Goal: Task Accomplishment & Management: Manage account settings

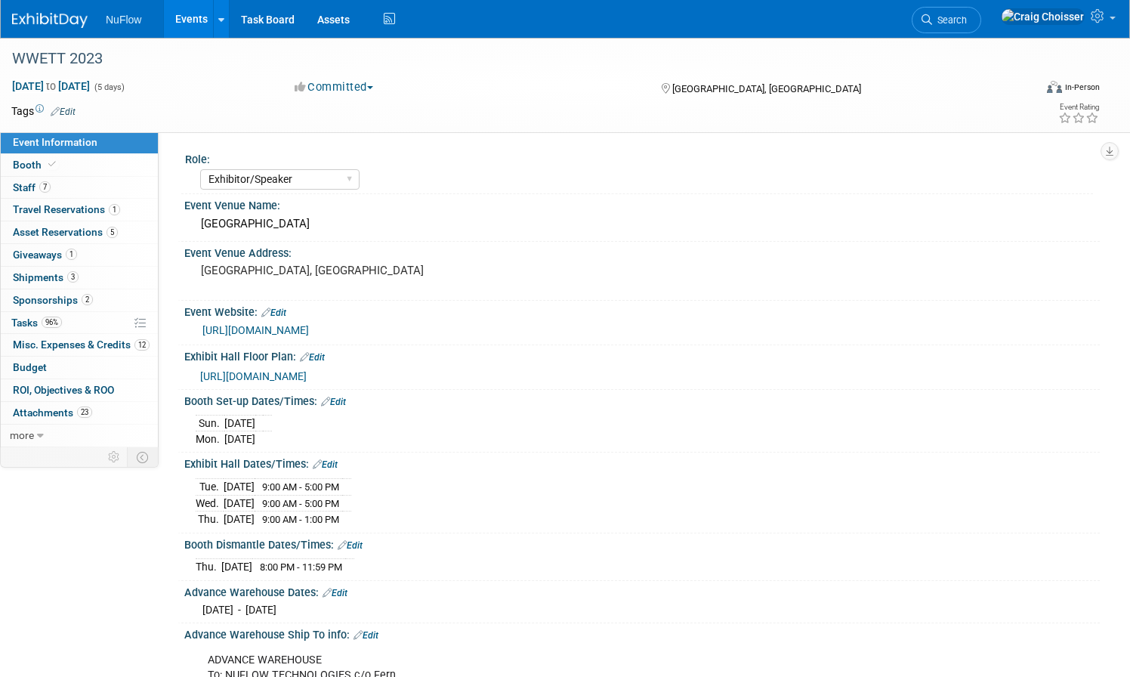
select select "Exhibitor/Speaker"
click at [190, 19] on link "Events" at bounding box center [191, 19] width 55 height 38
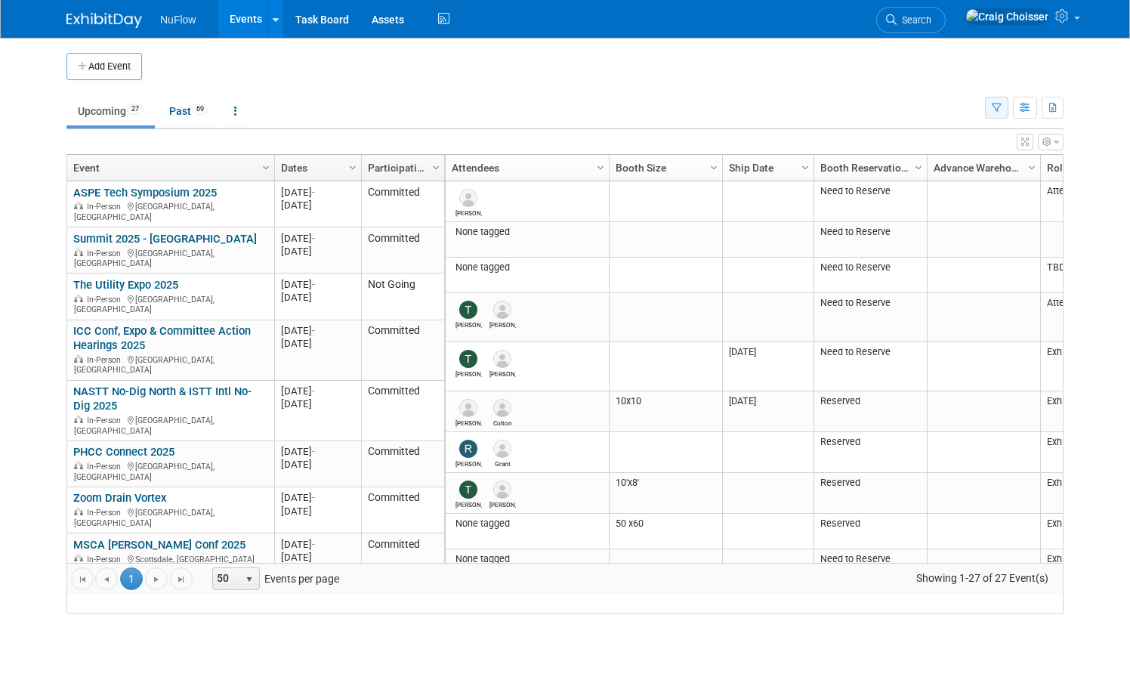
click at [994, 109] on icon "button" at bounding box center [996, 108] width 10 height 10
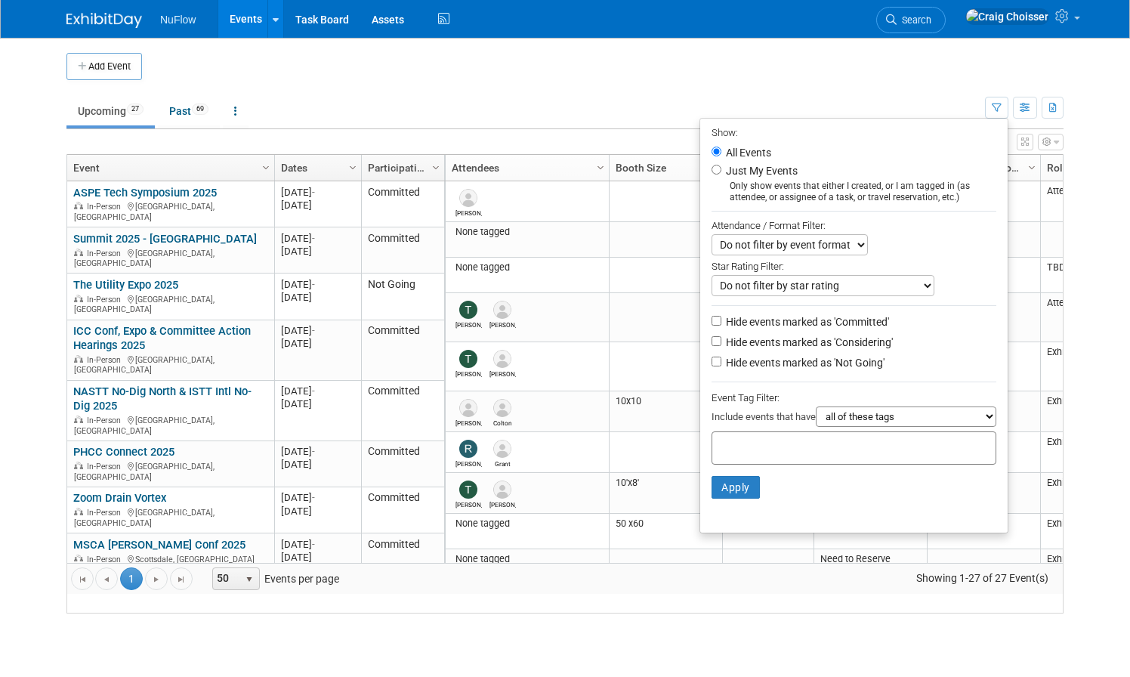
click at [711, 333] on li "Hide events marked as 'Considering'" at bounding box center [853, 343] width 307 height 20
click at [711, 336] on input "Hide events marked as 'Considering'" at bounding box center [716, 341] width 10 height 10
checkbox input "true"
click at [714, 356] on input "Hide events marked as 'Not Going'" at bounding box center [716, 361] width 10 height 10
checkbox input "true"
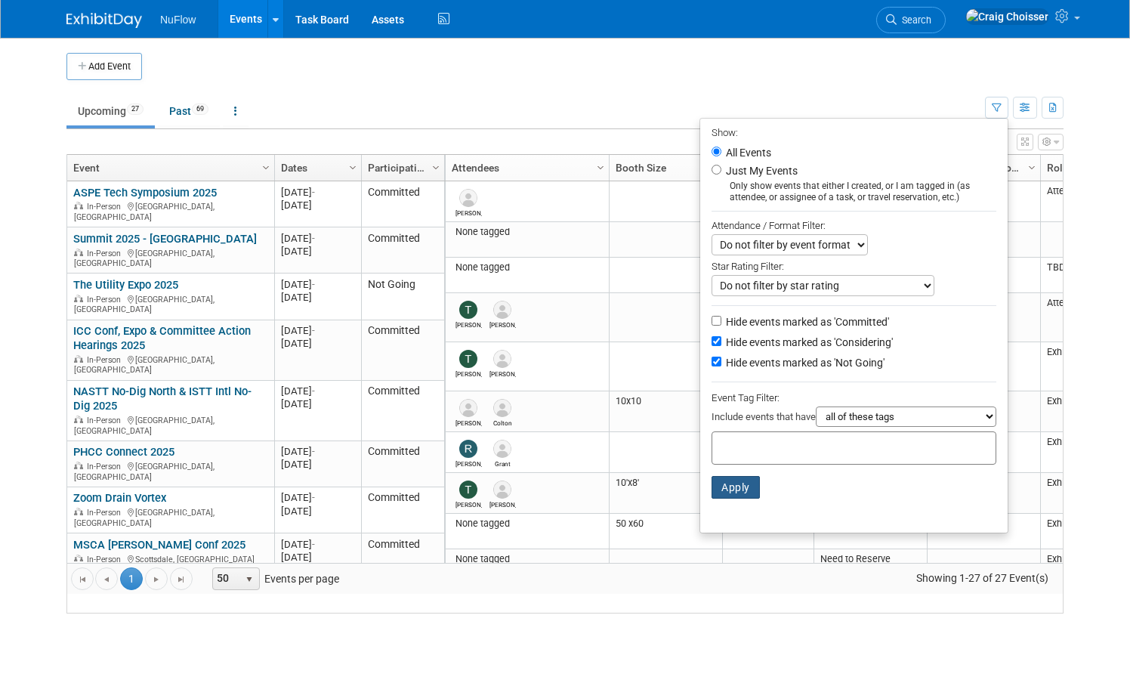
click at [741, 476] on button "Apply" at bounding box center [735, 487] width 48 height 23
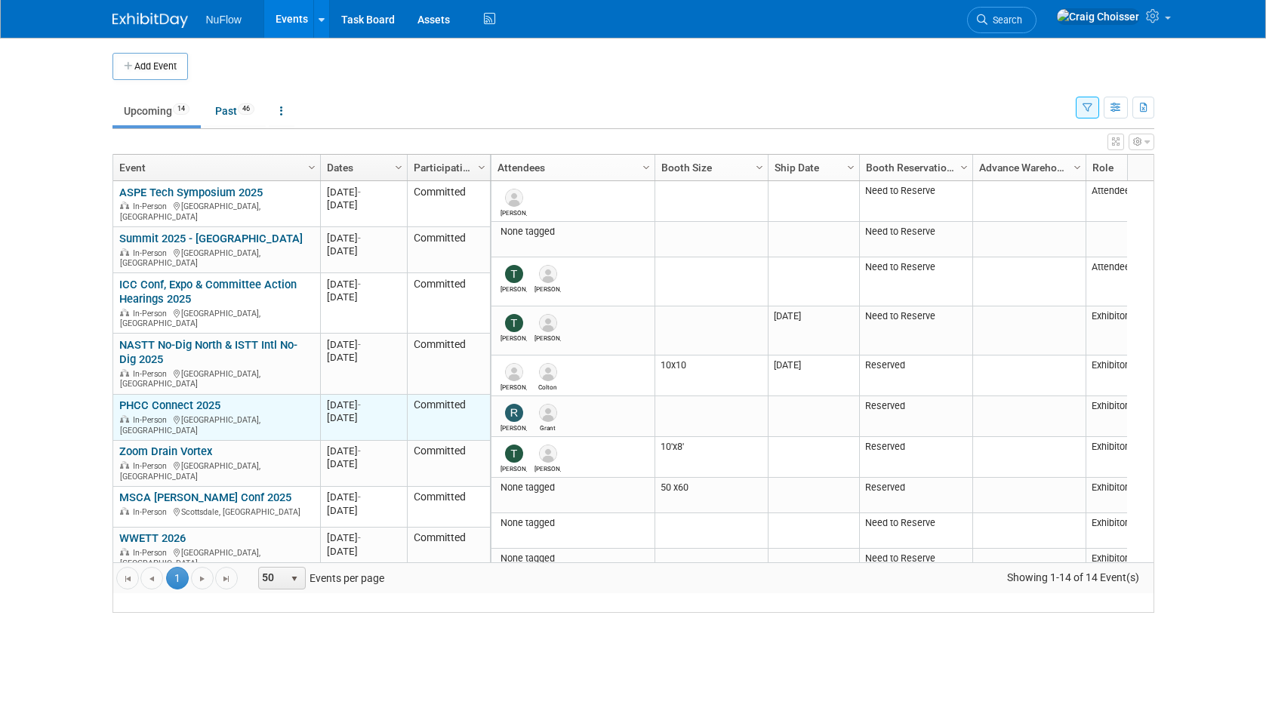
click at [168, 399] on link "PHCC Connect 2025" at bounding box center [169, 406] width 101 height 14
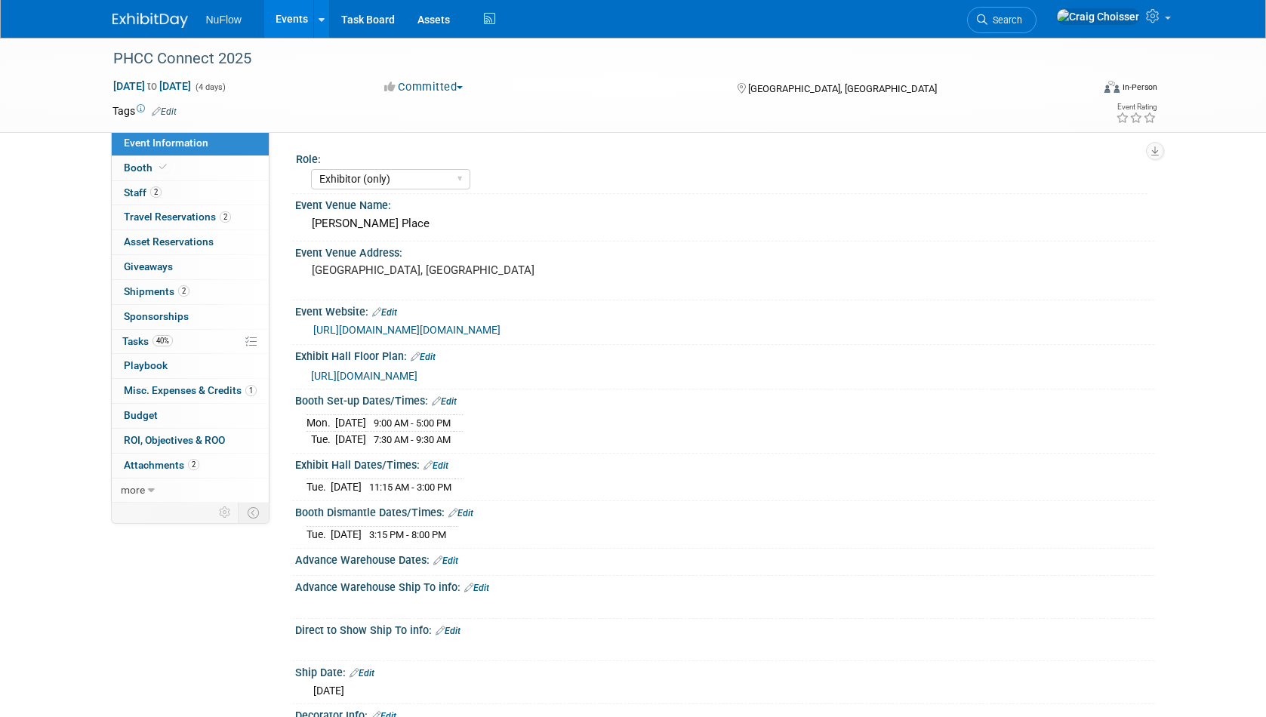
select select "Exhibitor (only)"
click at [168, 459] on span "Attachments 2" at bounding box center [162, 465] width 76 height 12
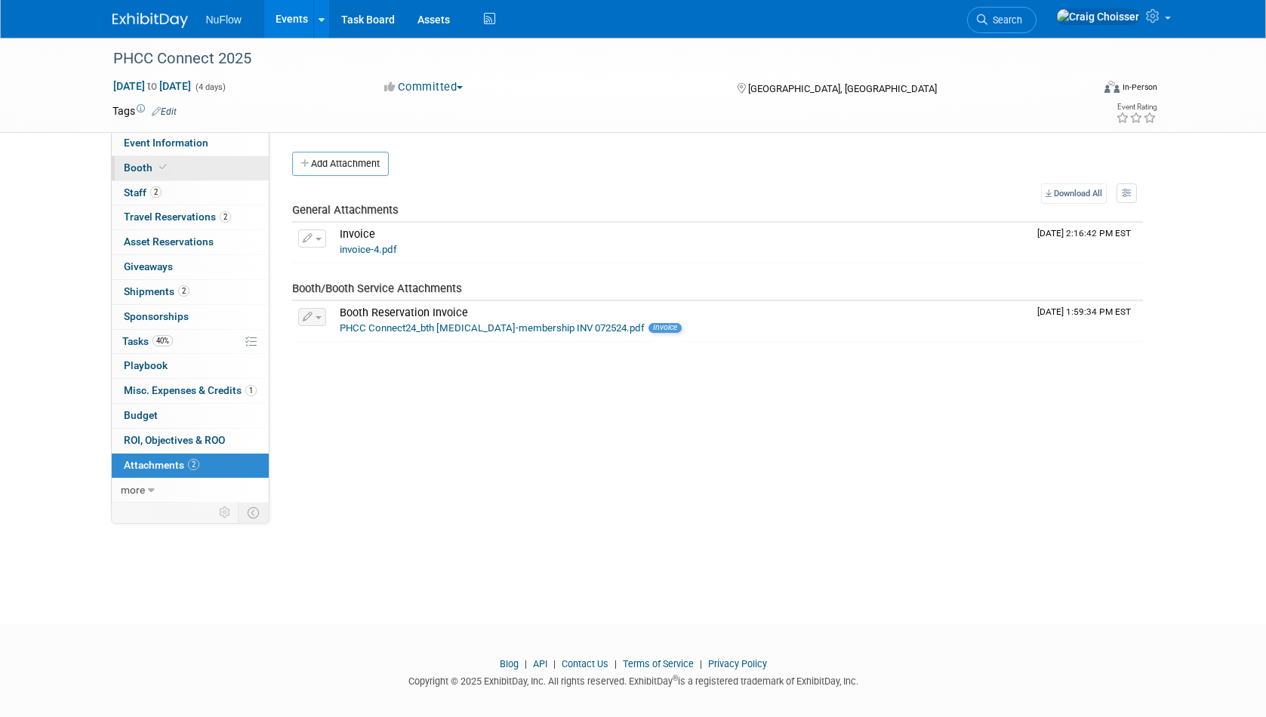
click at [136, 170] on span "Booth" at bounding box center [147, 168] width 46 height 12
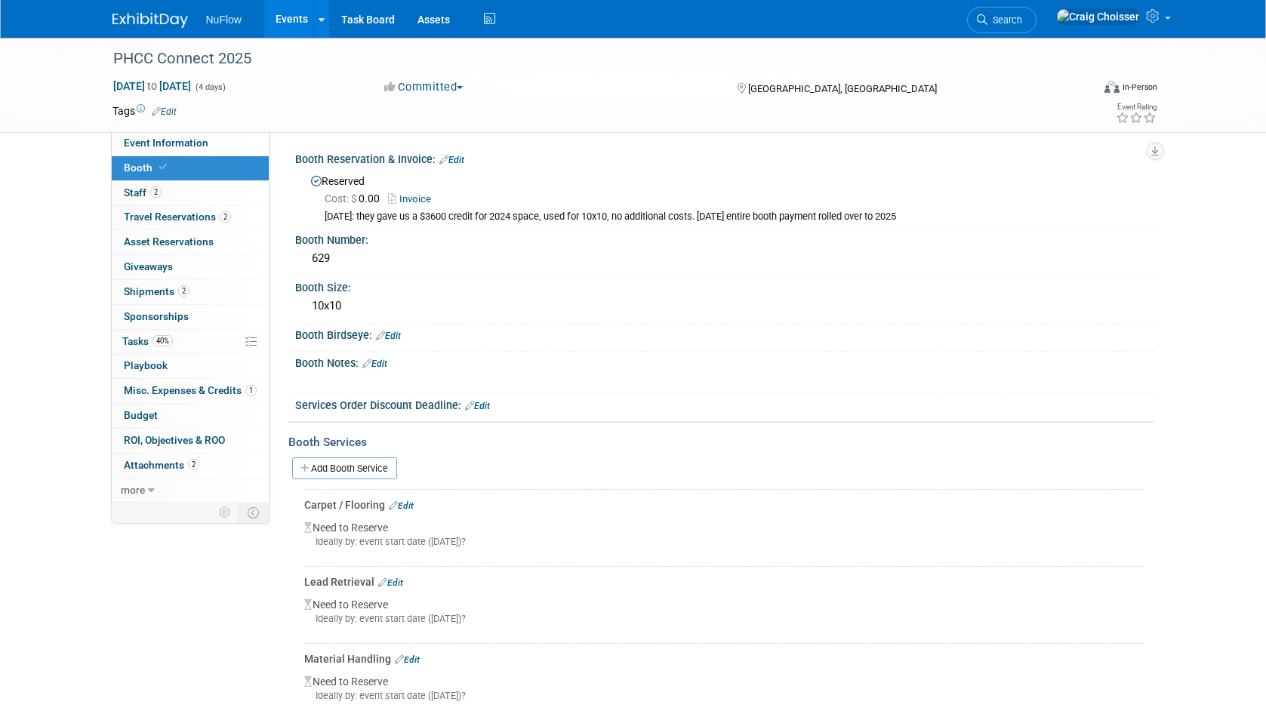
click at [290, 24] on link "Events" at bounding box center [291, 19] width 55 height 38
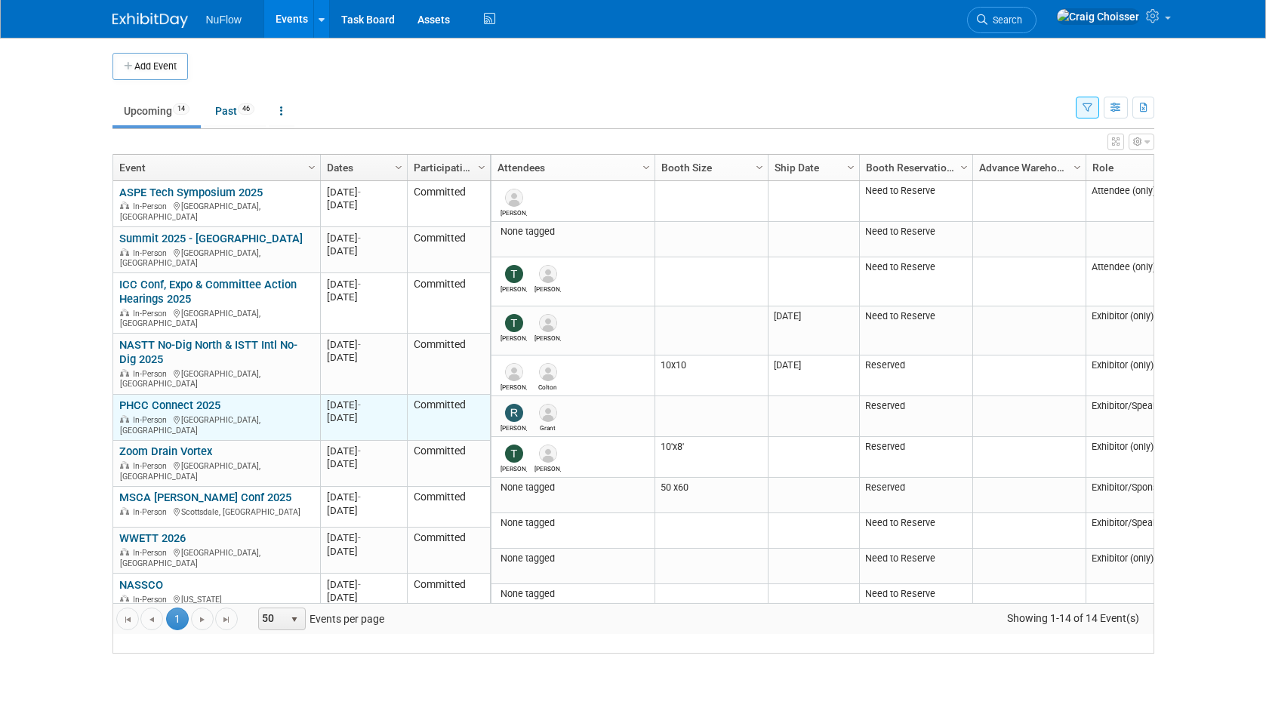
click at [183, 399] on link "PHCC Connect 2025" at bounding box center [169, 406] width 101 height 14
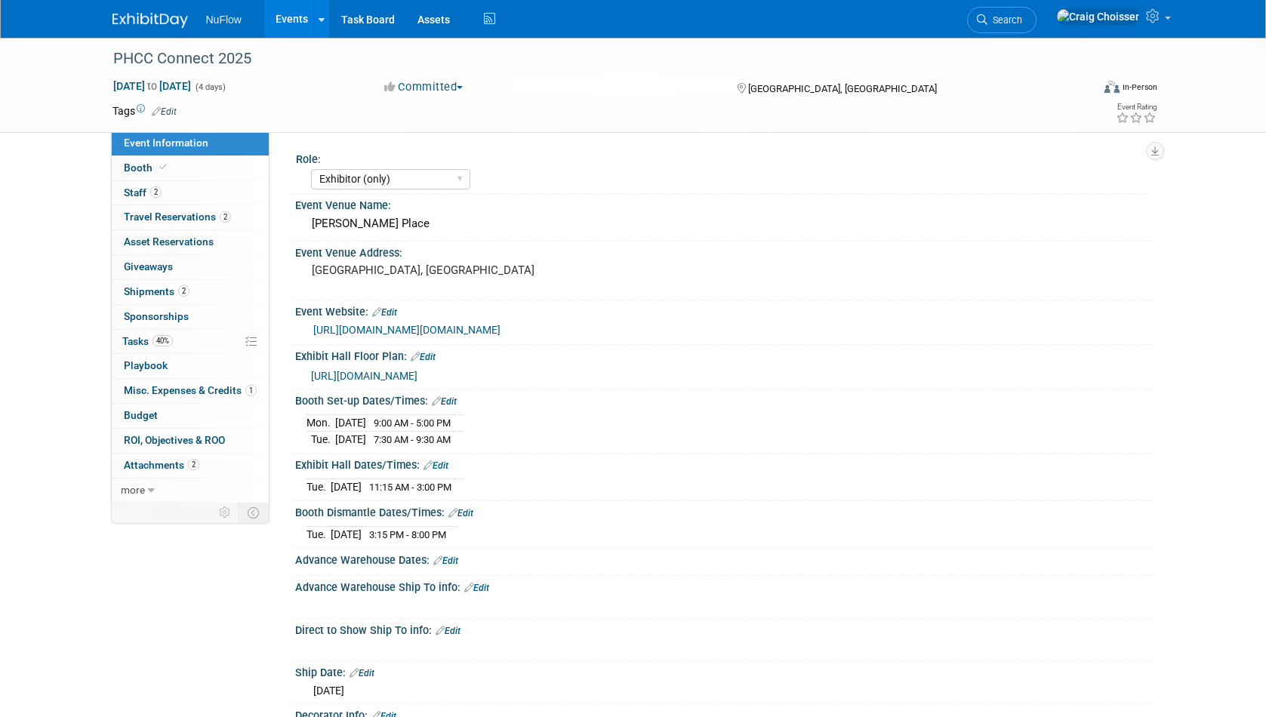
select select "Exhibitor (only)"
click at [140, 174] on link "Booth" at bounding box center [190, 168] width 157 height 24
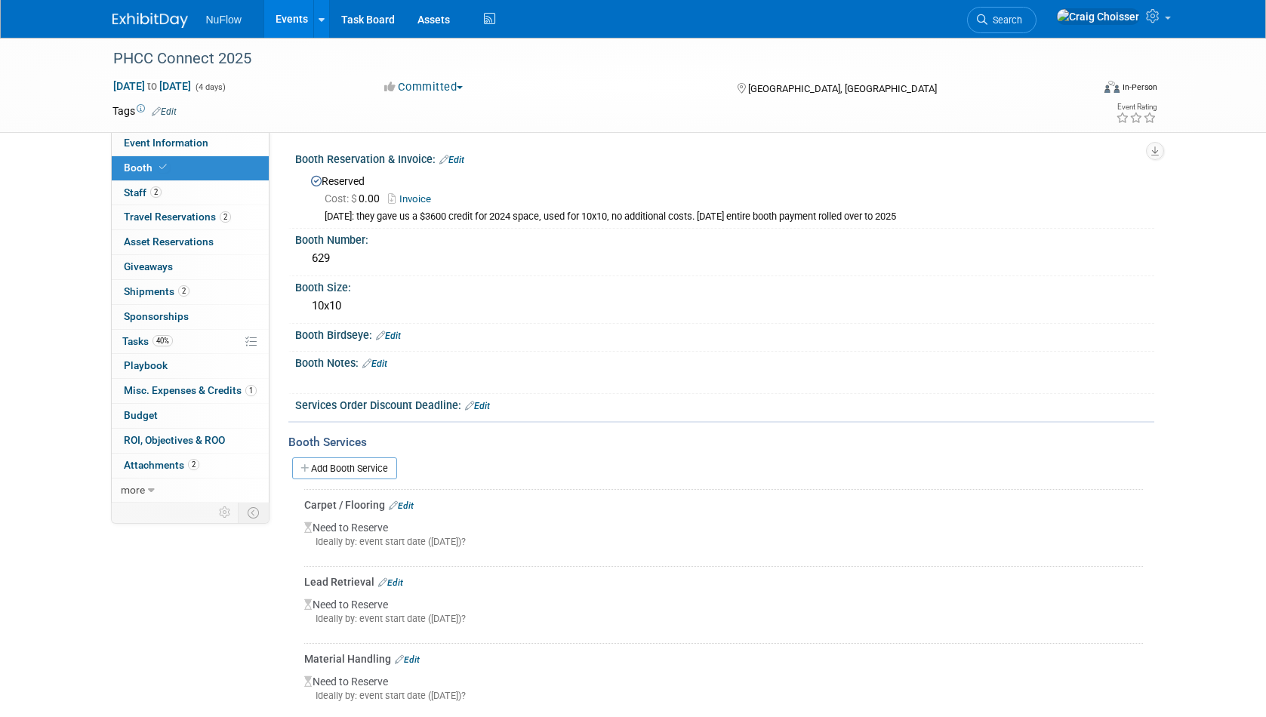
click at [384, 362] on link "Edit" at bounding box center [374, 364] width 25 height 11
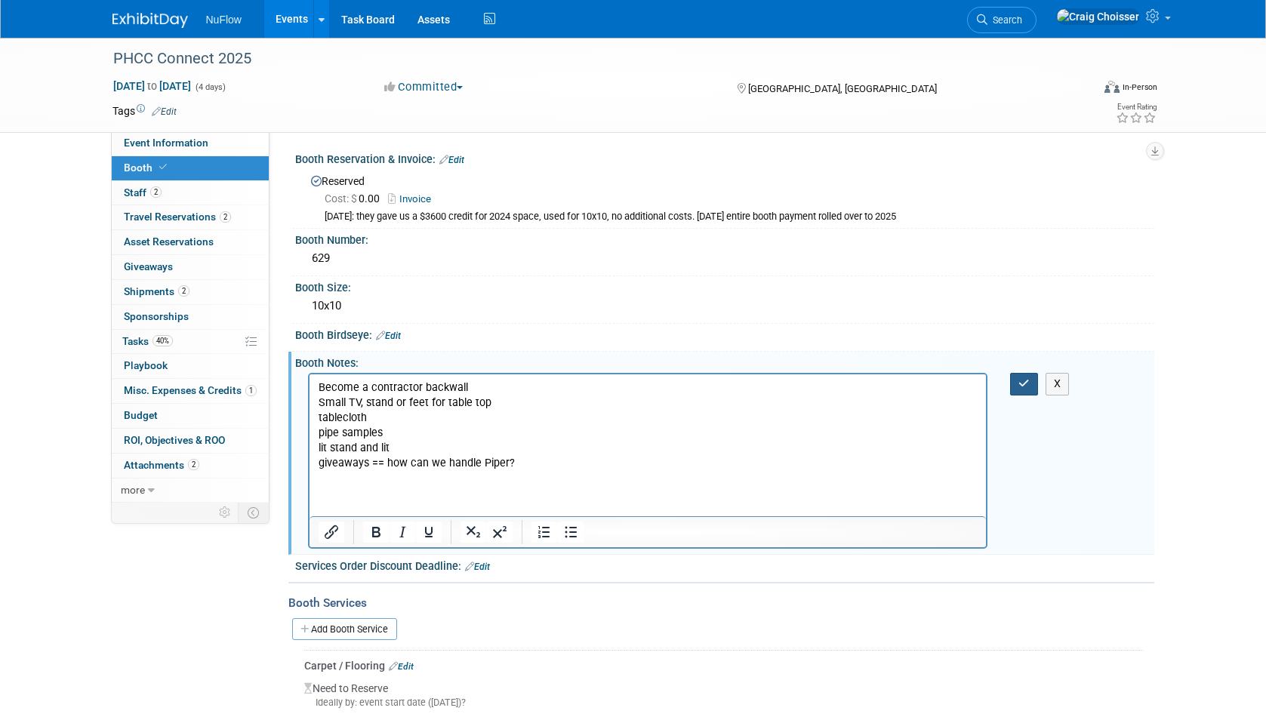
click at [1025, 380] on icon "button" at bounding box center [1024, 383] width 11 height 11
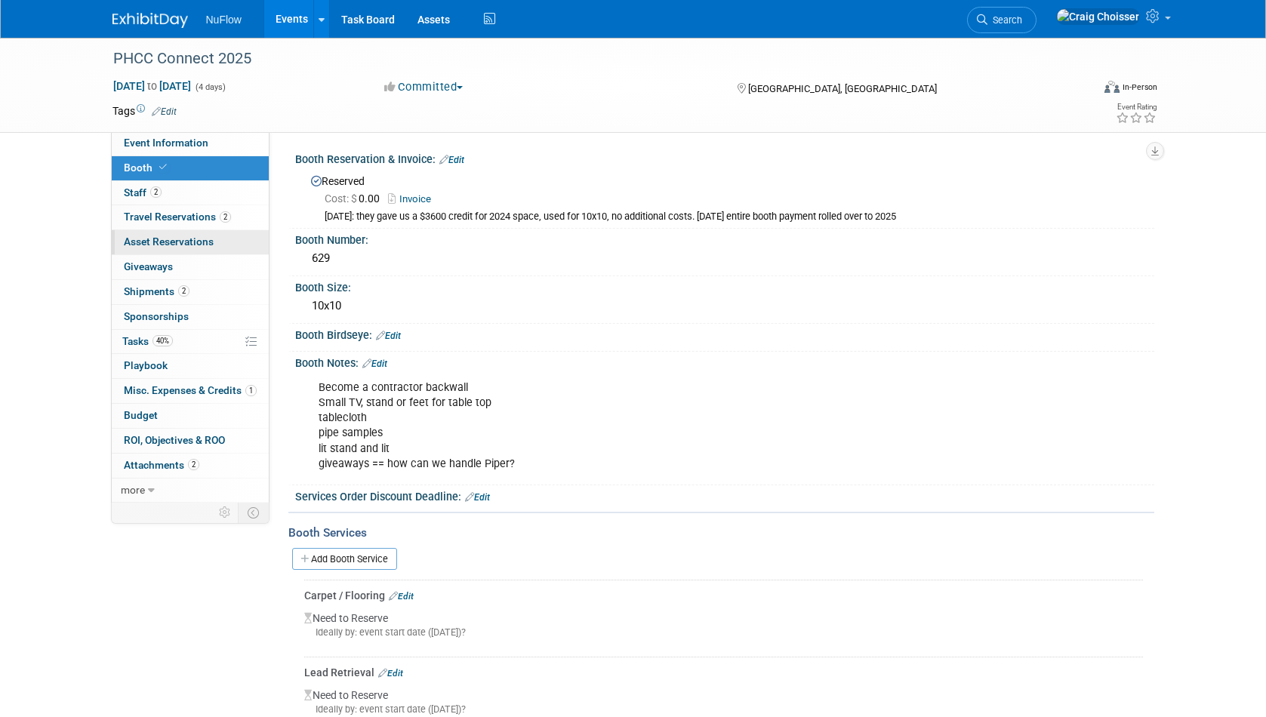
click at [155, 240] on span "Asset Reservations 0" at bounding box center [169, 242] width 90 height 12
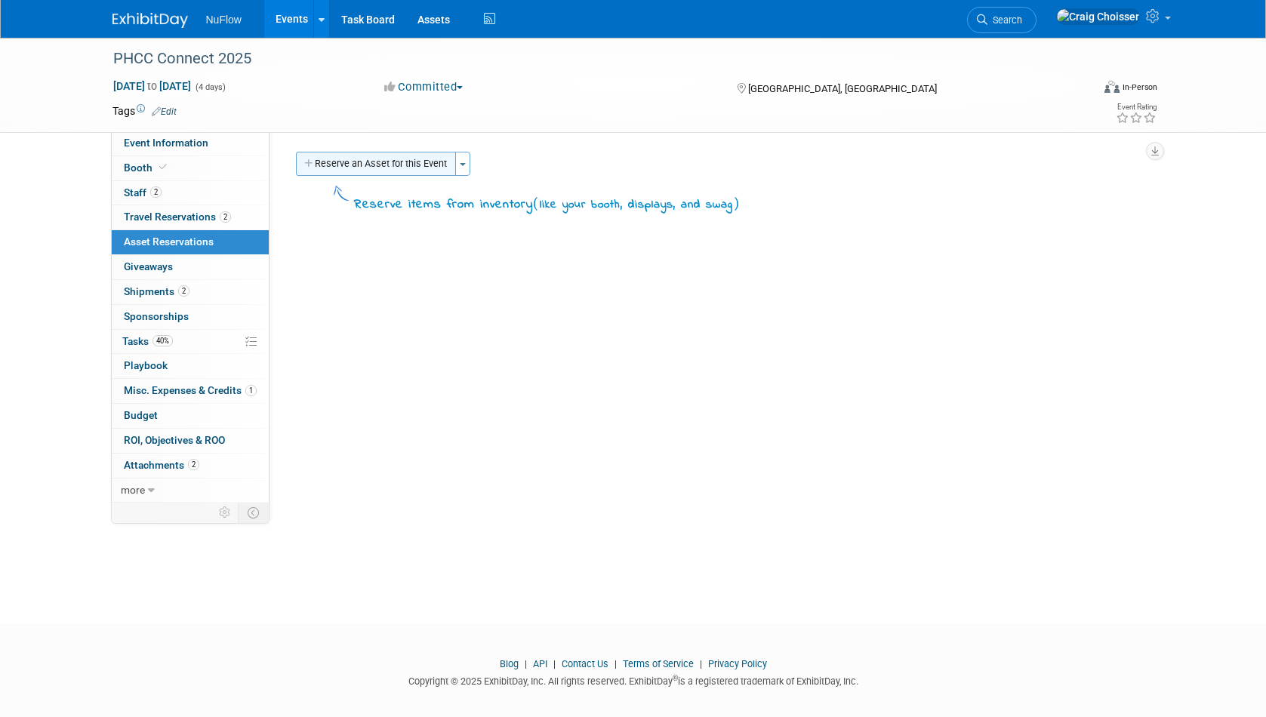
click at [362, 171] on button "Reserve an Asset for this Event" at bounding box center [376, 164] width 160 height 24
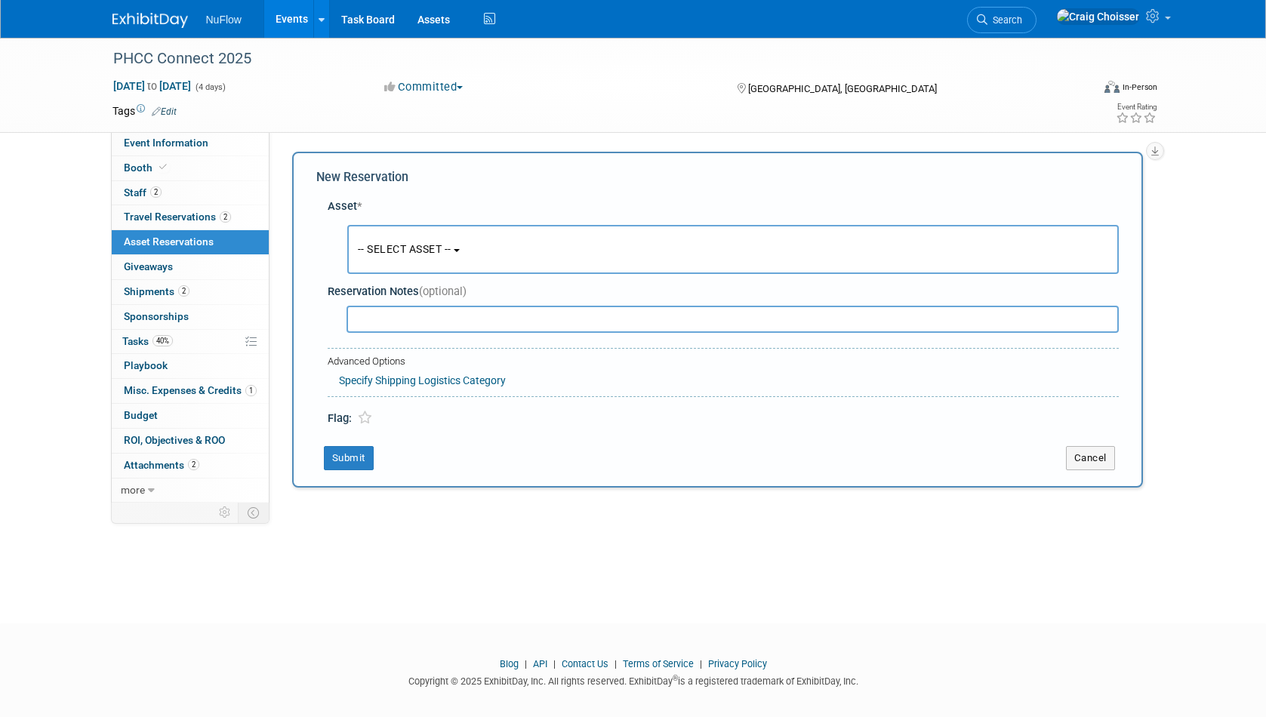
scroll to position [12, 0]
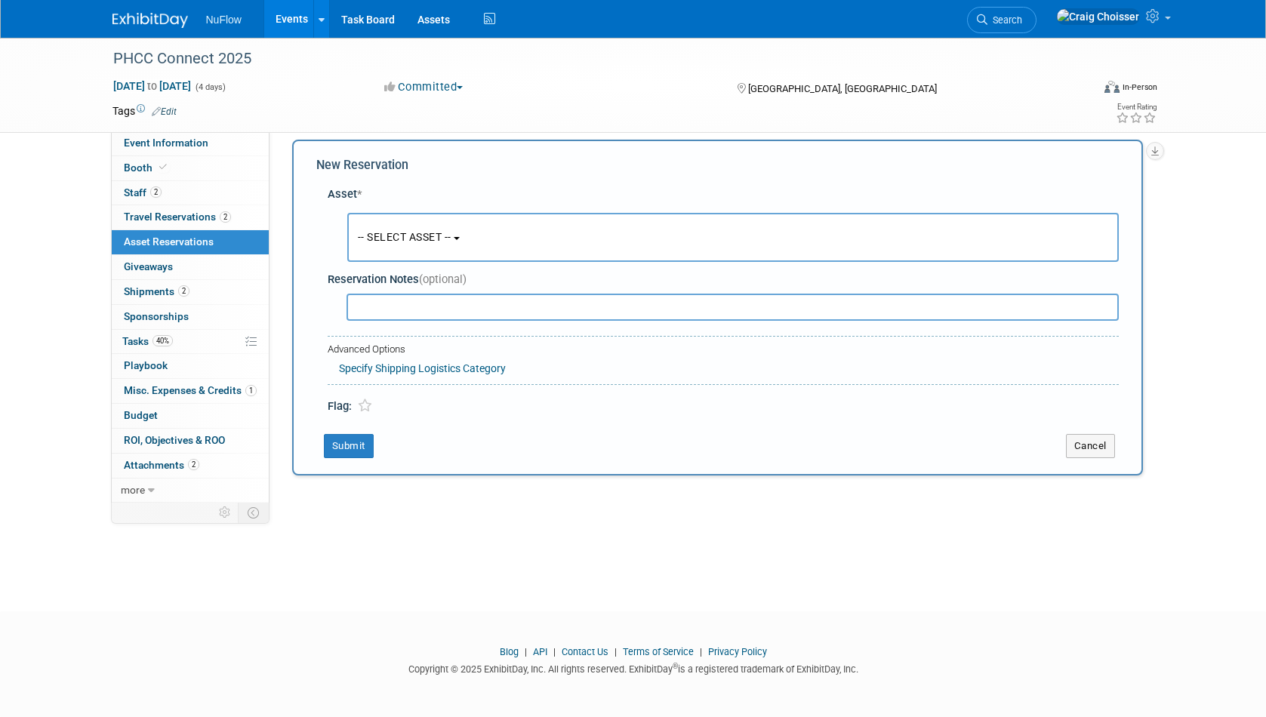
click at [430, 233] on span "-- SELECT ASSET --" at bounding box center [405, 237] width 94 height 12
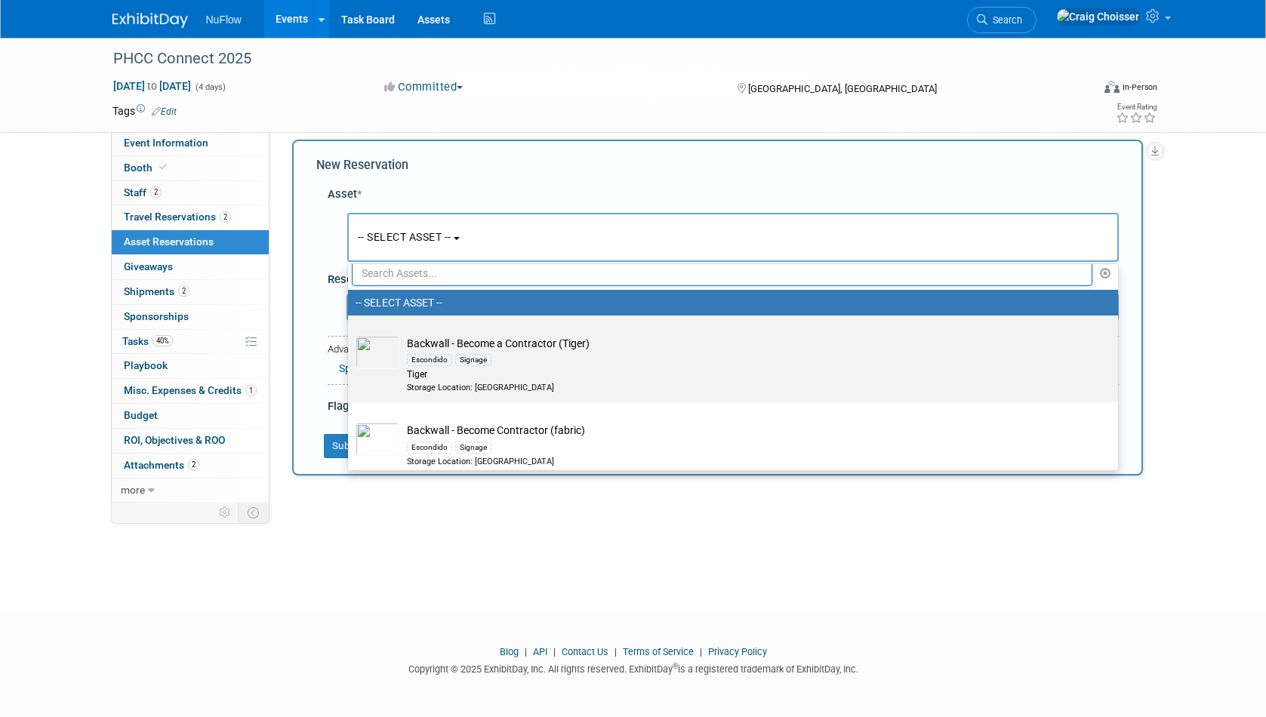
scroll to position [15, 0]
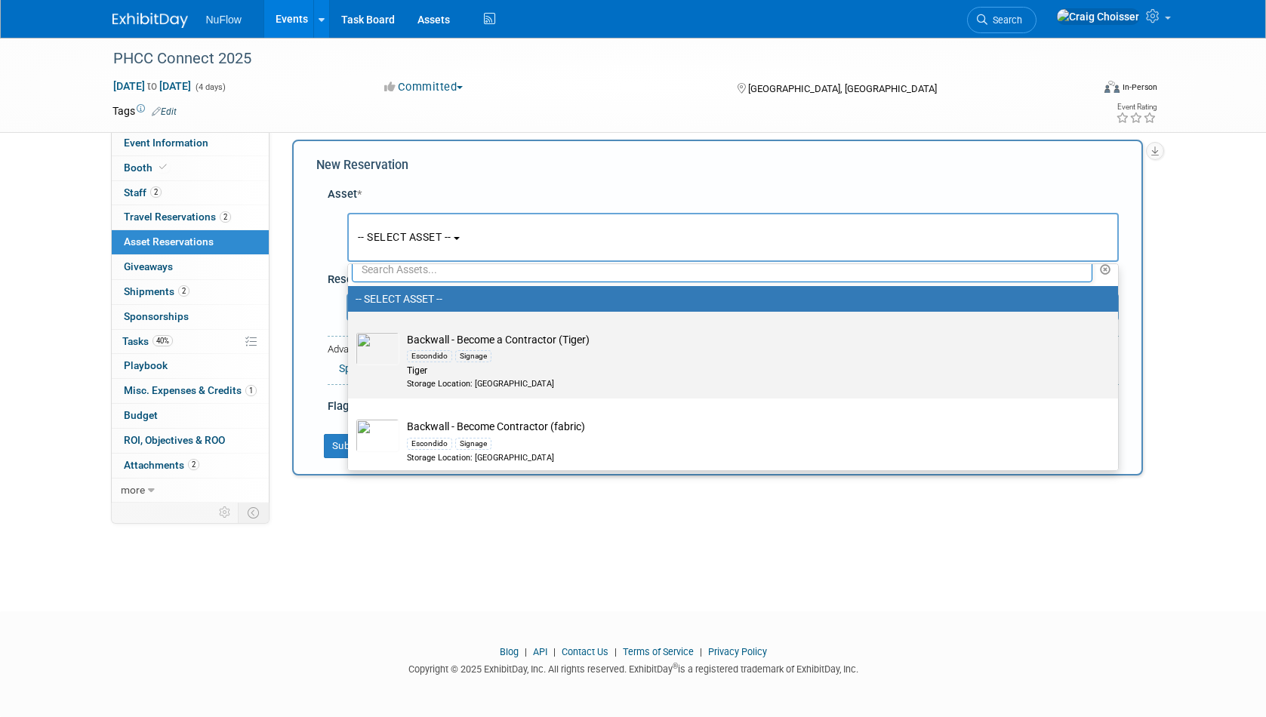
click at [558, 358] on div "Escondido Signage" at bounding box center [747, 355] width 681 height 17
click at [350, 330] on input "Backwall - Become a Contractor (Tiger) Escondido Signage Tiger Storage Location…" at bounding box center [346, 325] width 10 height 10
select select "10710968"
select select "9"
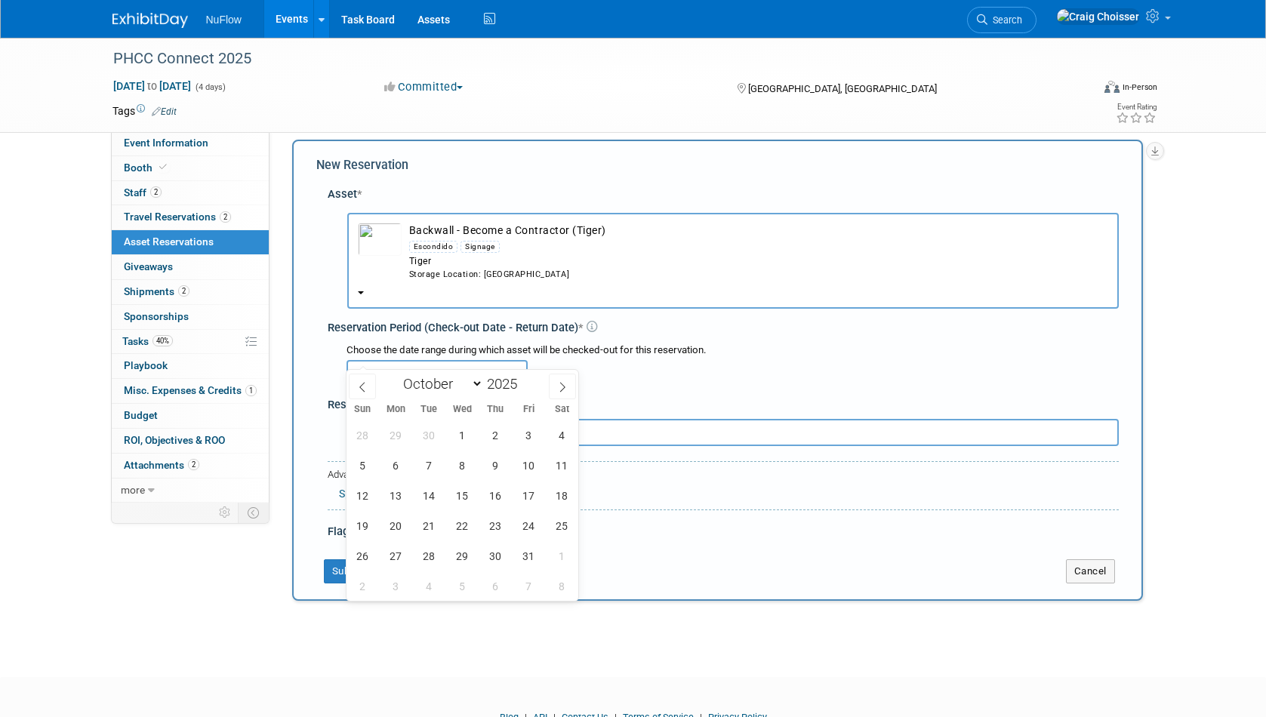
click at [449, 360] on input "text" at bounding box center [437, 373] width 181 height 27
click at [400, 495] on span "13" at bounding box center [395, 495] width 29 height 29
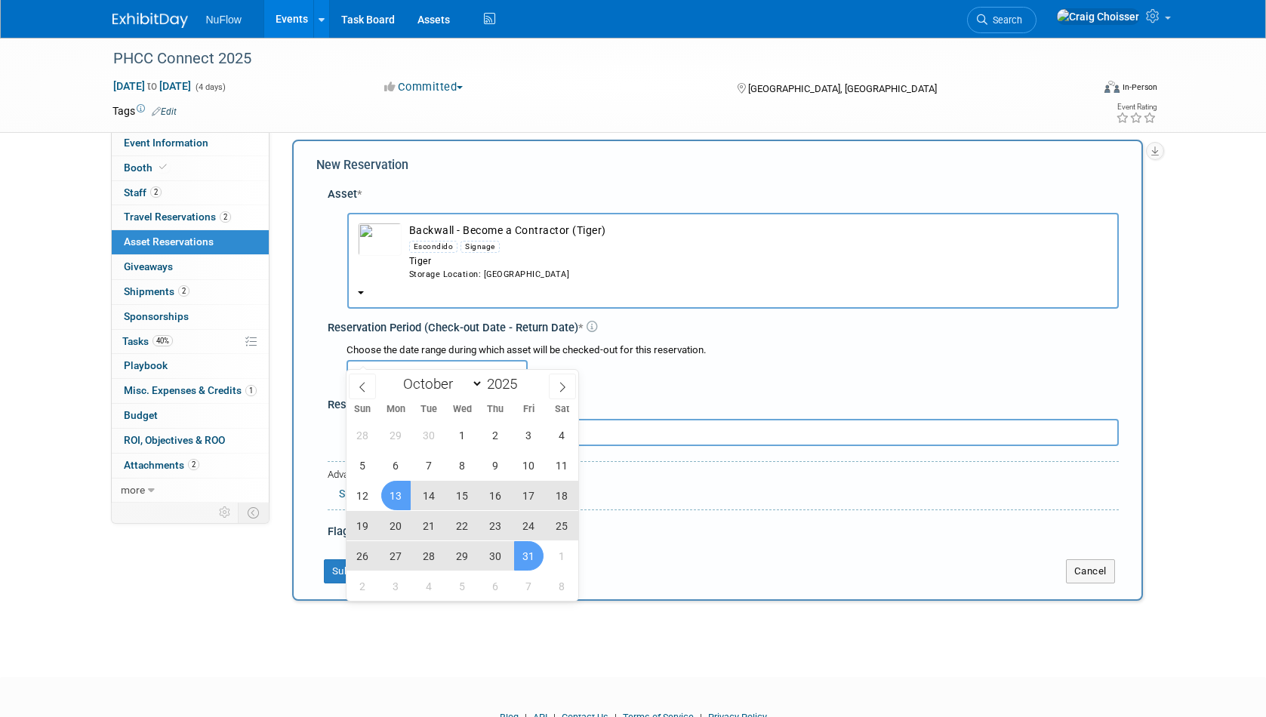
click at [533, 562] on span "31" at bounding box center [528, 555] width 29 height 29
type input "Oct 13, 2025 to Oct 31, 2025"
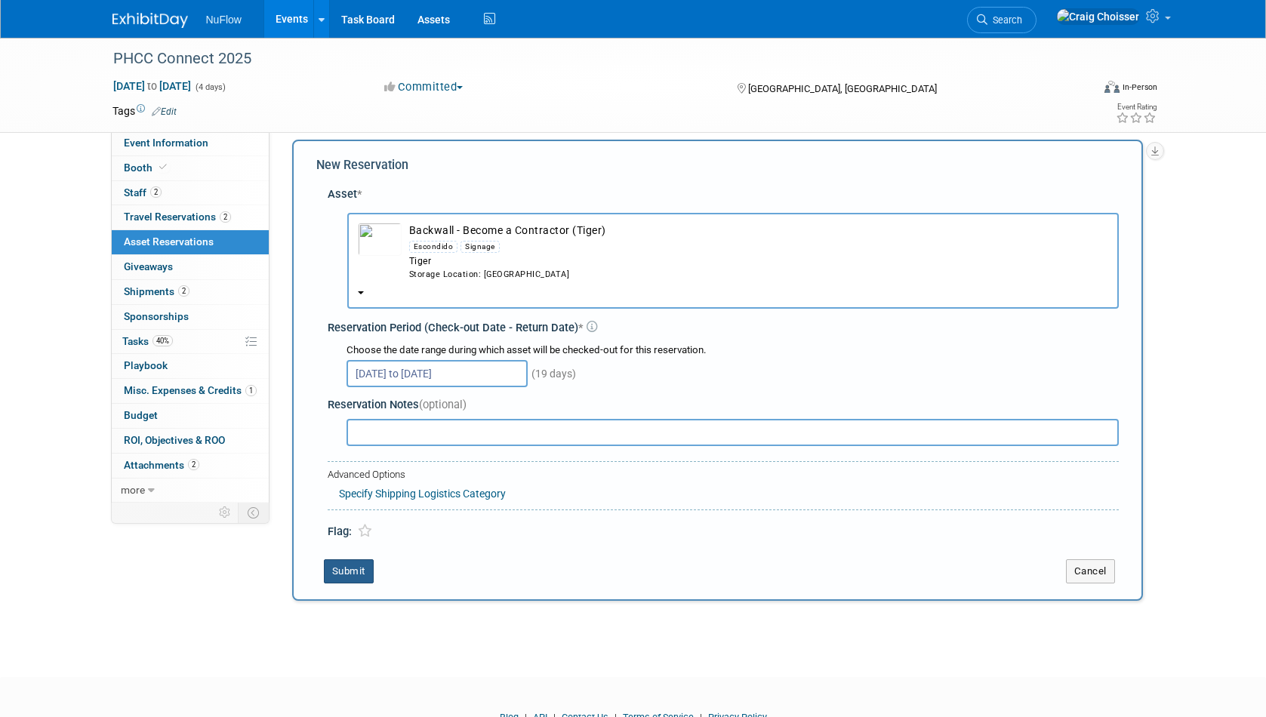
click at [356, 560] on button "Submit" at bounding box center [349, 572] width 50 height 24
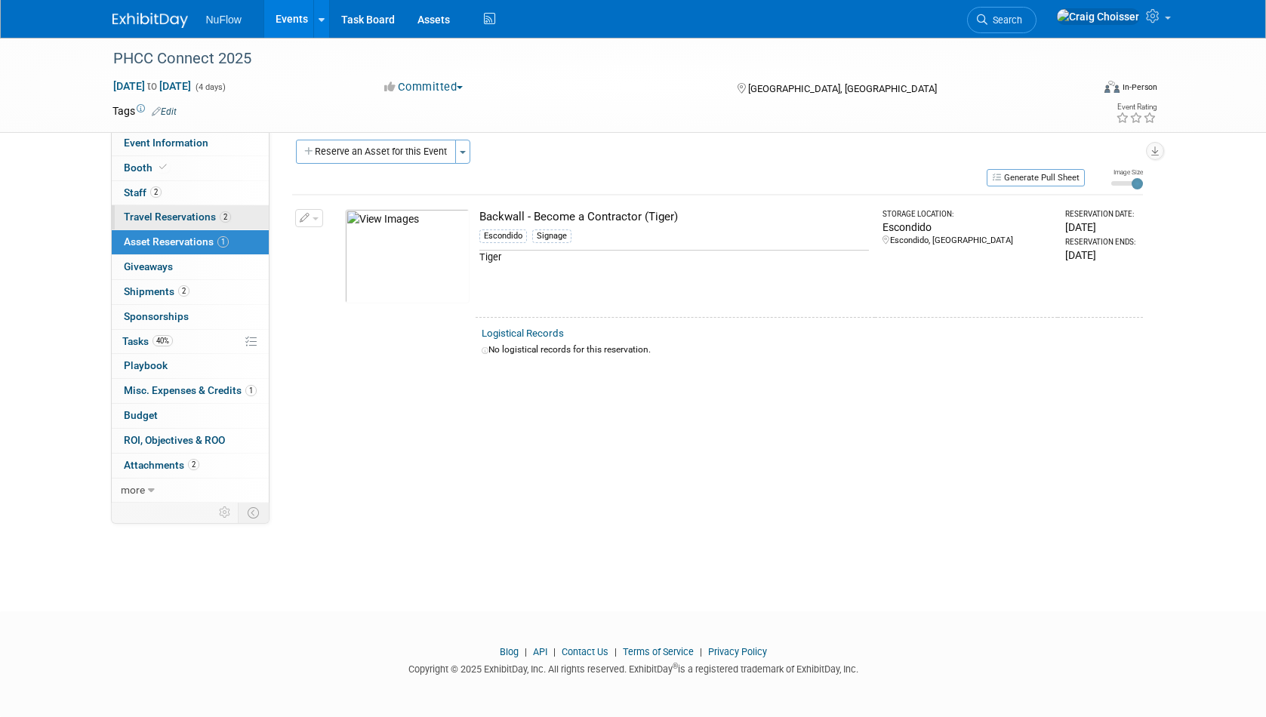
click at [142, 211] on span "Travel Reservations 2" at bounding box center [177, 217] width 107 height 12
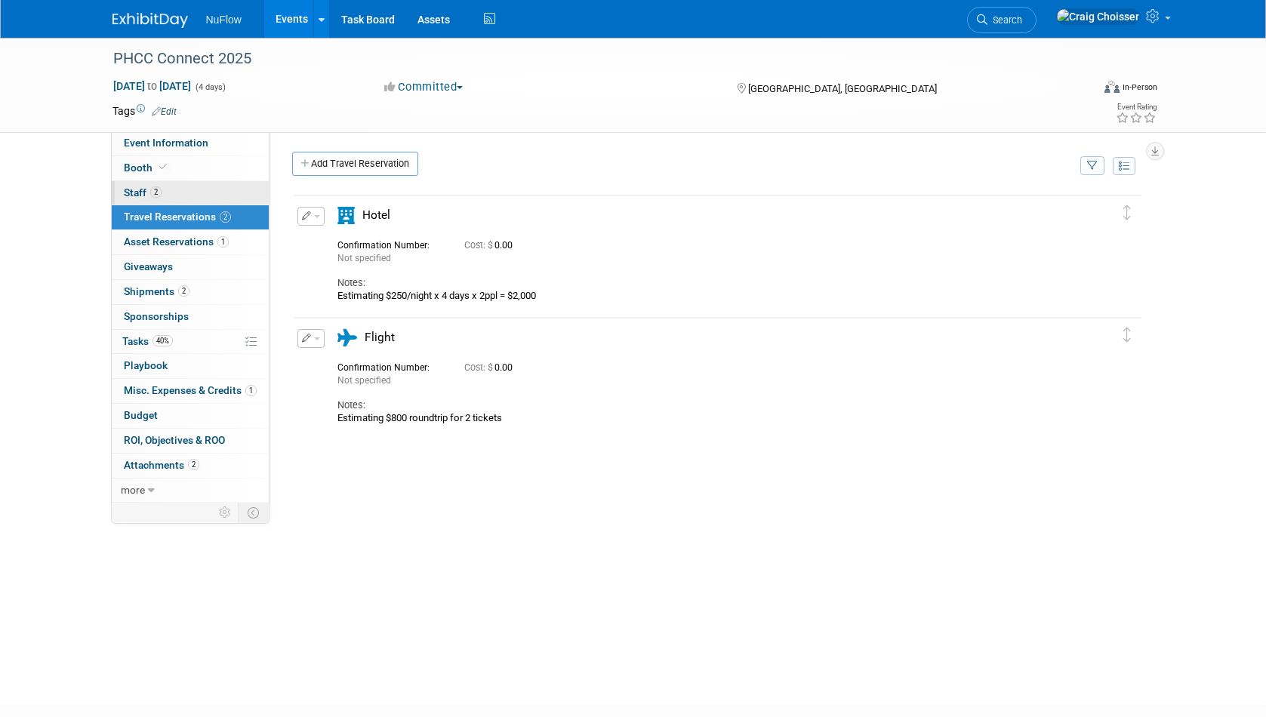
click at [134, 197] on link "2 Staff 2" at bounding box center [190, 193] width 157 height 24
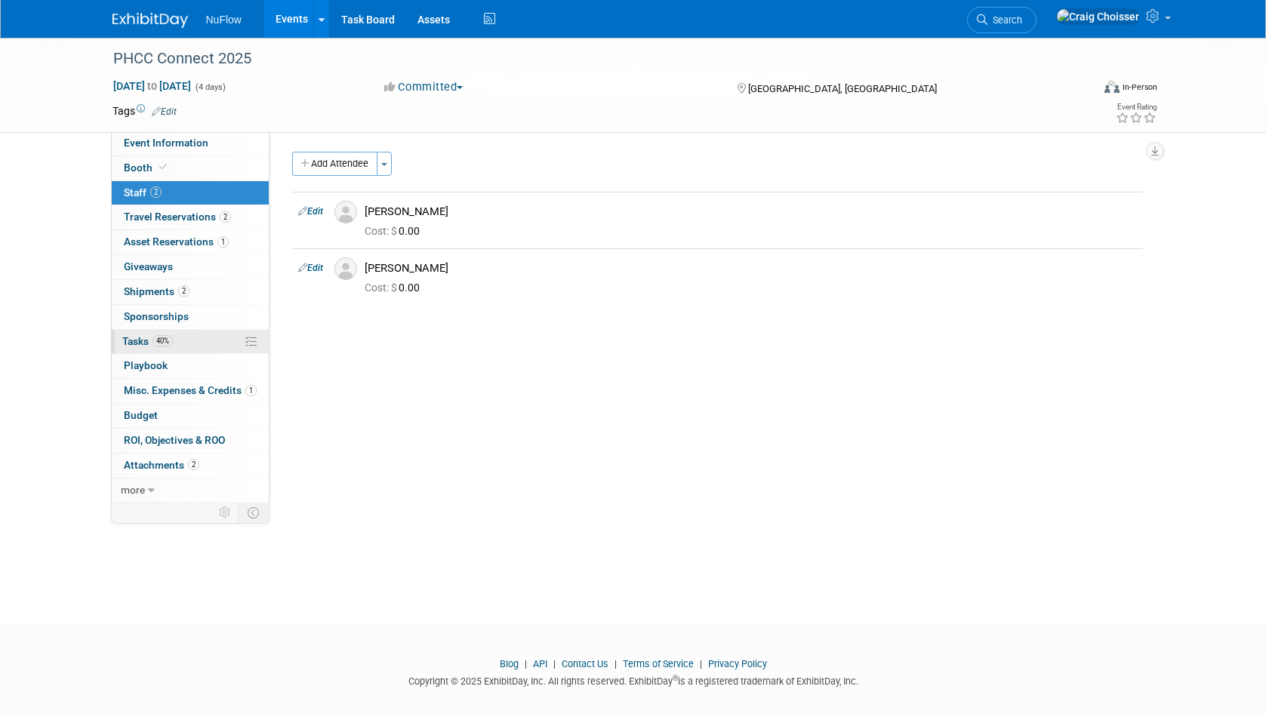
click at [137, 337] on span "Tasks 40%" at bounding box center [147, 341] width 51 height 12
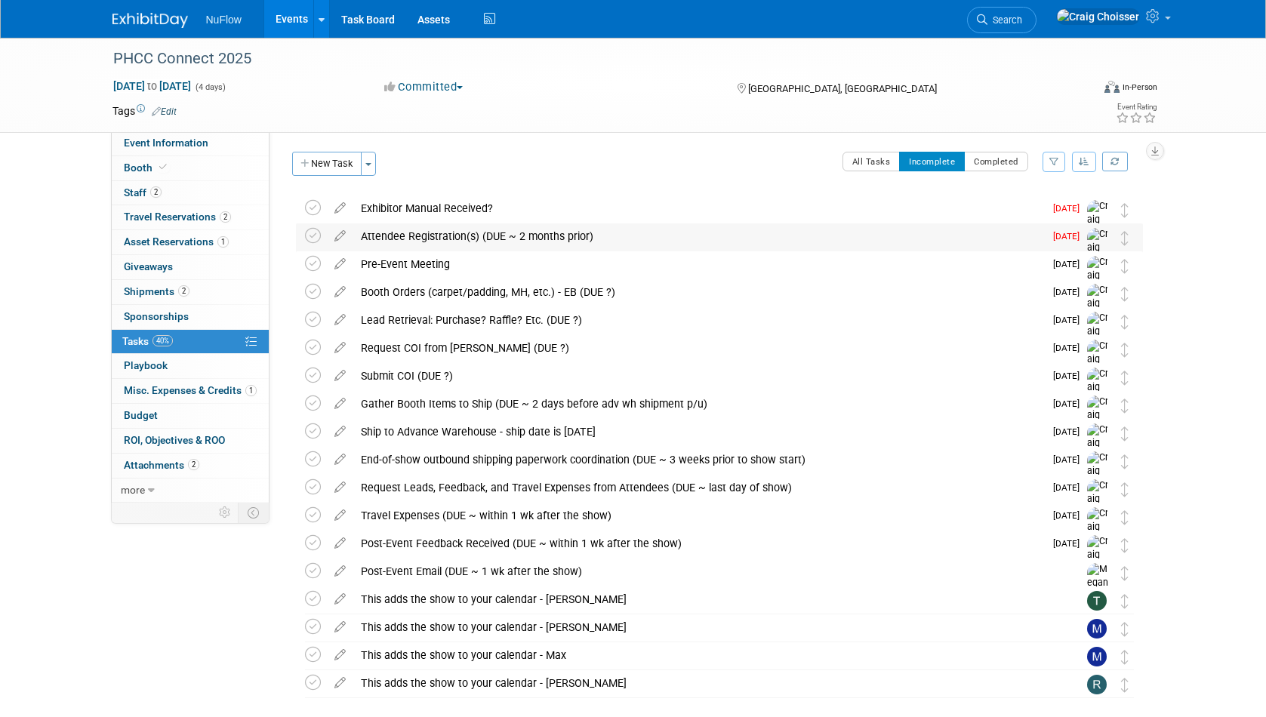
click at [599, 236] on div "Attendee Registration(s) (DUE ~ 2 months prior)" at bounding box center [698, 237] width 691 height 26
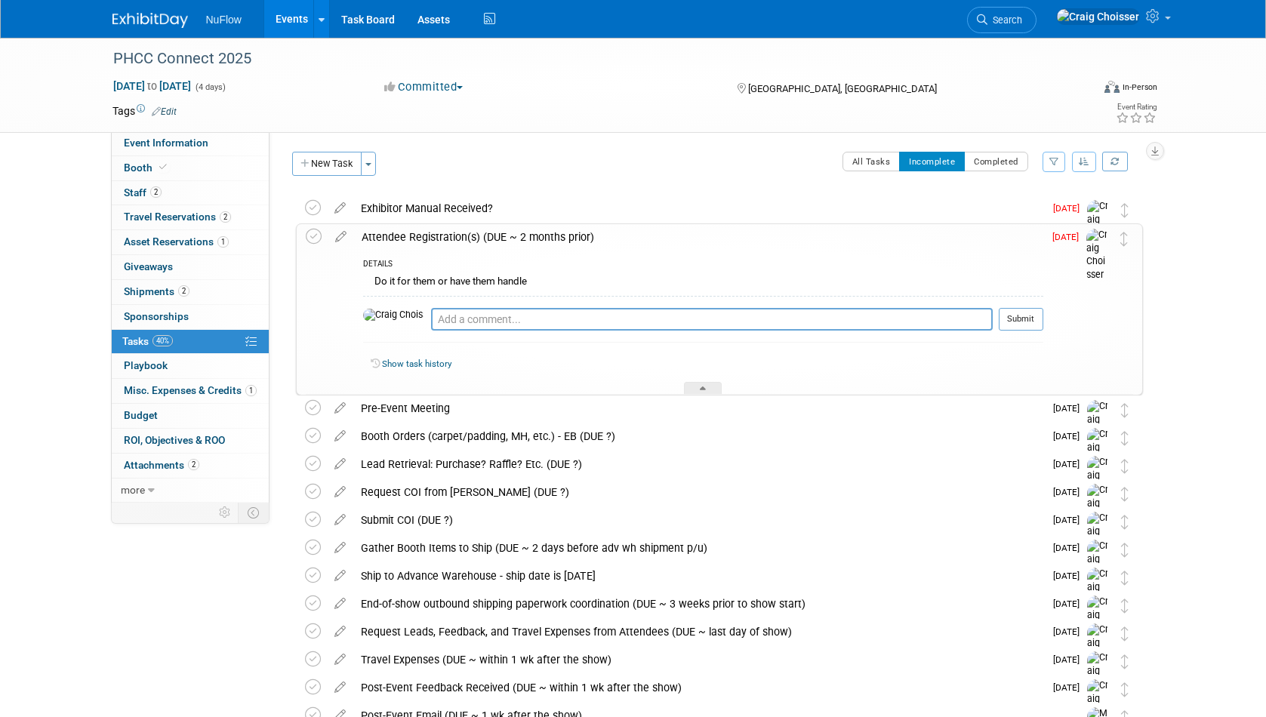
click at [1064, 235] on span "Sep 22" at bounding box center [1070, 237] width 34 height 11
click at [341, 236] on icon at bounding box center [341, 233] width 26 height 19
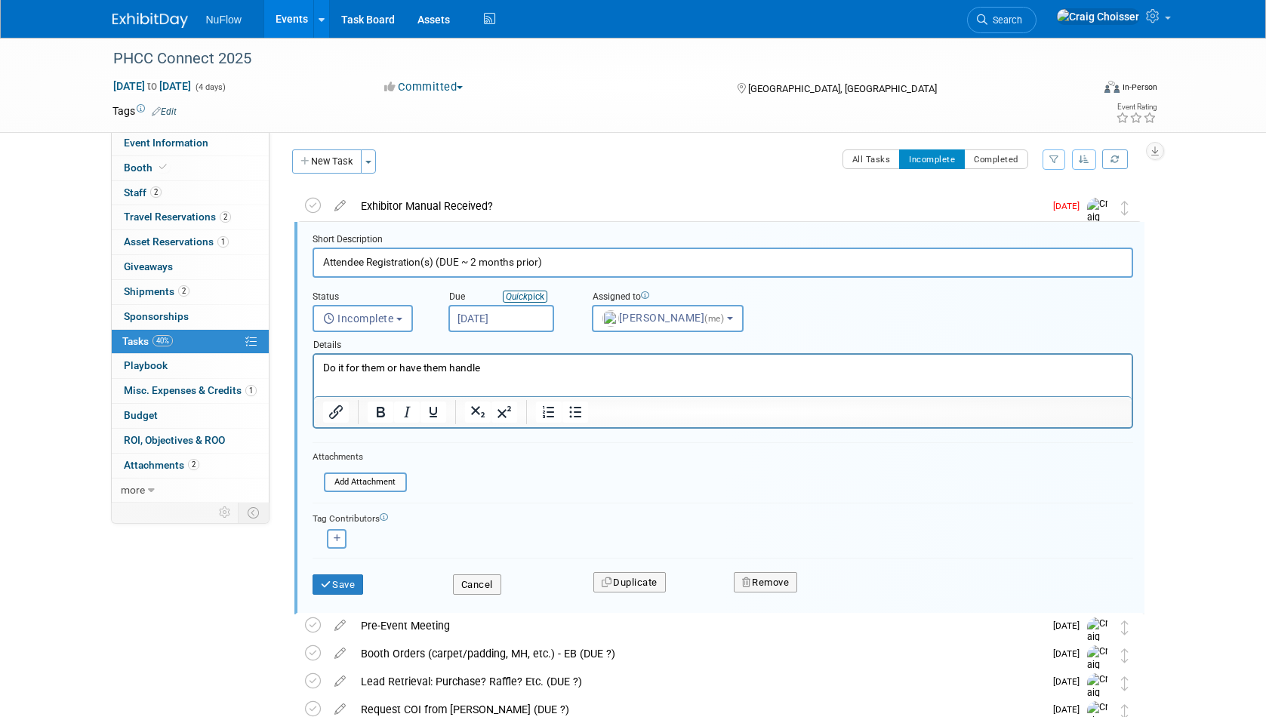
scroll to position [3, 0]
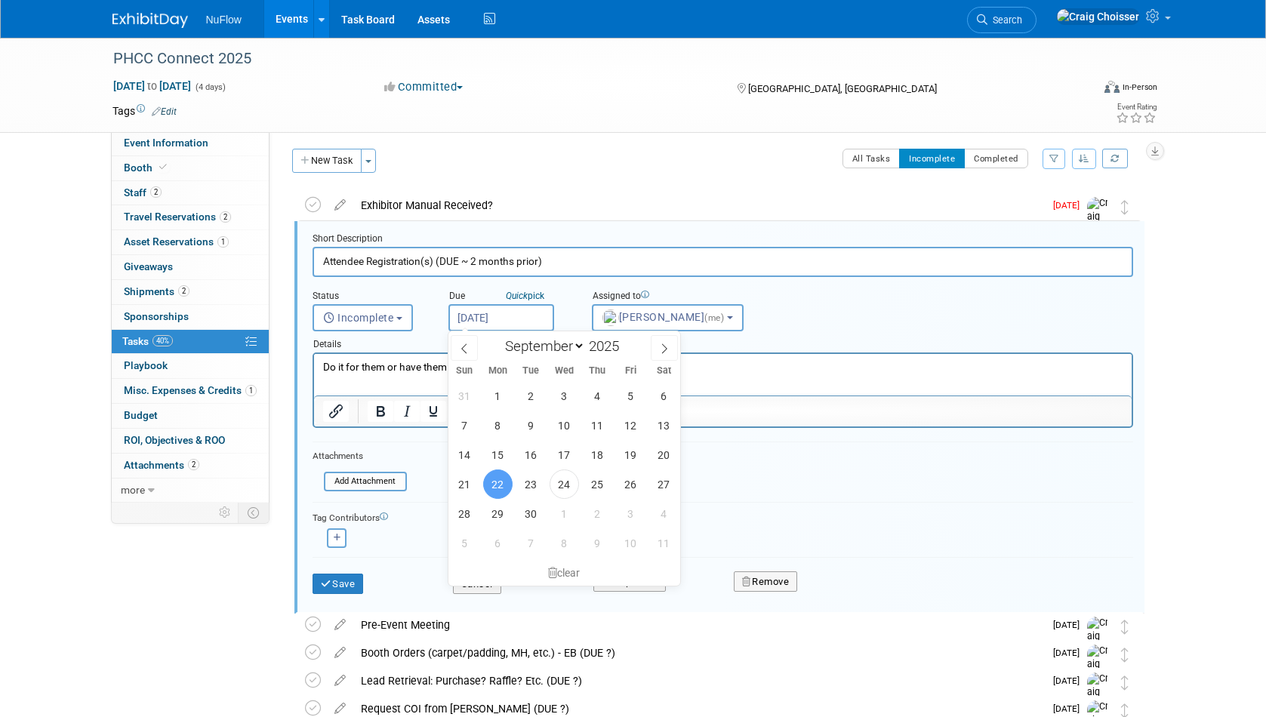
click at [505, 322] on input "Sep 22, 2025" at bounding box center [502, 317] width 106 height 27
click at [632, 488] on span "26" at bounding box center [630, 484] width 29 height 29
type input "Sep 26, 2025"
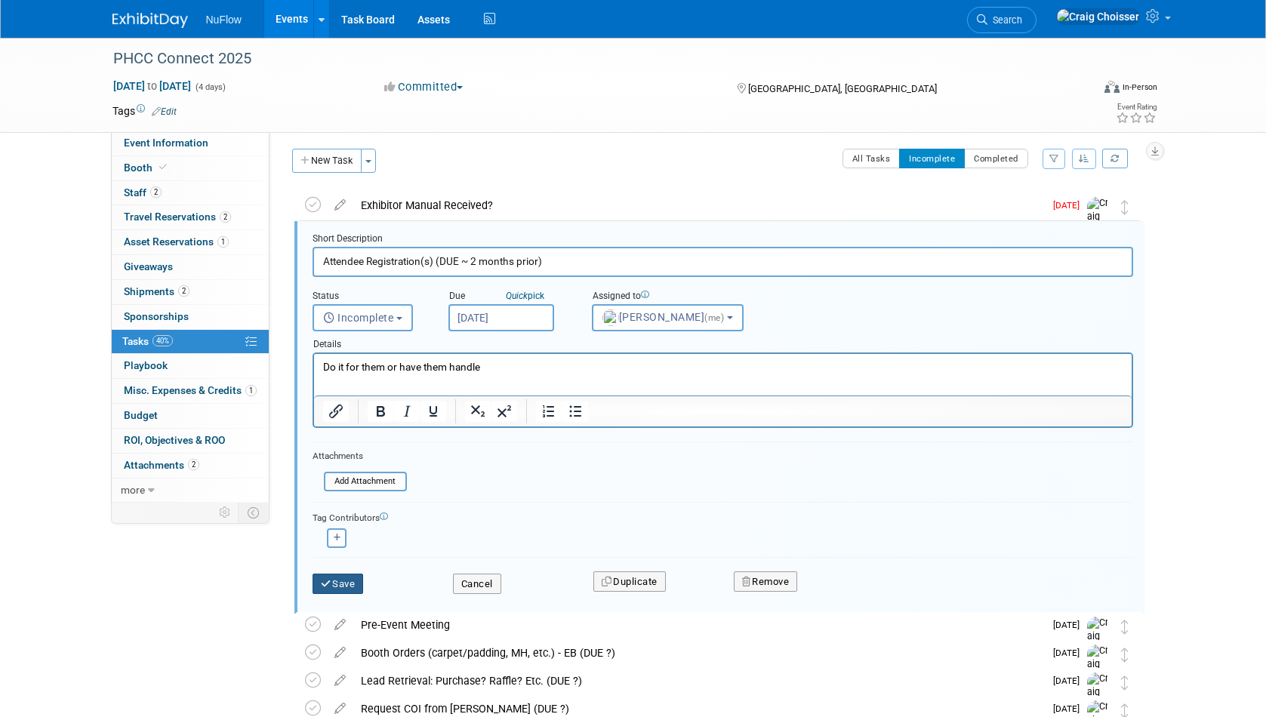
click at [341, 578] on button "Save" at bounding box center [338, 584] width 51 height 21
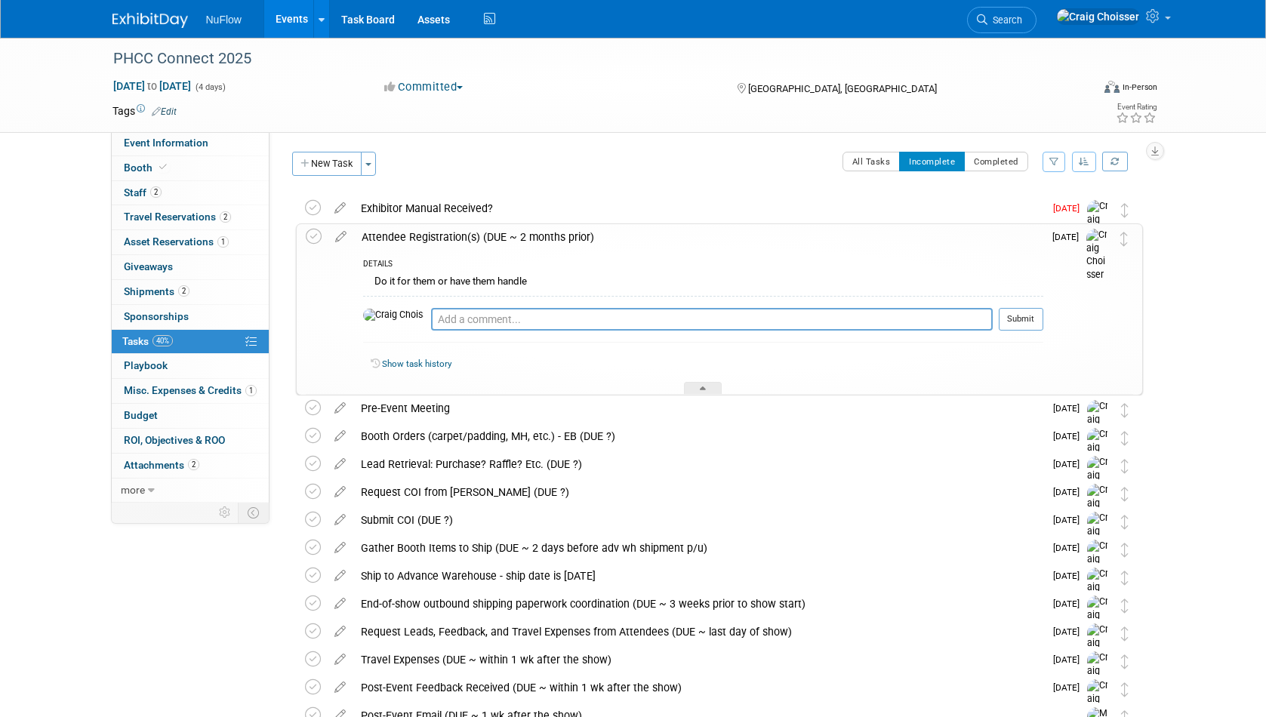
scroll to position [0, 0]
click at [706, 389] on div at bounding box center [703, 388] width 38 height 13
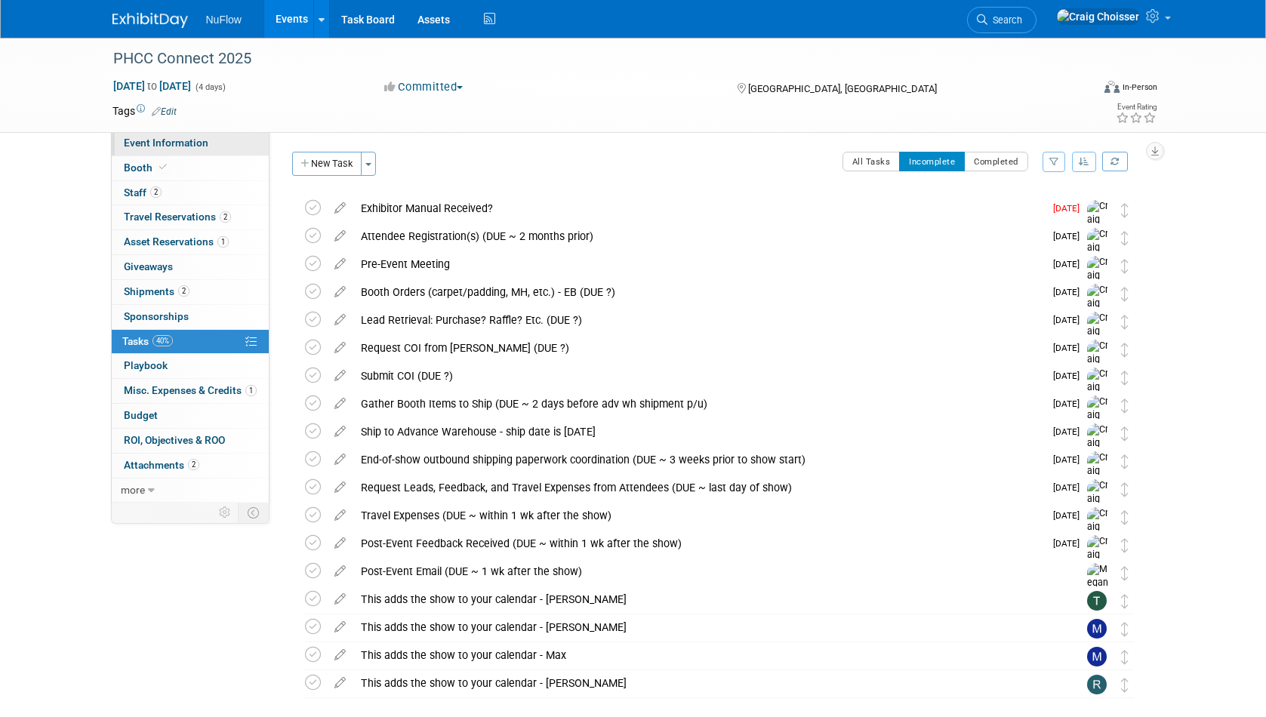
click at [159, 143] on span "Event Information" at bounding box center [166, 143] width 85 height 12
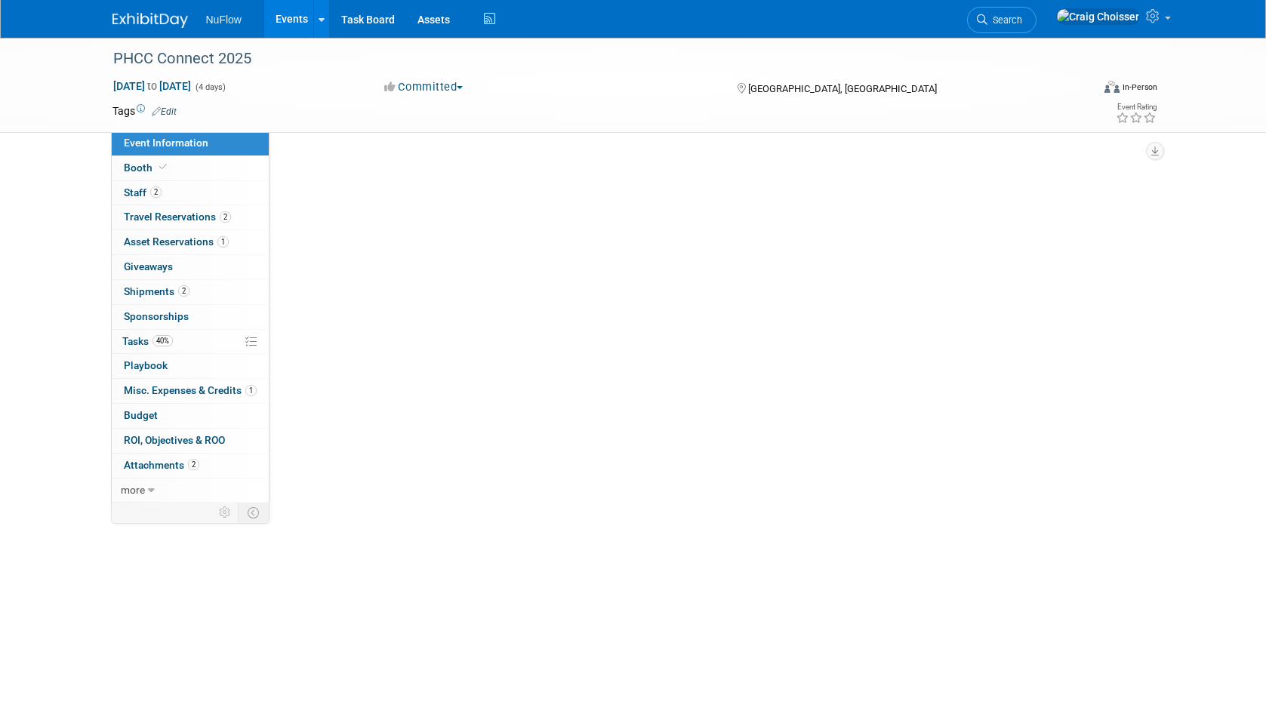
select select "Exhibitor (only)"
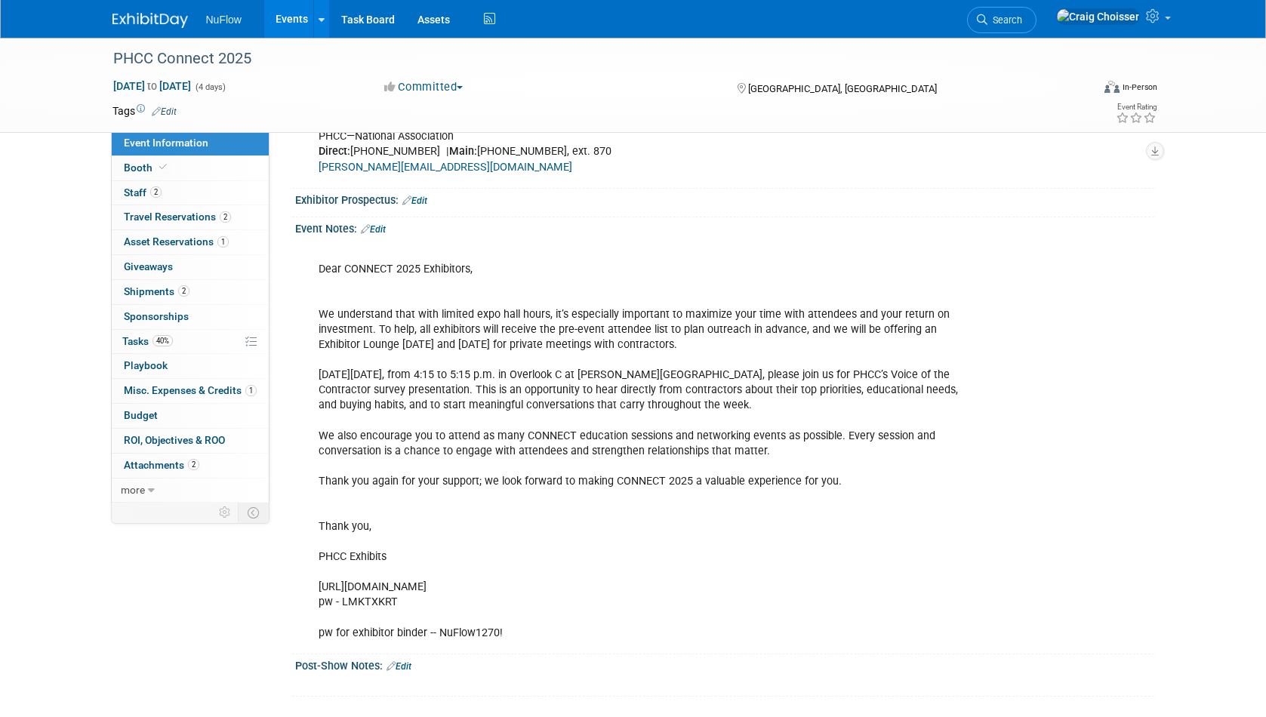
scroll to position [722, 0]
drag, startPoint x: 510, startPoint y: 621, endPoint x: 439, endPoint y: 621, distance: 70.2
click at [439, 621] on div "Dear CONNECT 2025 Exhibitors, We understand that with limited expo hall hours, …" at bounding box center [648, 444] width 680 height 409
copy div "NuFlow1270!"
click at [143, 285] on span "Shipments 2" at bounding box center [157, 291] width 66 height 12
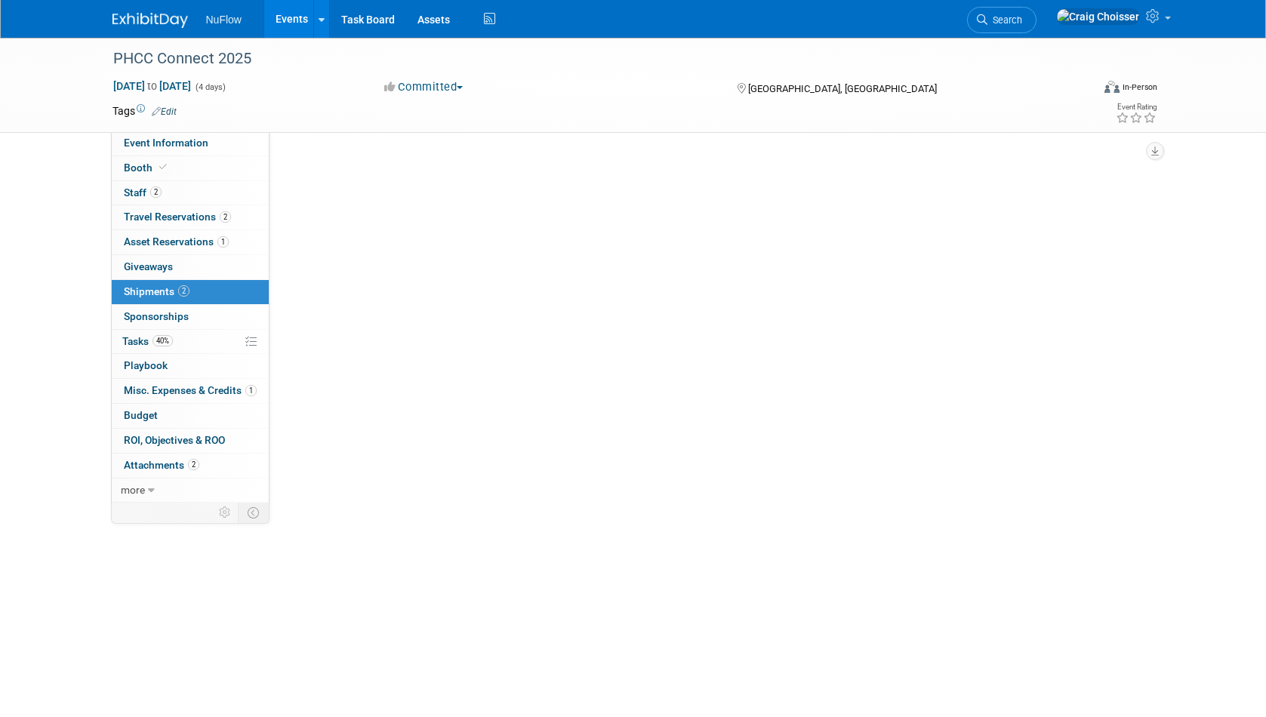
scroll to position [0, 0]
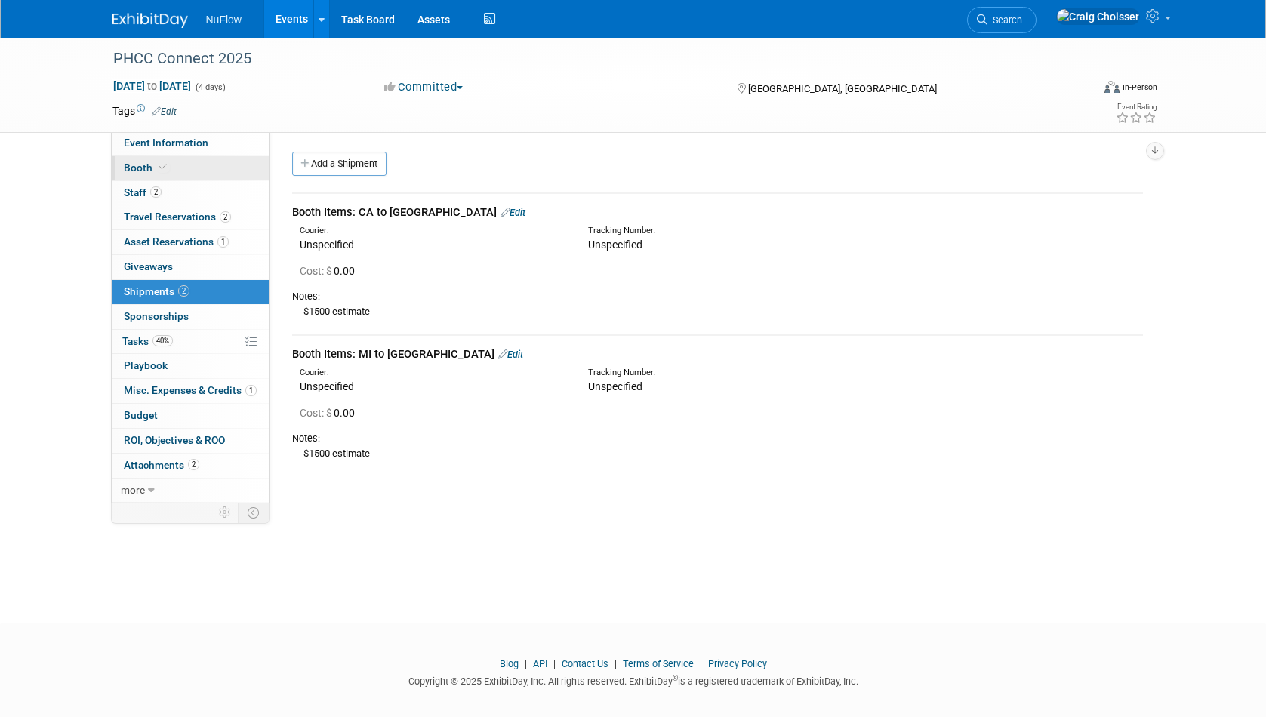
click at [134, 164] on span "Booth" at bounding box center [147, 168] width 46 height 12
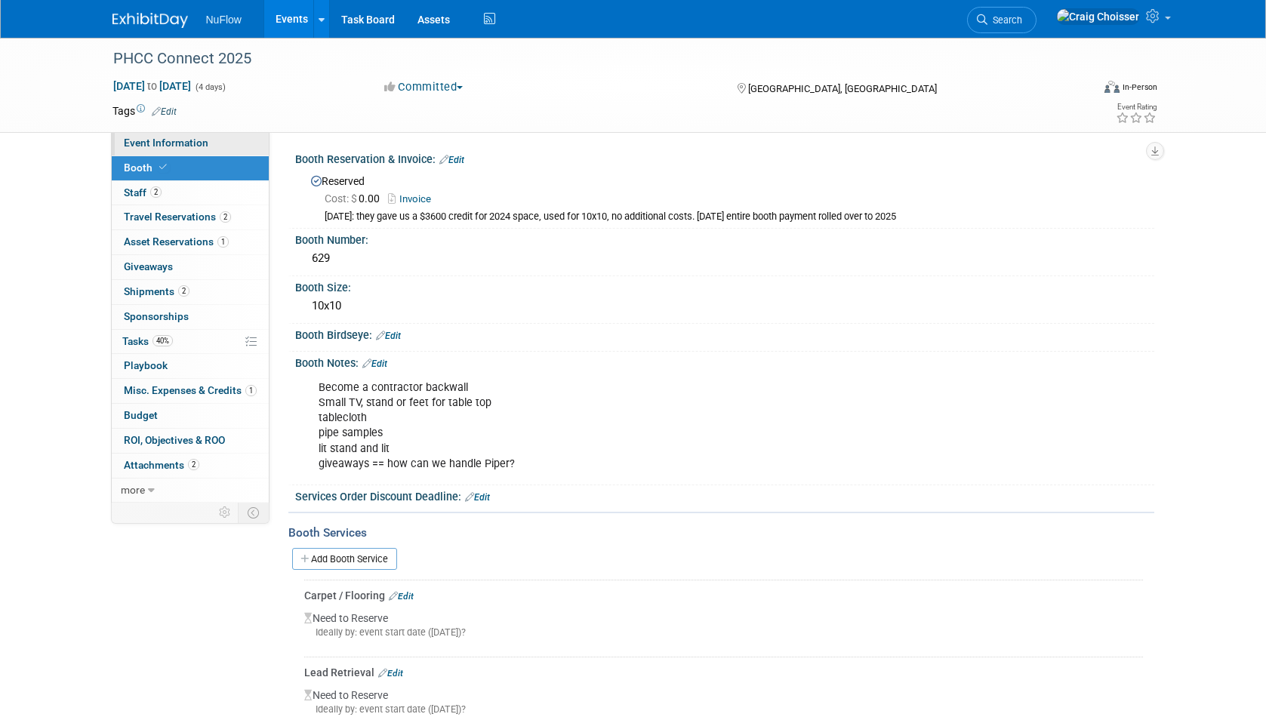
click at [144, 145] on span "Event Information" at bounding box center [166, 143] width 85 height 12
select select "Exhibitor (only)"
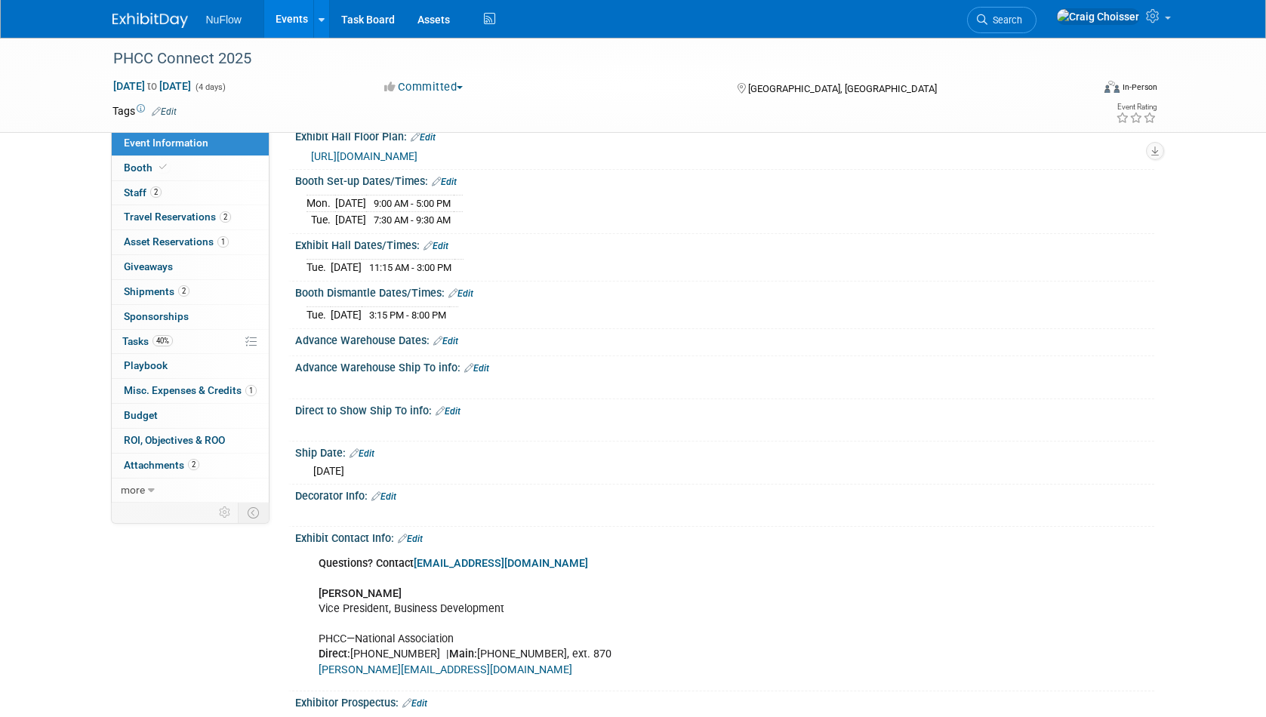
scroll to position [234, 0]
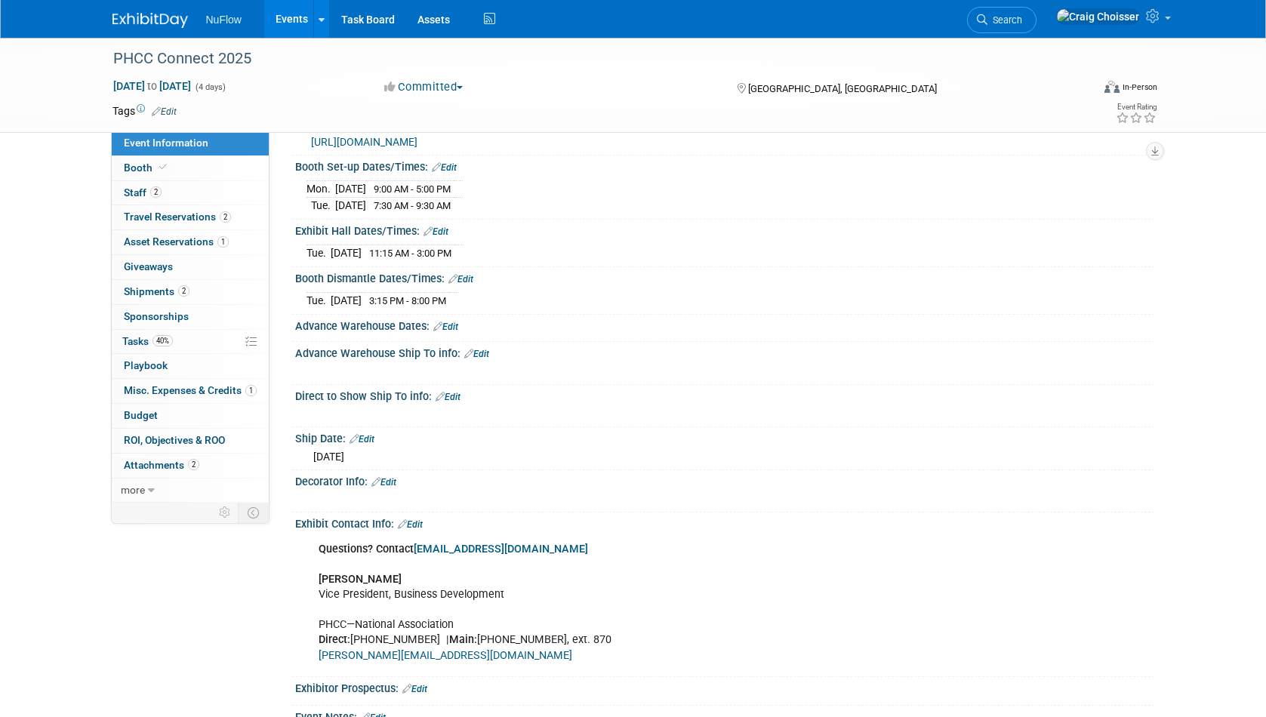
click at [484, 351] on link "Edit" at bounding box center [476, 354] width 25 height 11
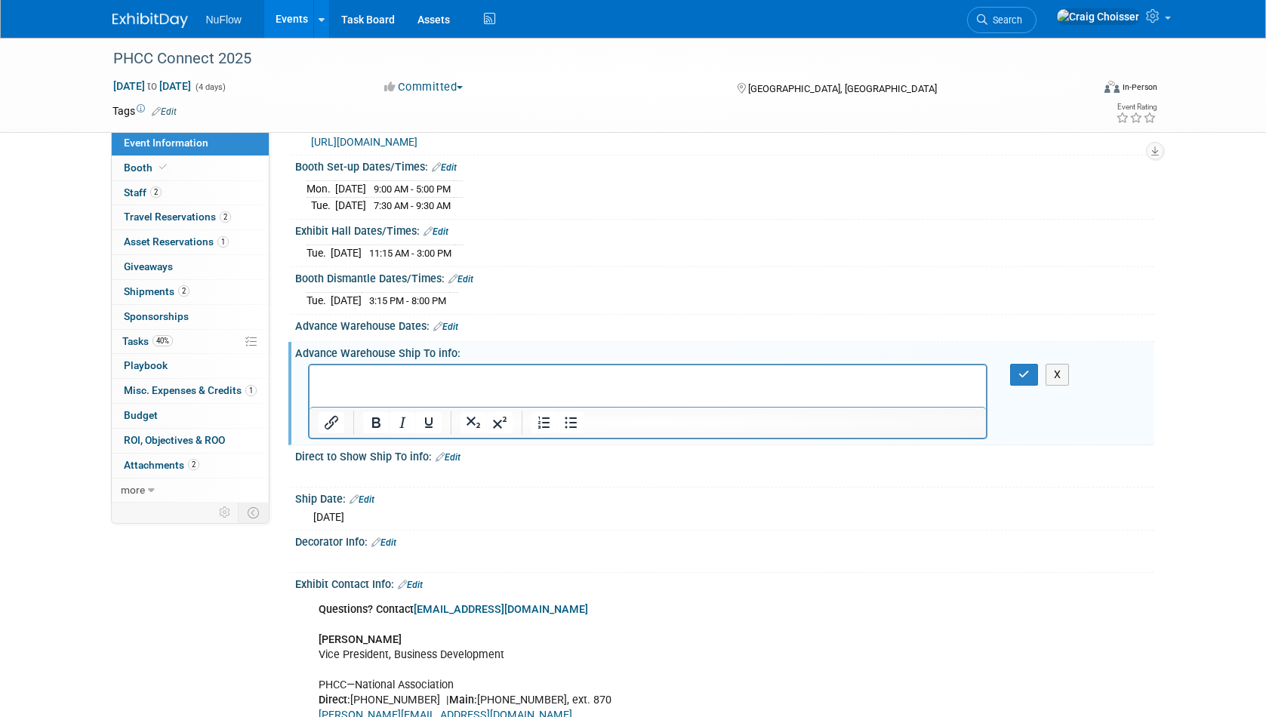
scroll to position [0, 0]
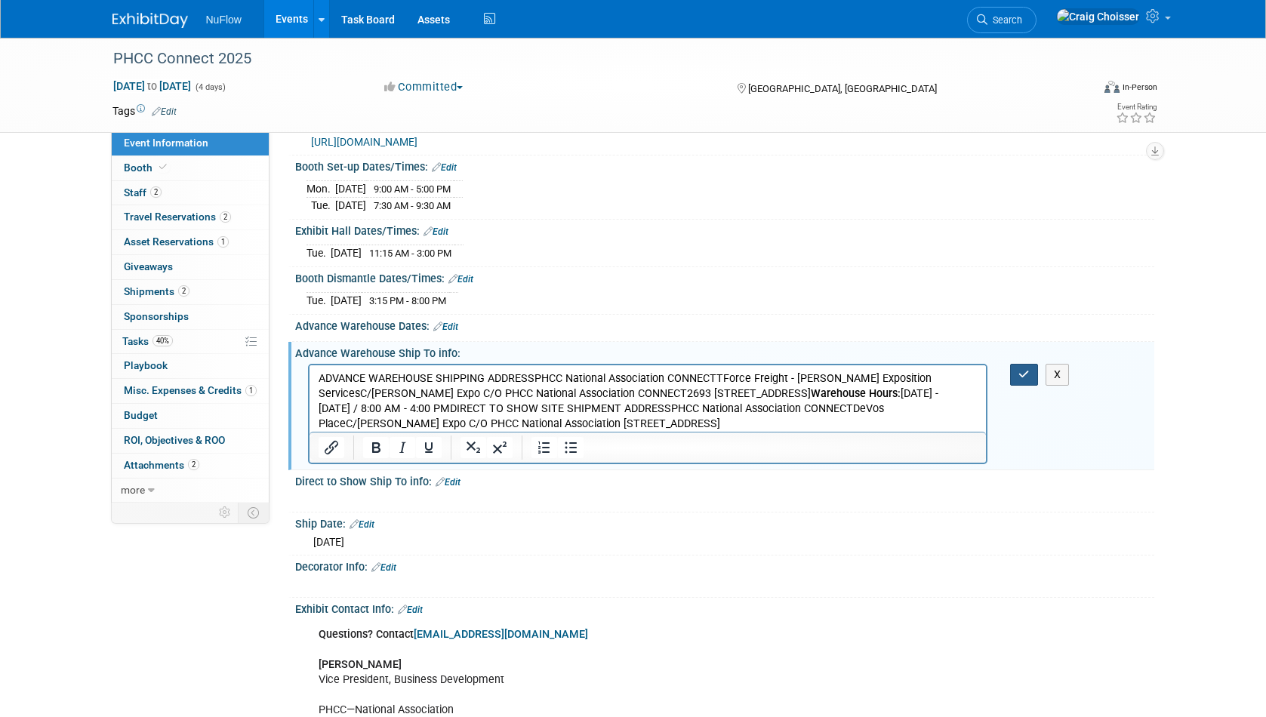
click at [1020, 369] on icon "button" at bounding box center [1024, 374] width 11 height 11
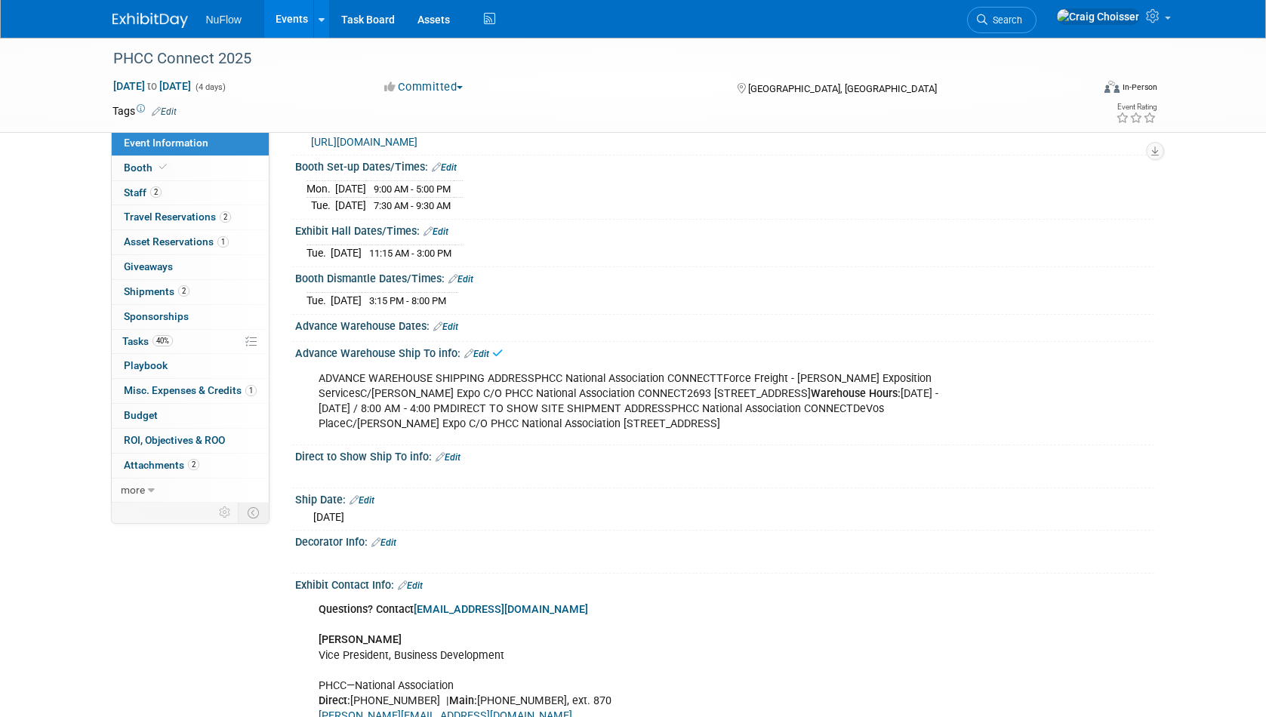
click at [765, 416] on div "ADVANCE WAREHOUSE SHIPPING ADDRESSPHCC National Association CONNECTTForce Freig…" at bounding box center [648, 402] width 680 height 76
drag, startPoint x: 771, startPoint y: 416, endPoint x: 583, endPoint y: 416, distance: 188.0
click at [583, 416] on div "ADVANCE WAREHOUSE SHIPPING ADDRESSPHCC National Association CONNECTTForce Freig…" at bounding box center [648, 402] width 680 height 76
click at [774, 410] on div "ADVANCE WAREHOUSE SHIPPING ADDRESSPHCC National Association CONNECTTForce Freig…" at bounding box center [648, 402] width 680 height 76
drag, startPoint x: 782, startPoint y: 414, endPoint x: 305, endPoint y: 379, distance: 478.5
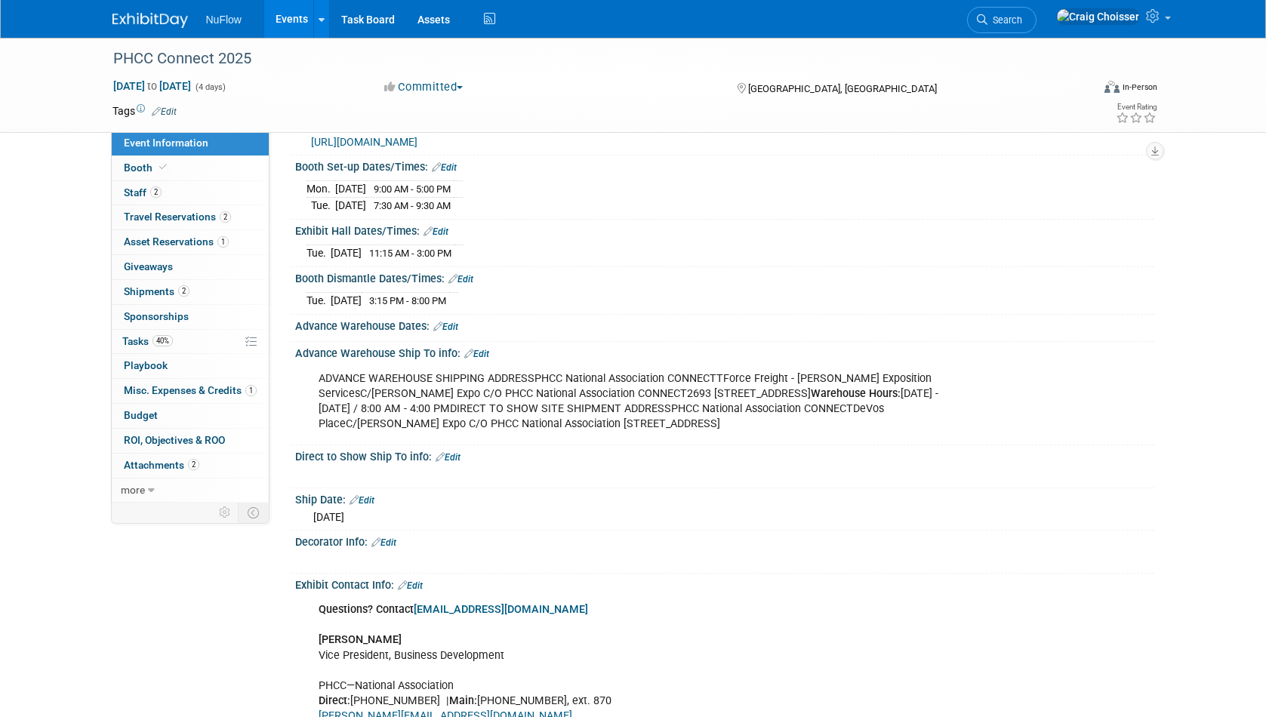
click at [305, 379] on div "ADVANCE WAREHOUSE SHIPPING ADDRESSPHCC National Association CONNECTTForce Freig…" at bounding box center [724, 400] width 859 height 81
click at [478, 342] on div "Advance Warehouse Ship To info: Edit" at bounding box center [724, 352] width 859 height 20
click at [483, 349] on link "Edit" at bounding box center [476, 354] width 25 height 11
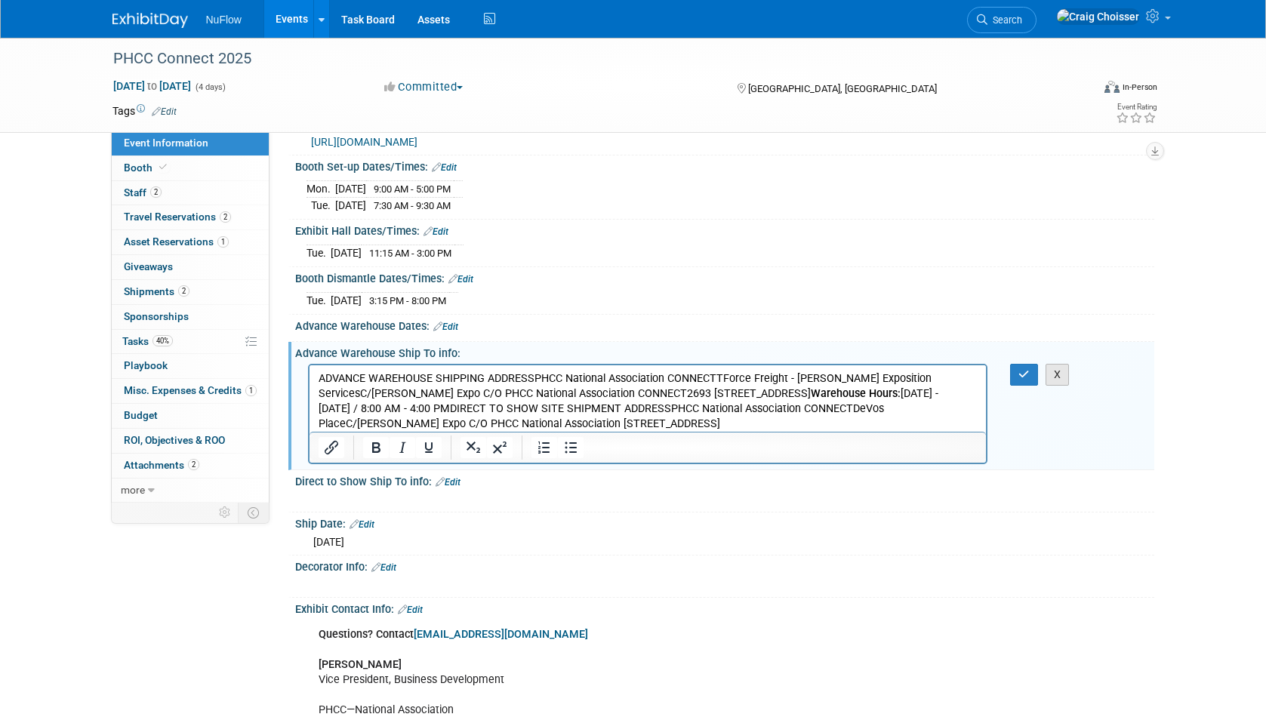
click at [1058, 370] on button "X" at bounding box center [1058, 375] width 24 height 22
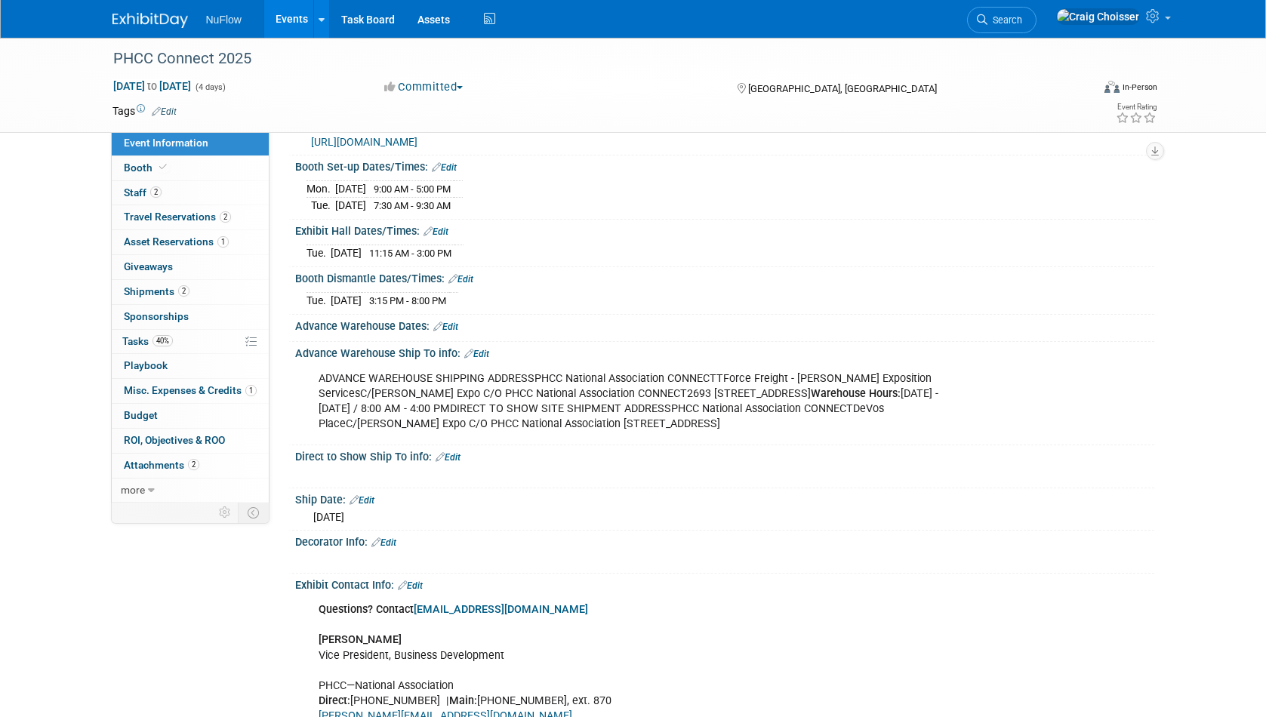
click at [483, 350] on link "Edit" at bounding box center [476, 354] width 25 height 11
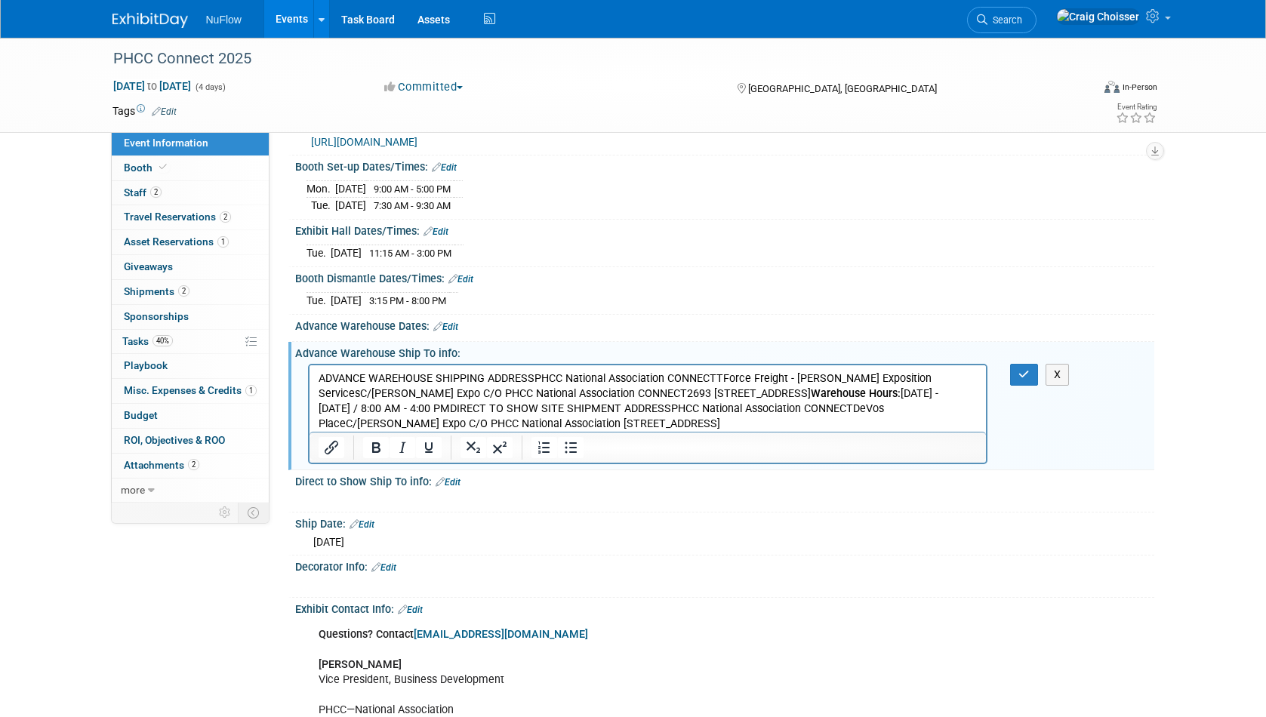
drag, startPoint x: 768, startPoint y: 421, endPoint x: 270, endPoint y: 376, distance: 500.4
click at [309, 376] on html "ADVANCE WAREHOUSE SHIPPING ADDRESSPHCC National Association CONNECTTForce Freig…" at bounding box center [647, 398] width 677 height 66
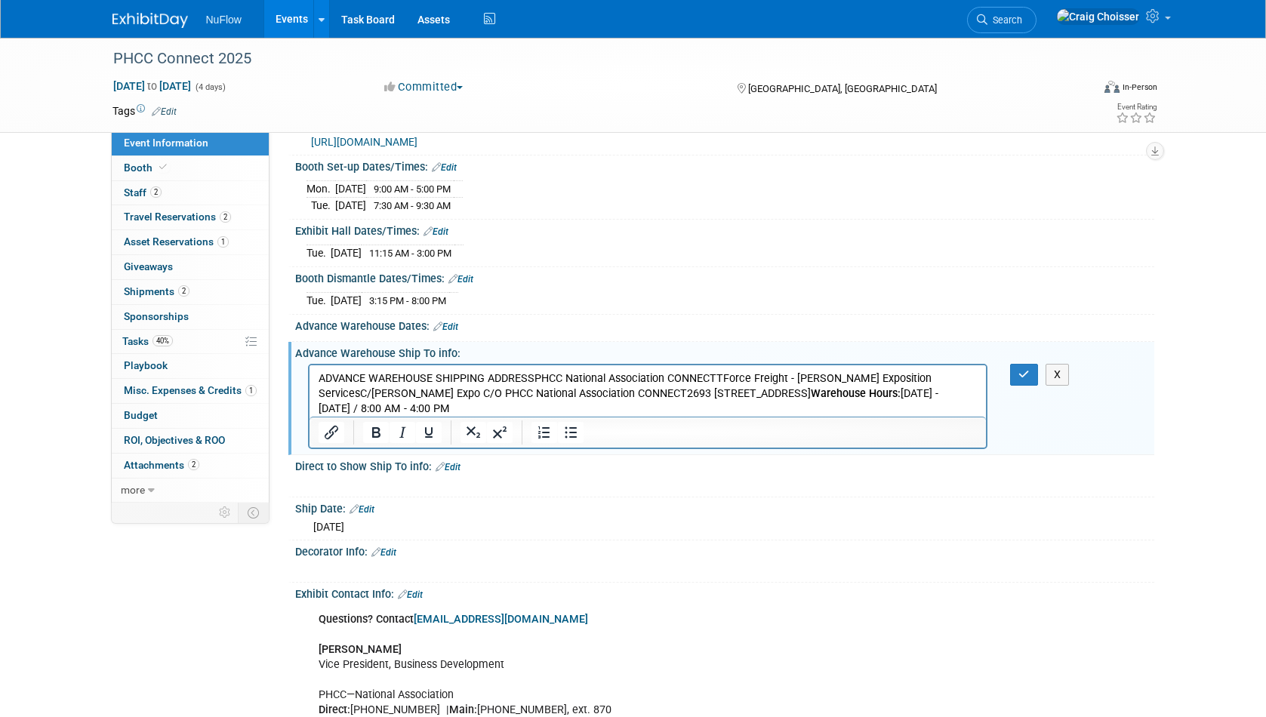
click at [554, 378] on p "ADVANCE WAREHOUSE SHIPPING ADDRESSPHCC National Association CONNECTTForce Freig…" at bounding box center [648, 393] width 660 height 45
drag, startPoint x: 537, startPoint y: 377, endPoint x: 268, endPoint y: 376, distance: 268.8
click at [309, 376] on html "ADVANCE WAREHOUSE SHIPPING ADDRESSPHCC National Association CONNECTTForce Freig…" at bounding box center [647, 390] width 677 height 51
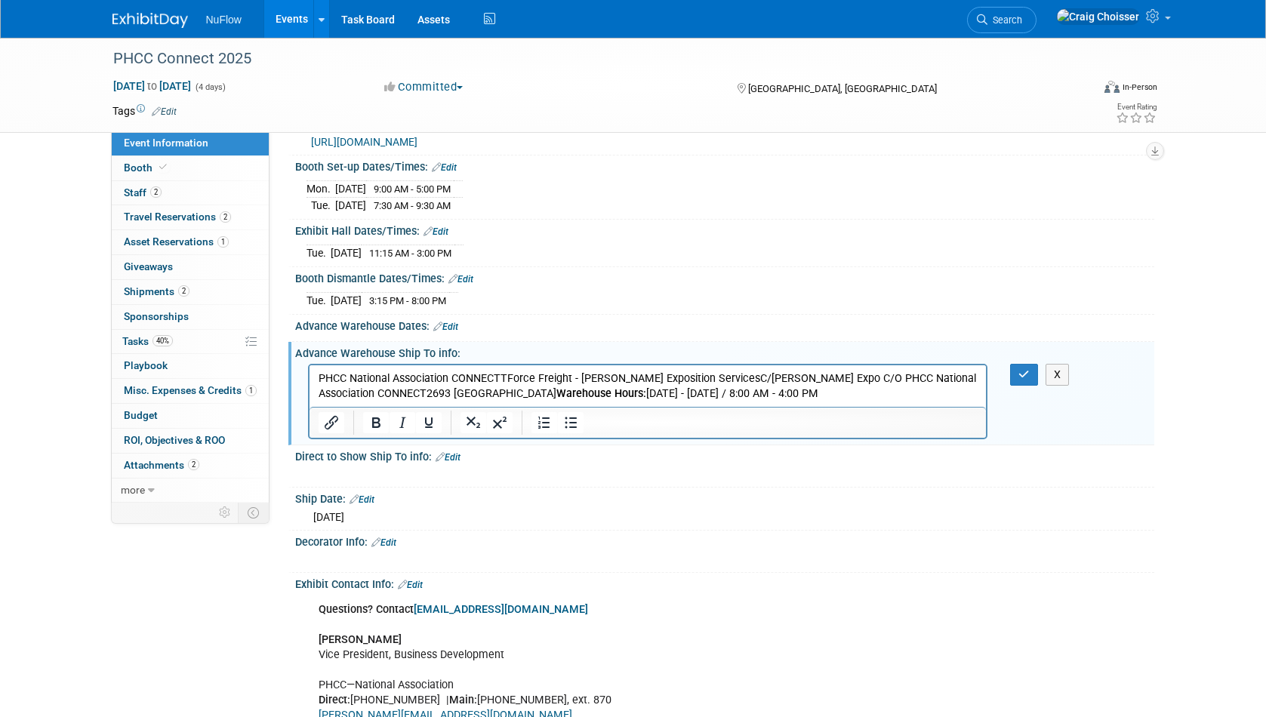
click at [508, 377] on p "PHCC National Association CONNECTTForce Freight - Shepard Exposition ServicesC/…" at bounding box center [648, 386] width 660 height 30
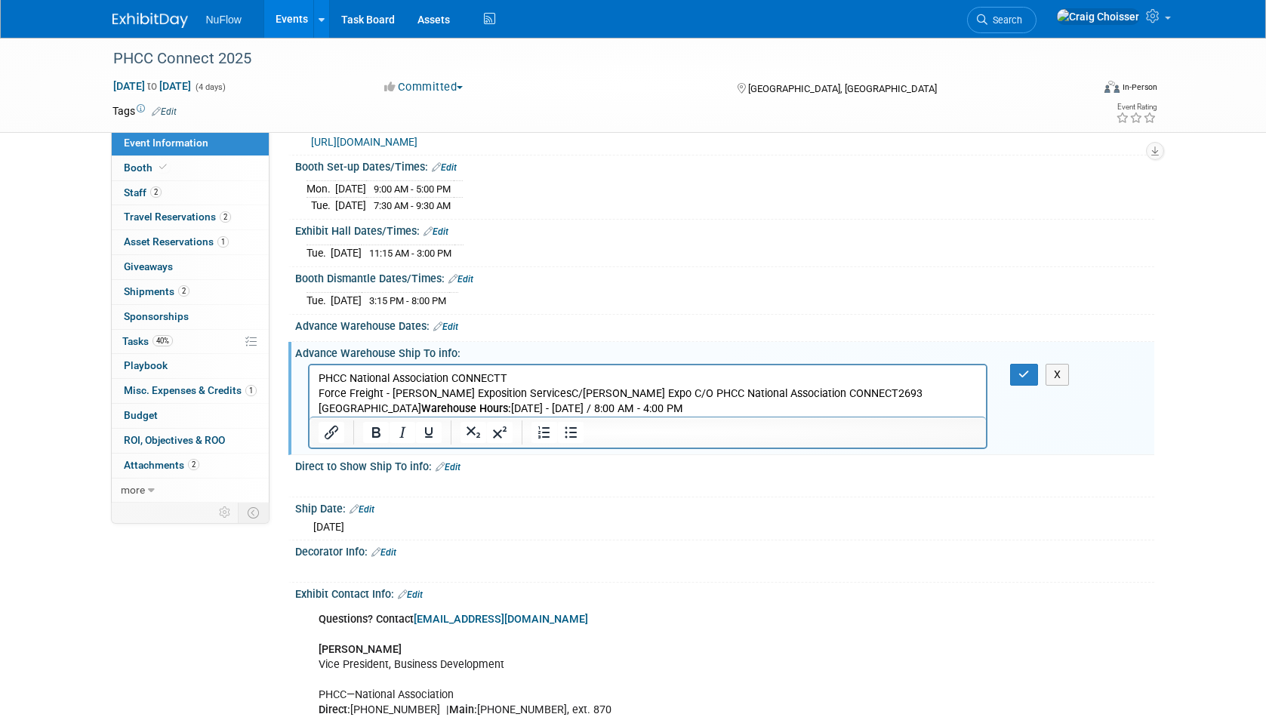
click at [529, 395] on p "Force Freight - Shepard Exposition ServicesC/O Shepard Expo C/O PHCC National A…" at bounding box center [648, 401] width 660 height 30
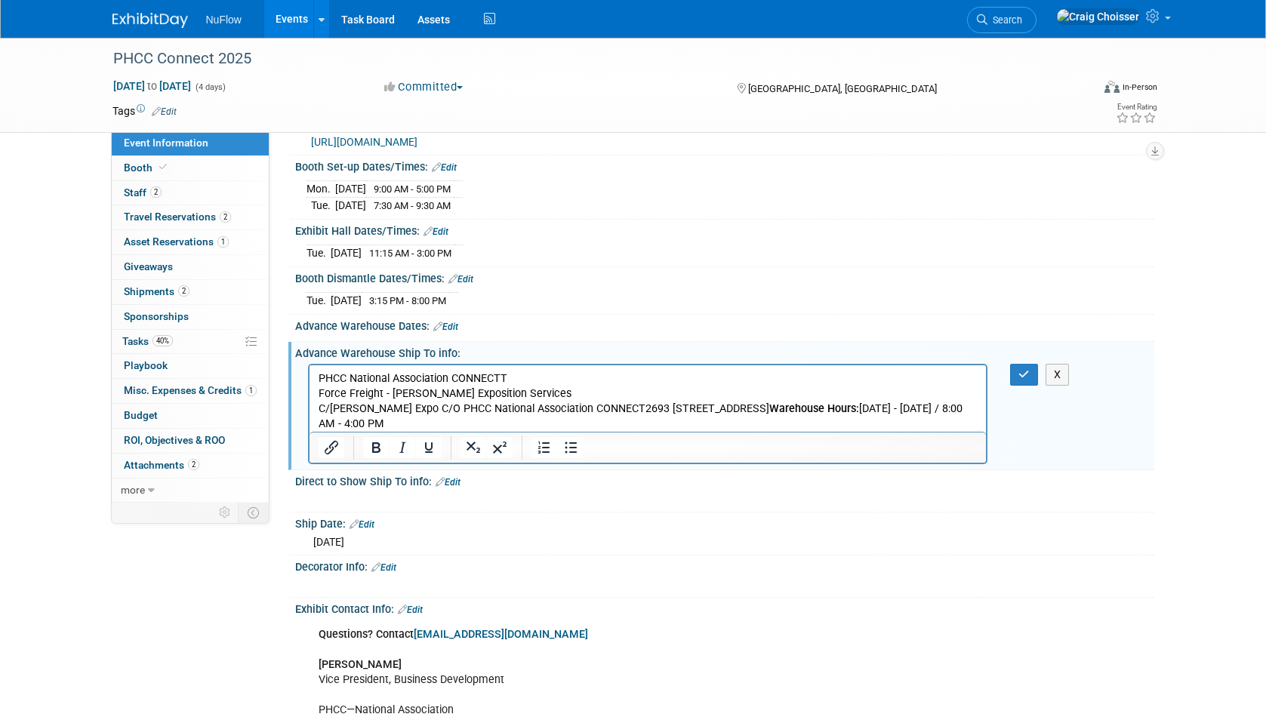
click at [617, 412] on p "C/O Shepard Expo C/O PHCC National Association CONNECT2693 Courier Dr NWGrand R…" at bounding box center [648, 416] width 660 height 30
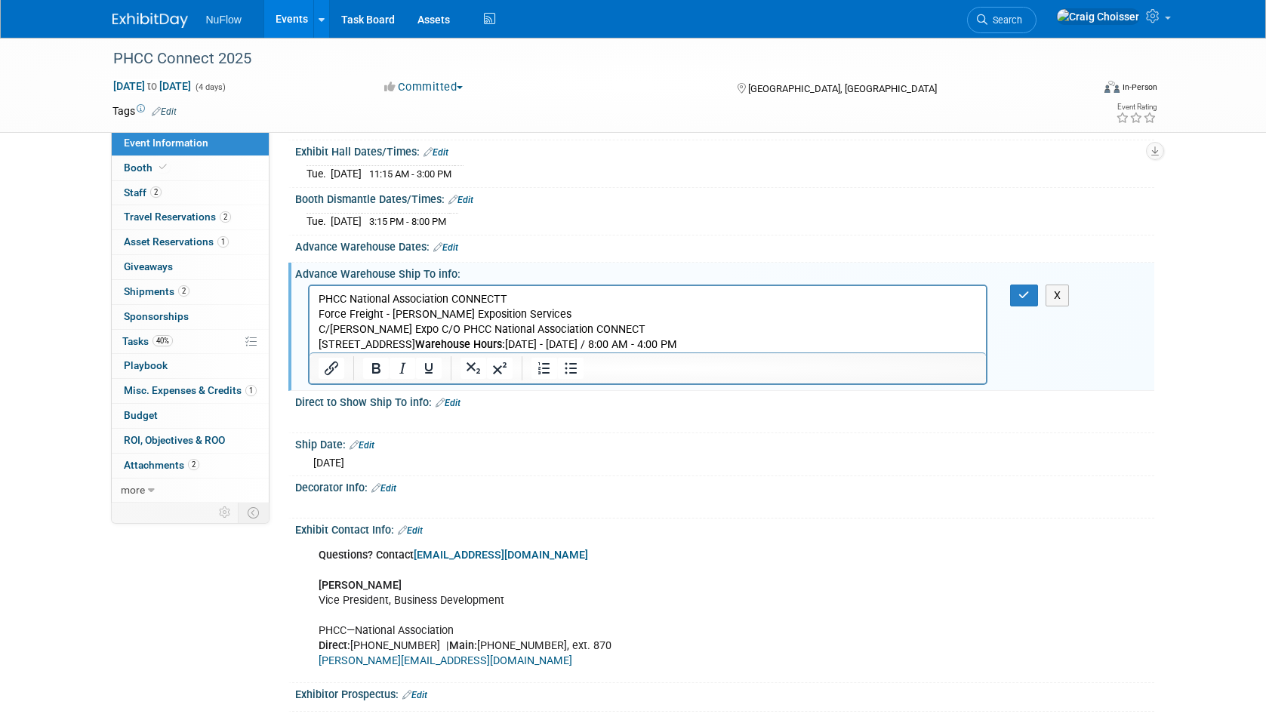
scroll to position [327, 0]
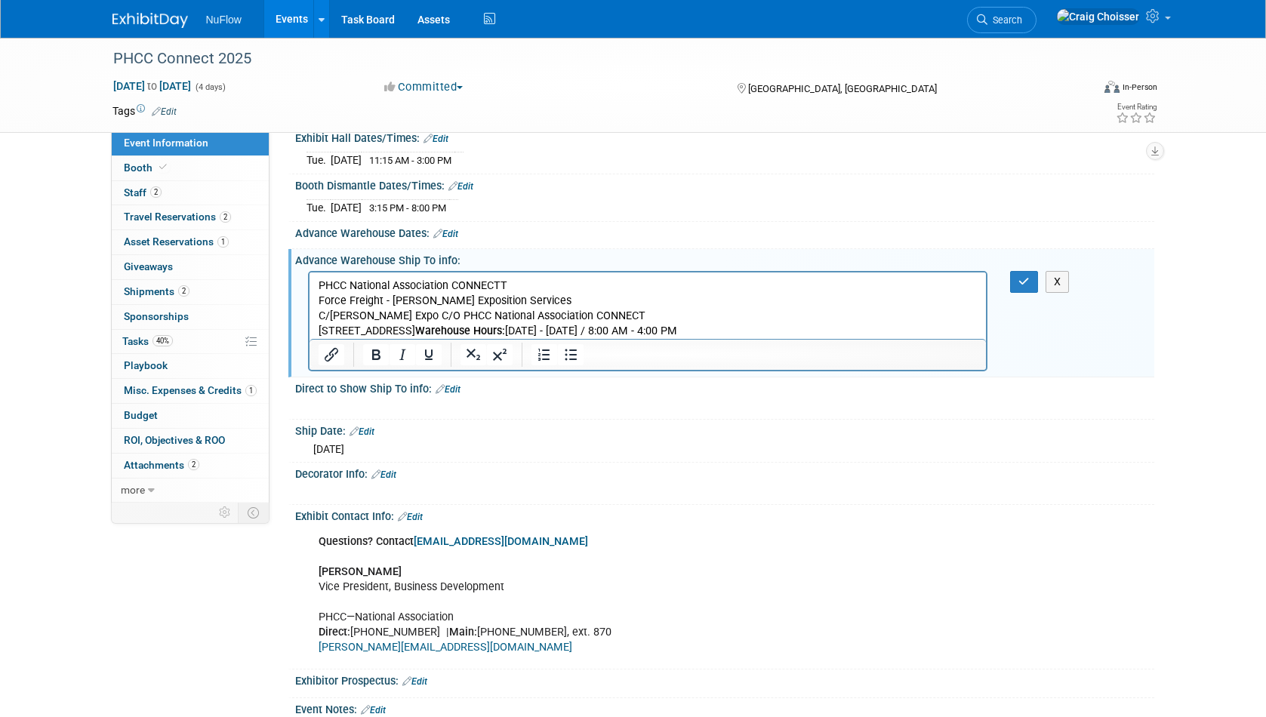
click at [504, 329] on b "Warehouse Hours:" at bounding box center [460, 330] width 90 height 13
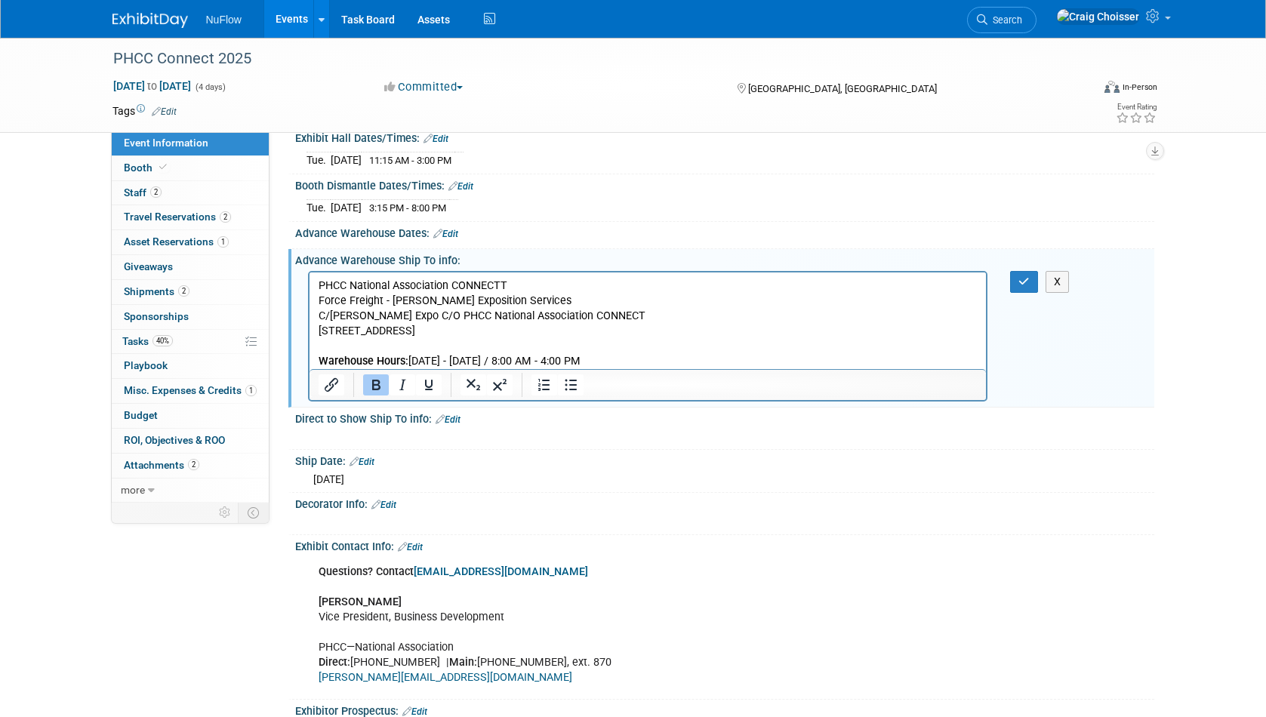
click at [558, 334] on p "2693 Courier Dr NWGrand Rapids, MI, 49544" at bounding box center [648, 330] width 660 height 15
click at [418, 332] on p "2693 Courier Dr NWGrand Rapids, MI, 49544" at bounding box center [648, 330] width 660 height 15
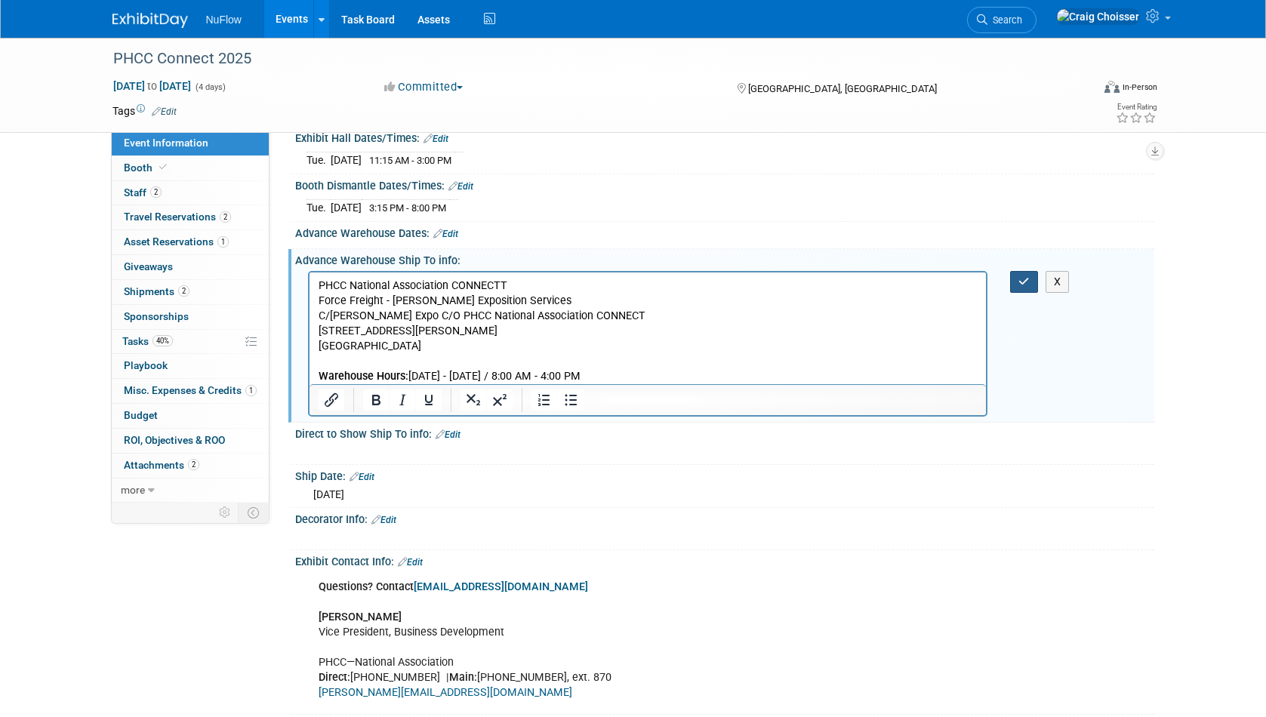
click at [1024, 279] on icon "button" at bounding box center [1024, 281] width 11 height 11
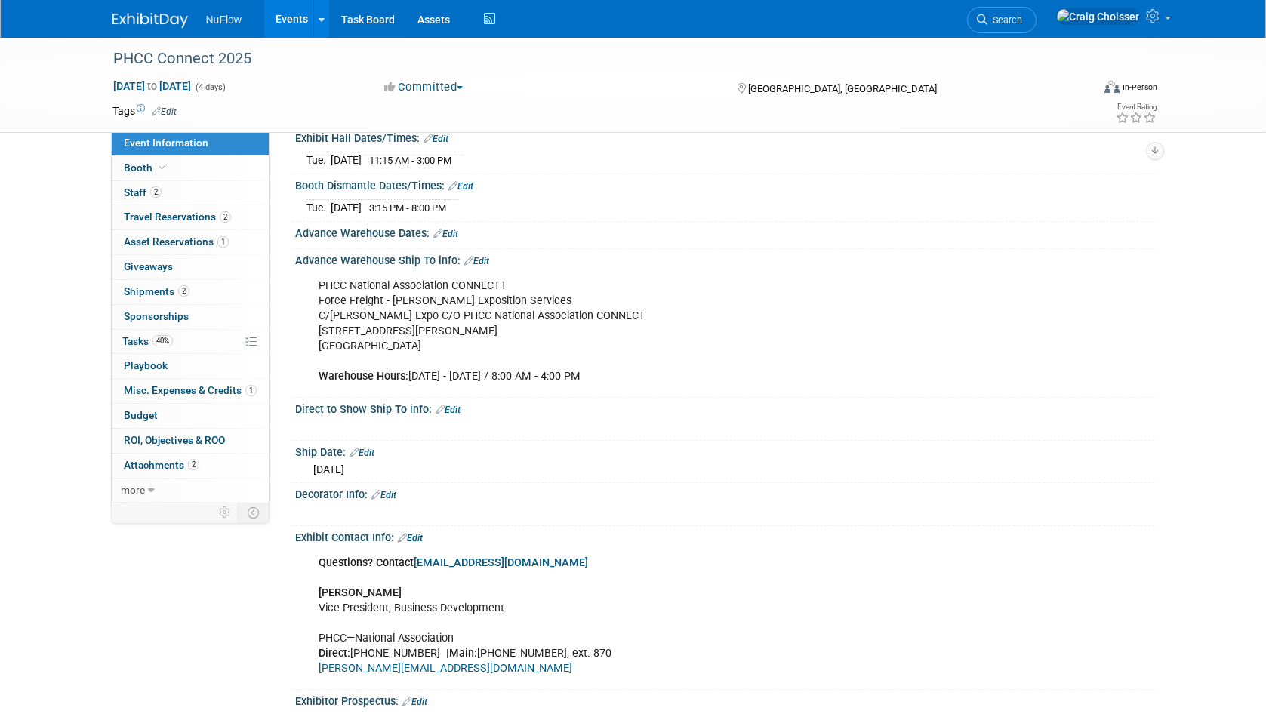
click at [455, 406] on link "Edit" at bounding box center [448, 410] width 25 height 11
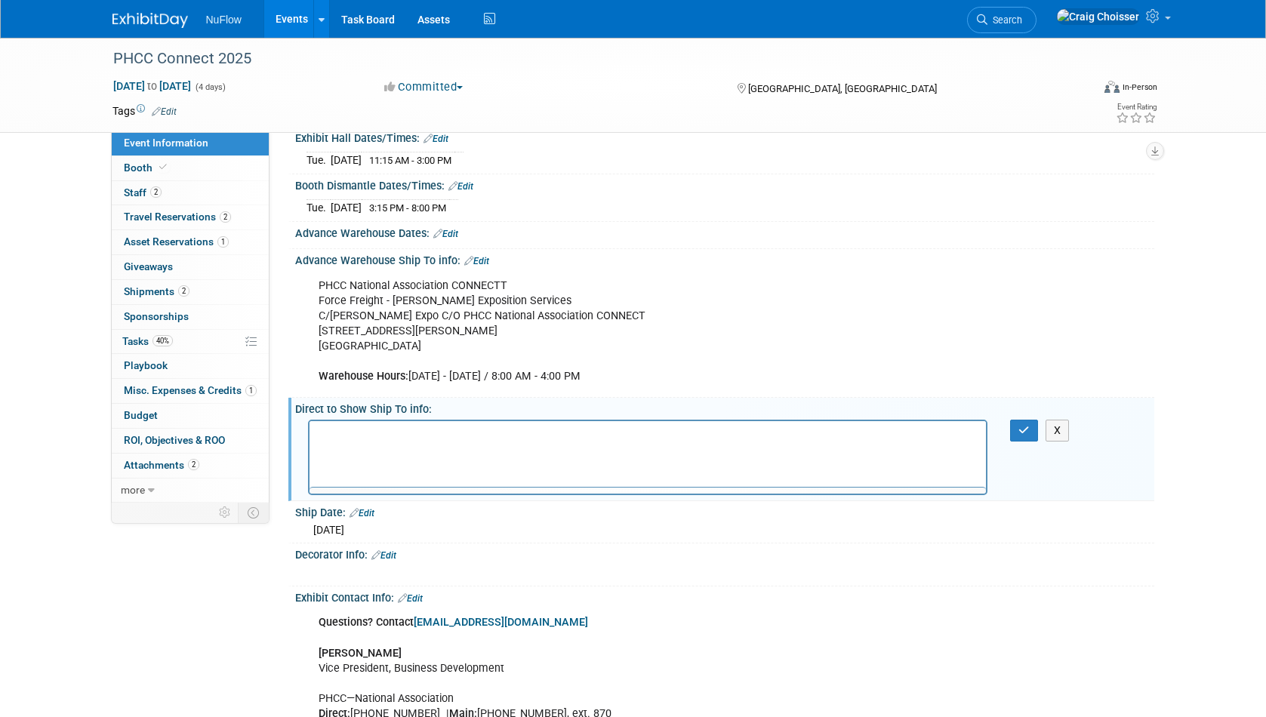
scroll to position [0, 0]
click at [415, 438] on p "Rich Text Area. Press ALT-0 for help." at bounding box center [648, 434] width 660 height 15
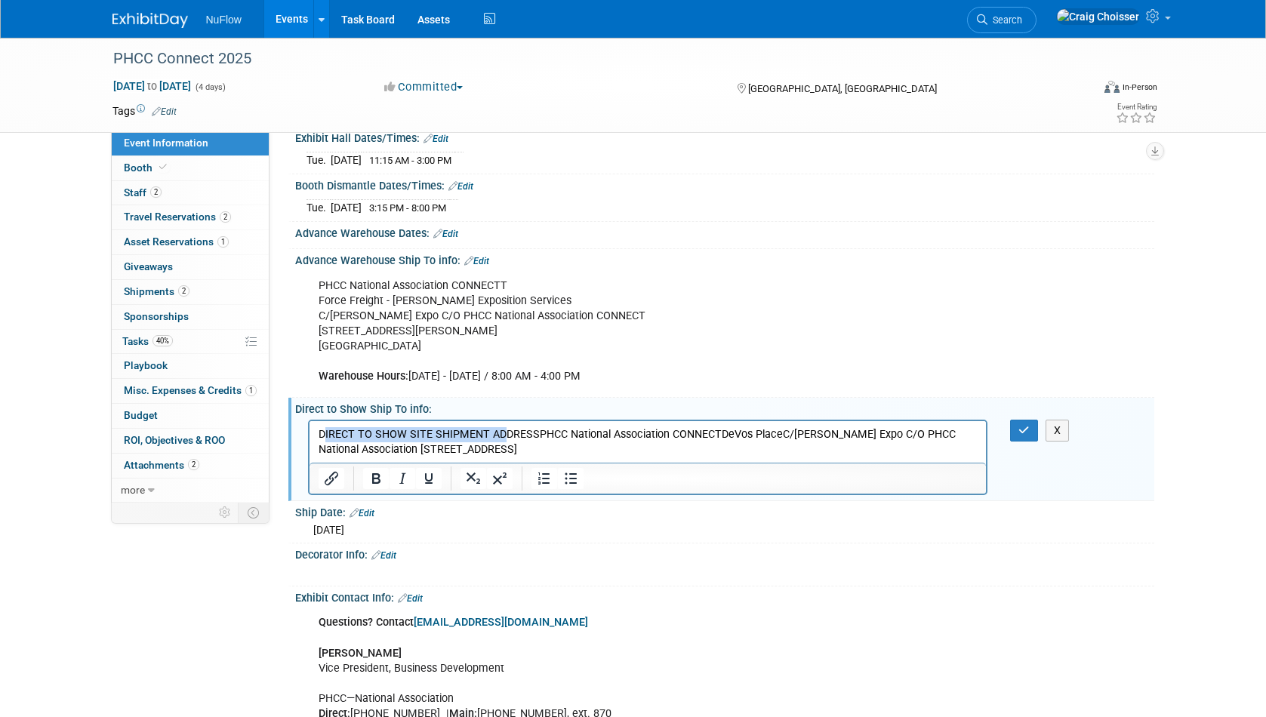
drag, startPoint x: 500, startPoint y: 433, endPoint x: 324, endPoint y: 435, distance: 176.0
click at [324, 435] on p "DIRECT TO SHOW SITE SHIPMENT ADDRESSPHCC National Association CONNECTDeVos Plac…" at bounding box center [648, 442] width 660 height 30
click at [504, 434] on p "PHCC National Association CONNECTDeVos PlaceC/O Shepard Expo C/O PHCC National …" at bounding box center [648, 442] width 660 height 30
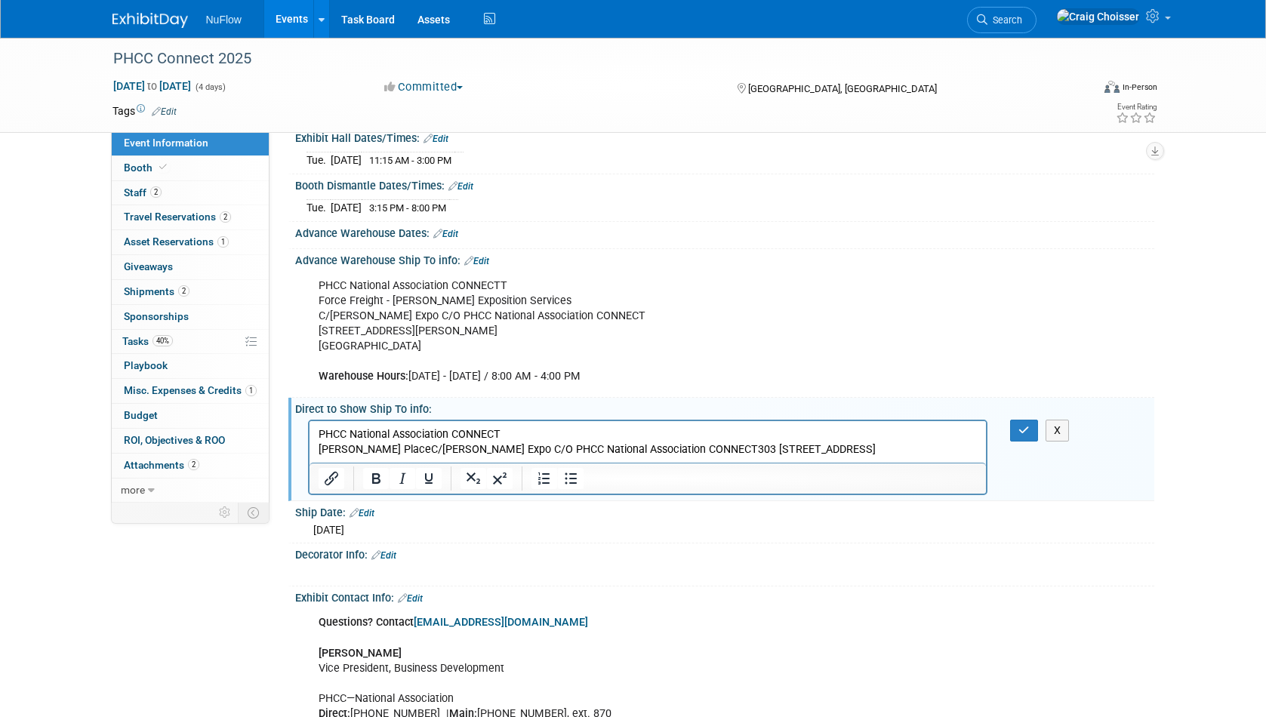
click at [382, 451] on p "DeVos PlaceC/O Shepard Expo C/O PHCC National Association CONNECT303 Monroe Ave…" at bounding box center [648, 449] width 660 height 15
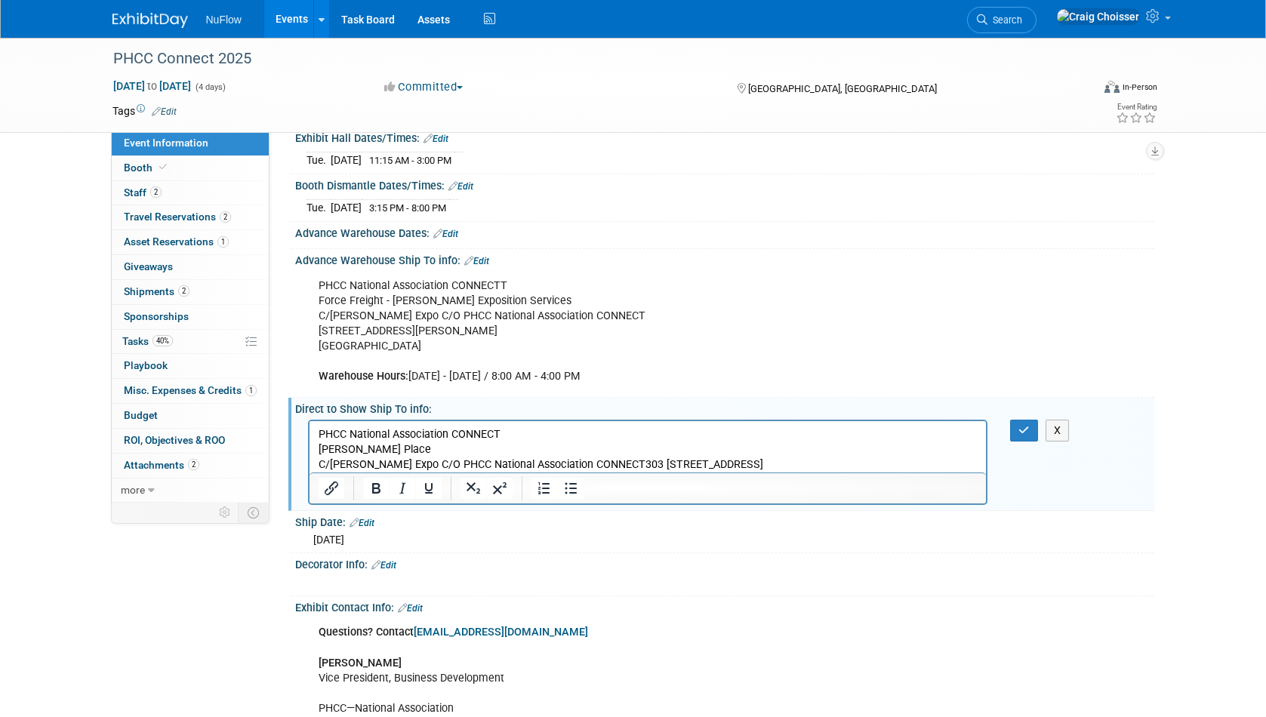
click at [412, 467] on p "C/O Shepard Expo C/O PHCC National Association CONNECT303 Monroe Ave NWGrand Ra…" at bounding box center [648, 464] width 660 height 15
click at [567, 462] on p "C/O Shepard Expo C/O PHCC National Association CONNECT303 Monroe Ave NWGrand Ra…" at bounding box center [648, 464] width 660 height 15
click at [612, 464] on p "C/O Shepard Expo C/O PHCC National Association CONNECT303 Monroe Ave NWGrand Ra…" at bounding box center [648, 464] width 660 height 15
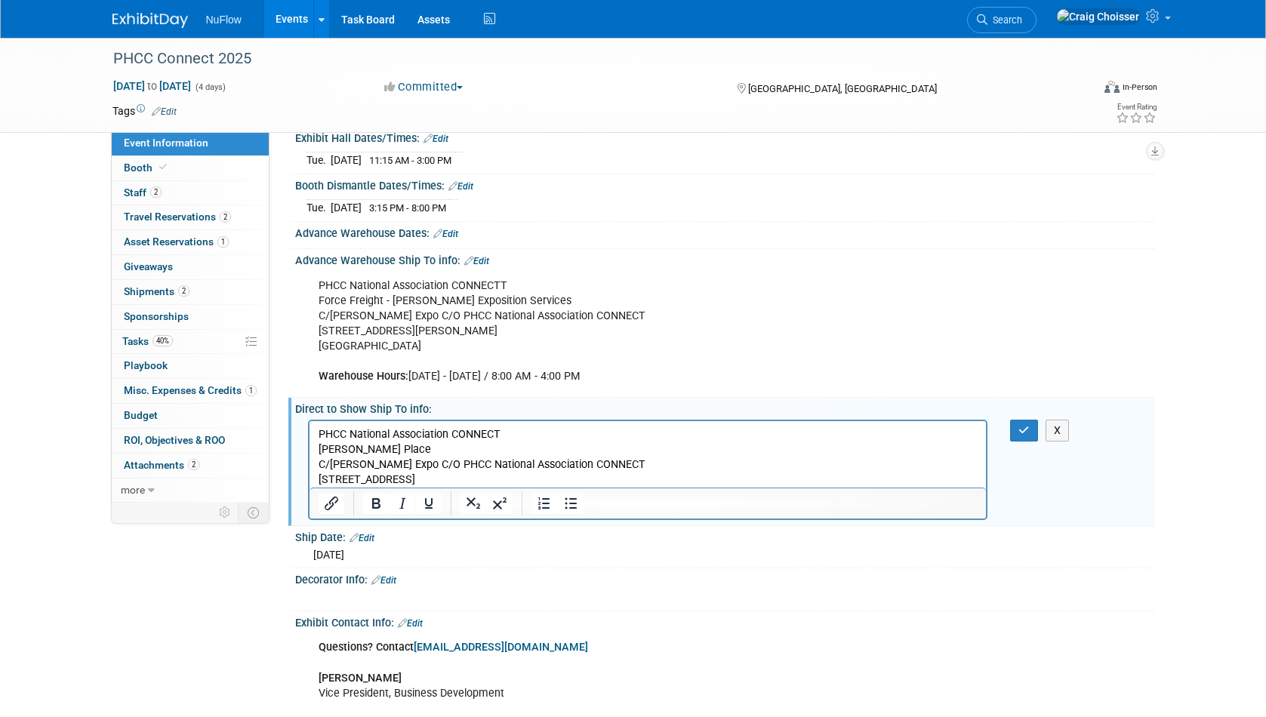
click at [420, 480] on p "303 Monroe Ave NWGrand Rapids, MI, 49503" at bounding box center [648, 479] width 660 height 15
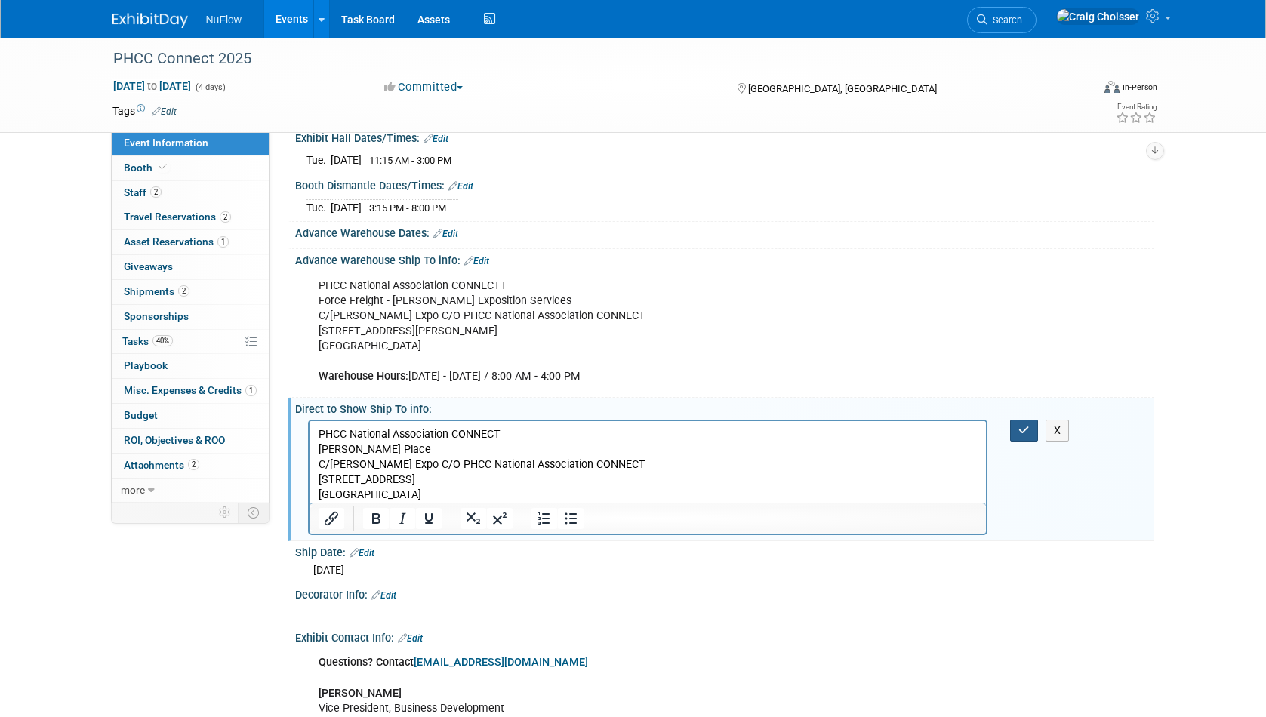
click at [1024, 425] on icon "button" at bounding box center [1024, 430] width 11 height 11
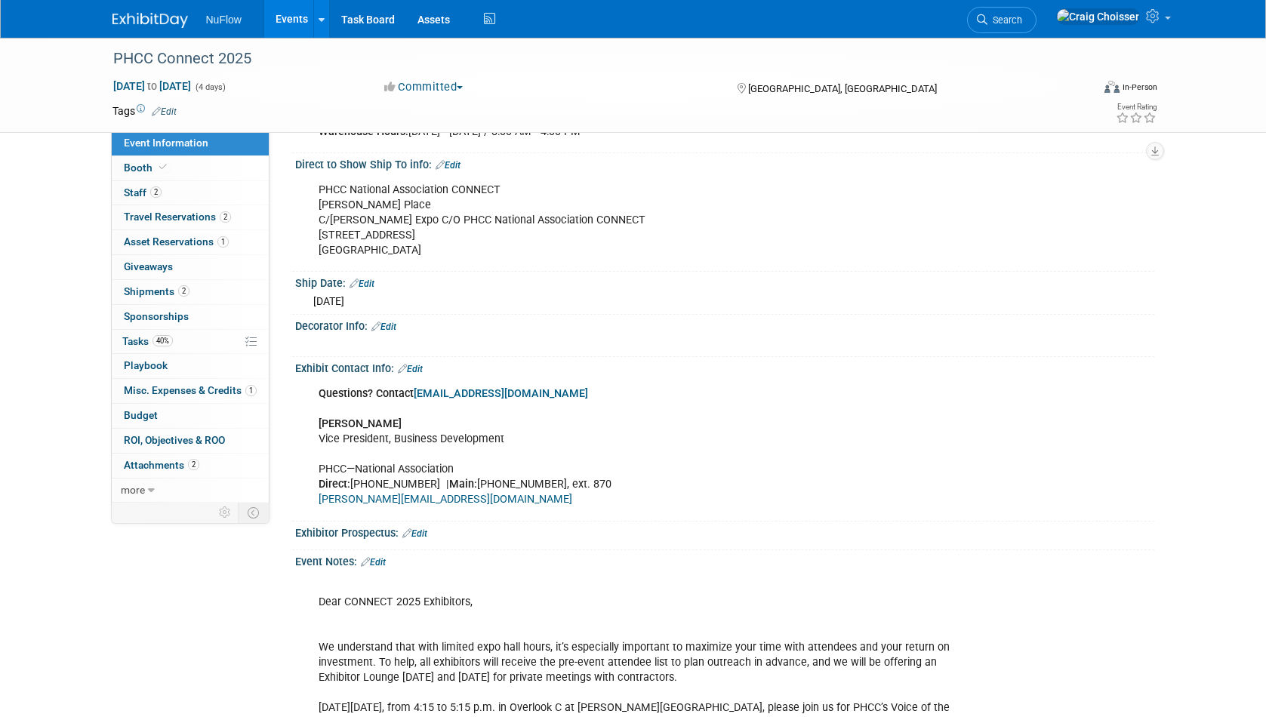
scroll to position [609, 0]
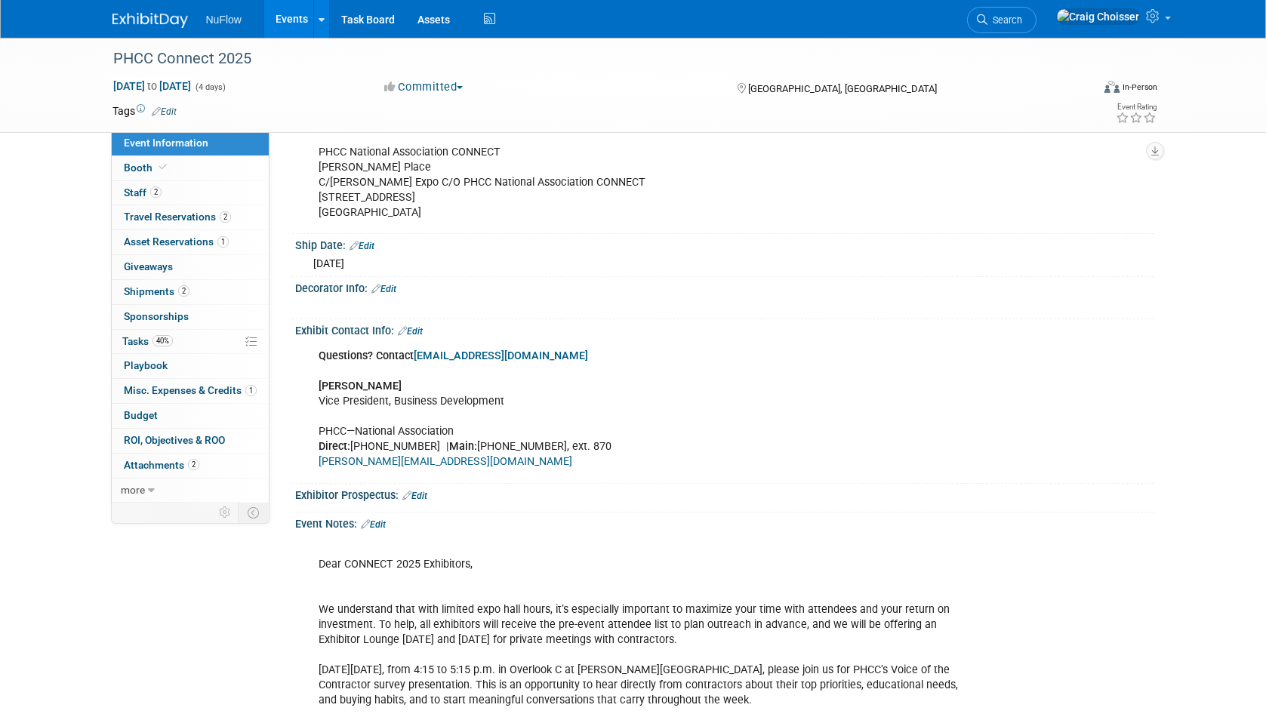
click at [381, 520] on link "Edit" at bounding box center [373, 525] width 25 height 11
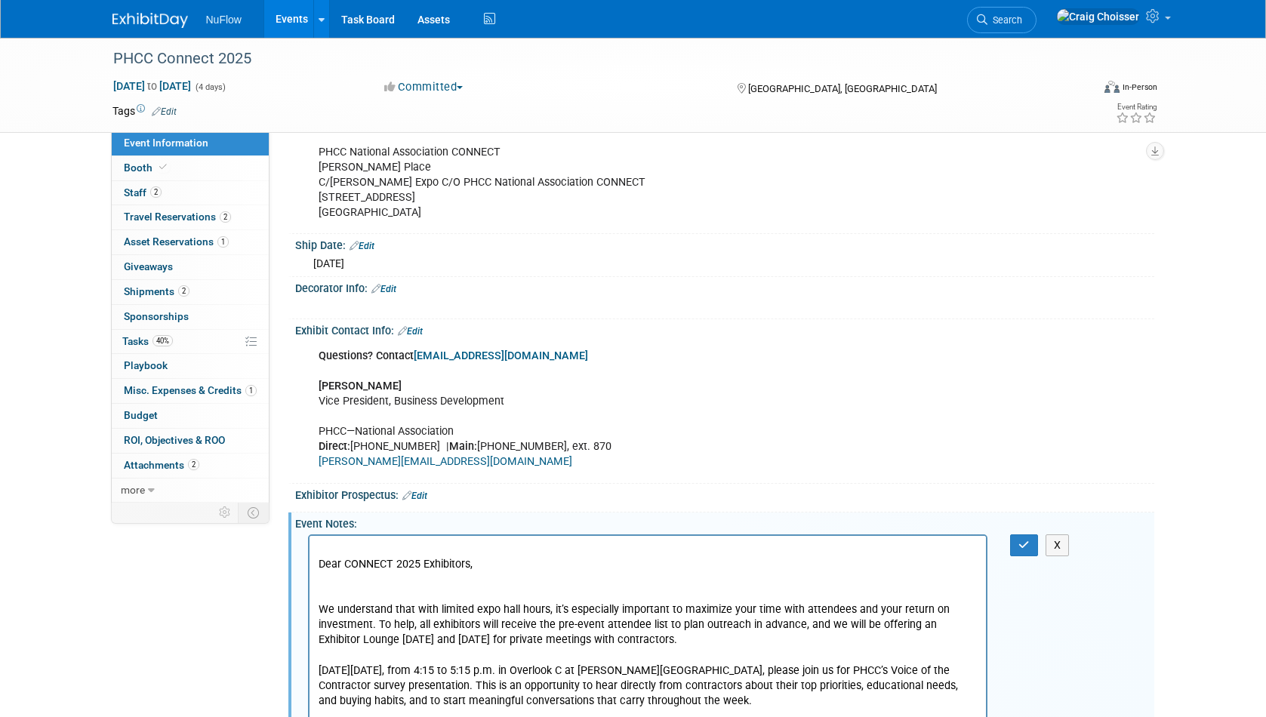
scroll to position [0, 0]
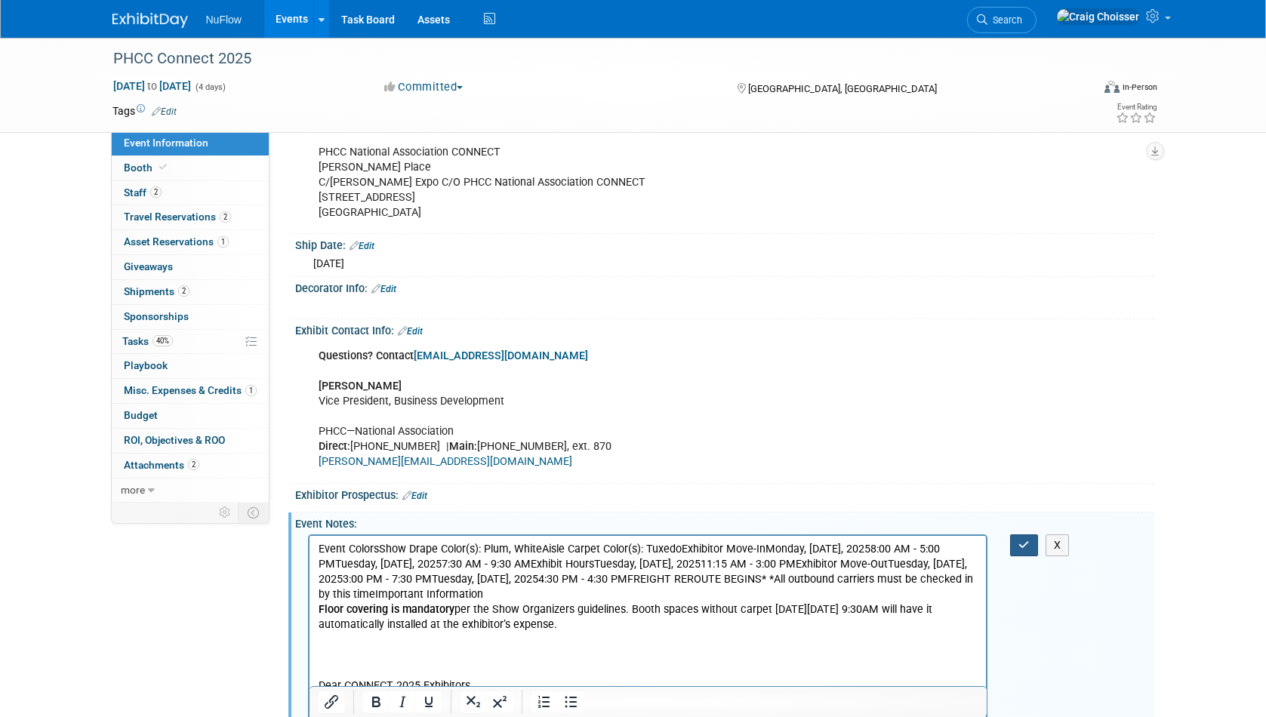
click at [1026, 541] on button "button" at bounding box center [1024, 546] width 28 height 22
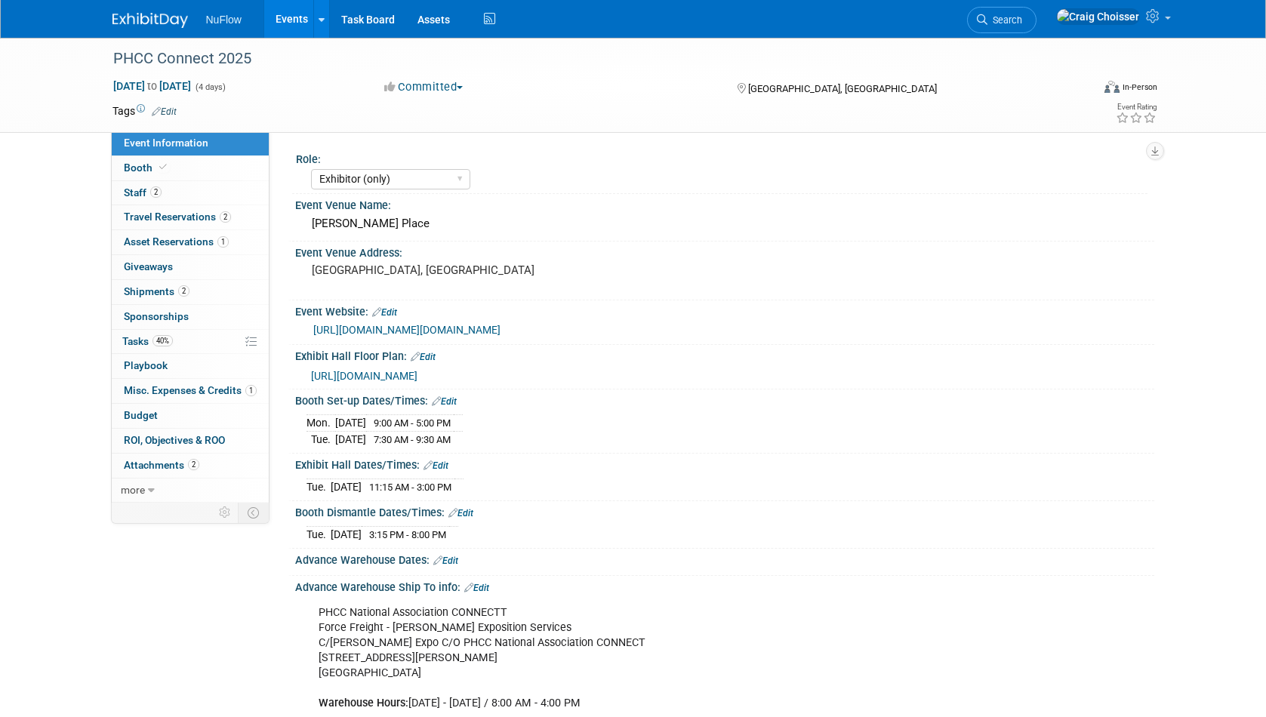
click at [452, 398] on link "Edit" at bounding box center [444, 401] width 25 height 11
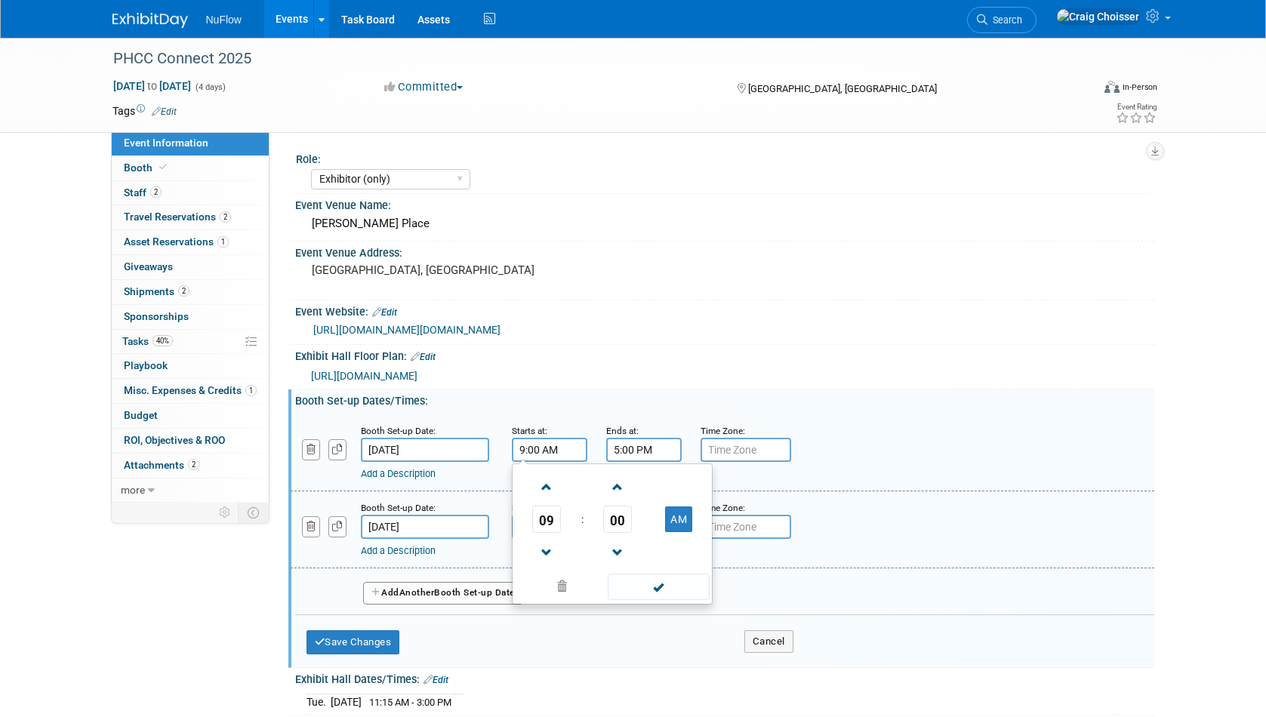
click at [525, 449] on input "9:00 AM" at bounding box center [550, 450] width 76 height 24
click at [547, 490] on span at bounding box center [547, 487] width 26 height 26
click at [550, 551] on span at bounding box center [547, 553] width 26 height 26
type input "8:00 AM"
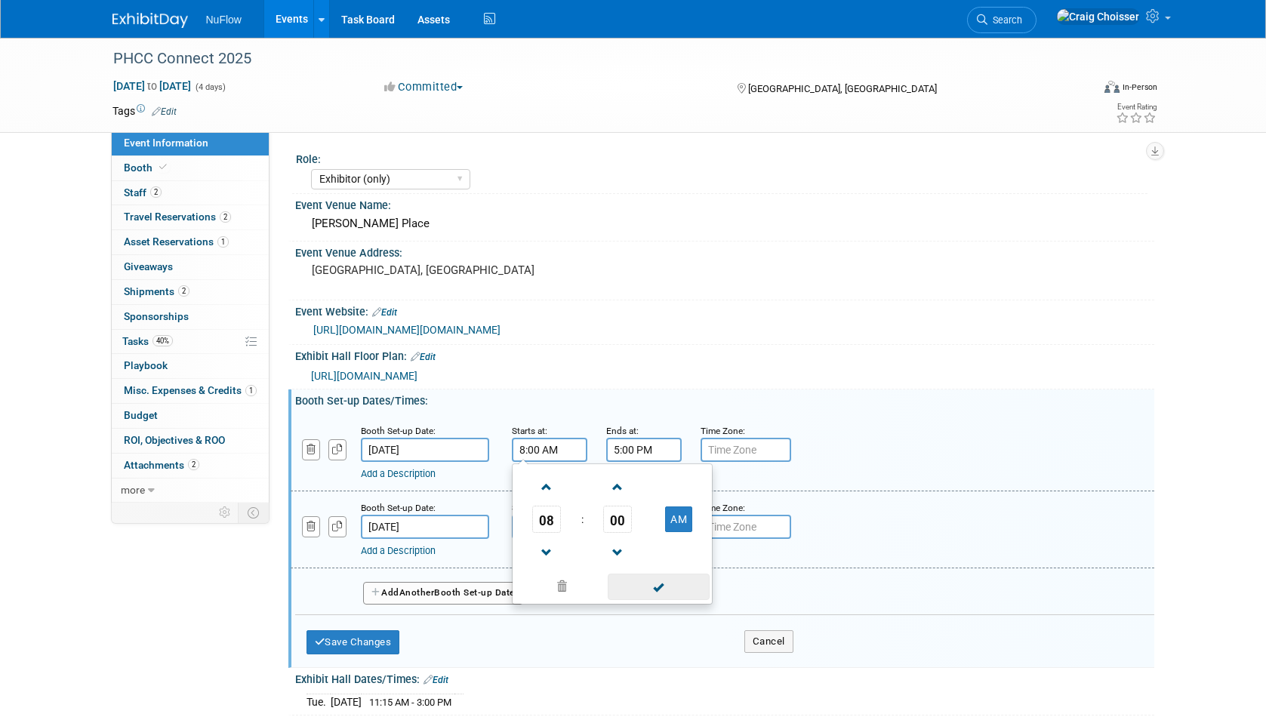
click at [651, 584] on span at bounding box center [659, 587] width 102 height 26
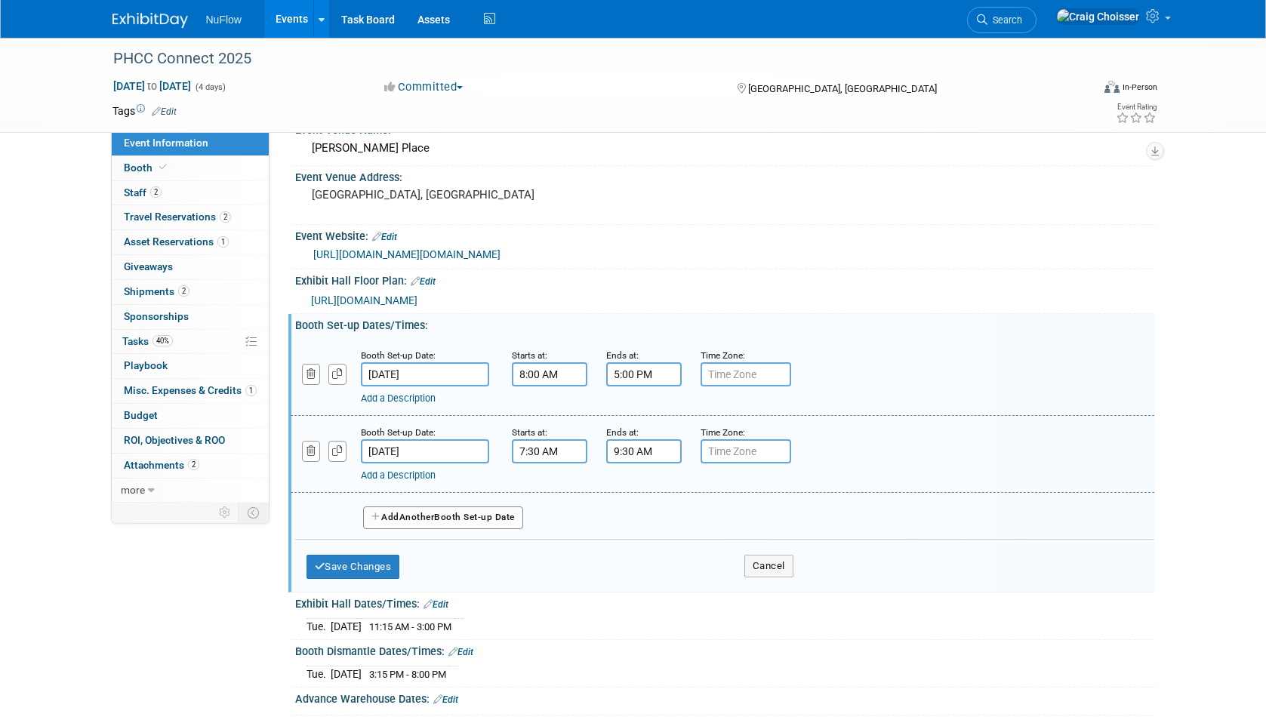
scroll to position [99, 0]
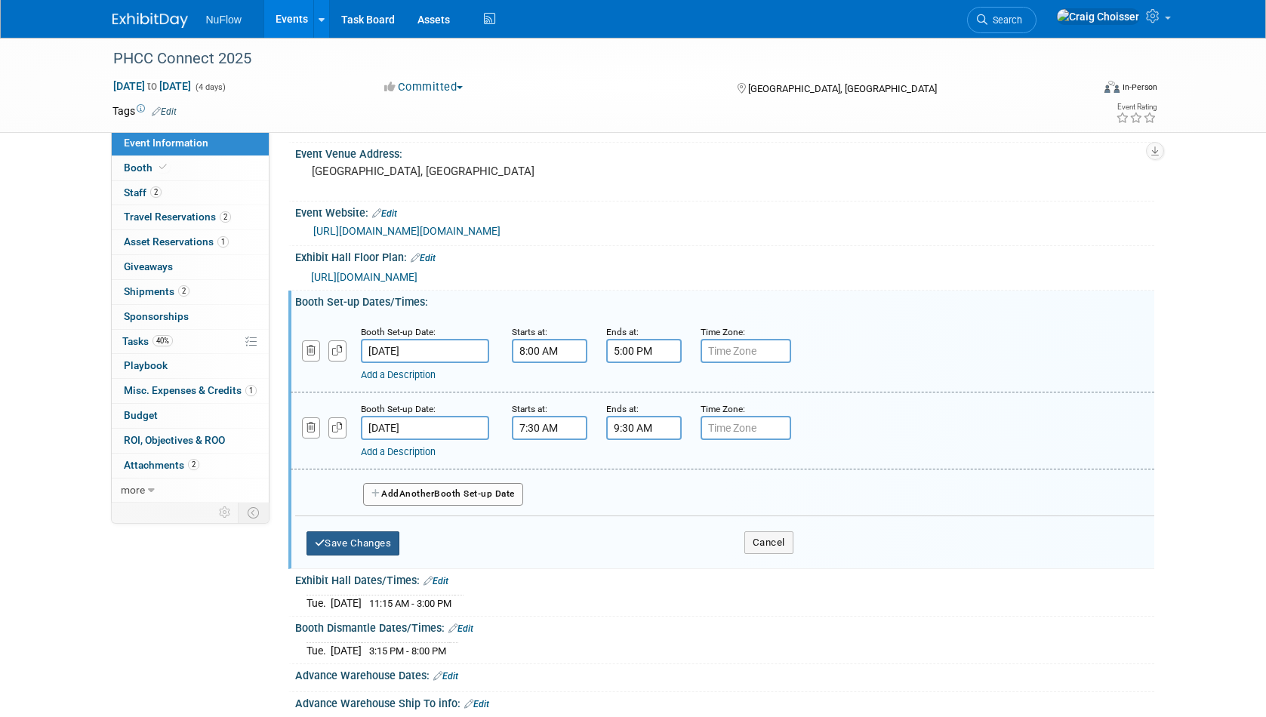
click at [383, 542] on button "Save Changes" at bounding box center [354, 544] width 94 height 24
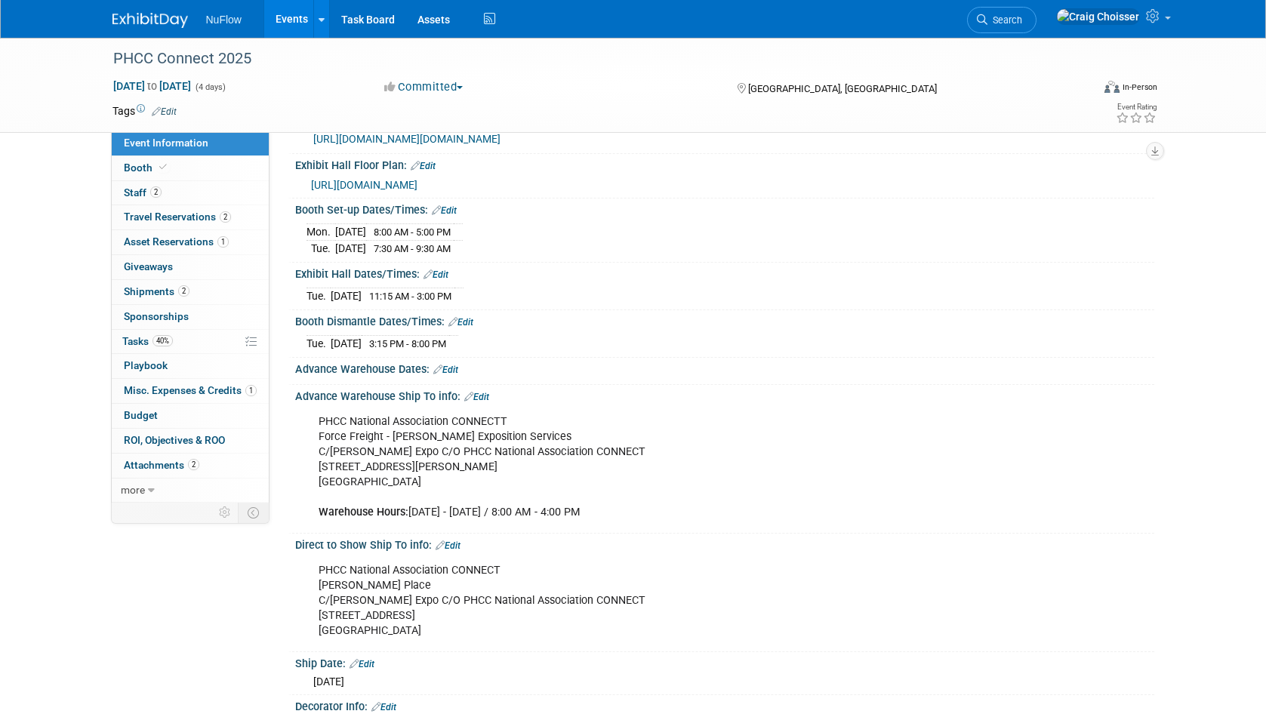
scroll to position [145, 0]
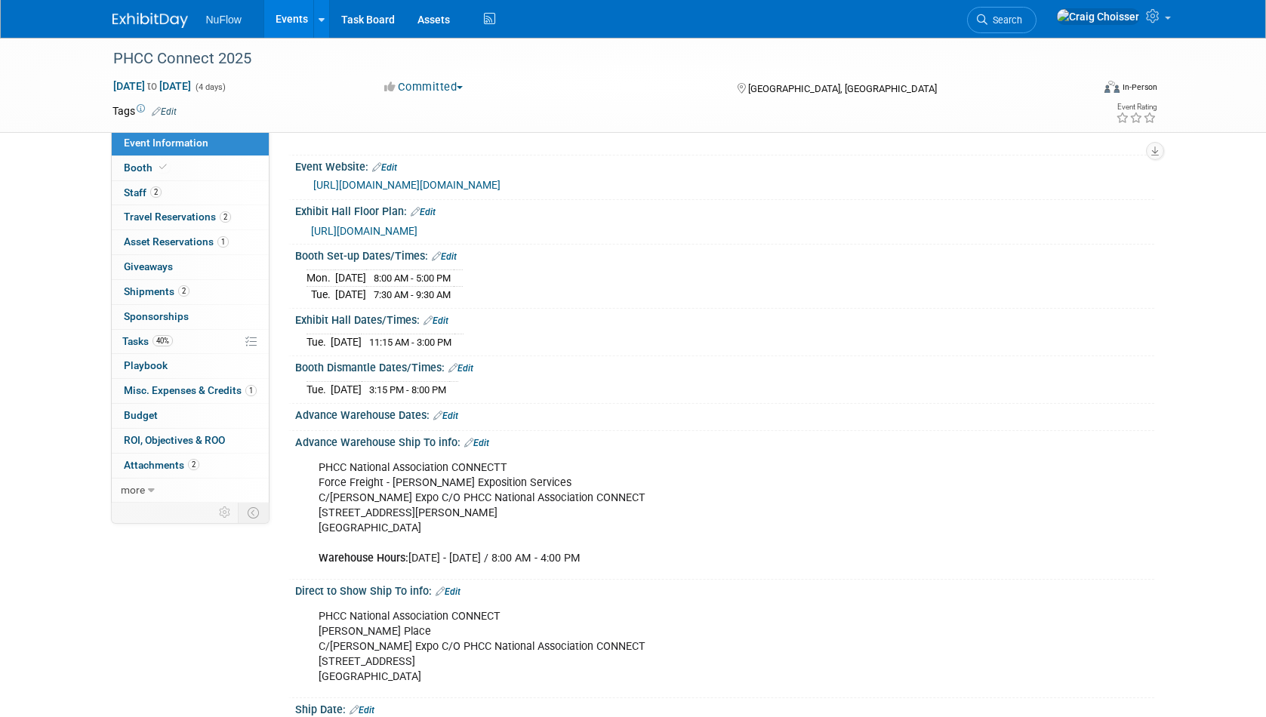
click at [468, 365] on link "Edit" at bounding box center [461, 368] width 25 height 11
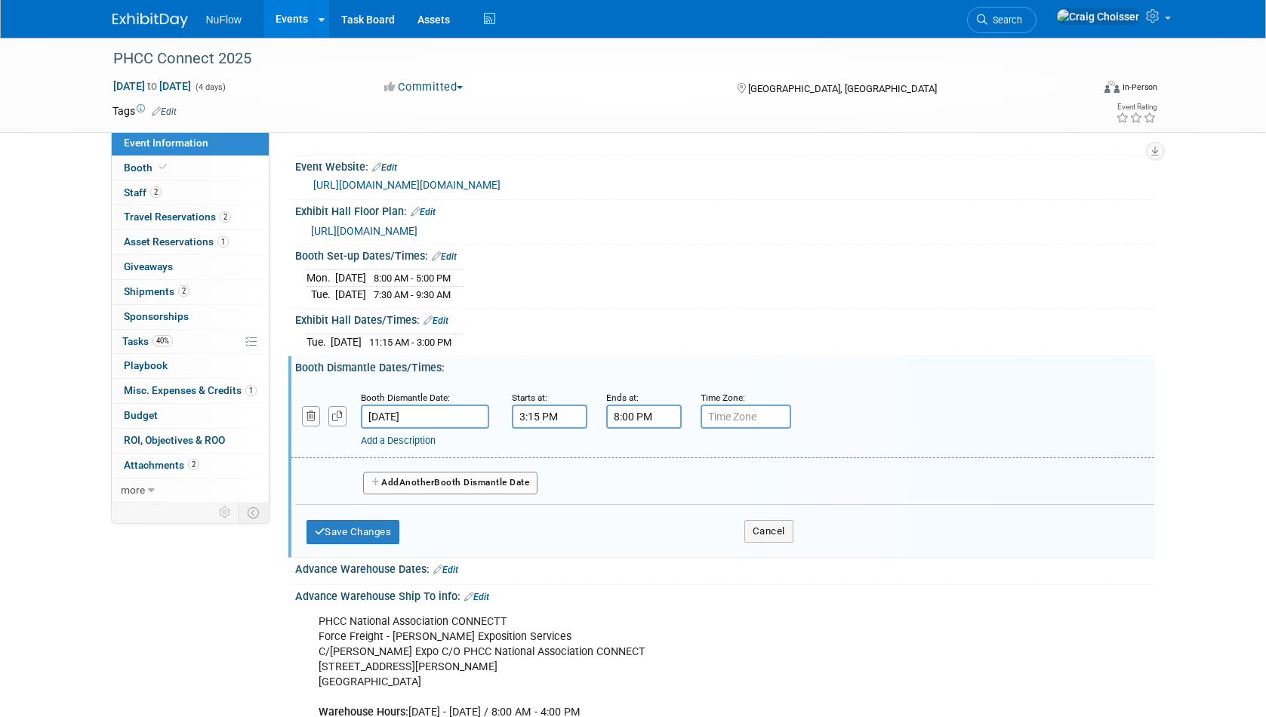
click at [409, 439] on link "Add a Description" at bounding box center [398, 440] width 75 height 11
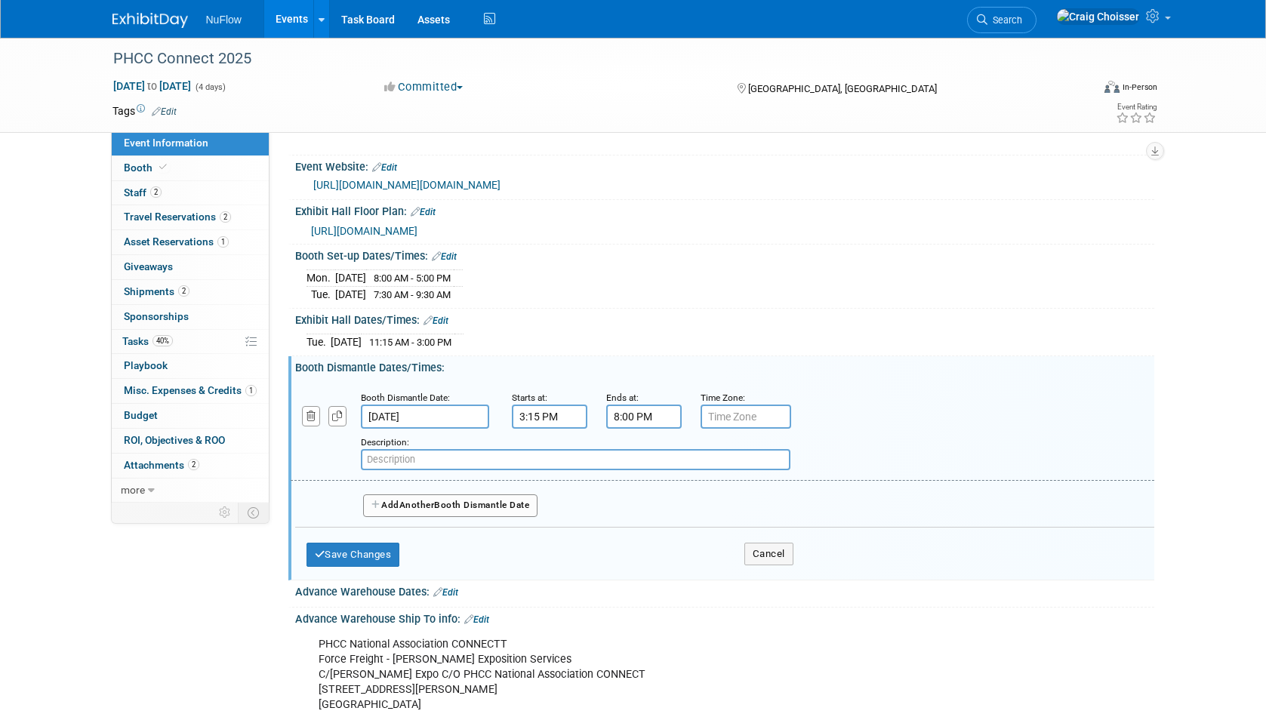
paste input "REIGHT REROUTE BEGINS* *All outbound carriers must be checked in by this ti"
click at [368, 457] on input "REIGHT REROUTE BEGINS* *All outbound carriers must be checked in by this ti" at bounding box center [576, 459] width 430 height 21
click at [479, 455] on input "REIGHT REROUTE BEGINS* *All outbound carriers must be checked in by this ti" at bounding box center [576, 459] width 430 height 21
drag, startPoint x: 717, startPoint y: 452, endPoint x: 611, endPoint y: 452, distance: 105.7
click at [611, 452] on input "REIGHT REROUTE BEGINS* *All outbound carriers must be checked in by this ti" at bounding box center [576, 459] width 430 height 21
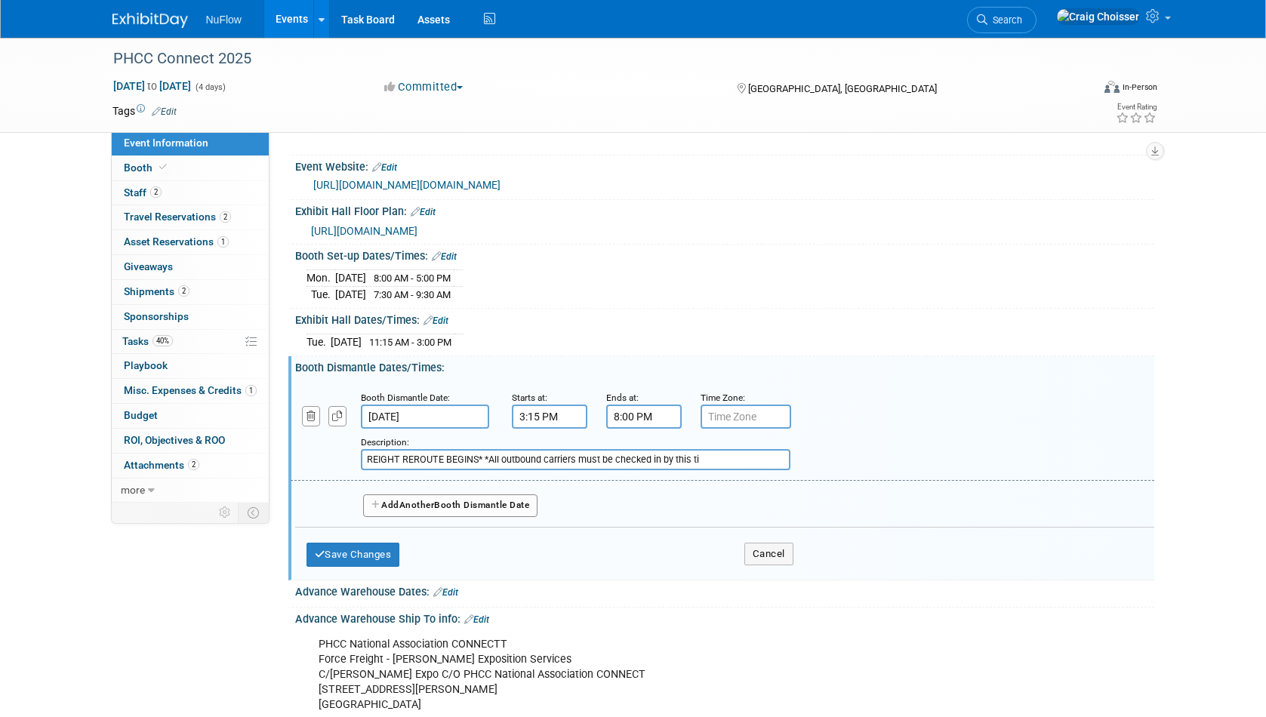
click at [580, 455] on input "REIGHT REROUTE BEGINS* *All outbound carriers must be checked in by this ti" at bounding box center [576, 459] width 430 height 21
drag, startPoint x: 489, startPoint y: 455, endPoint x: 446, endPoint y: 455, distance: 42.3
click at [446, 455] on input "REIGHT REROUTE BEGINS* *All outbound carriers must be checked in by this ti" at bounding box center [576, 459] width 430 height 21
click at [707, 456] on input "REIGHT REROUTE at 4:30 All outbound carriers must be checked in by this ti" at bounding box center [576, 459] width 430 height 21
drag, startPoint x: 719, startPoint y: 458, endPoint x: 597, endPoint y: 456, distance: 121.6
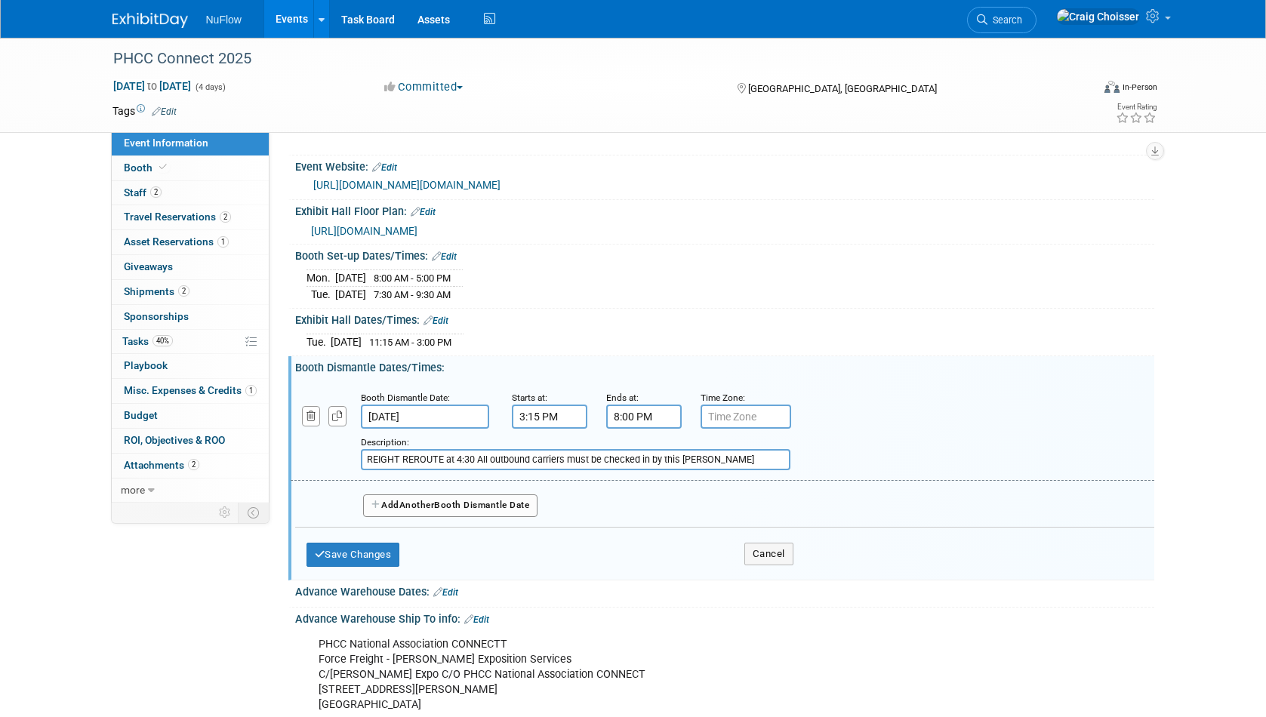
click at [597, 456] on input "REIGHT REROUTE at 4:30 All outbound carriers must be checked in by this Tim" at bounding box center [576, 459] width 430 height 21
click at [688, 456] on input "REIGHT REROUTE at 4:30 All outbound carriers must check in by this Tim" at bounding box center [576, 459] width 430 height 21
type input "REIGHT REROUTE at 4:30 All outbound carriers must check in by this Time"
click at [367, 550] on button "Save Changes" at bounding box center [354, 555] width 94 height 24
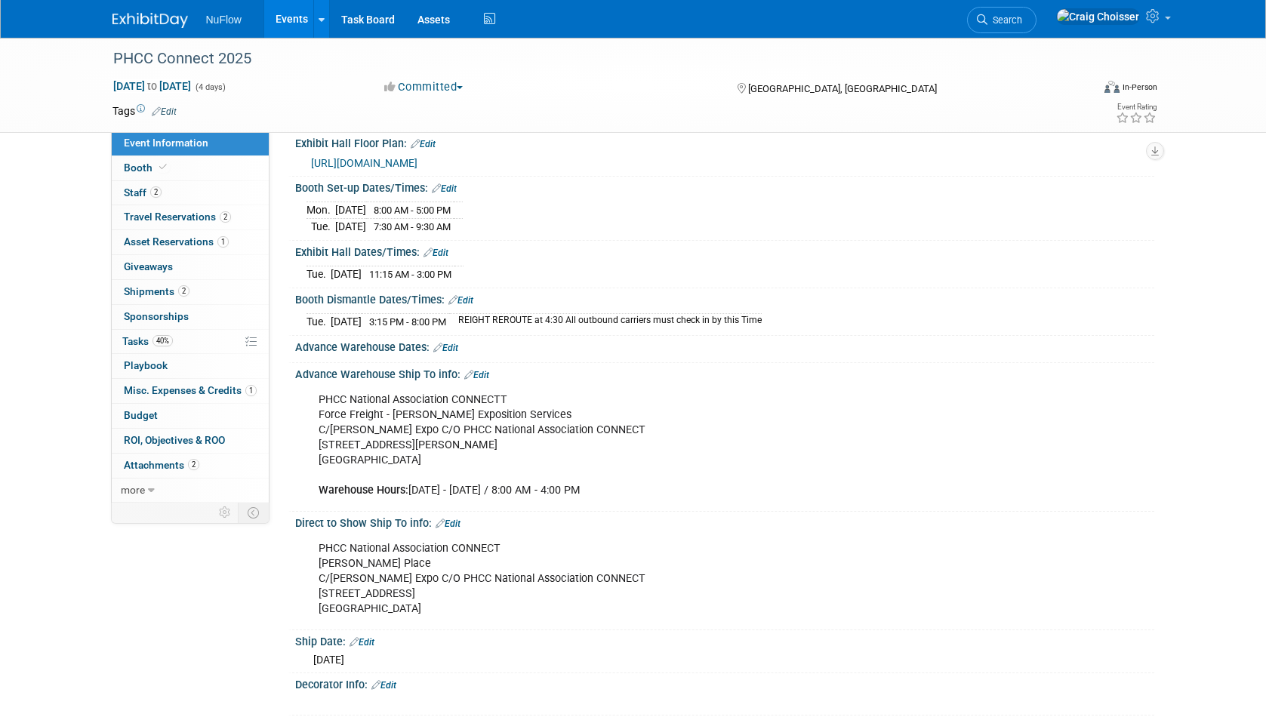
scroll to position [211, 0]
click at [452, 344] on link "Edit" at bounding box center [445, 349] width 25 height 11
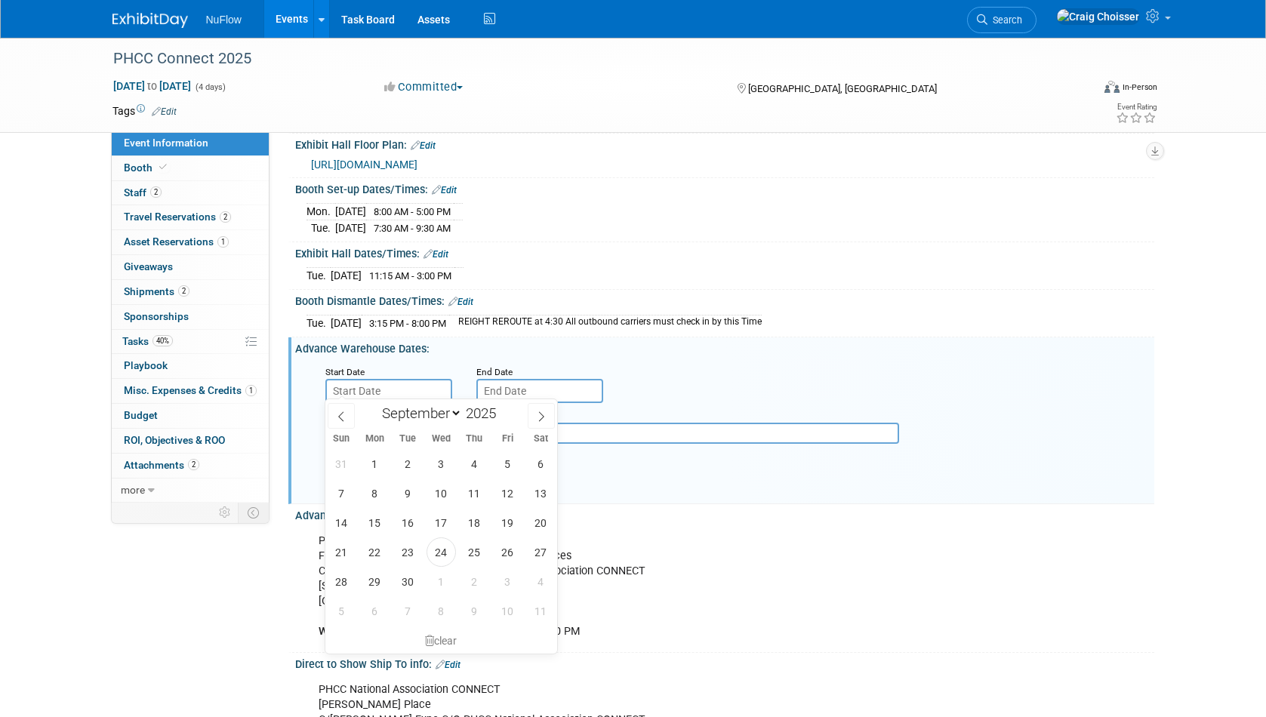
click at [397, 384] on input "text" at bounding box center [388, 391] width 127 height 24
click at [376, 583] on span "29" at bounding box center [374, 581] width 29 height 29
type input "Sep 29, 2025"
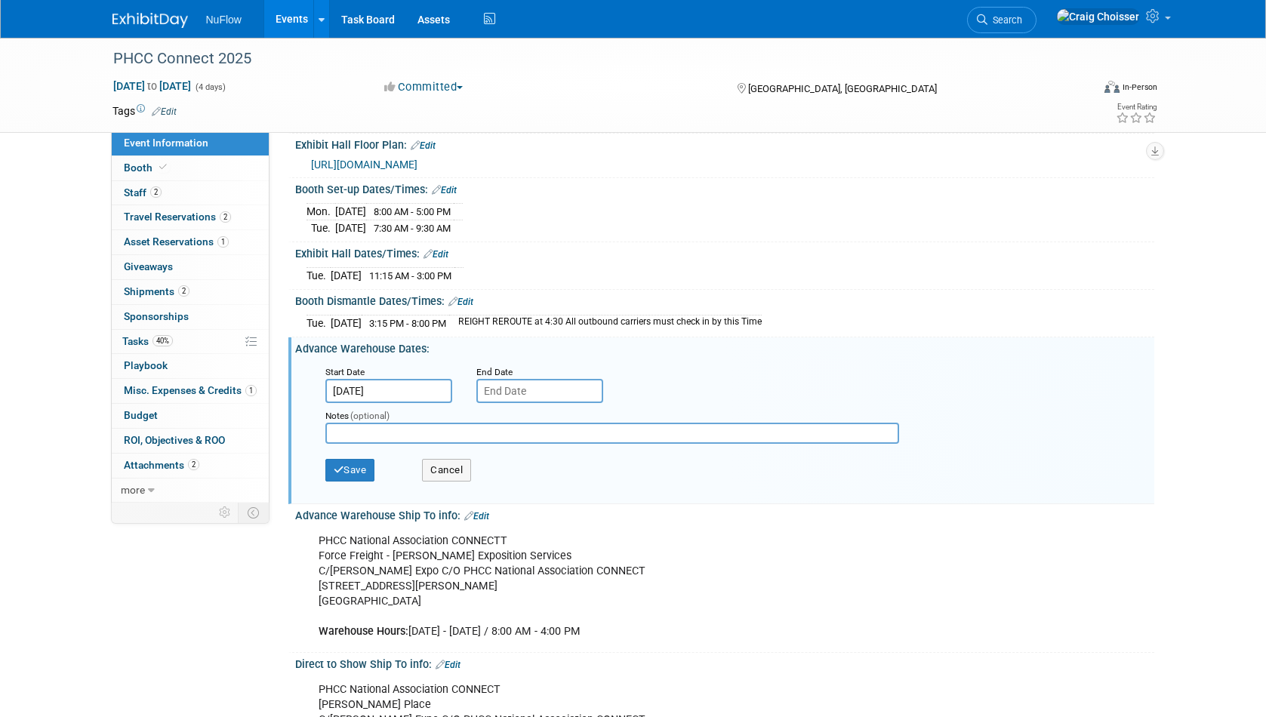
click at [513, 388] on input "text" at bounding box center [539, 391] width 127 height 24
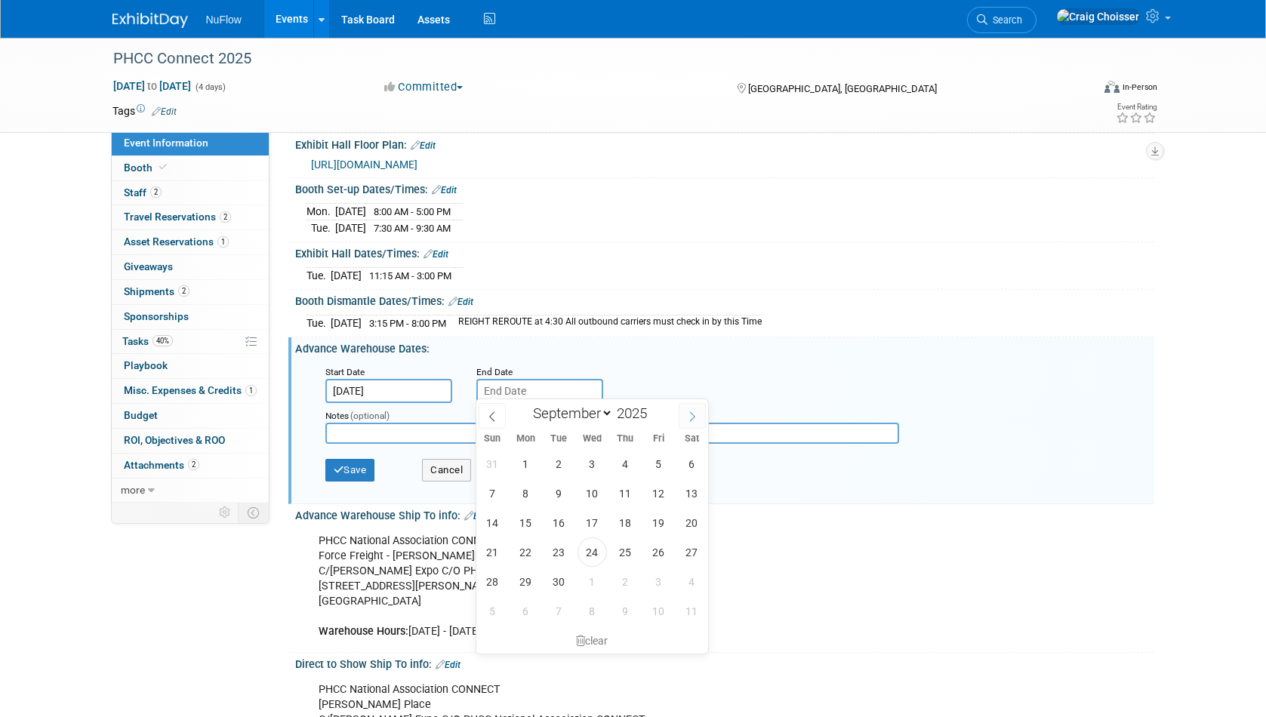
click at [693, 418] on icon at bounding box center [692, 417] width 11 height 11
select select "9"
click at [665, 547] on span "24" at bounding box center [658, 552] width 29 height 29
type input "Oct 24, 2025"
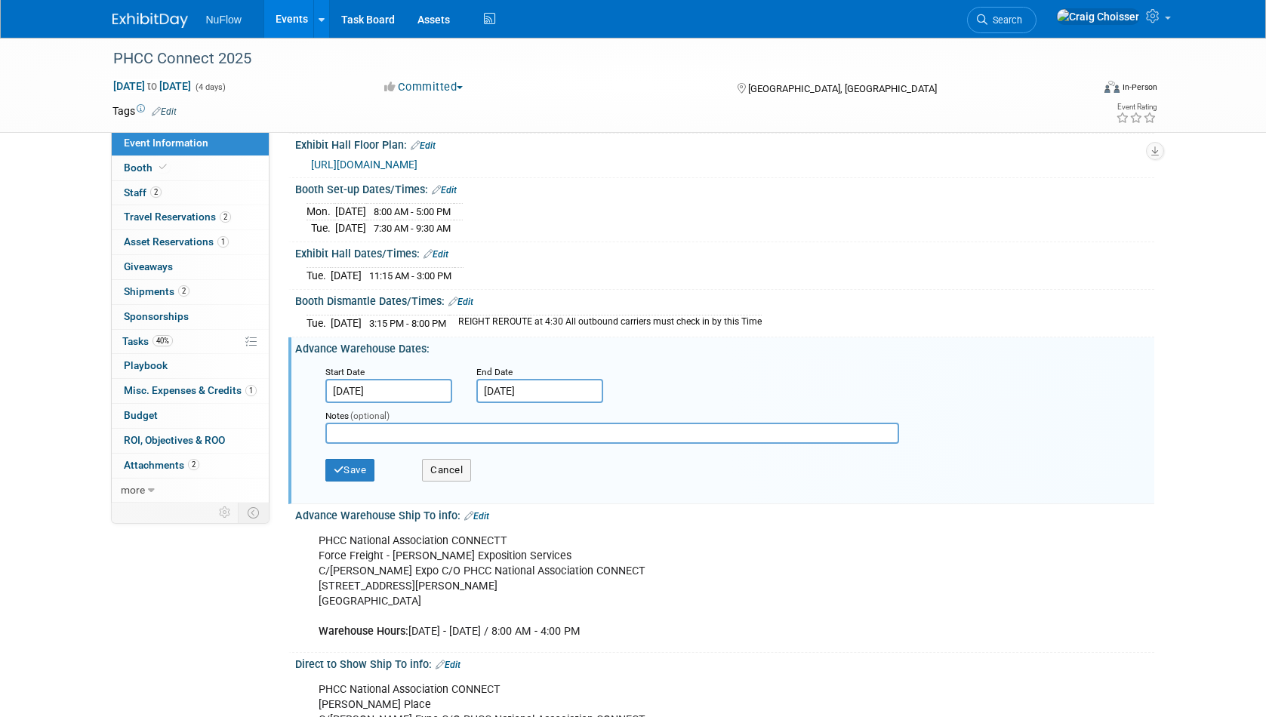
click at [362, 430] on input "text" at bounding box center [612, 433] width 574 height 21
type input "last date to receive without surcharge is 10/20"
click at [356, 469] on button "Save" at bounding box center [350, 470] width 50 height 23
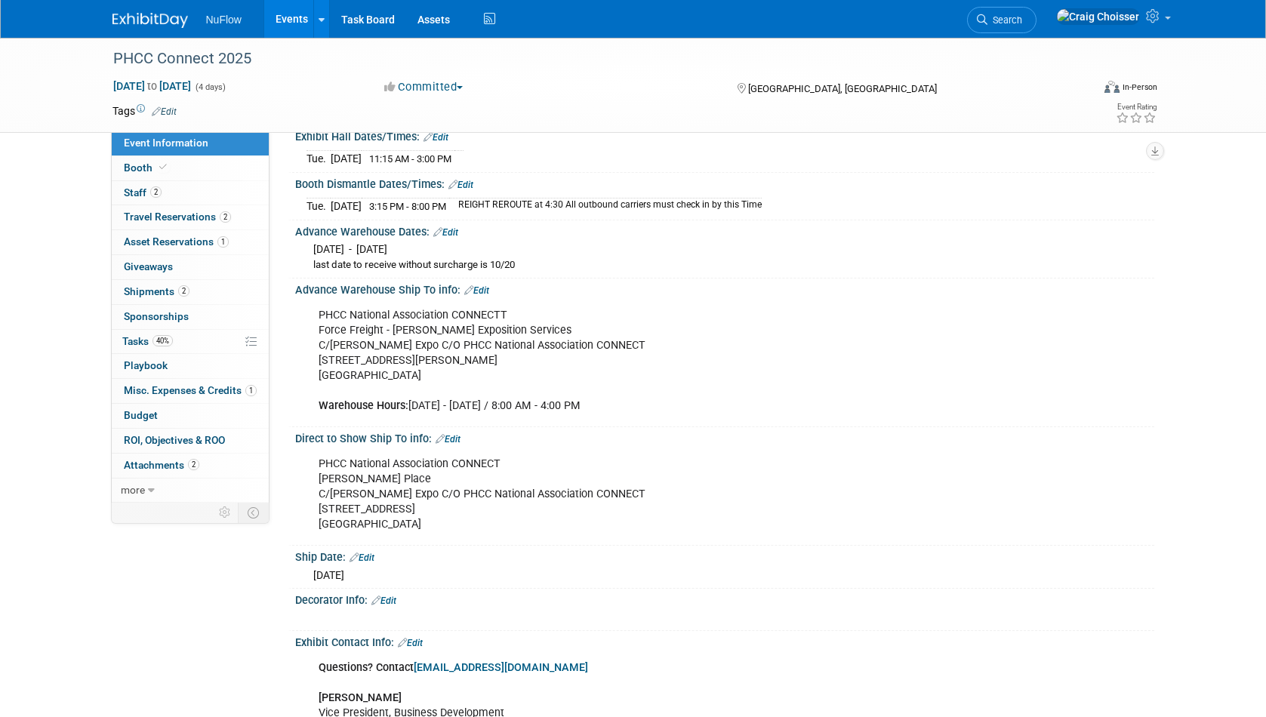
scroll to position [334, 0]
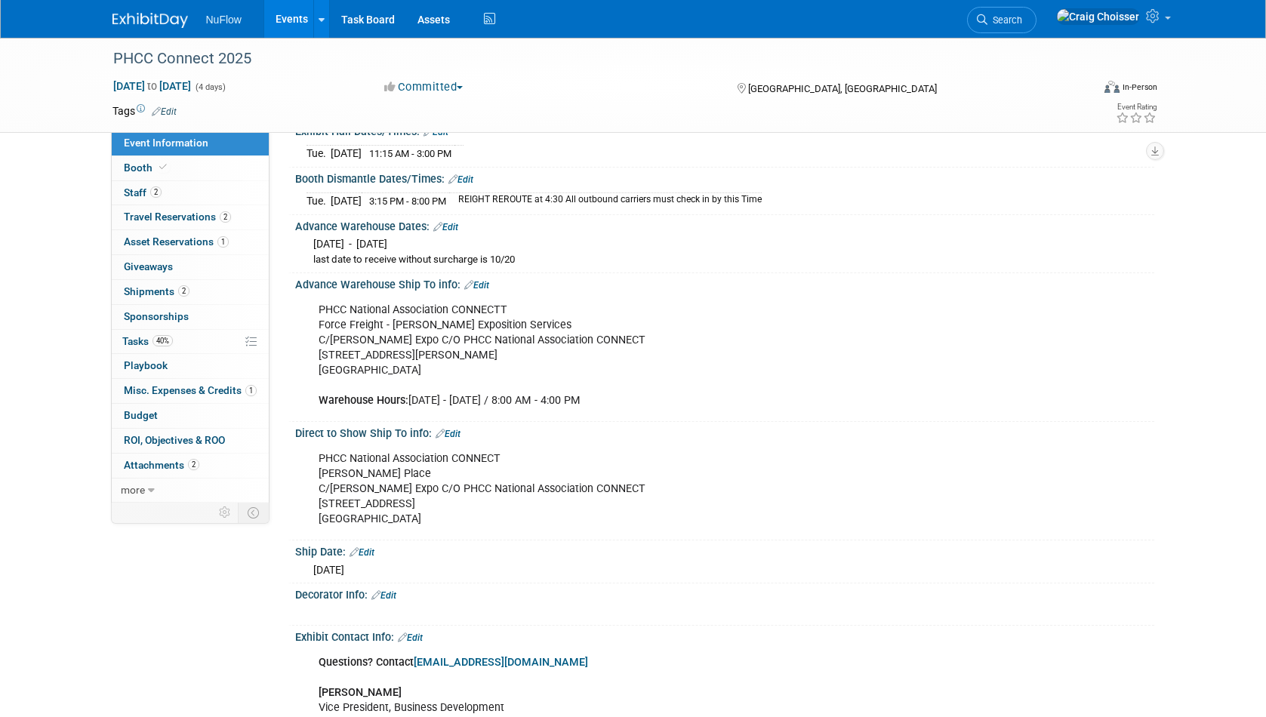
click at [459, 429] on link "Edit" at bounding box center [448, 434] width 25 height 11
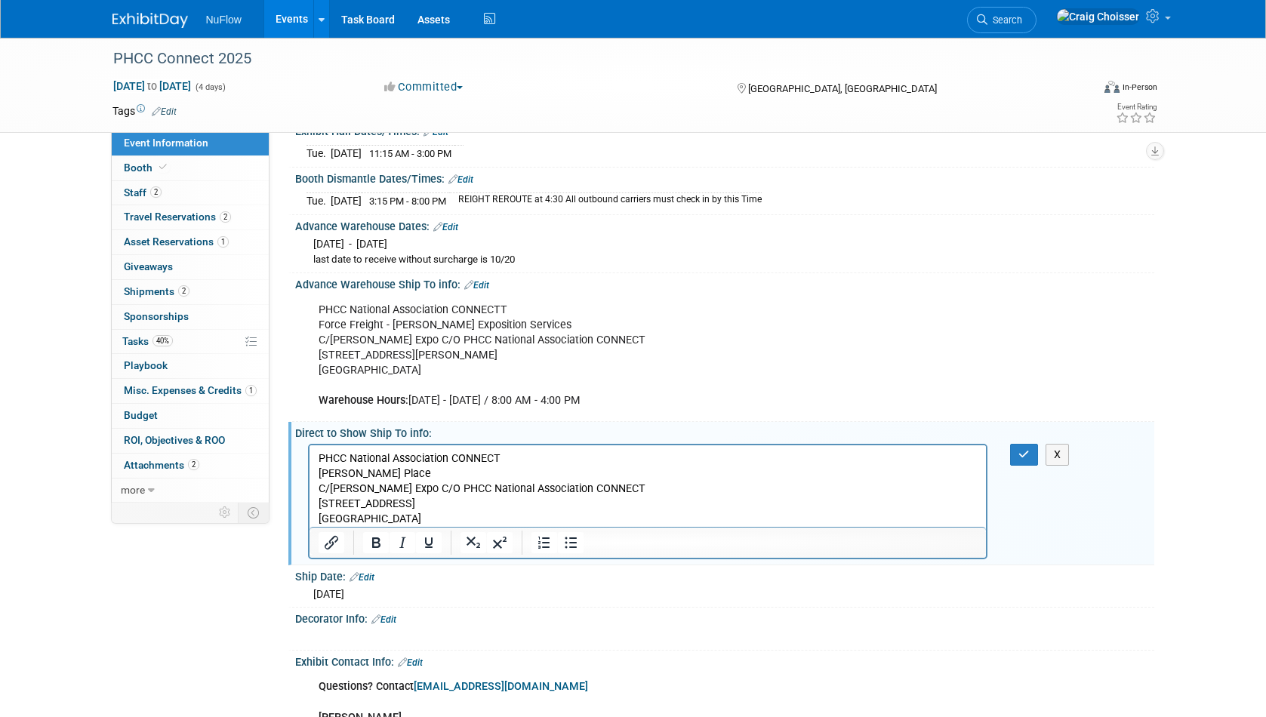
scroll to position [372, 0]
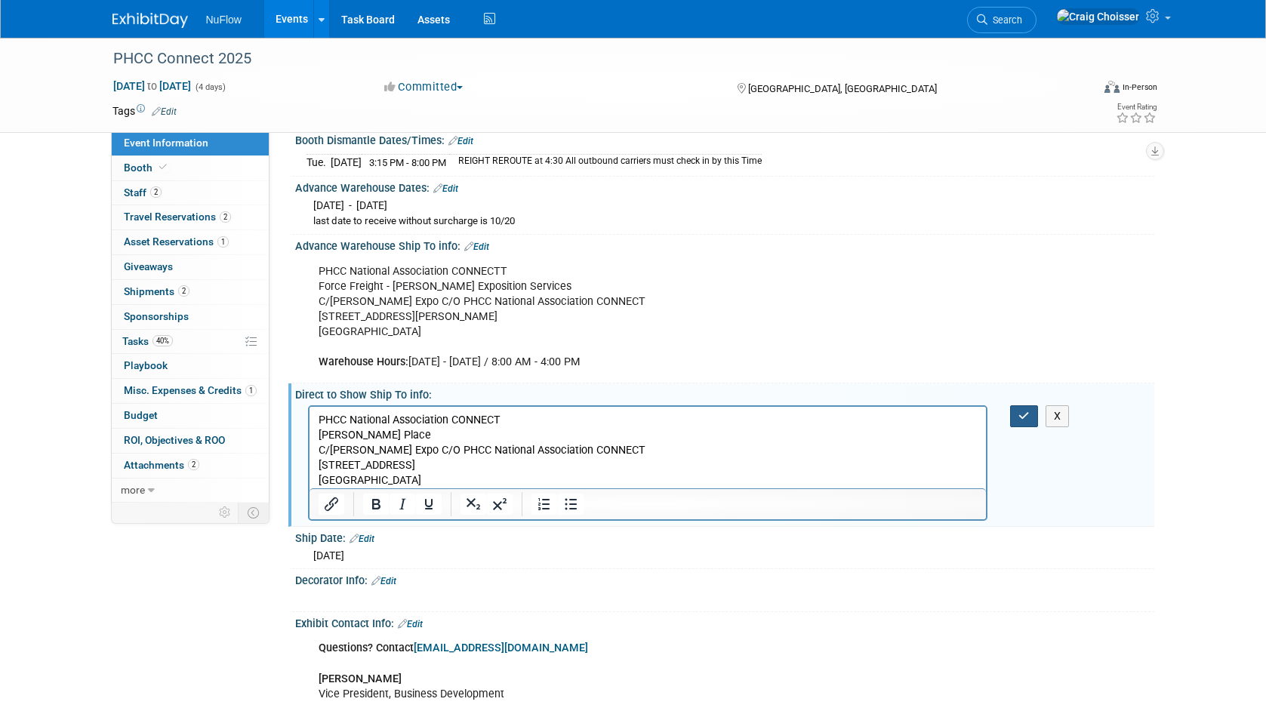
click at [1029, 411] on icon "button" at bounding box center [1024, 416] width 11 height 11
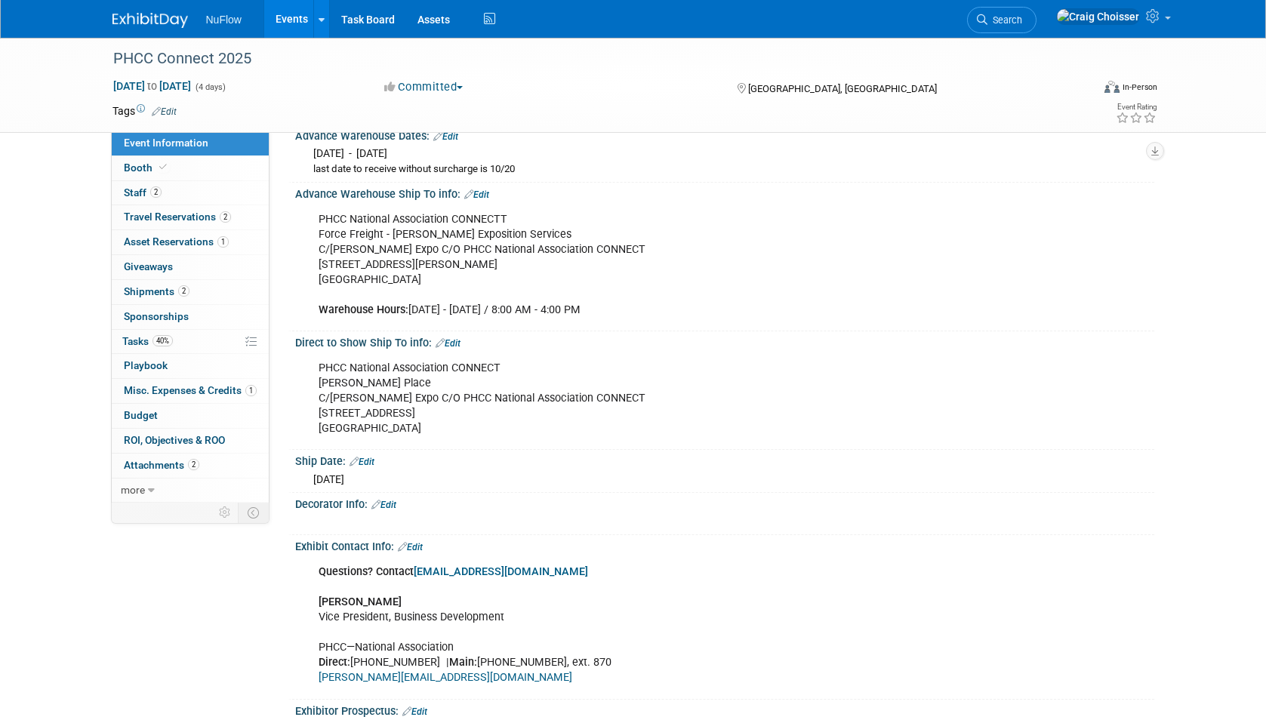
scroll to position [440, 0]
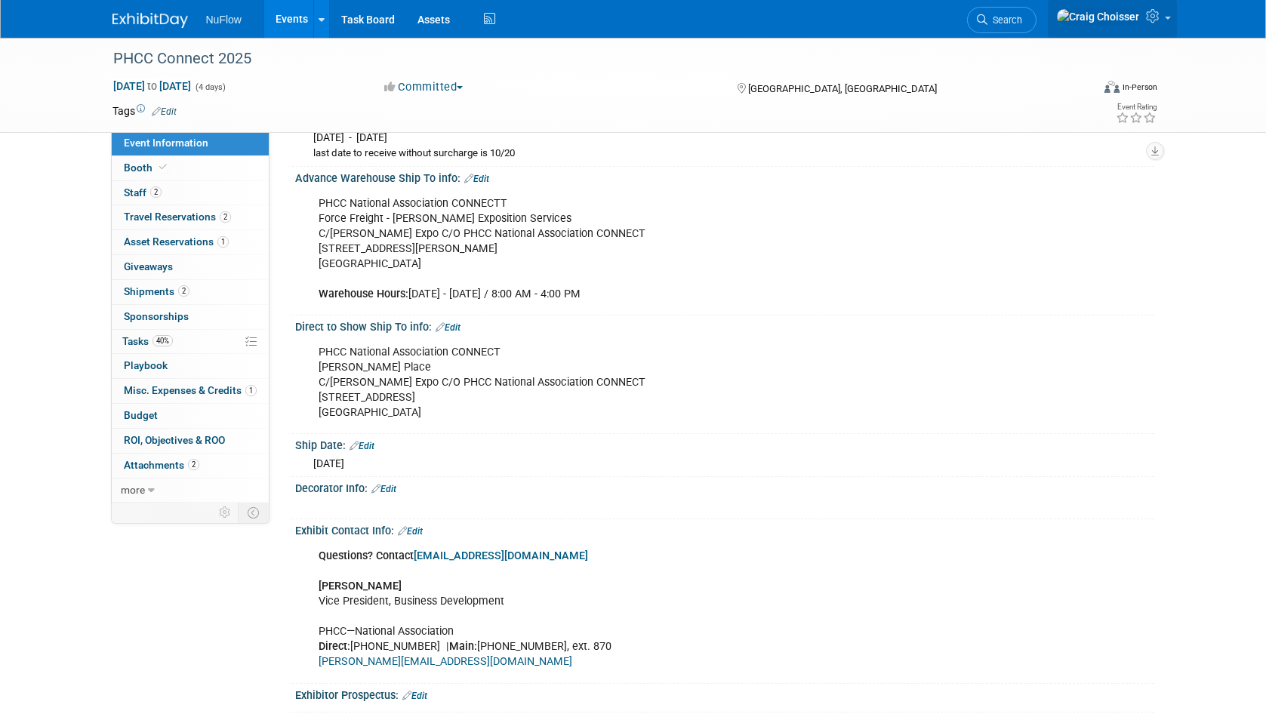
click at [1154, 21] on icon at bounding box center [1154, 16] width 17 height 14
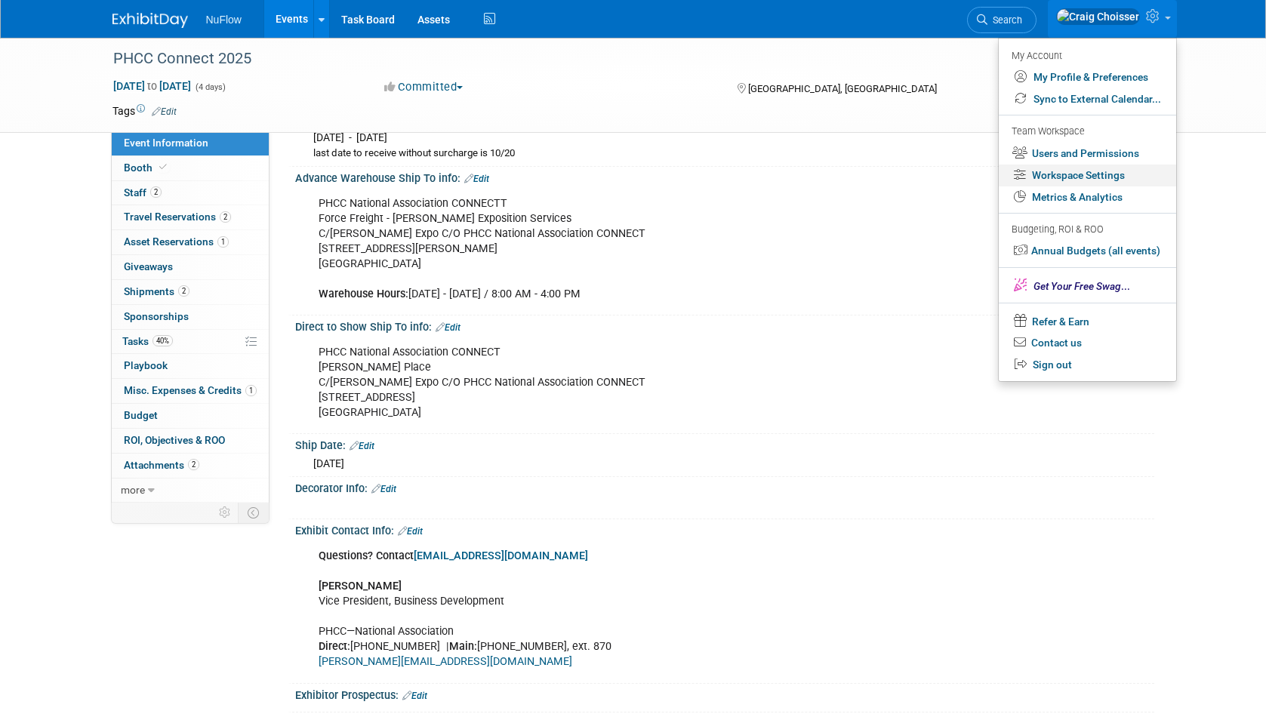
click at [1072, 171] on link "Workspace Settings" at bounding box center [1087, 176] width 177 height 22
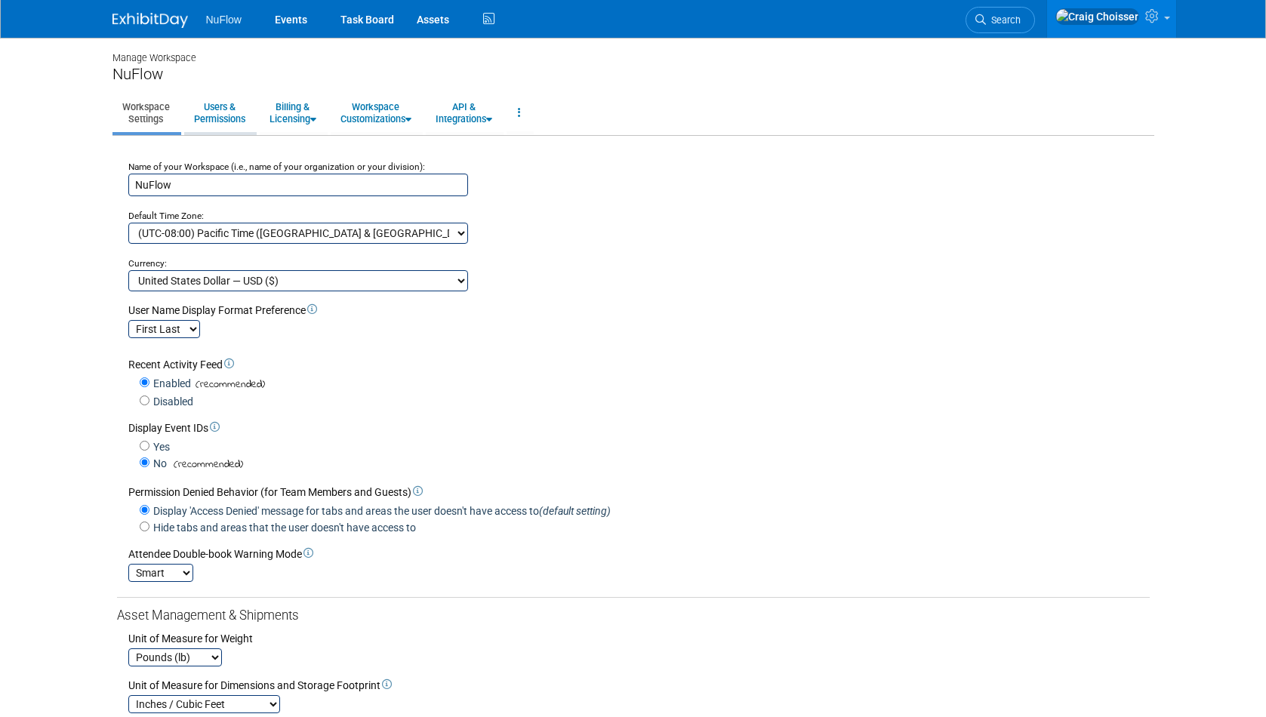
click at [236, 116] on link "Users & Permissions" at bounding box center [219, 112] width 71 height 37
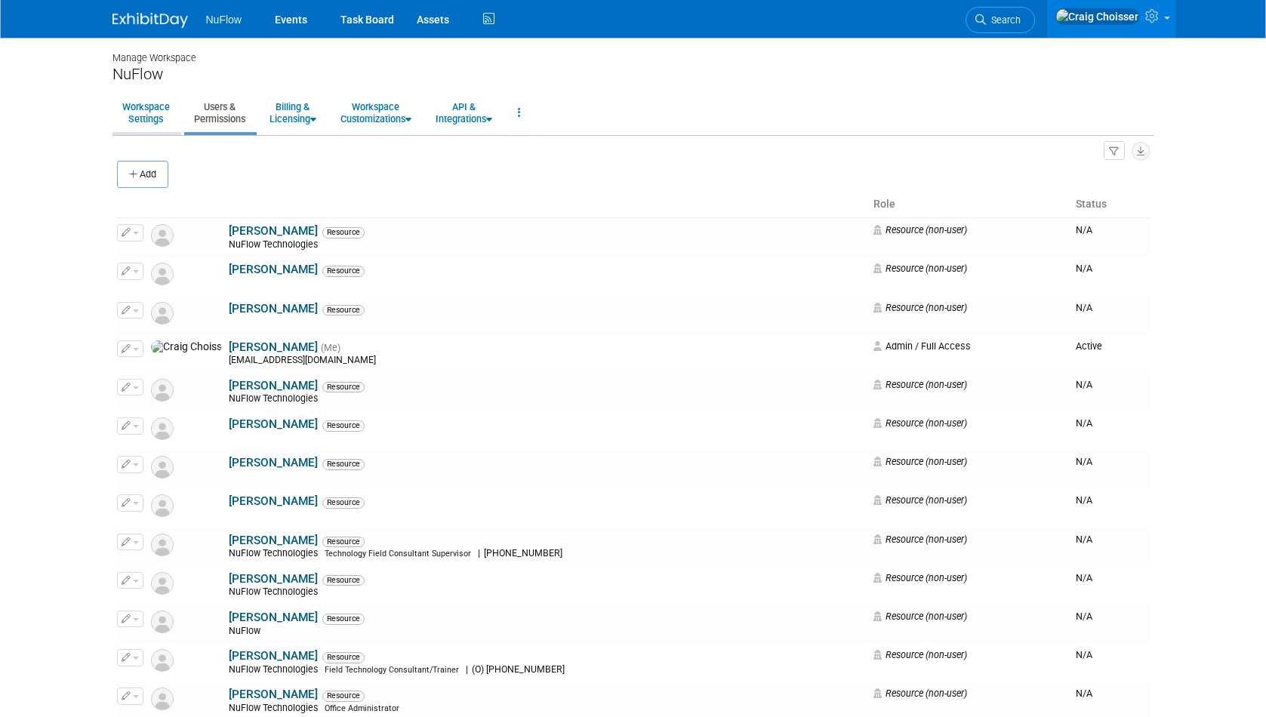
click at [146, 121] on link "Workspace Settings" at bounding box center [146, 112] width 67 height 37
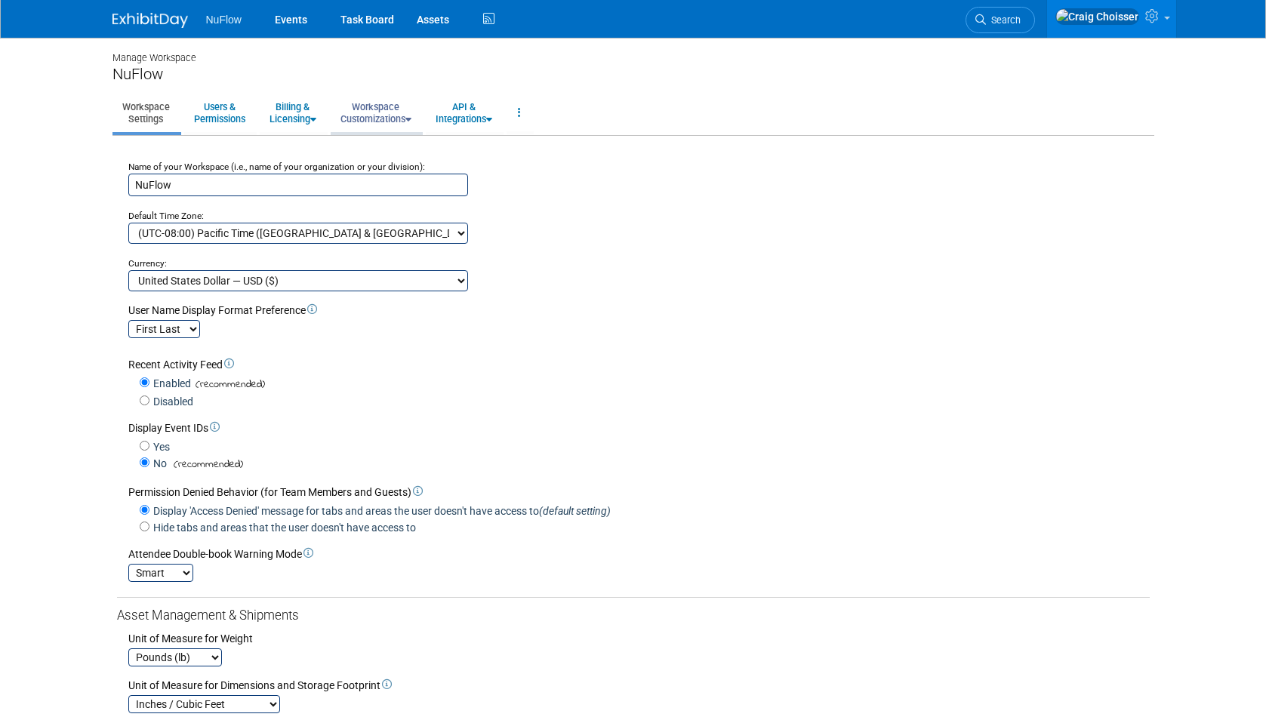
click at [369, 111] on link "Workspace Customizations" at bounding box center [376, 112] width 91 height 37
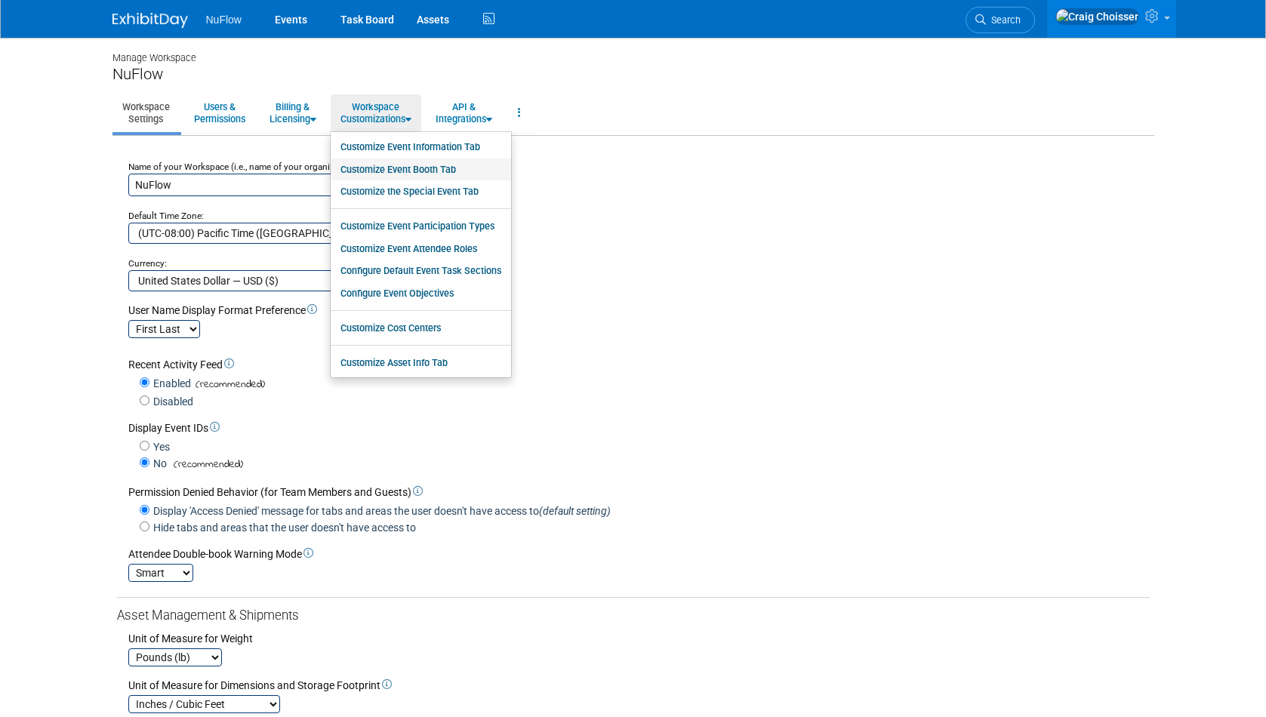
click at [407, 168] on link "Customize Event Booth Tab" at bounding box center [421, 170] width 180 height 23
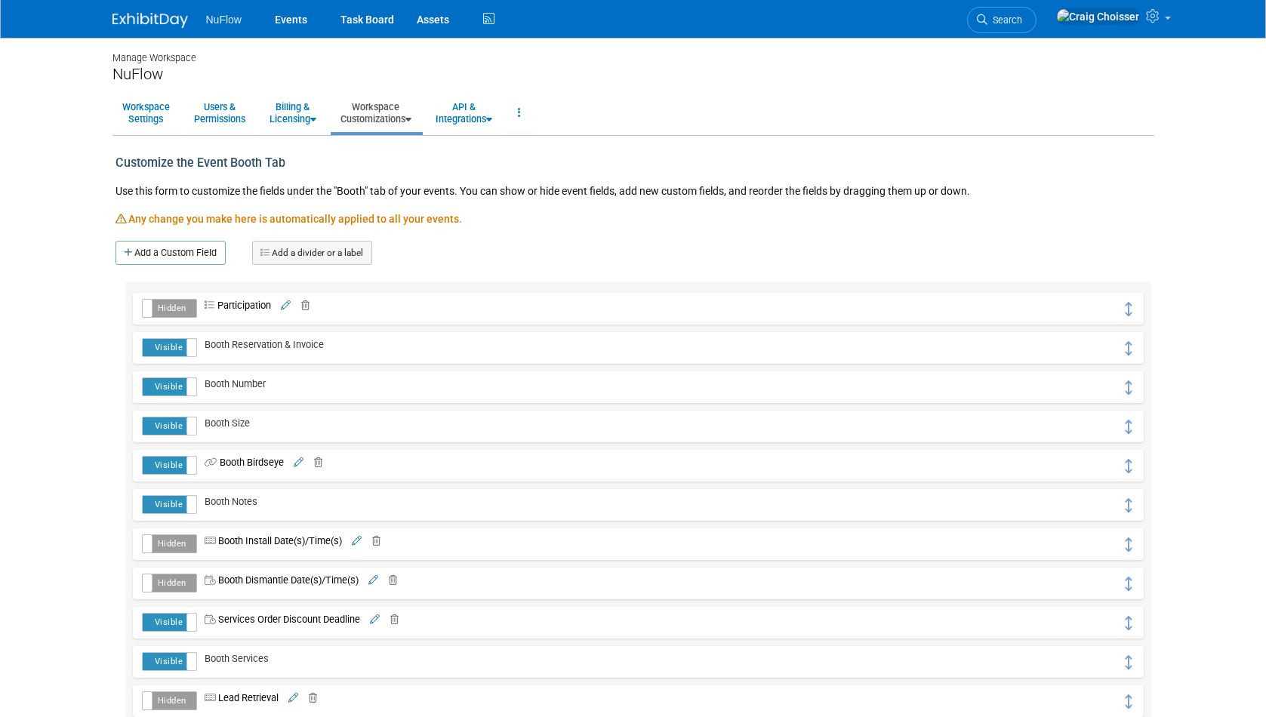
click at [370, 120] on link "Workspace Customizations" at bounding box center [376, 112] width 91 height 37
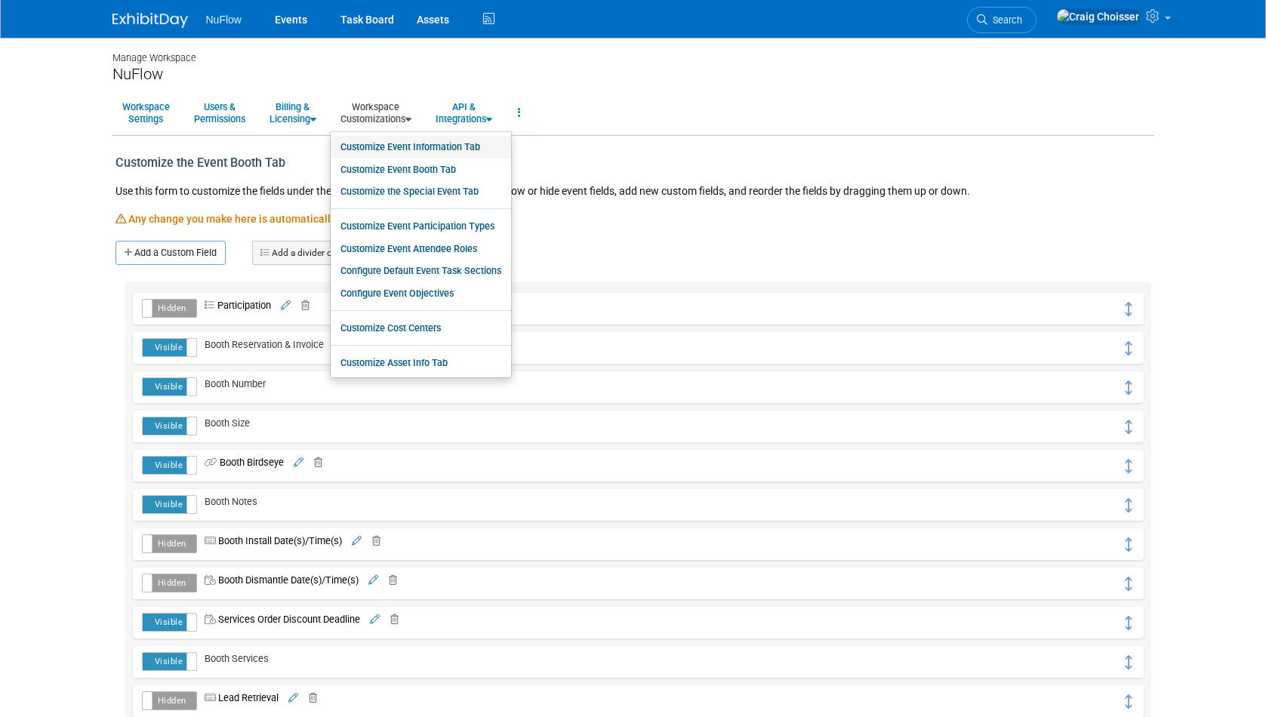
click at [391, 143] on link "Customize Event Information Tab" at bounding box center [421, 147] width 180 height 23
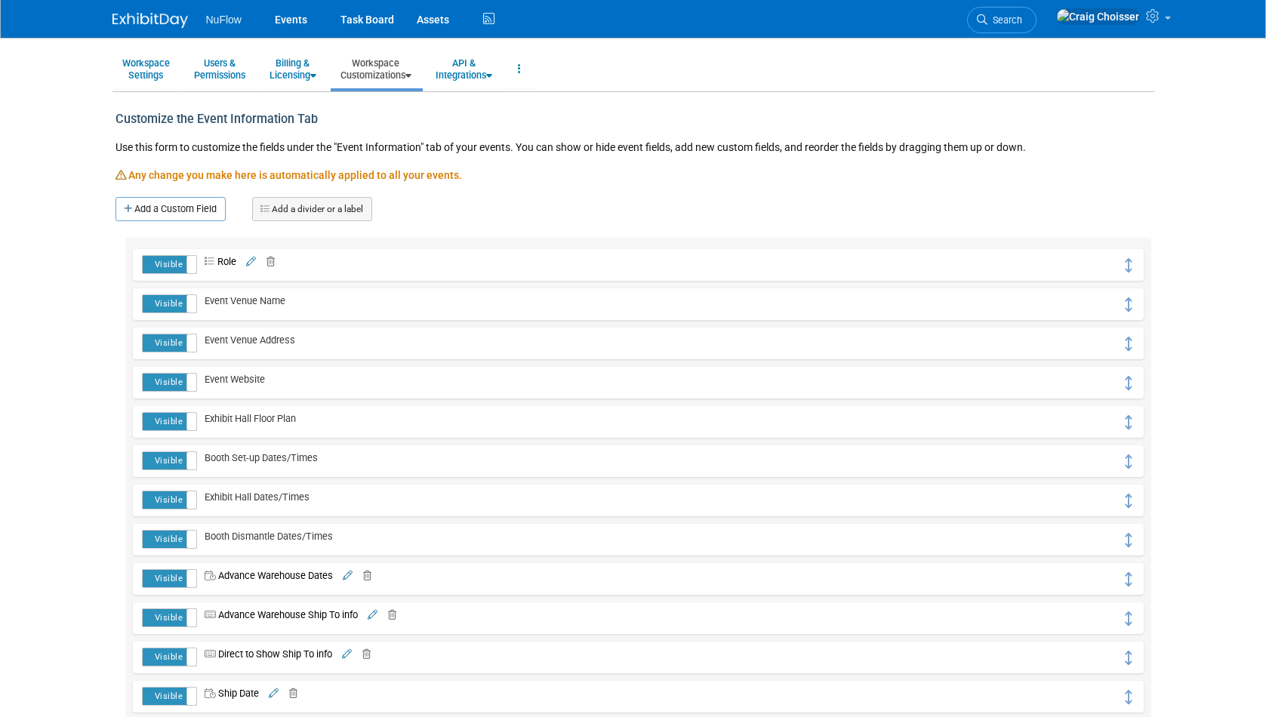
scroll to position [15, 0]
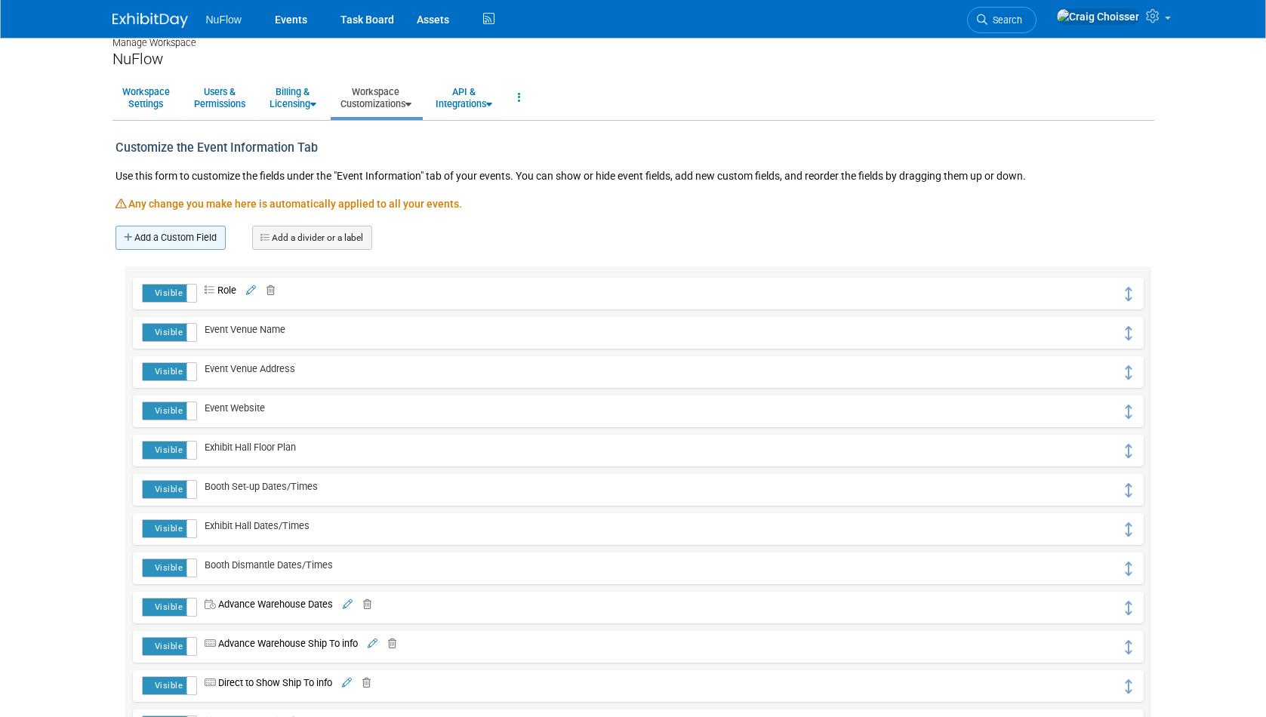
click at [192, 237] on link "Add a Custom Field" at bounding box center [171, 238] width 110 height 24
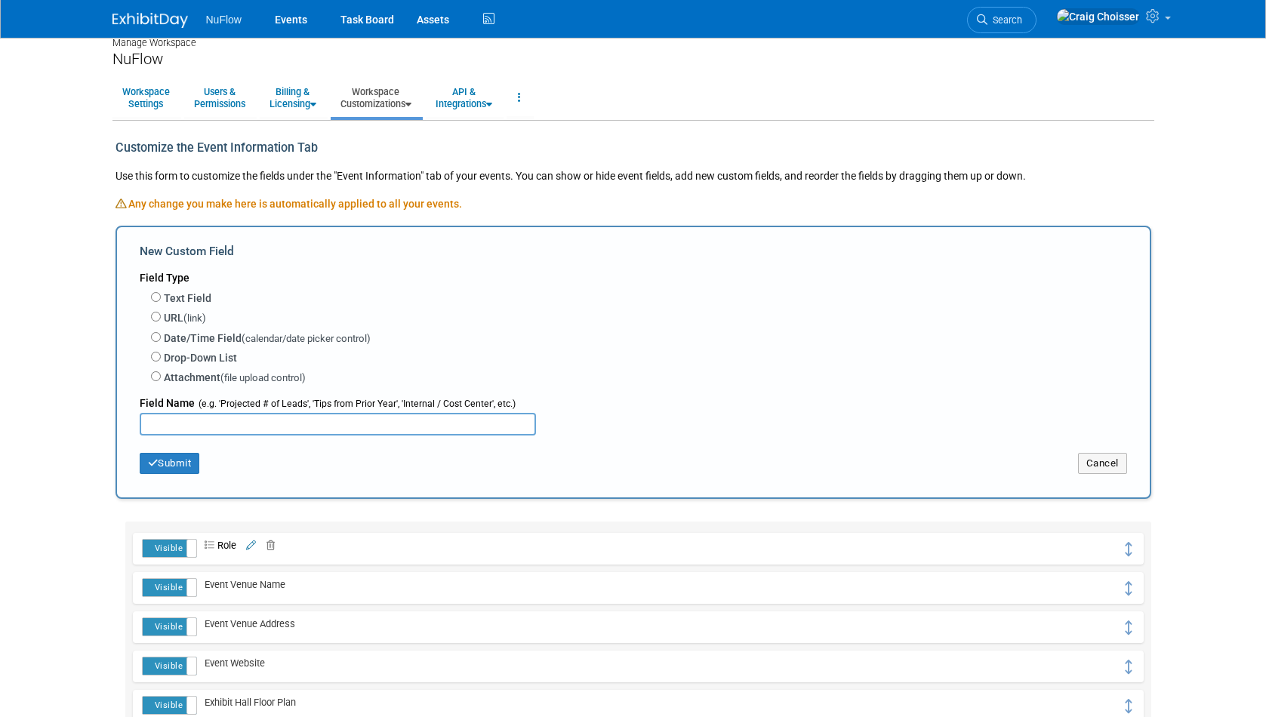
click at [157, 332] on input "Date/Time Field (calendar/date picker control)" at bounding box center [156, 337] width 10 height 10
radio input "true"
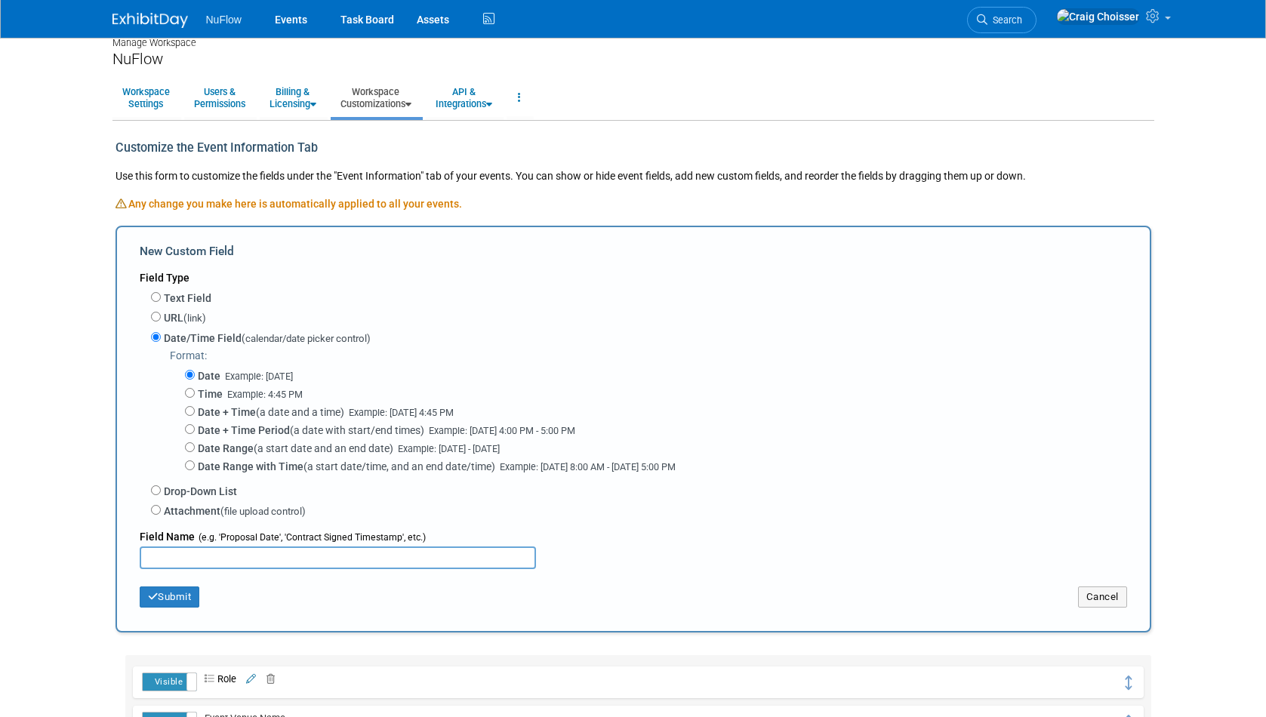
click at [193, 547] on input "text" at bounding box center [338, 558] width 396 height 23
type input "Direct to Show Ship Dates"
click at [183, 587] on button "Submit" at bounding box center [170, 597] width 60 height 21
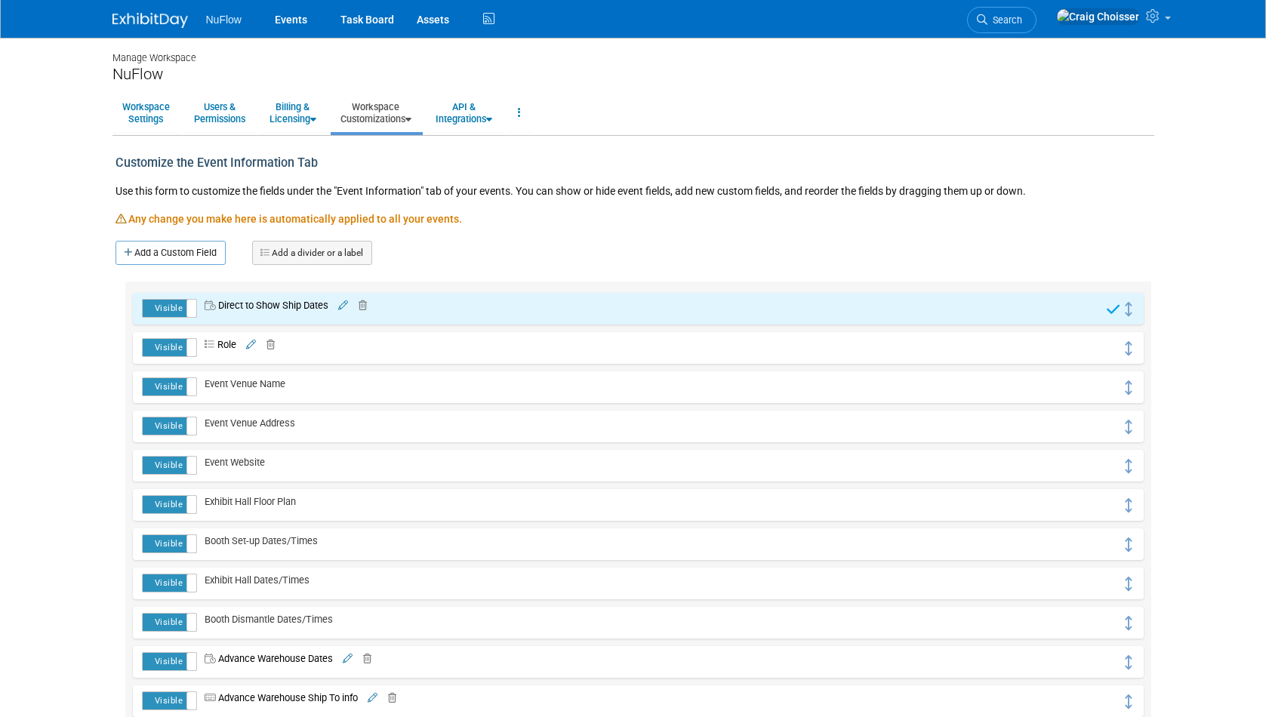
scroll to position [77, 0]
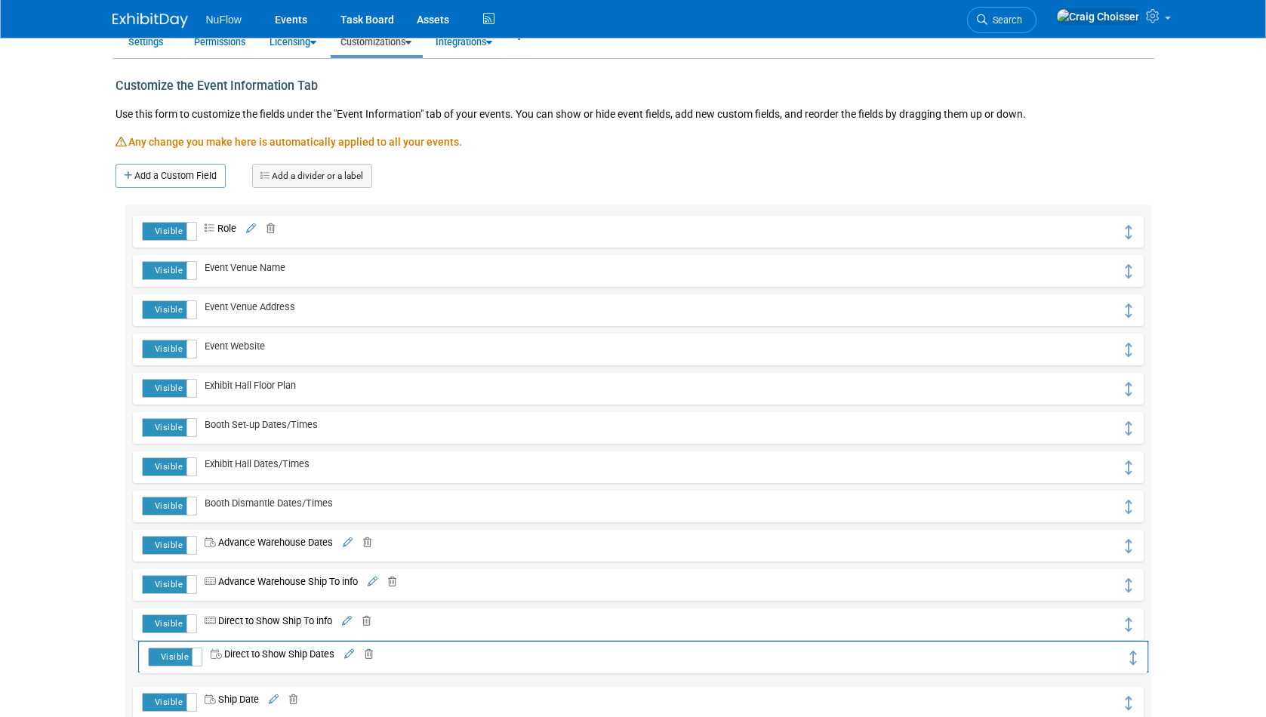
drag, startPoint x: 1130, startPoint y: 230, endPoint x: 1136, endPoint y: 660, distance: 430.5
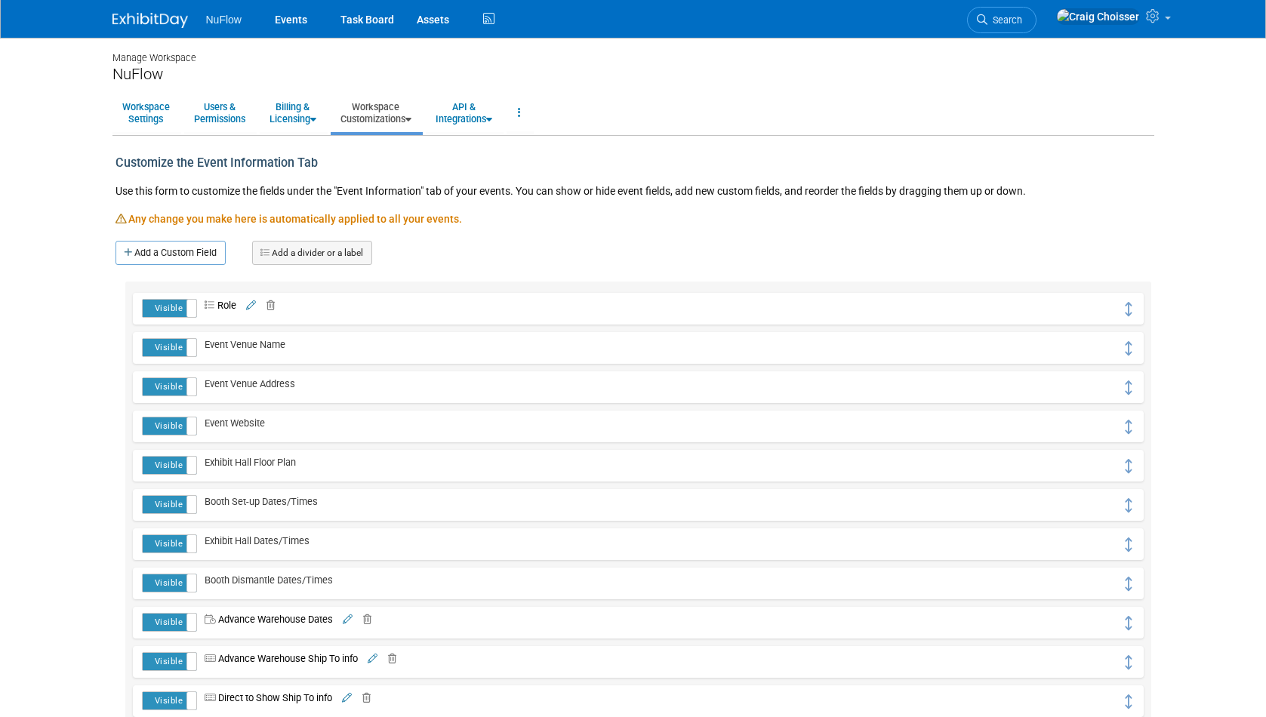
scroll to position [0, 0]
click at [279, 20] on link "Events" at bounding box center [291, 19] width 55 height 38
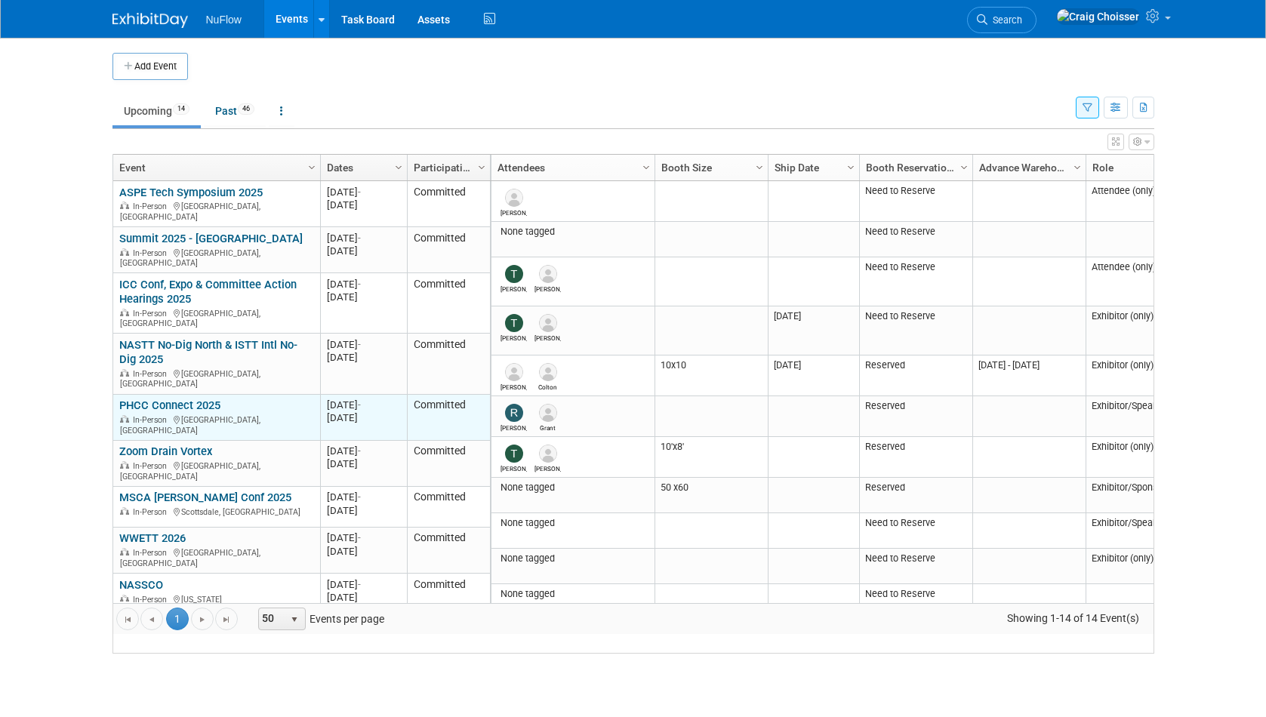
click at [187, 399] on link "PHCC Connect 2025" at bounding box center [169, 406] width 101 height 14
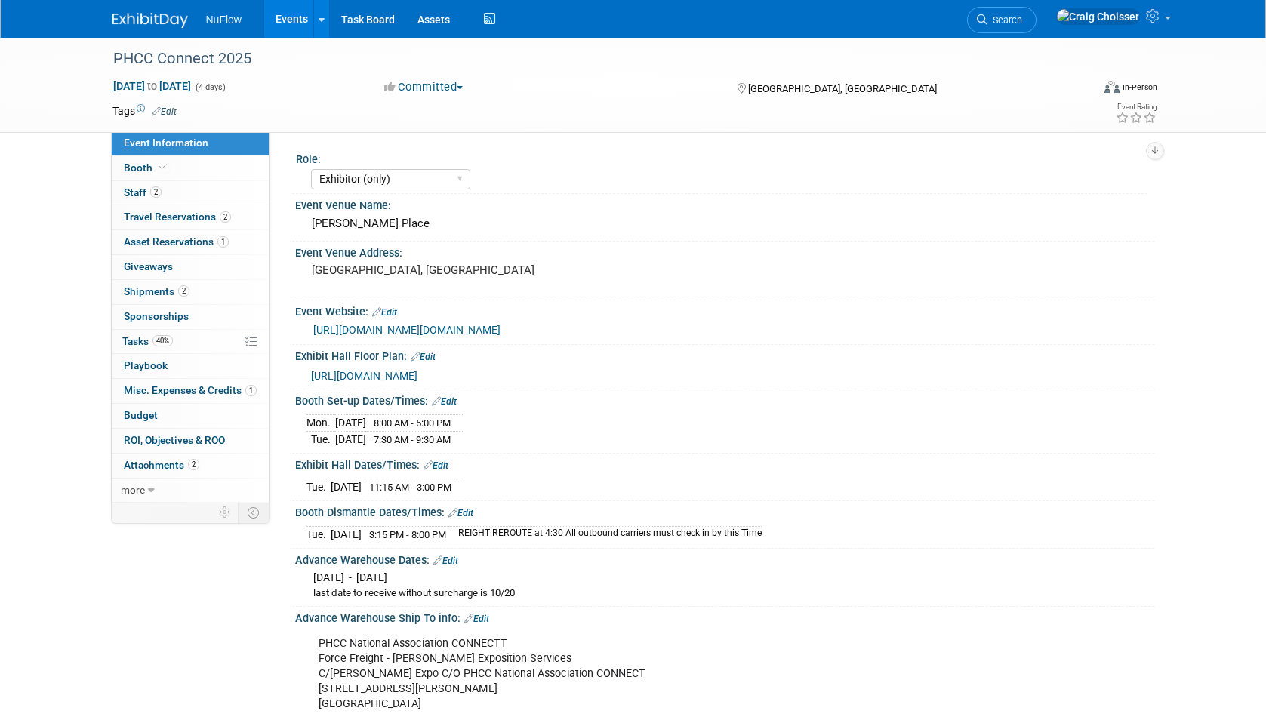
select select "Exhibitor (only)"
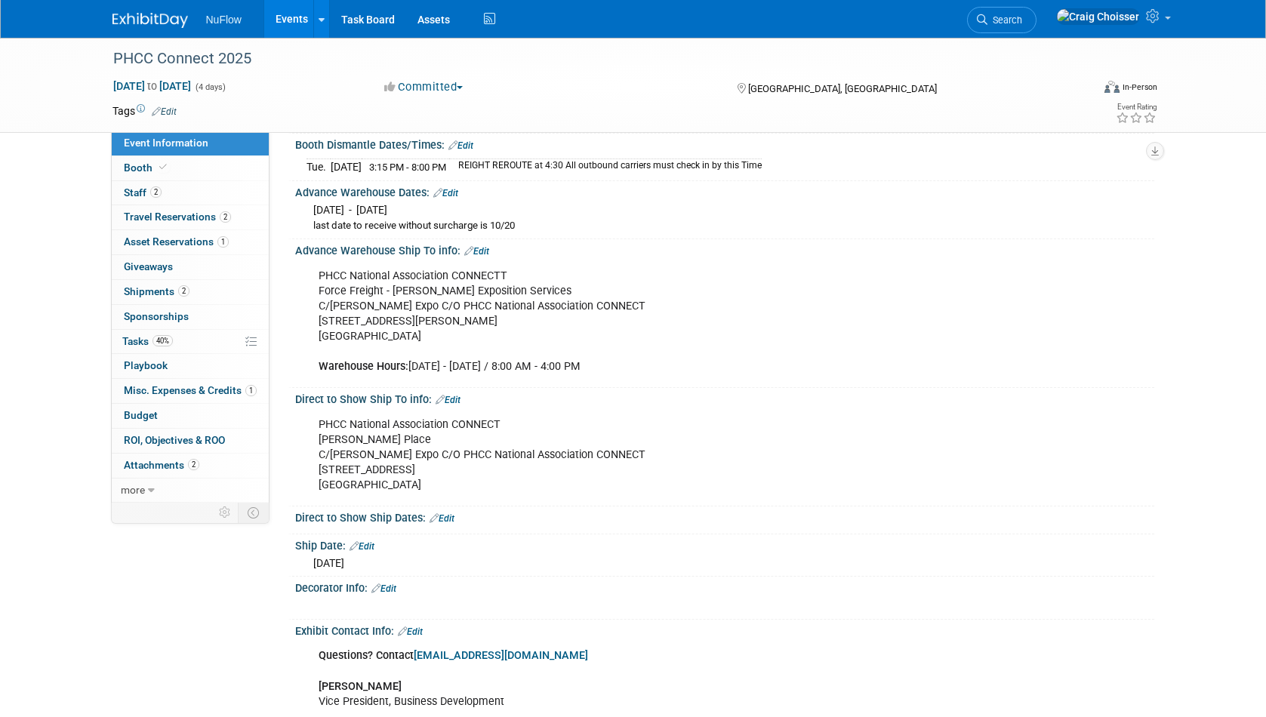
scroll to position [470, 0]
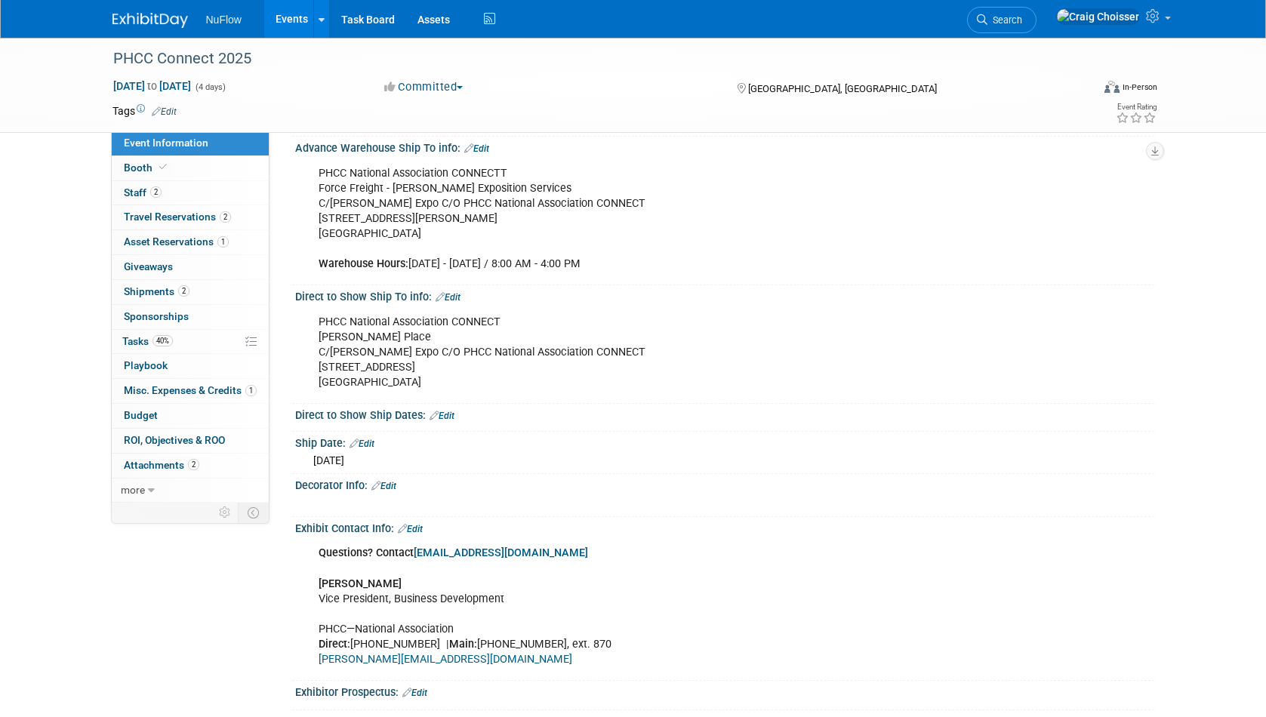
click at [450, 411] on link "Edit" at bounding box center [442, 416] width 25 height 11
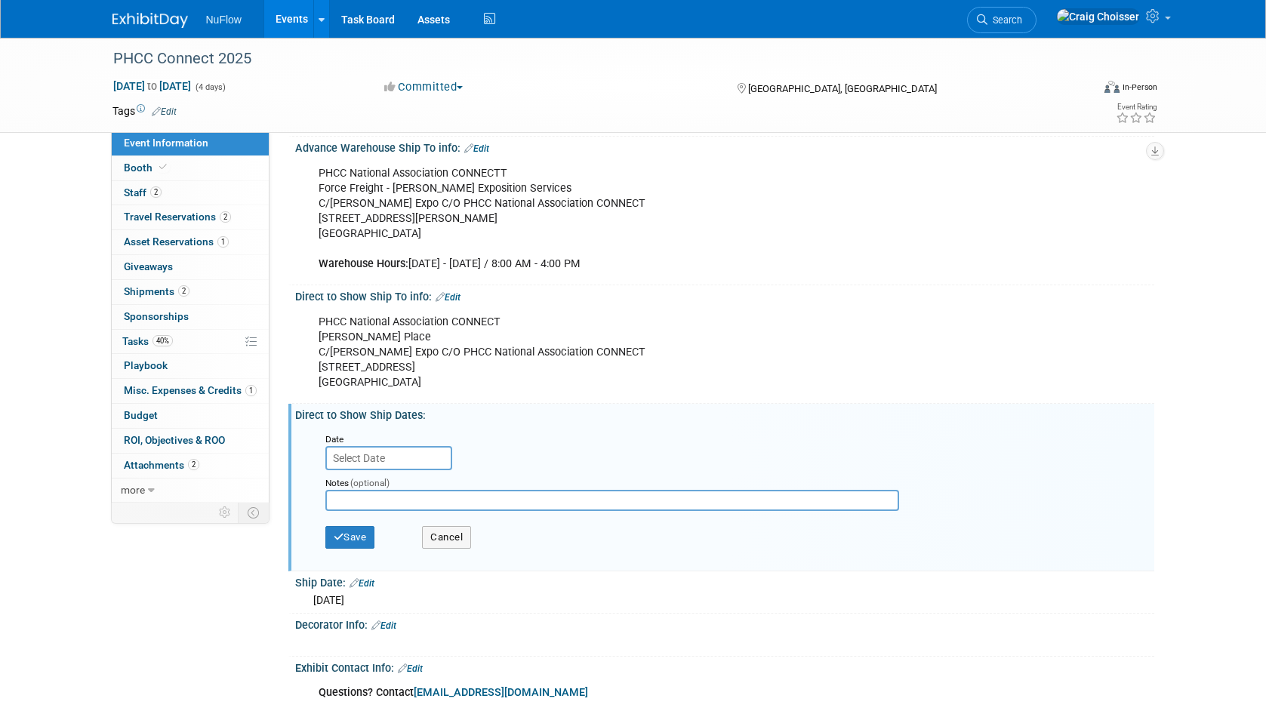
click at [383, 449] on input "text" at bounding box center [388, 458] width 127 height 24
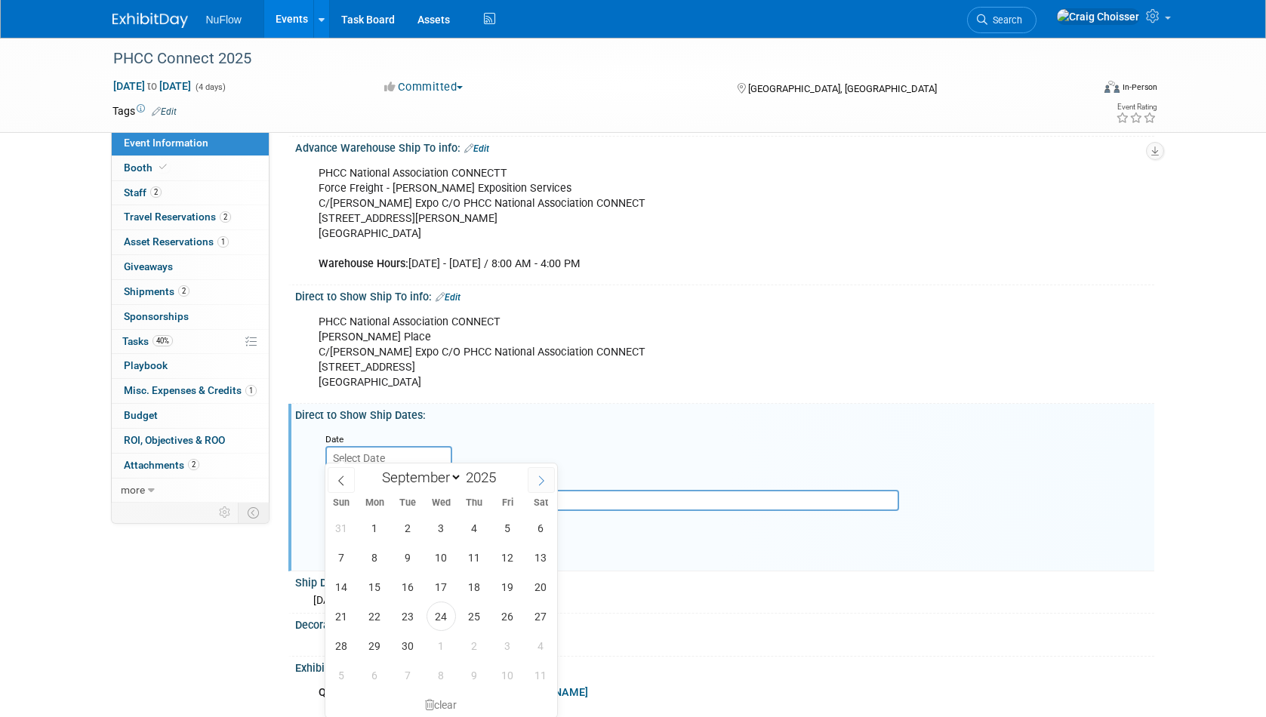
click at [546, 480] on icon at bounding box center [541, 481] width 11 height 11
select select "9"
click at [378, 647] on span "27" at bounding box center [374, 645] width 29 height 29
type input "[DATE]"
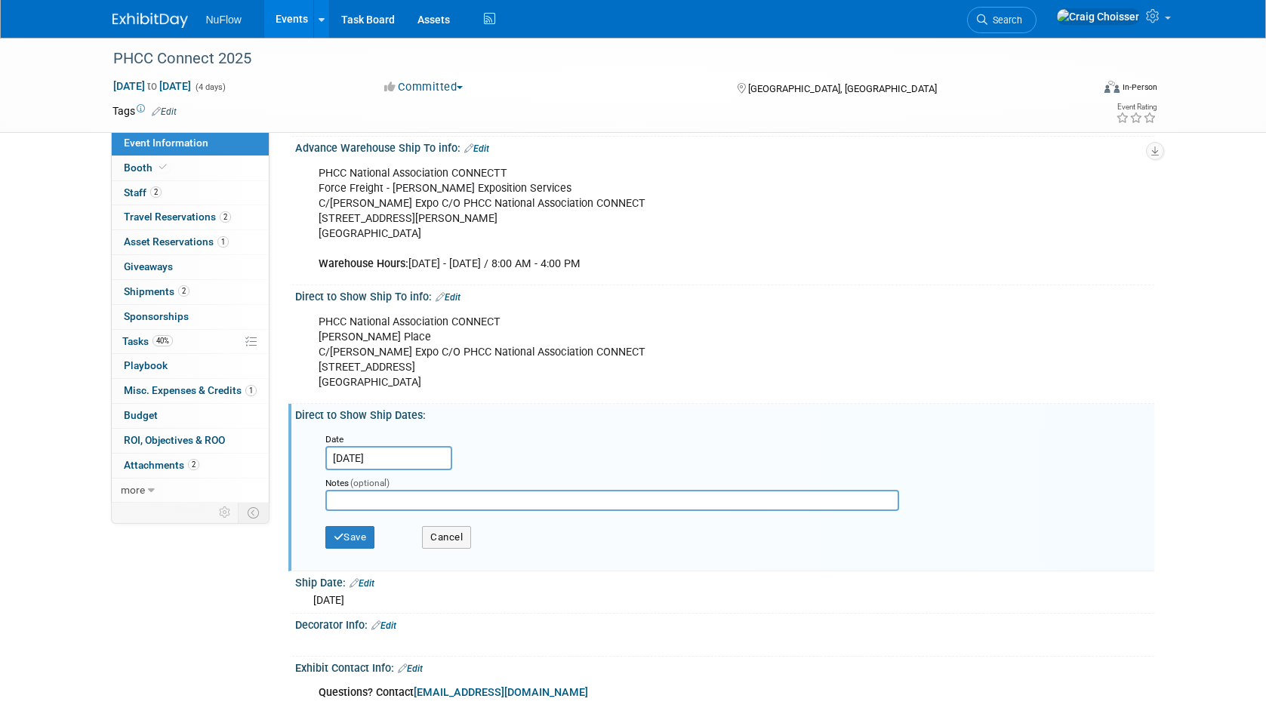
click at [378, 490] on input "text" at bounding box center [612, 500] width 574 height 21
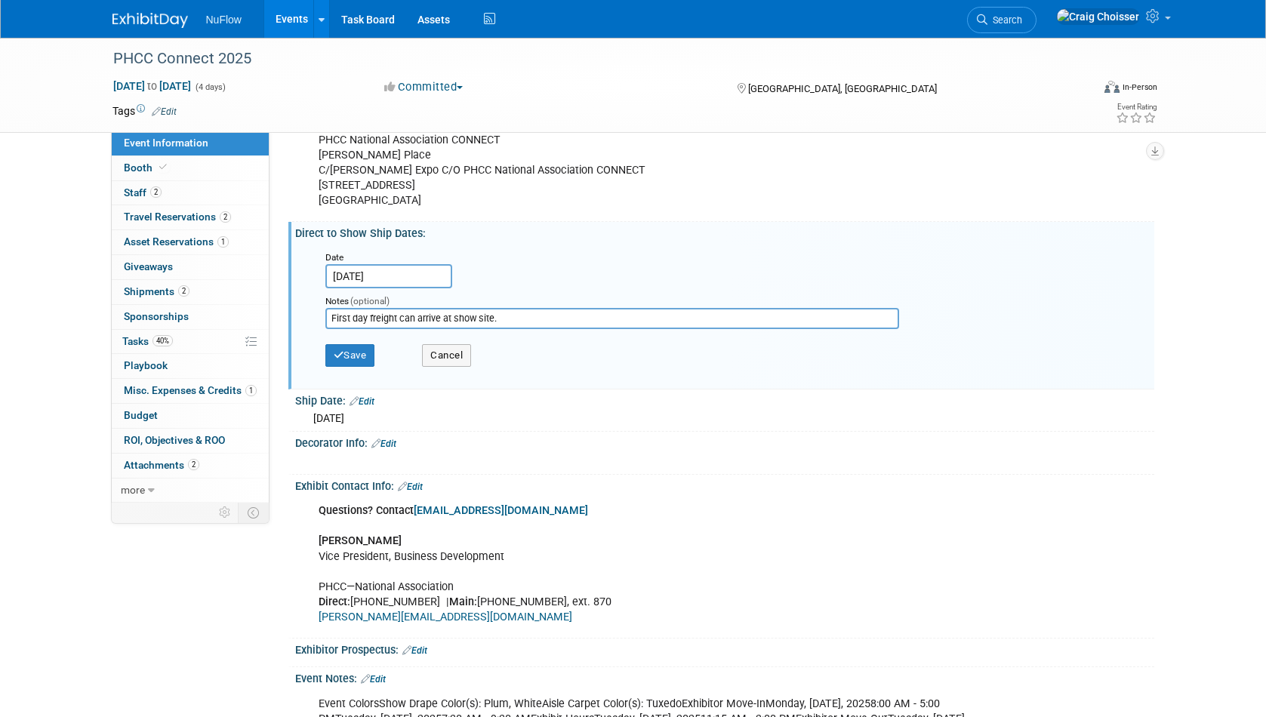
scroll to position [655, 0]
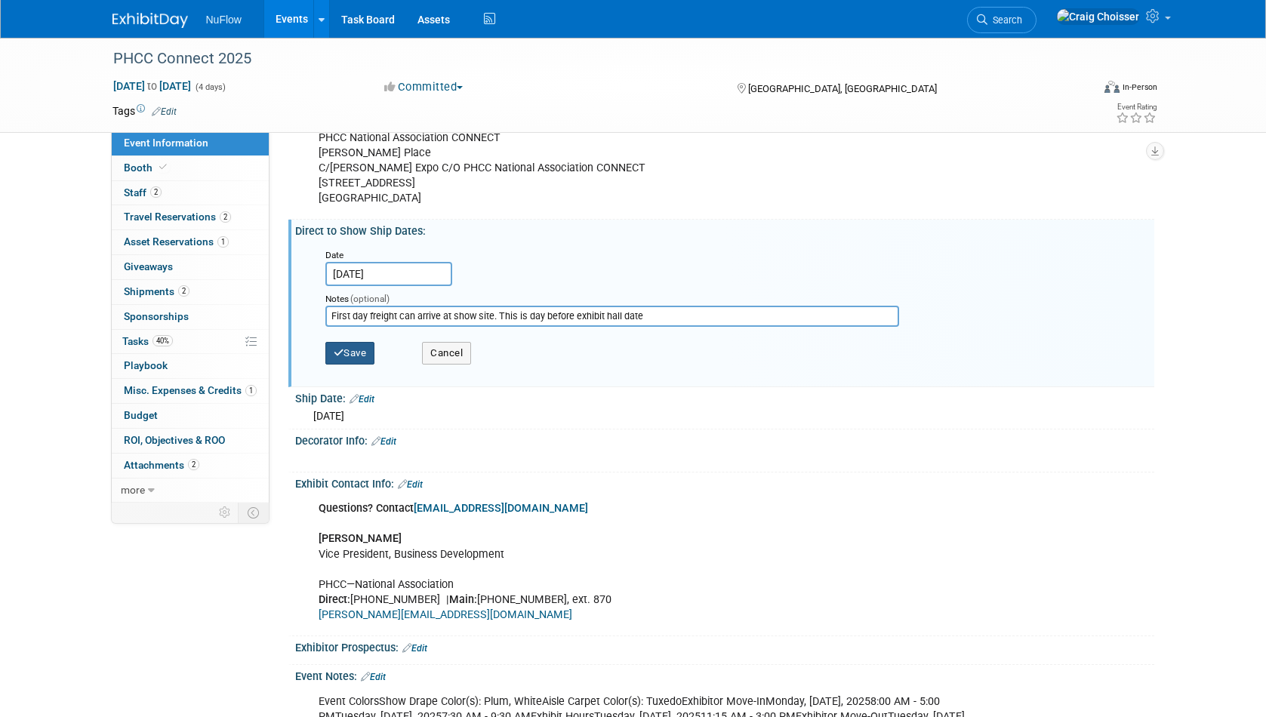
type input "First day freight can arrive at show site. This is day before exhibit hall date"
click at [359, 343] on button "Save" at bounding box center [350, 353] width 50 height 23
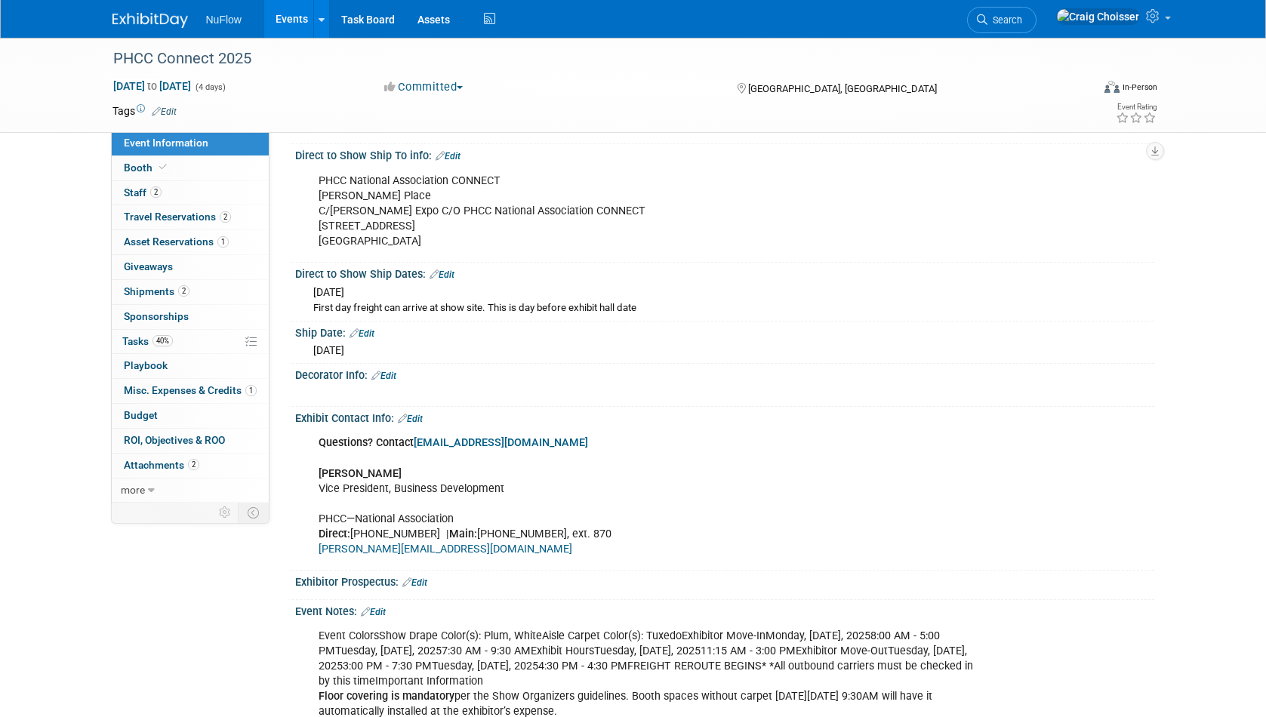
scroll to position [609, 0]
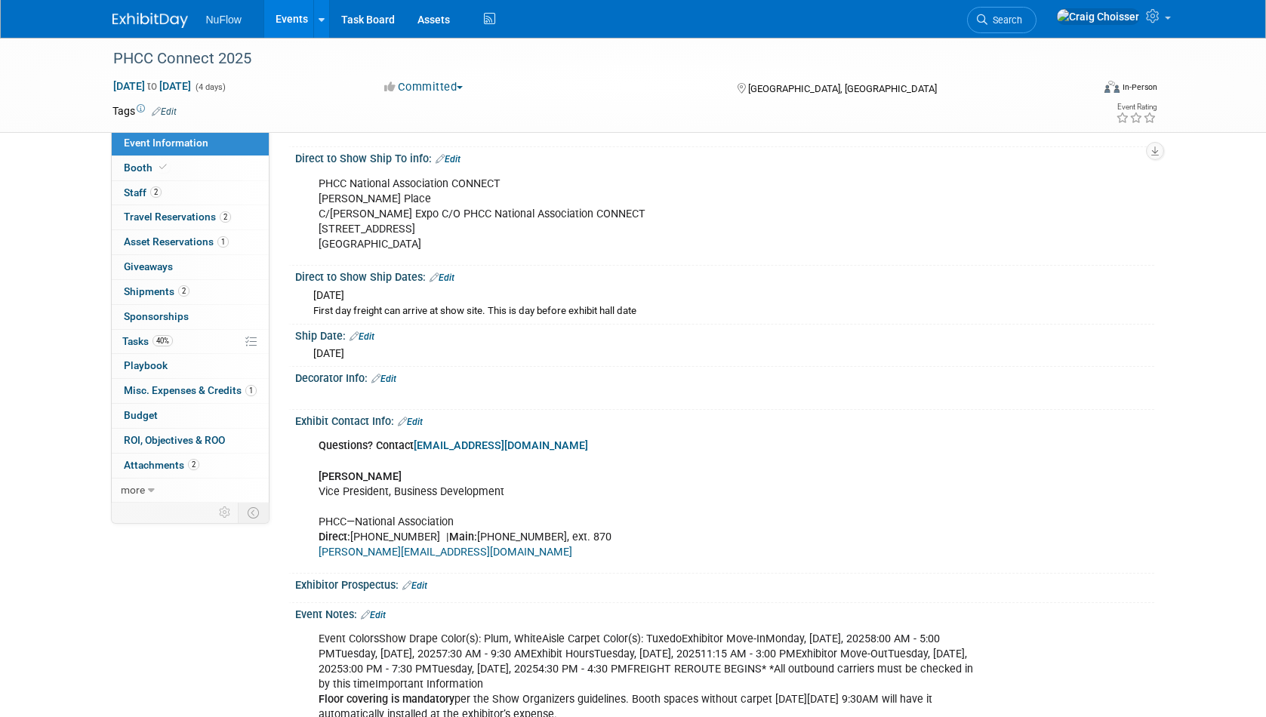
click at [158, 461] on span "Attachments 2" at bounding box center [162, 465] width 76 height 12
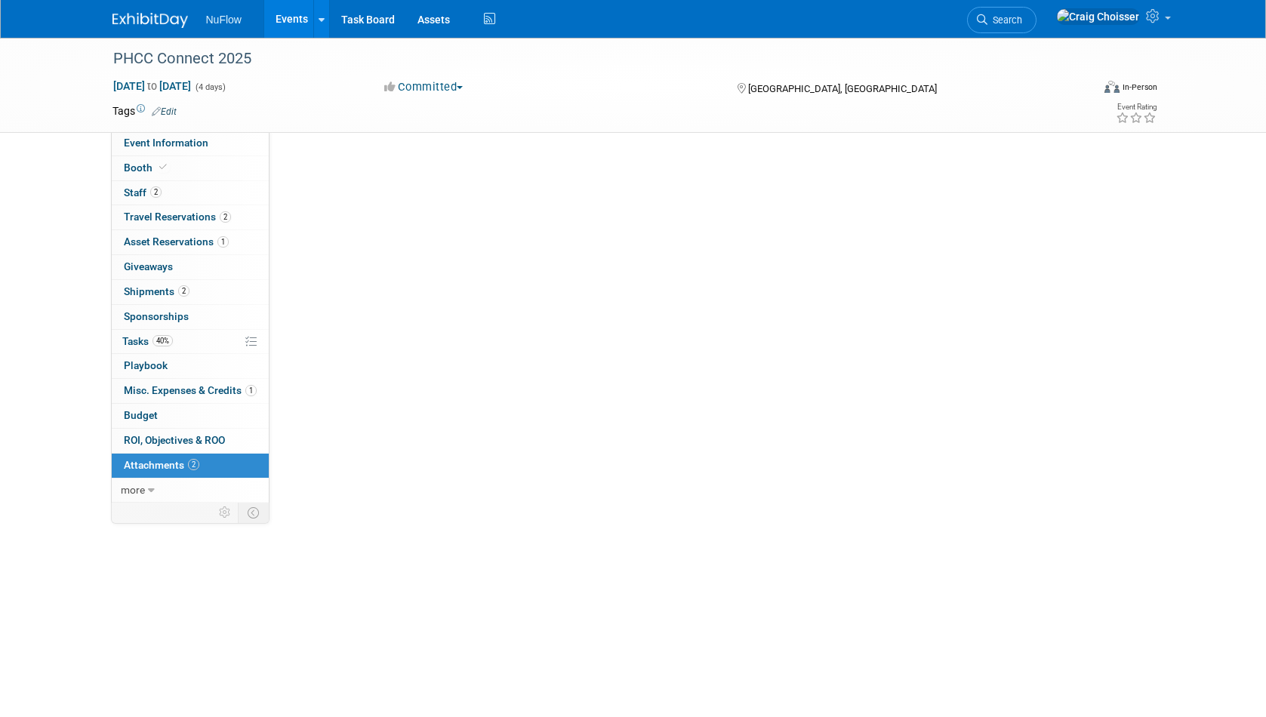
scroll to position [0, 0]
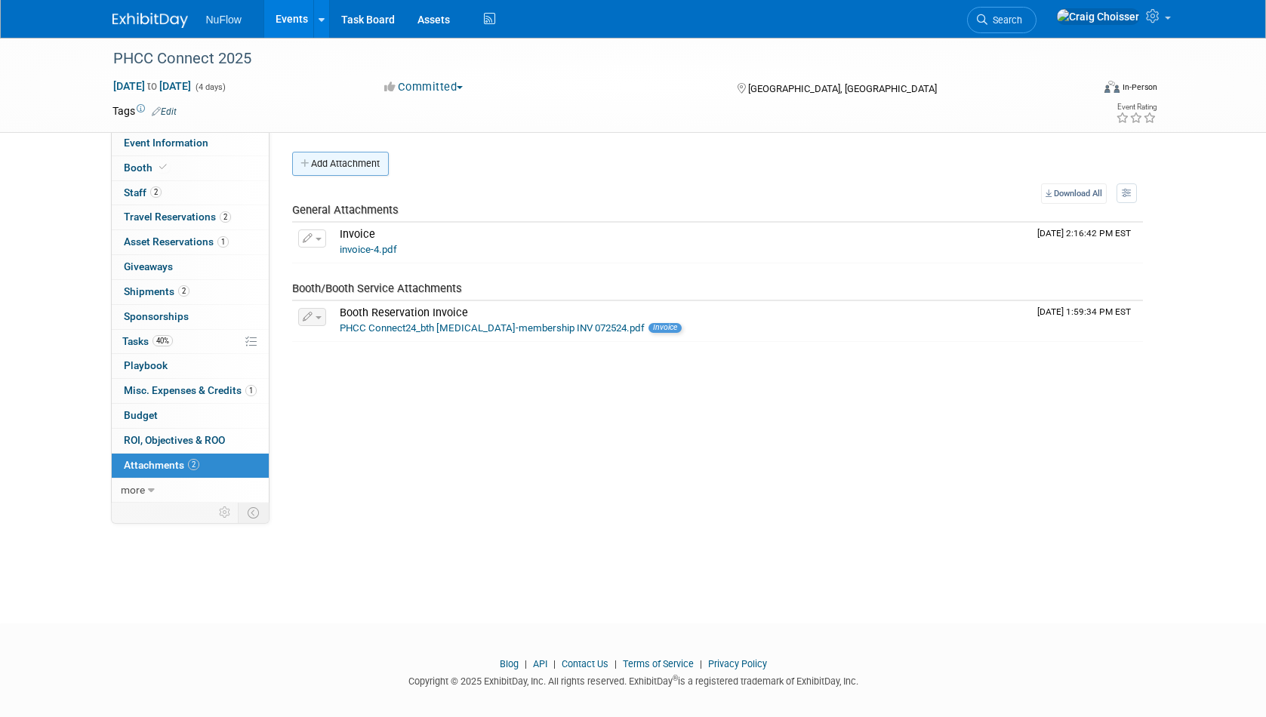
click at [365, 165] on button "Add Attachment" at bounding box center [340, 164] width 97 height 24
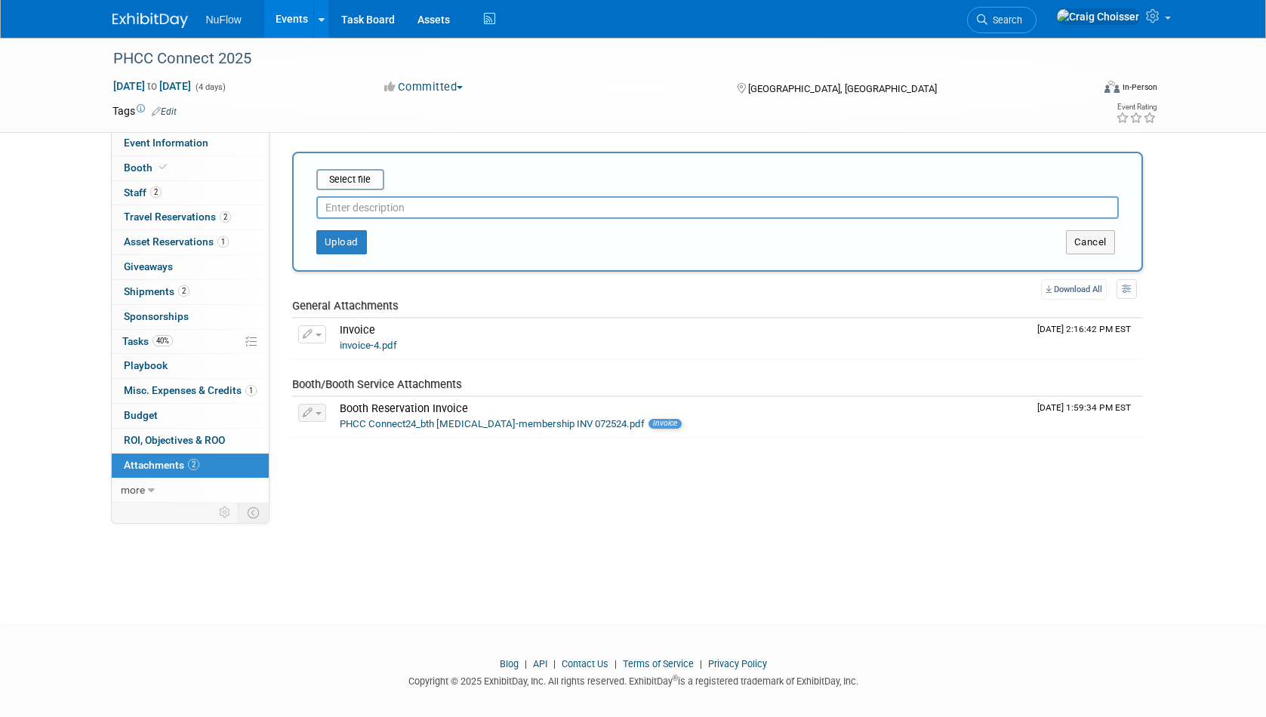
click at [367, 205] on input "text" at bounding box center [717, 207] width 803 height 23
type input "O"
type input "Basic info"
click at [355, 185] on input "file" at bounding box center [293, 180] width 180 height 18
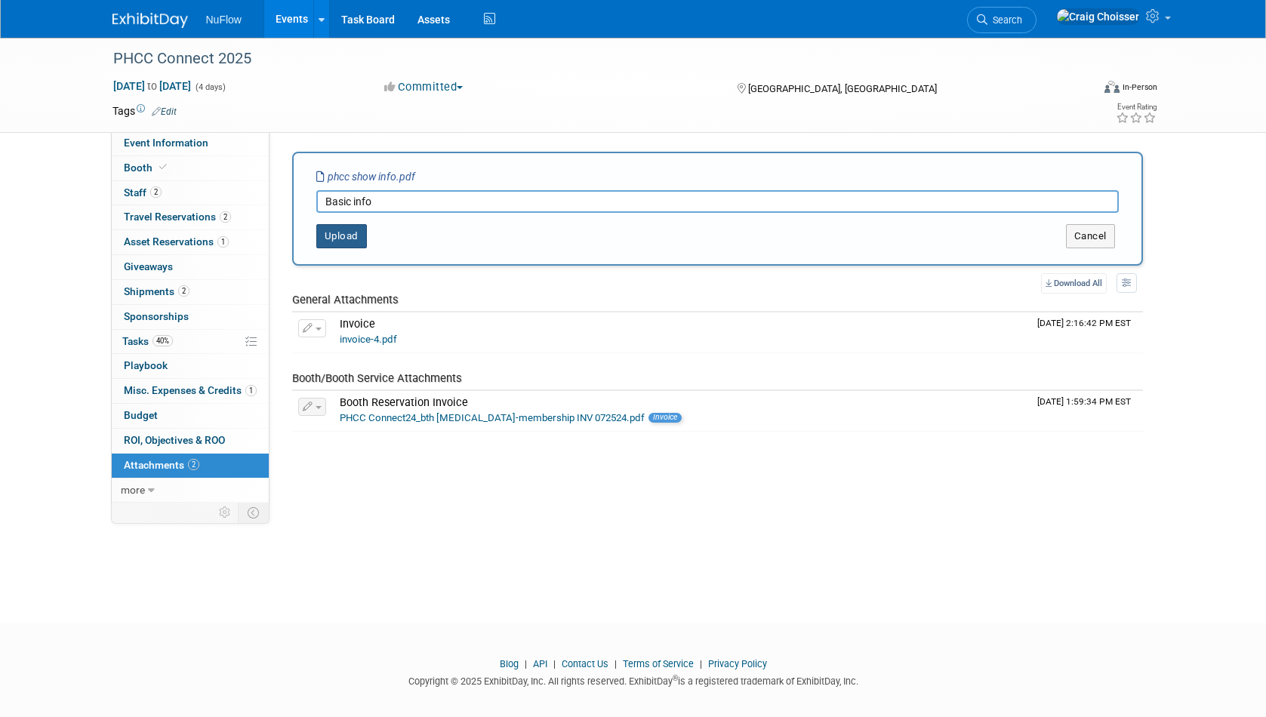
click at [350, 237] on button "Upload" at bounding box center [341, 236] width 51 height 24
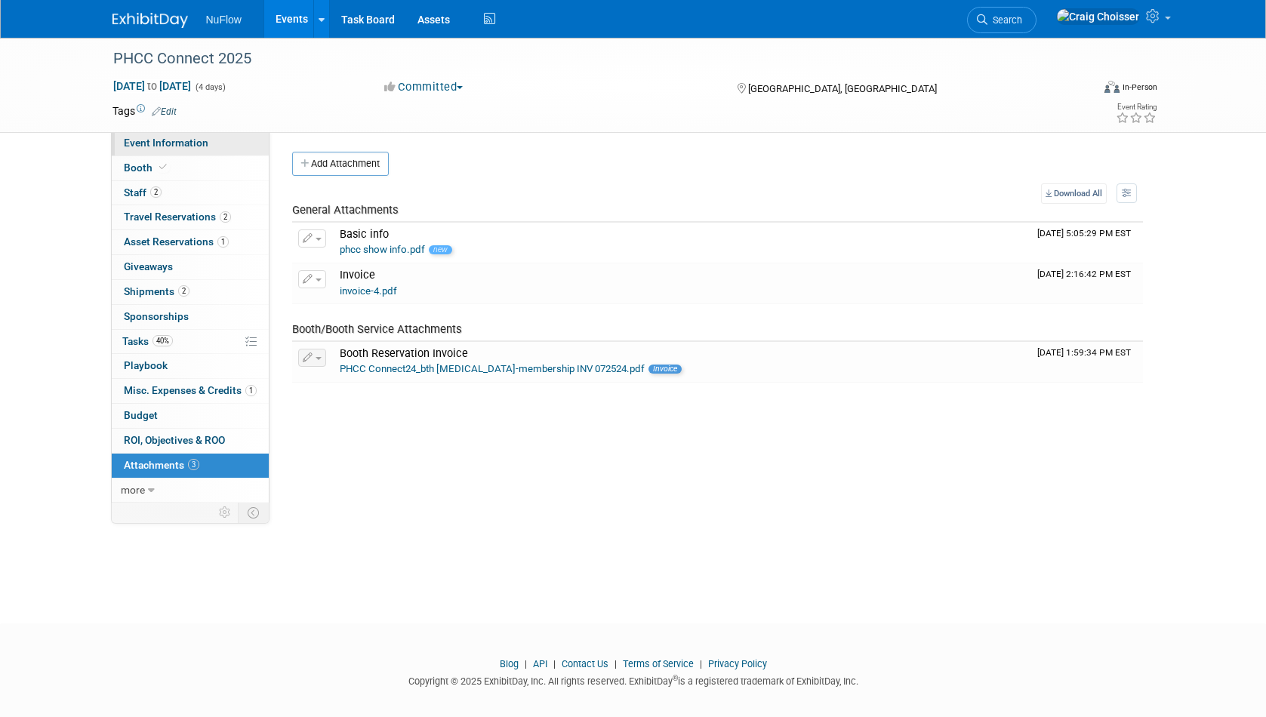
click at [186, 147] on span "Event Information" at bounding box center [166, 143] width 85 height 12
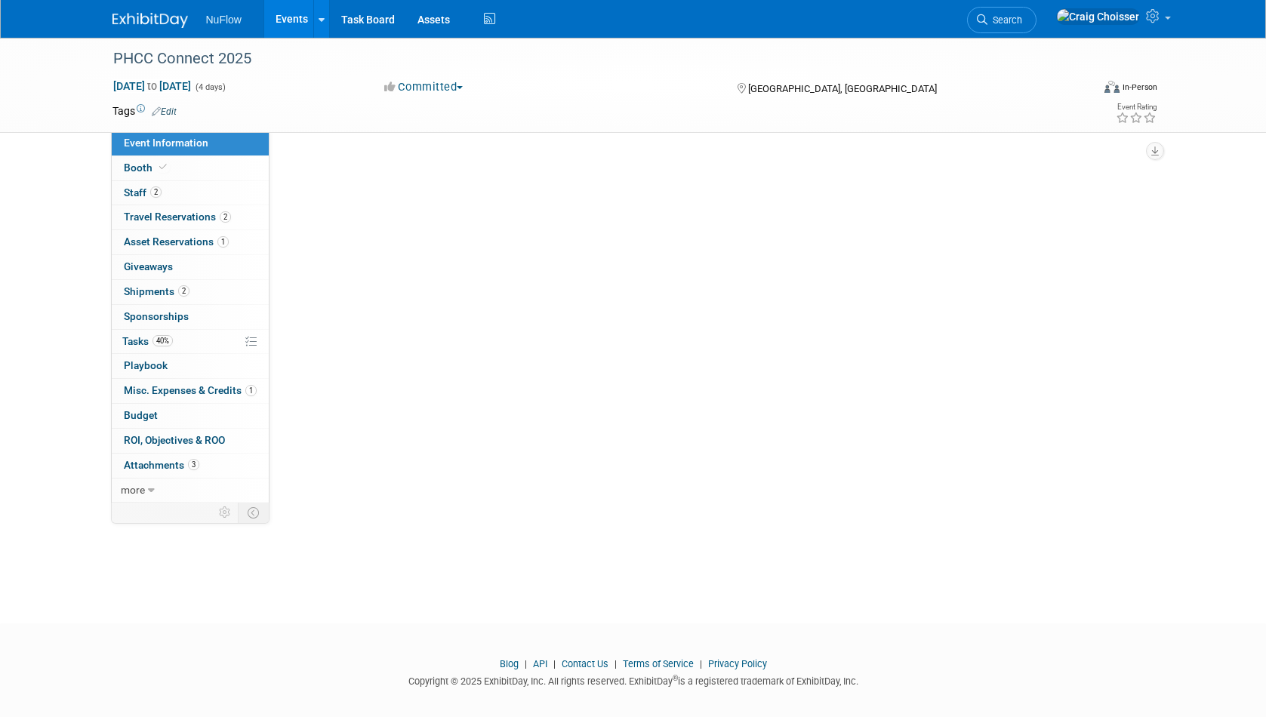
select select "Exhibitor (only)"
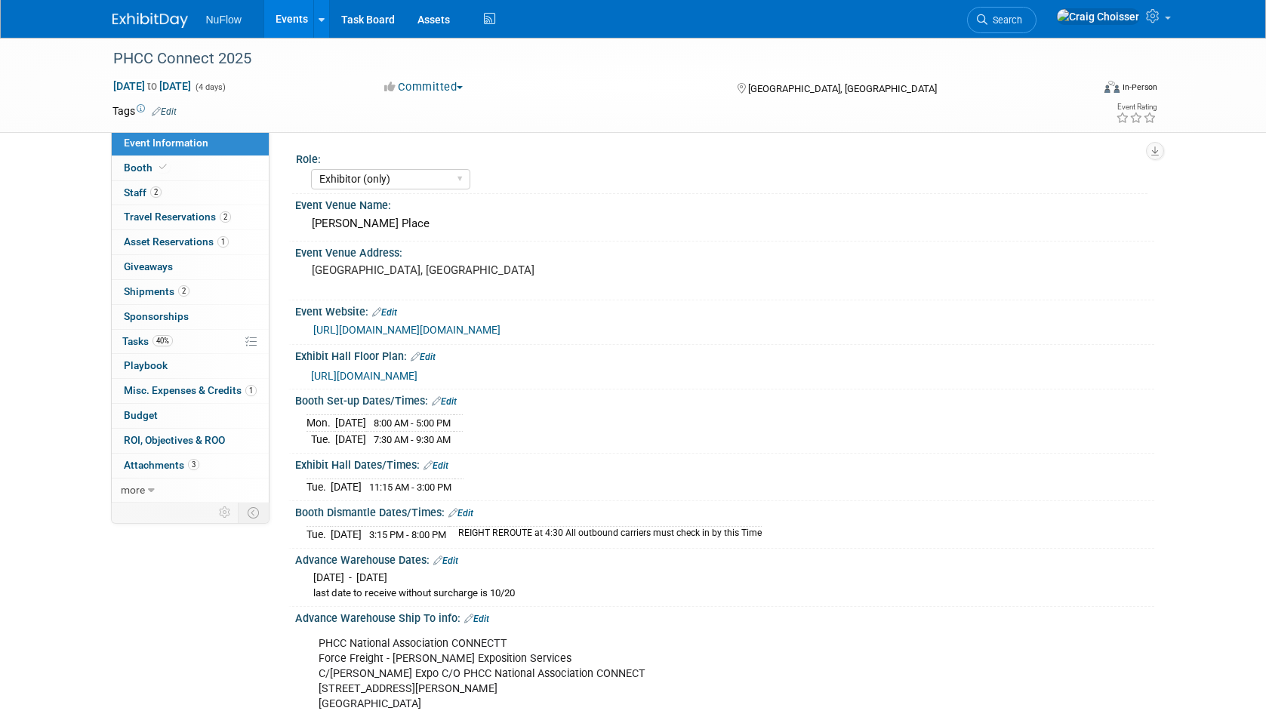
click at [293, 18] on link "Events" at bounding box center [291, 19] width 55 height 38
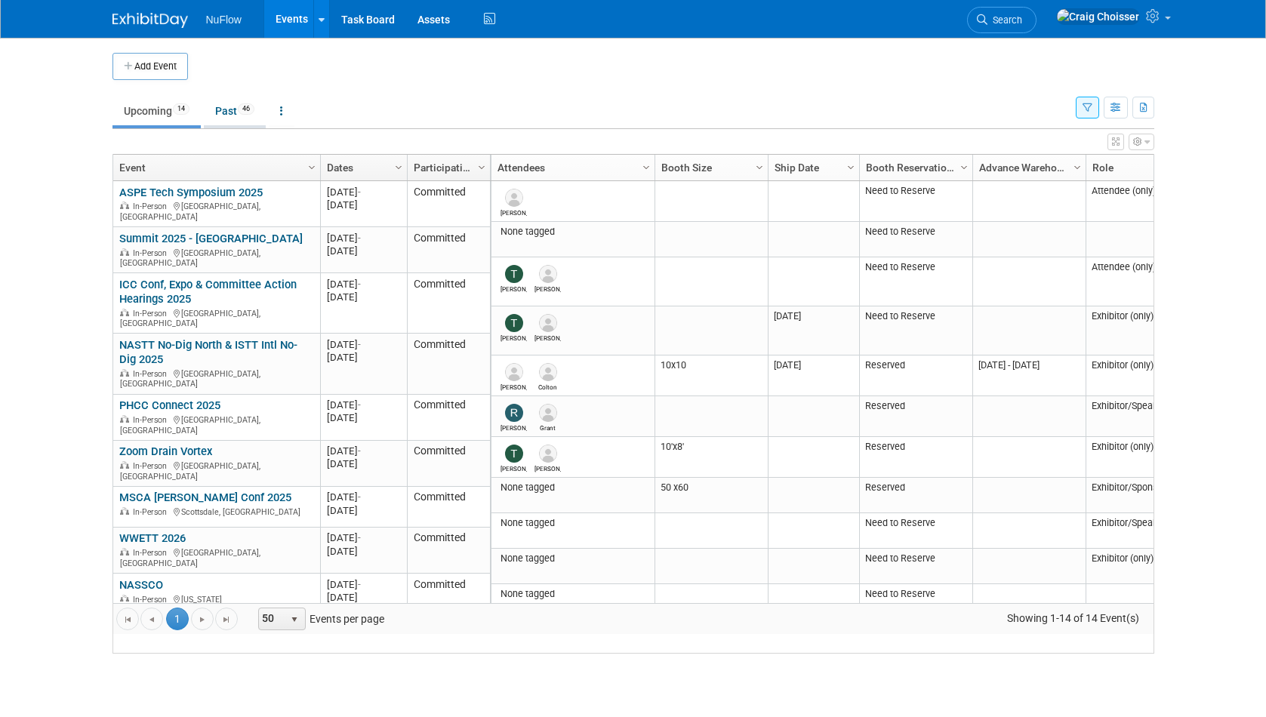
click at [233, 116] on link "Past 46" at bounding box center [235, 111] width 62 height 29
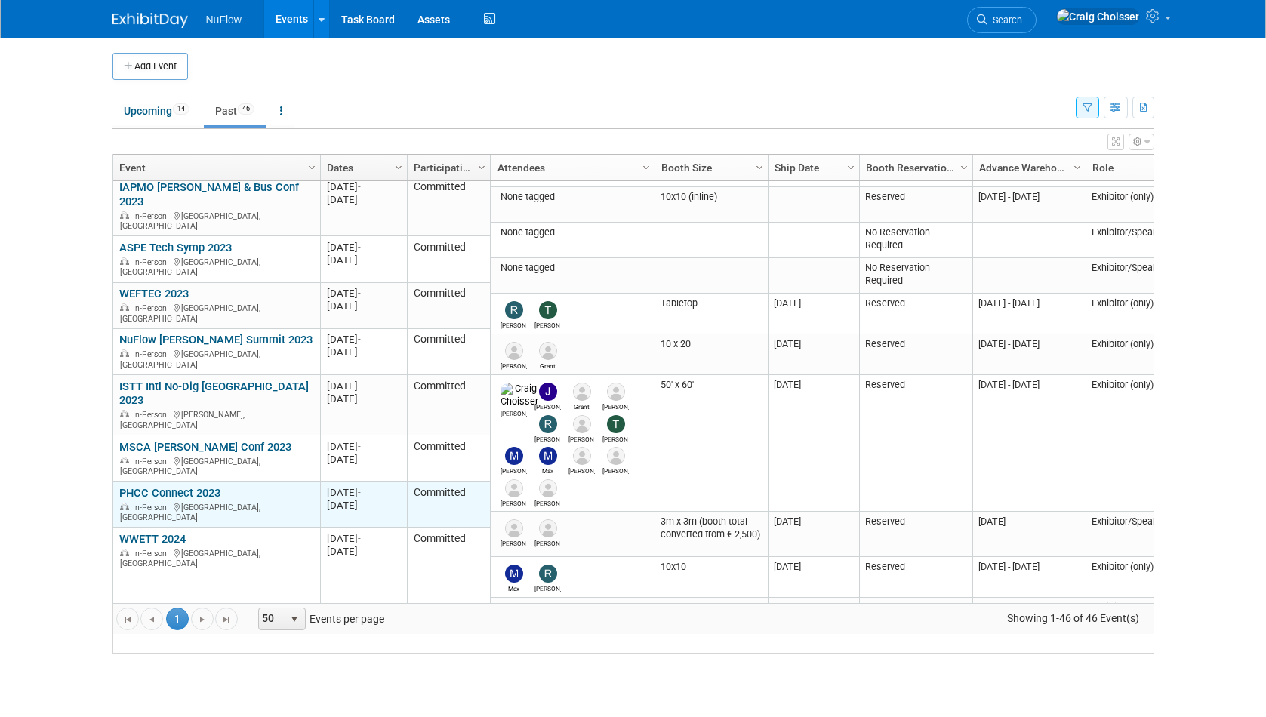
click at [204, 486] on link "PHCC Connect 2023" at bounding box center [169, 493] width 101 height 14
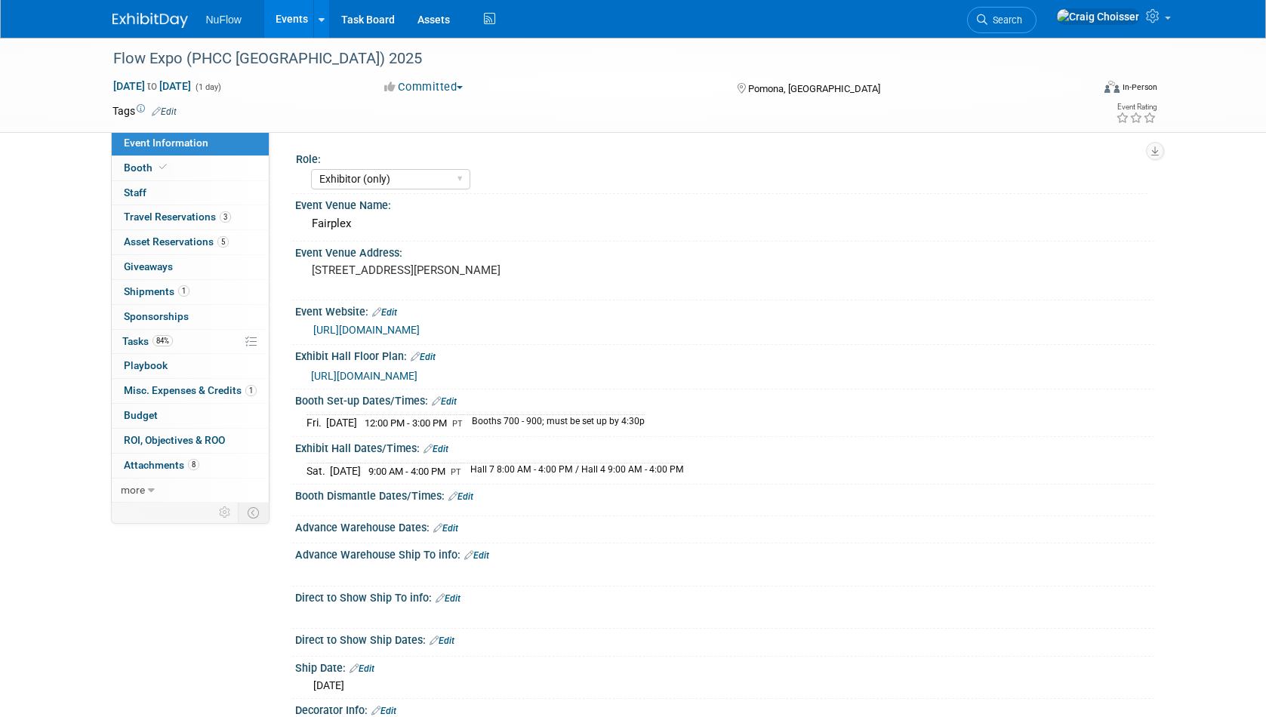
select select "Exhibitor (only)"
click at [162, 459] on span "Attachments 8" at bounding box center [162, 465] width 76 height 12
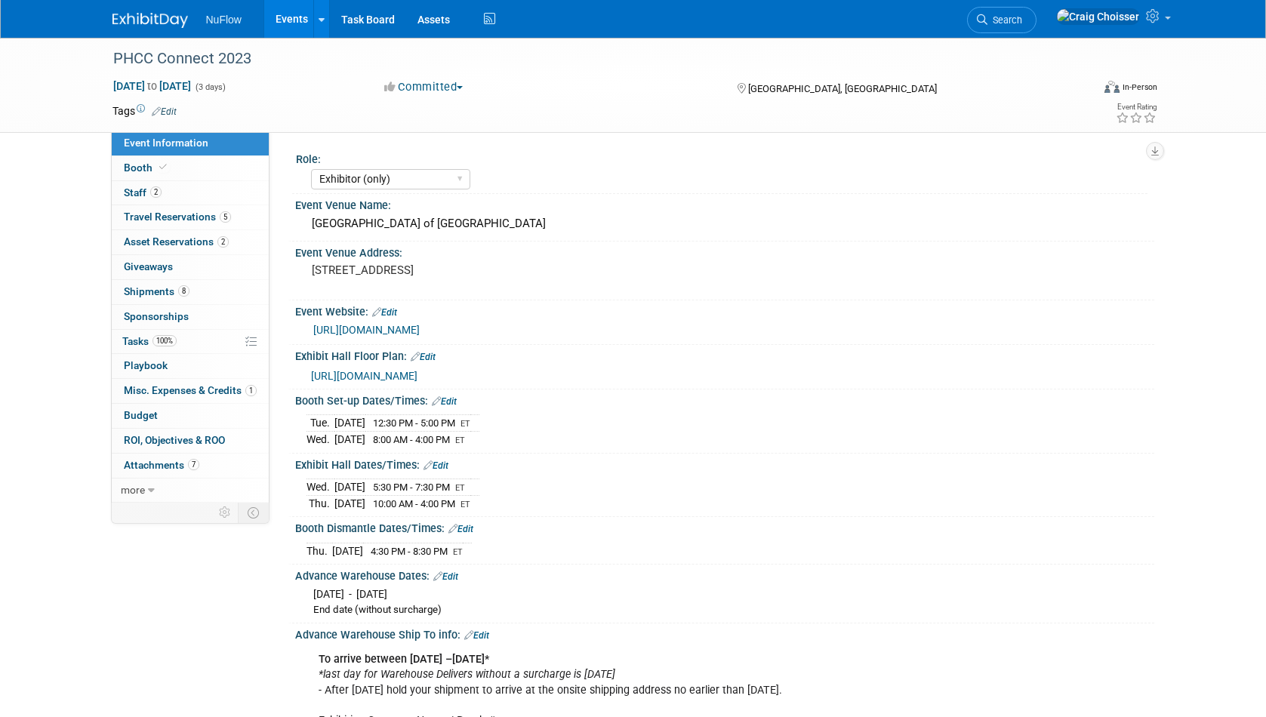
select select "Exhibitor (only)"
click at [165, 459] on span "Attachments 7" at bounding box center [162, 465] width 76 height 12
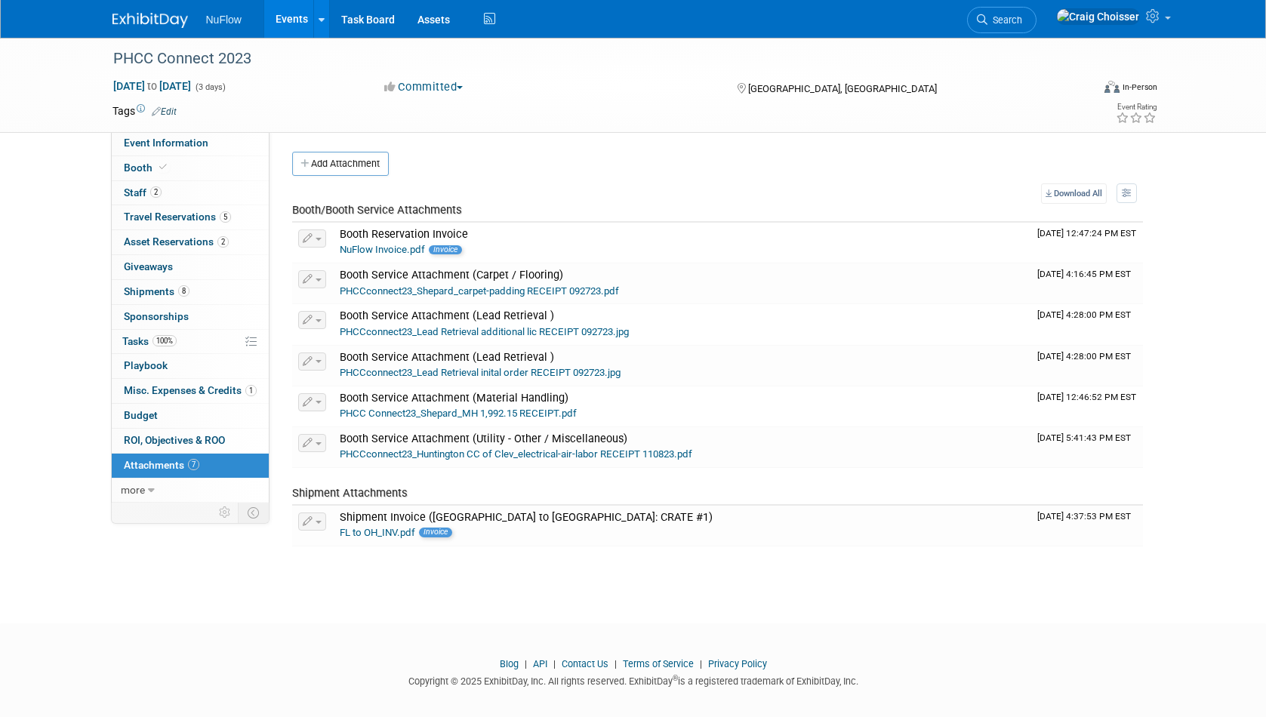
click at [291, 23] on link "Events" at bounding box center [291, 19] width 55 height 38
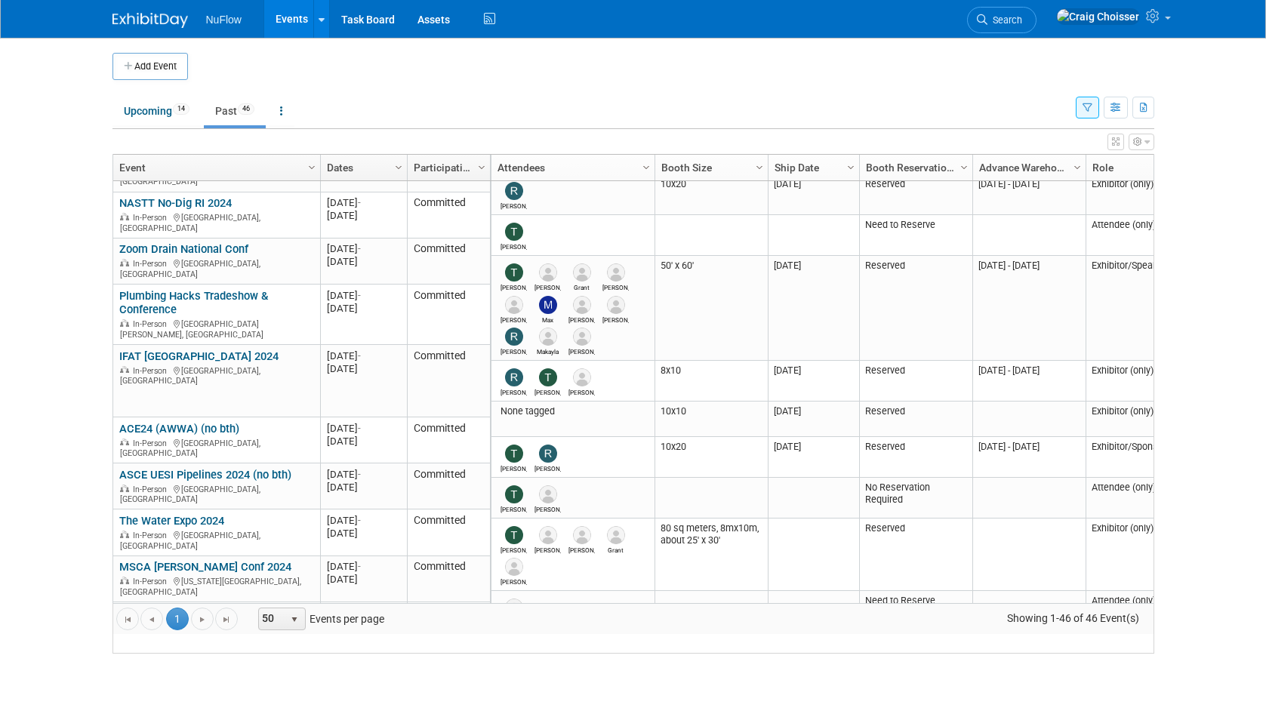
scroll to position [1642, 0]
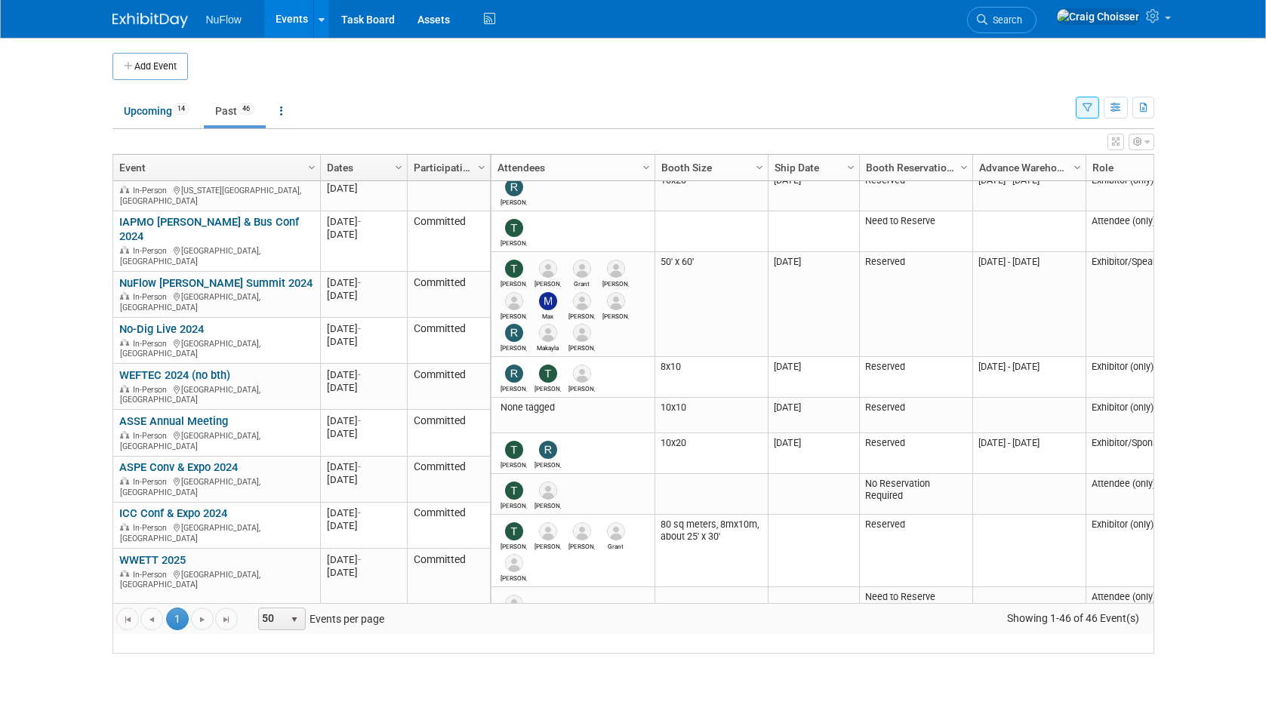
click at [168, 704] on link "Flow Expo (PHCC [GEOGRAPHIC_DATA]) 2025" at bounding box center [188, 718] width 138 height 28
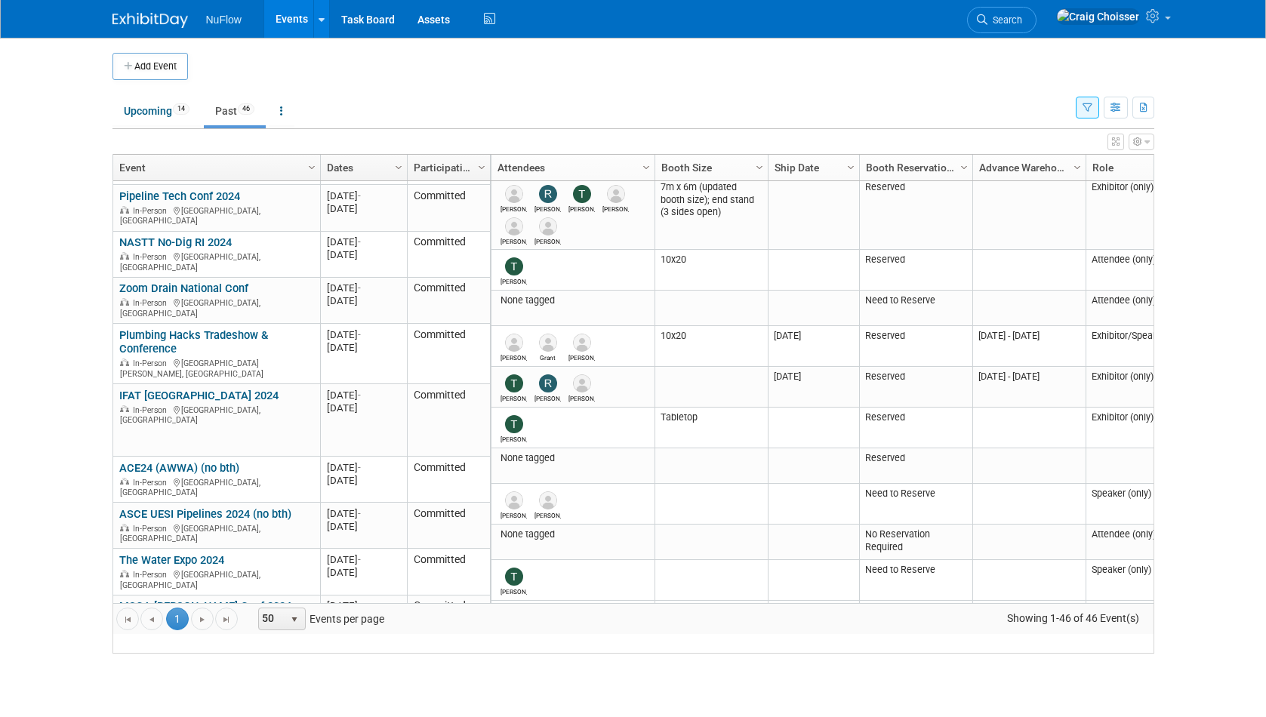
scroll to position [0, 0]
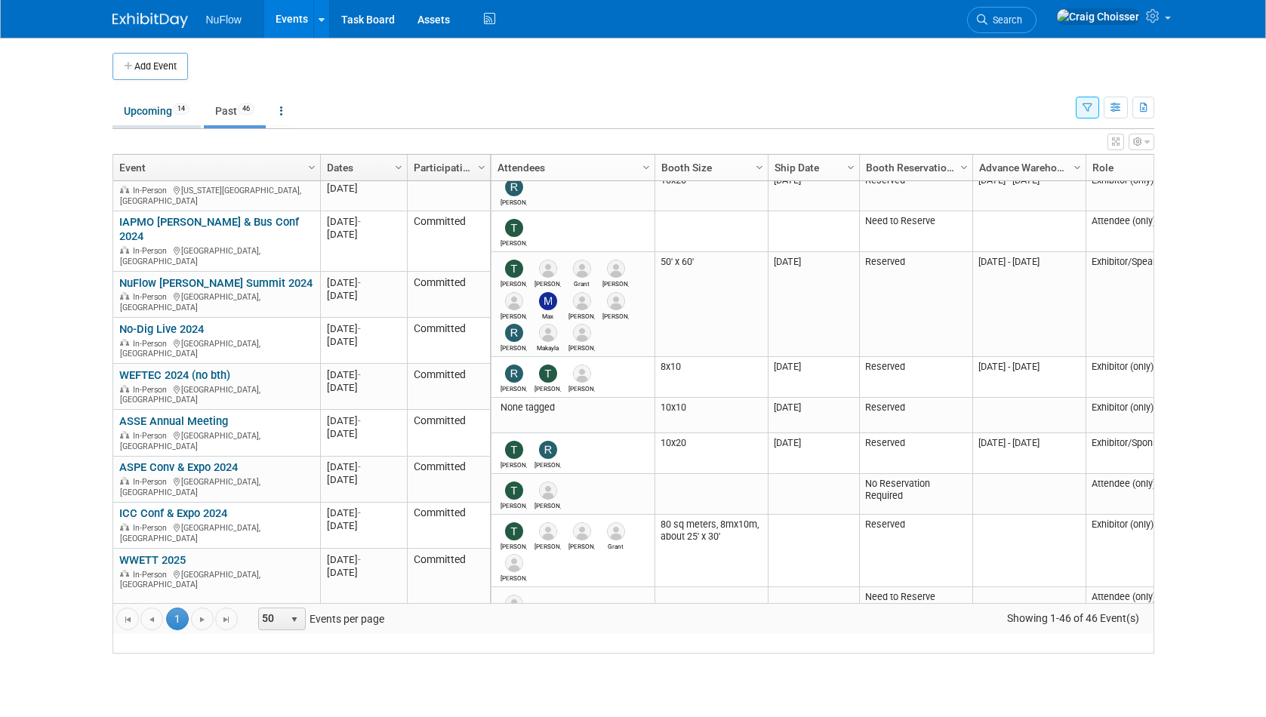
click at [162, 113] on link "Upcoming 14" at bounding box center [157, 111] width 88 height 29
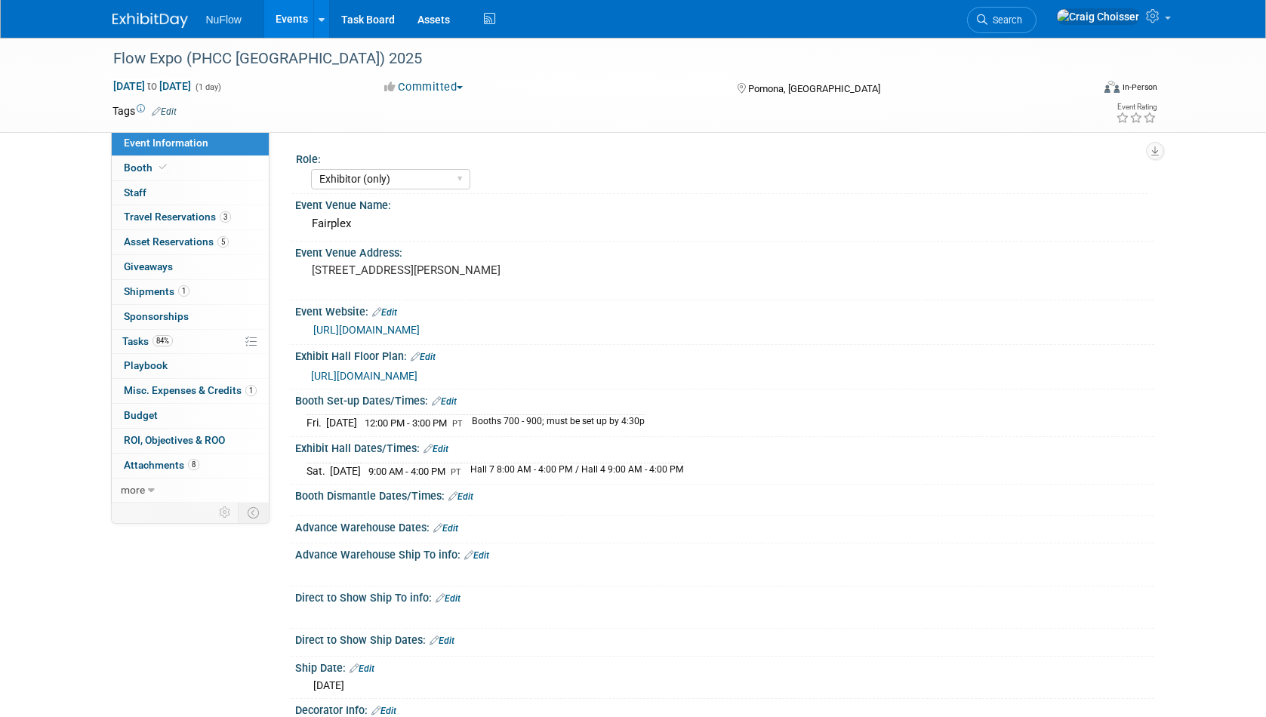
select select "Exhibitor (only)"
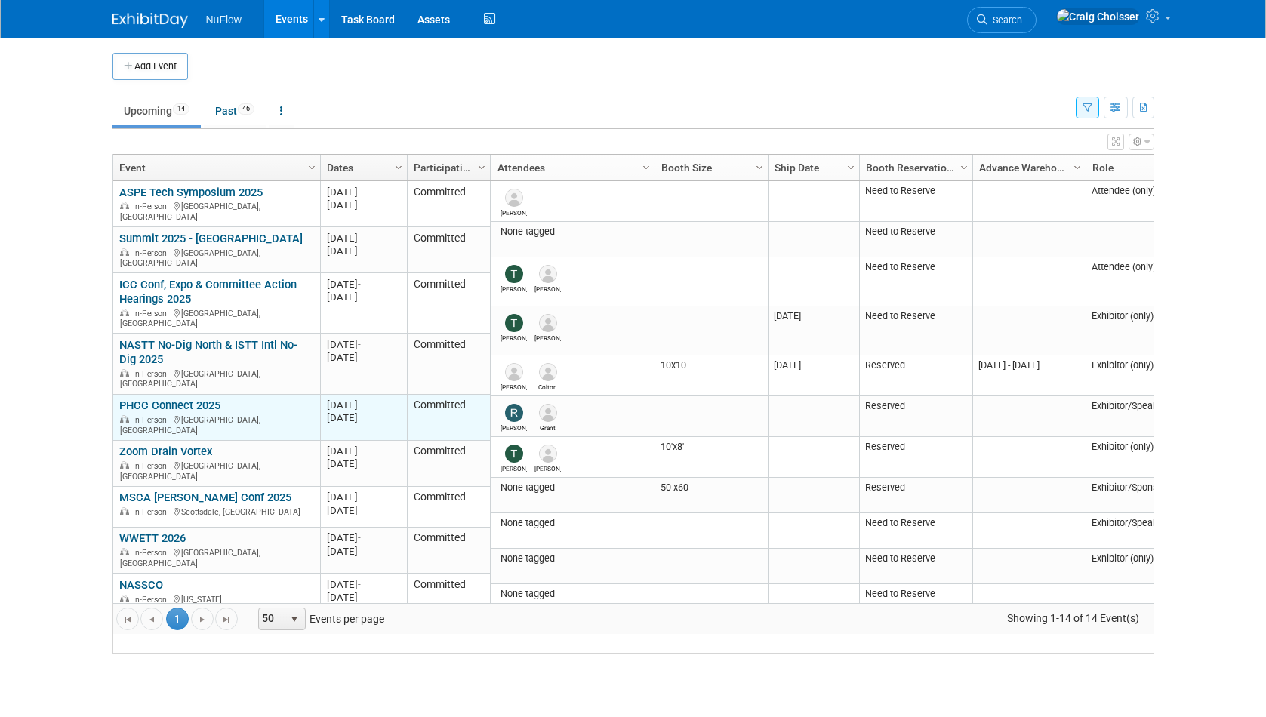
click at [187, 399] on link "PHCC Connect 2025" at bounding box center [169, 406] width 101 height 14
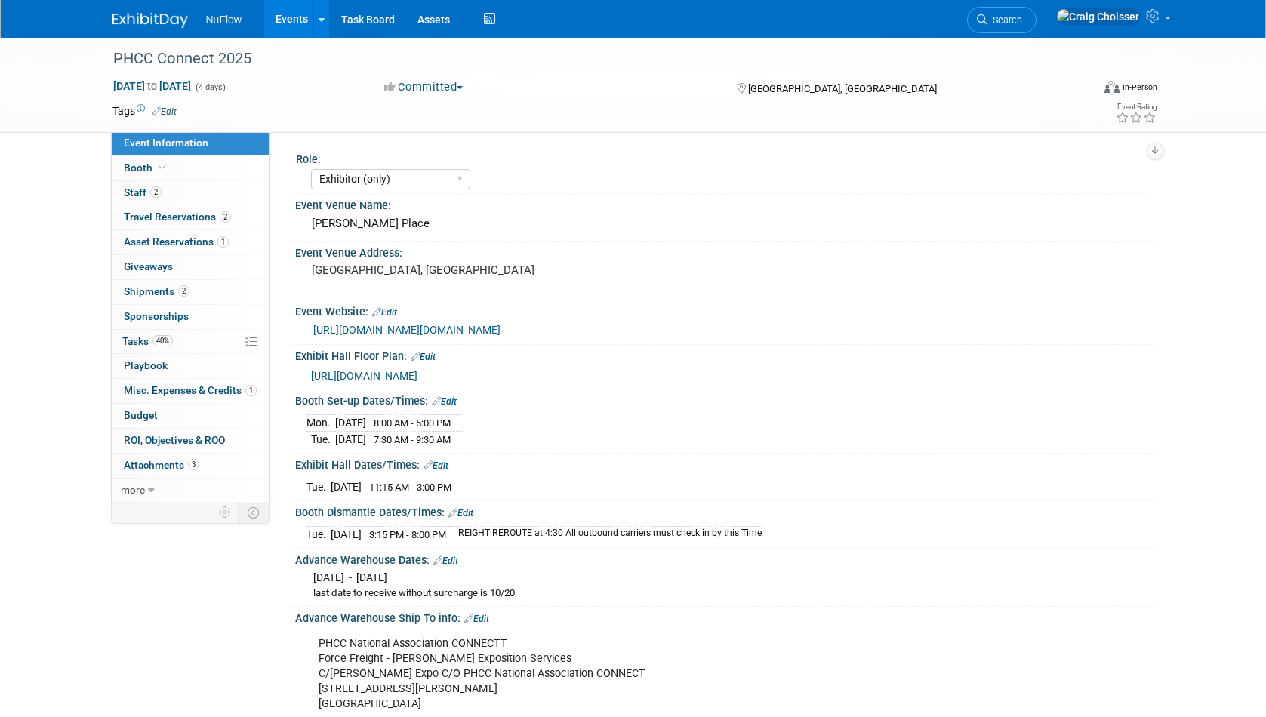
select select "Exhibitor (only)"
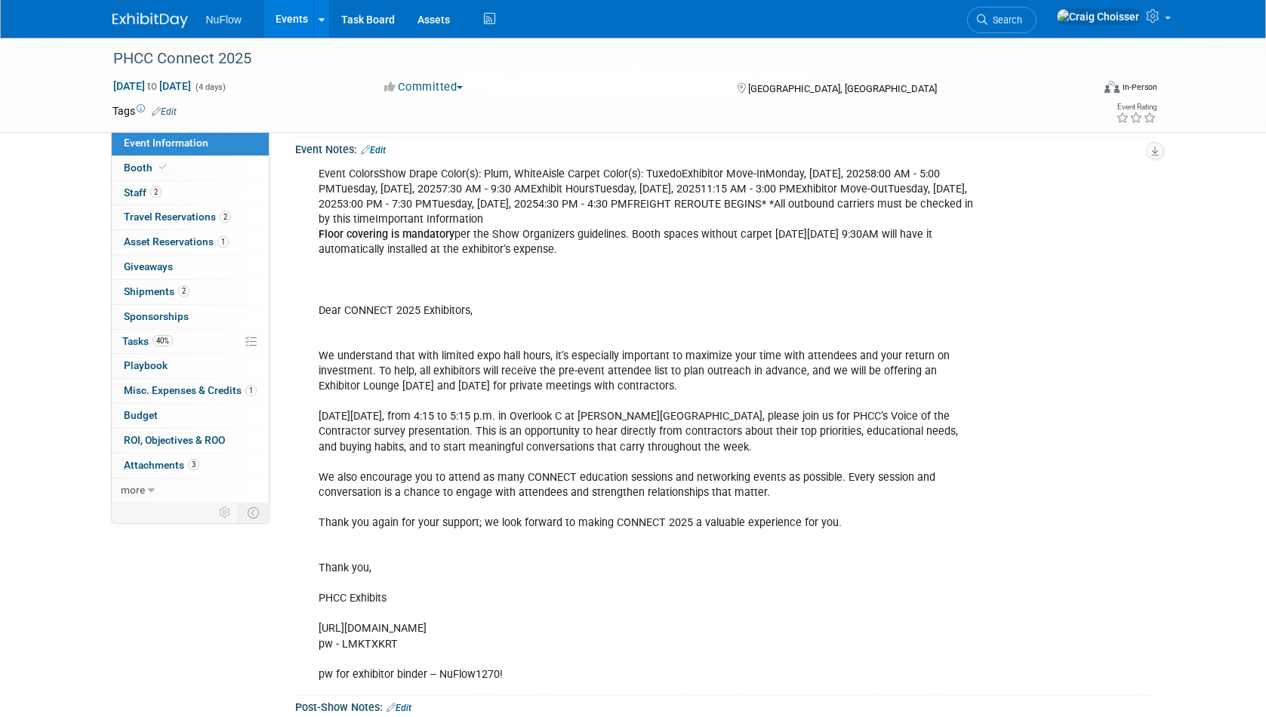
scroll to position [816, 0]
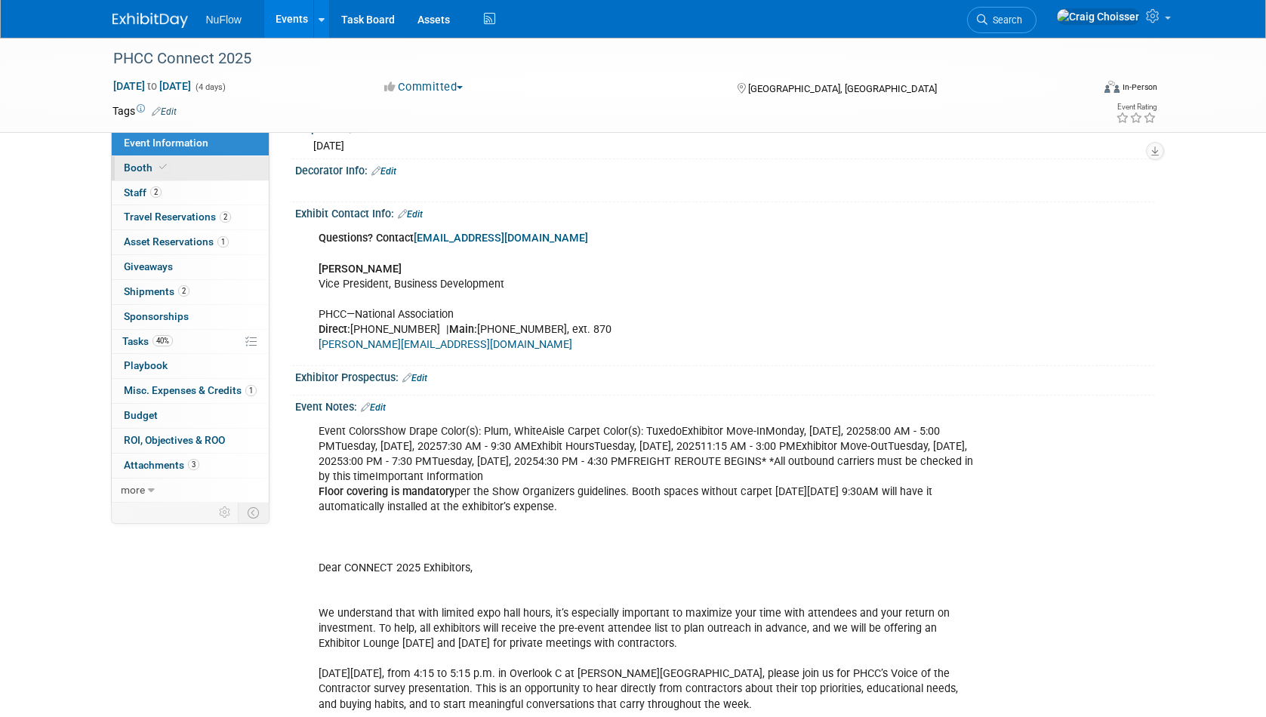
click at [135, 171] on span "Booth" at bounding box center [147, 168] width 46 height 12
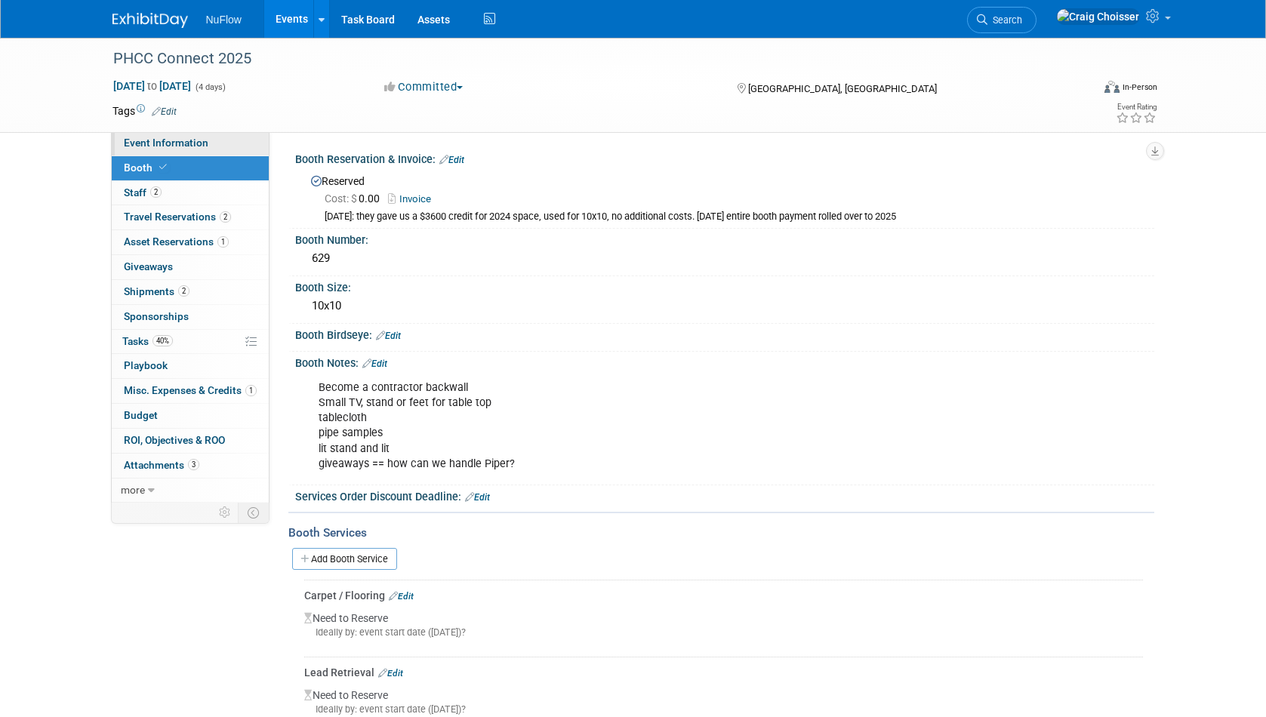
click at [154, 146] on span "Event Information" at bounding box center [166, 143] width 85 height 12
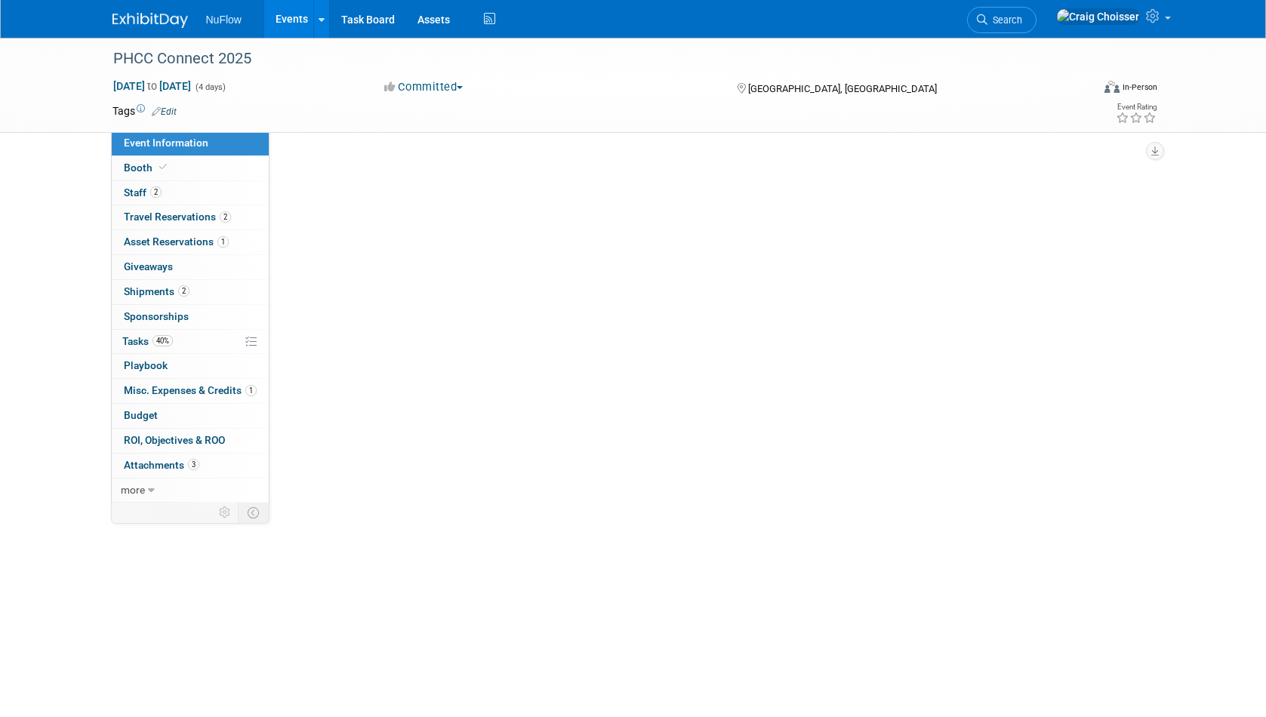
select select "Exhibitor (only)"
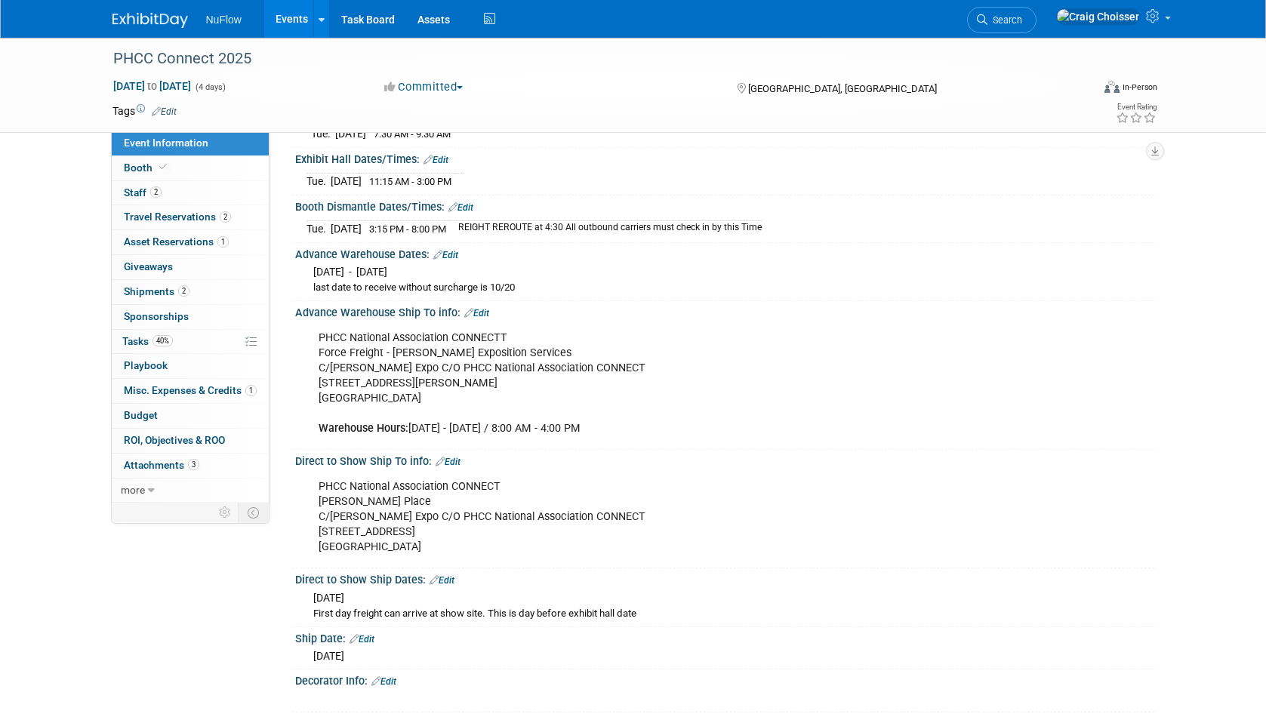
scroll to position [349, 0]
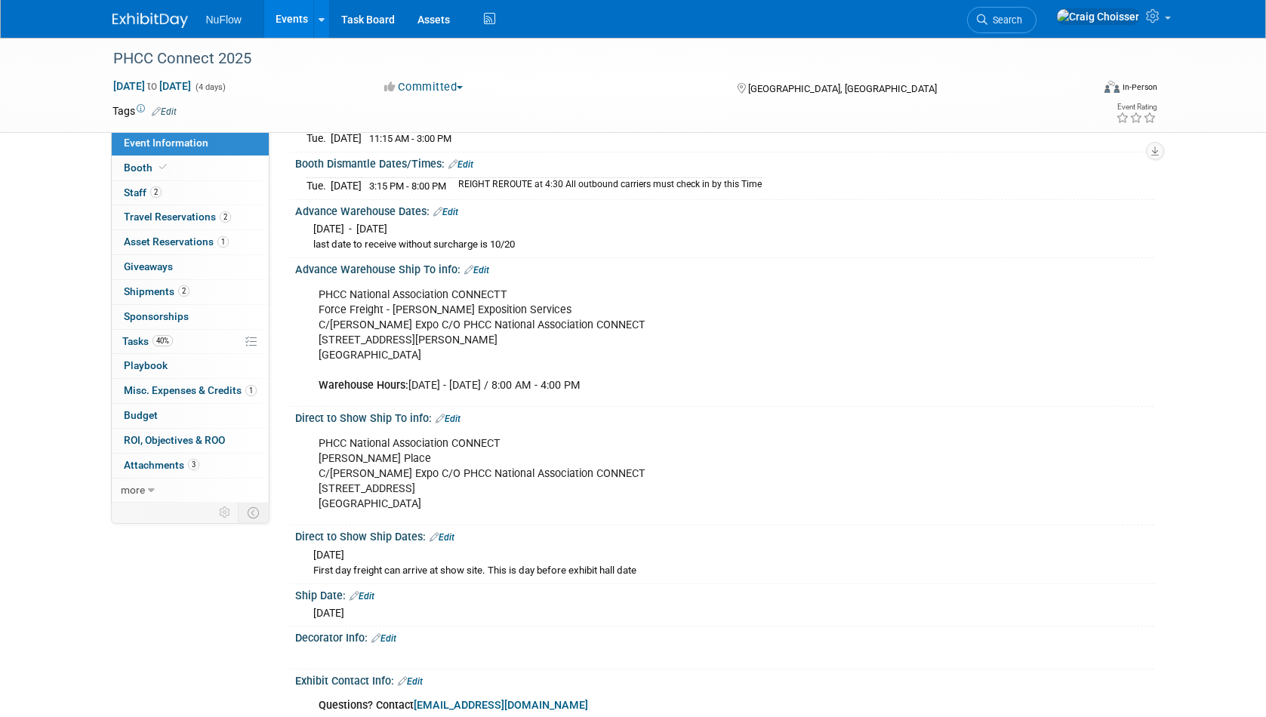
drag, startPoint x: 438, startPoint y: 495, endPoint x: 307, endPoint y: 437, distance: 142.7
click at [308, 437] on div "PHCC National Association CONNECT DeVos Place C/O Shepard Expo C/O PHCC Nationa…" at bounding box center [648, 474] width 680 height 91
copy div "PHCC National Association CONNECT DeVos Place C/O Shepard Expo C/O PHCC Nationa…"
click at [138, 336] on span "Tasks 40%" at bounding box center [147, 341] width 51 height 12
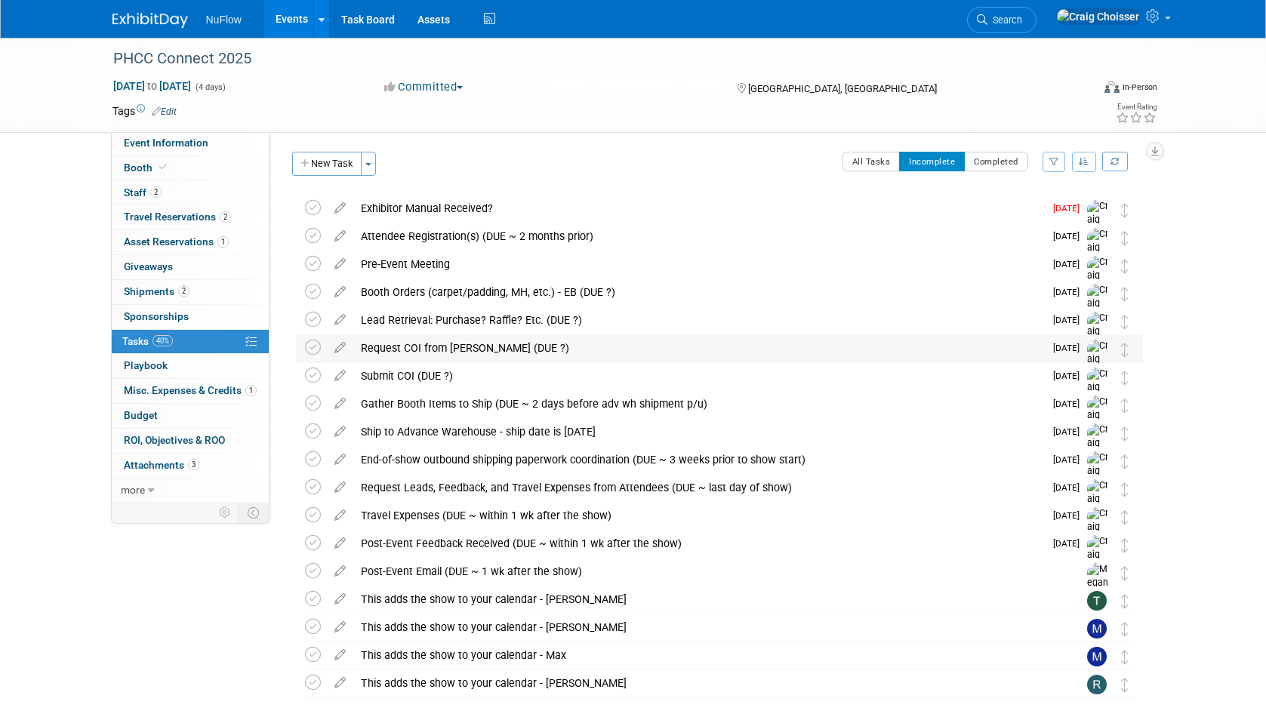
scroll to position [17, 0]
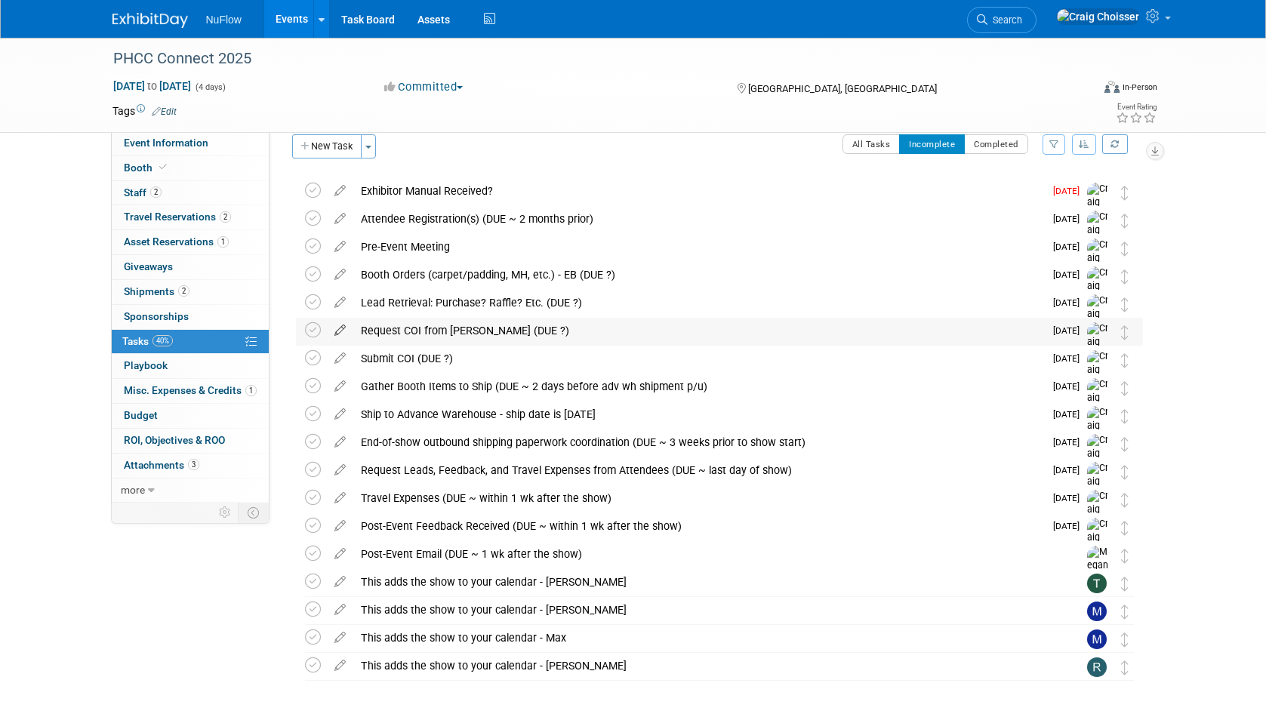
click at [341, 328] on icon at bounding box center [340, 327] width 26 height 19
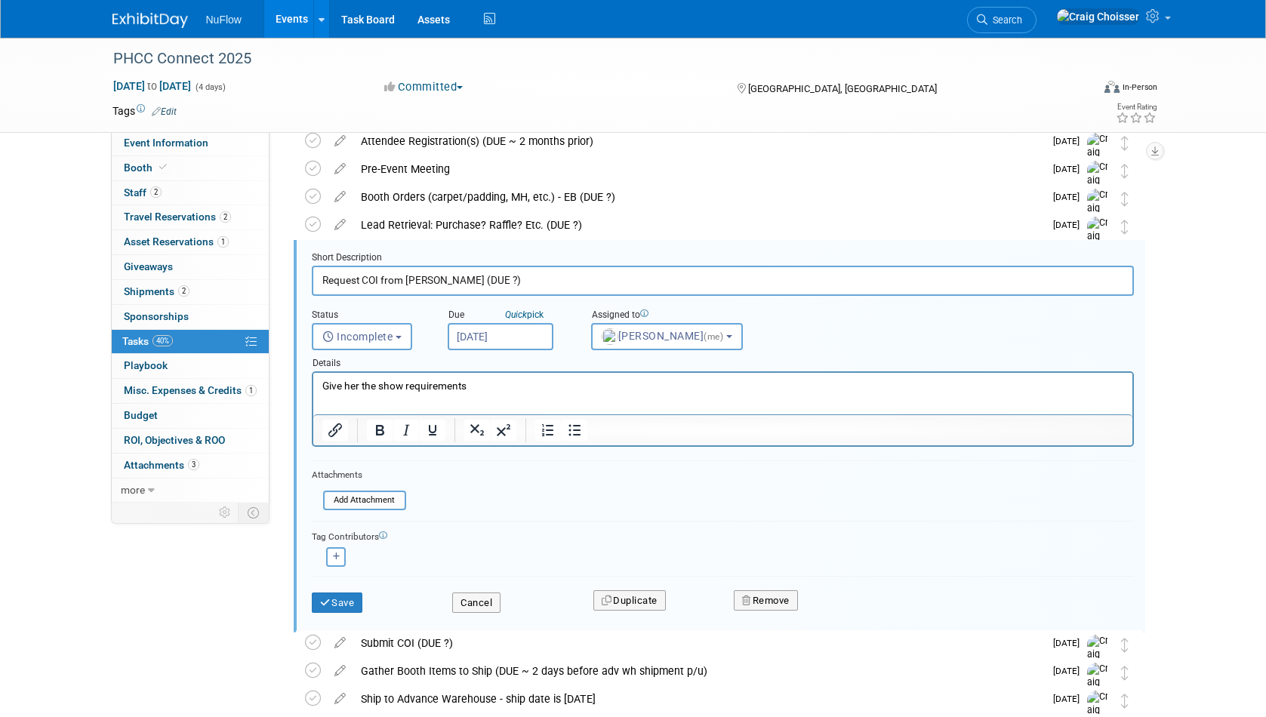
scroll to position [0, 0]
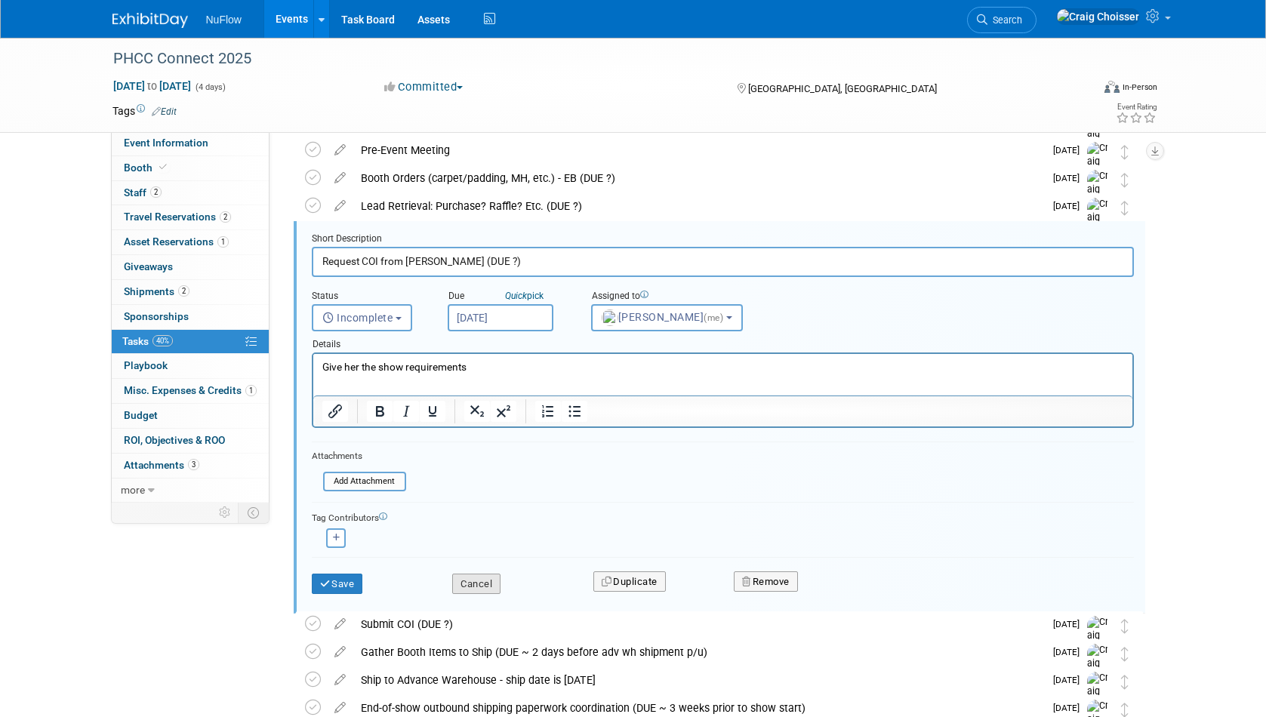
drag, startPoint x: 344, startPoint y: 587, endPoint x: 467, endPoint y: 590, distance: 123.1
click at [467, 590] on div "Save Cancel Duplicate Remove" at bounding box center [723, 581] width 845 height 35
click at [479, 584] on button "Cancel" at bounding box center [476, 584] width 48 height 21
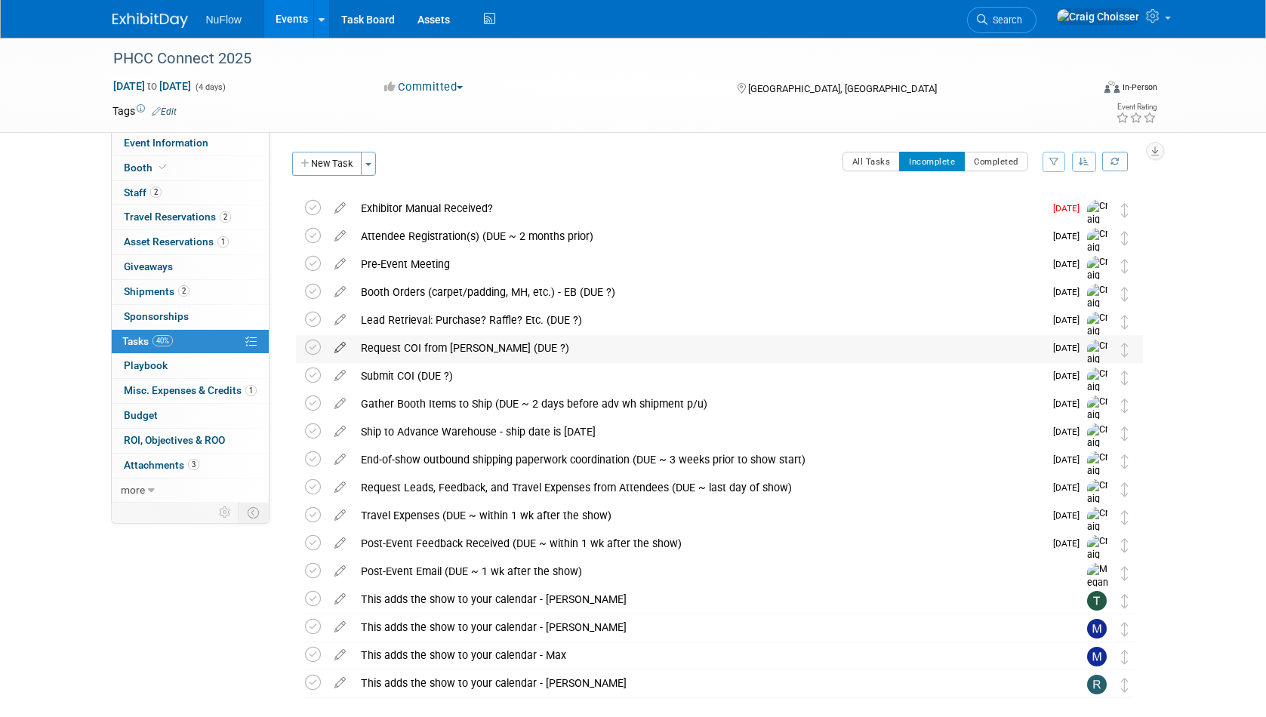
click at [341, 348] on icon at bounding box center [340, 344] width 26 height 19
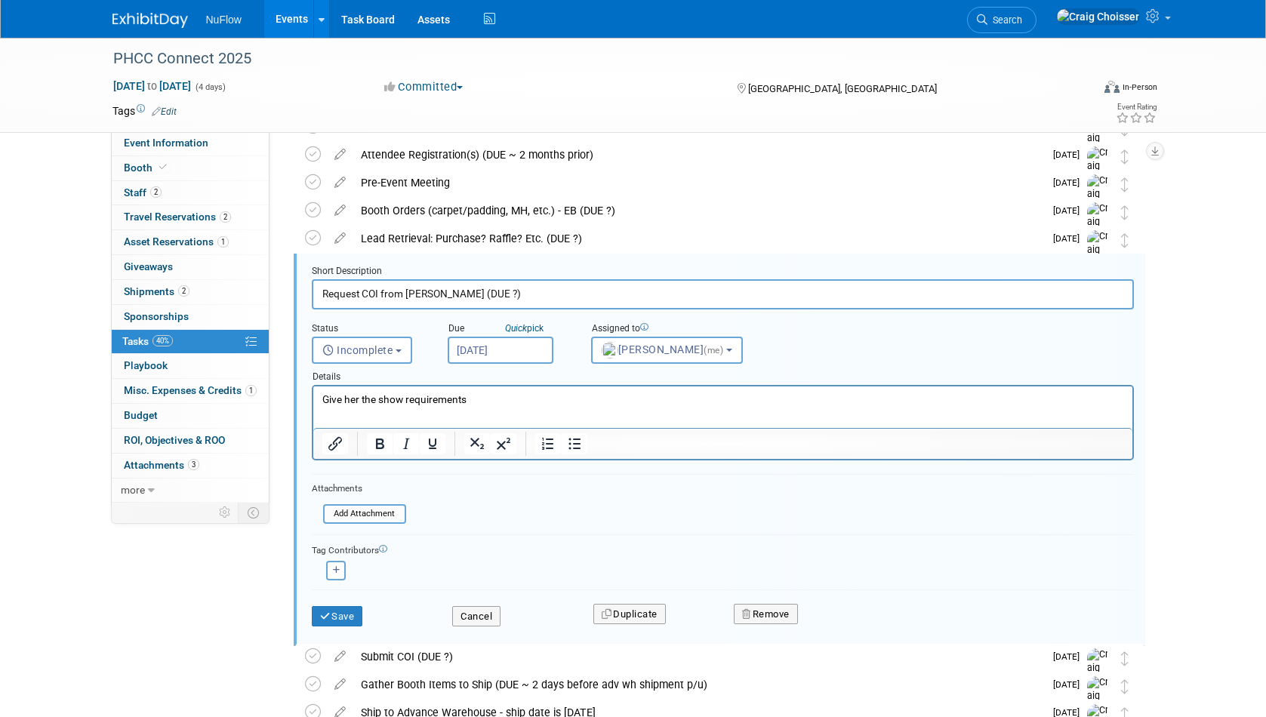
scroll to position [114, 0]
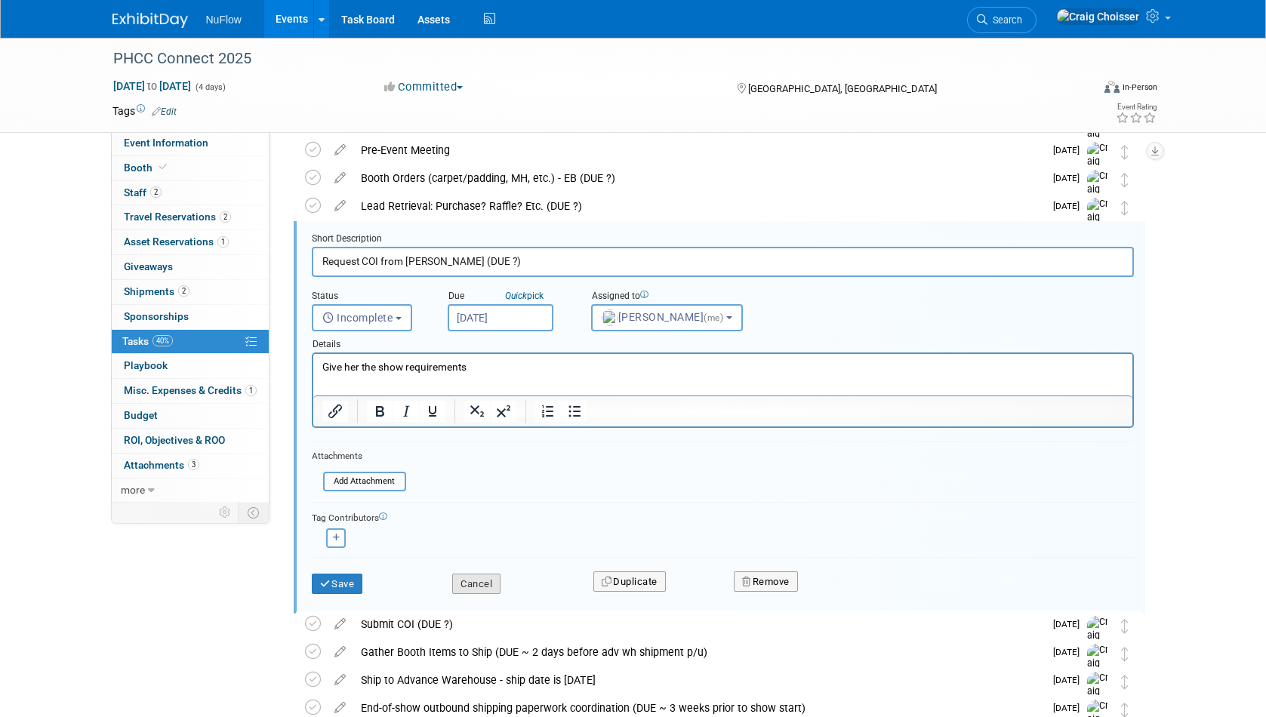
click at [473, 578] on button "Cancel" at bounding box center [476, 584] width 48 height 21
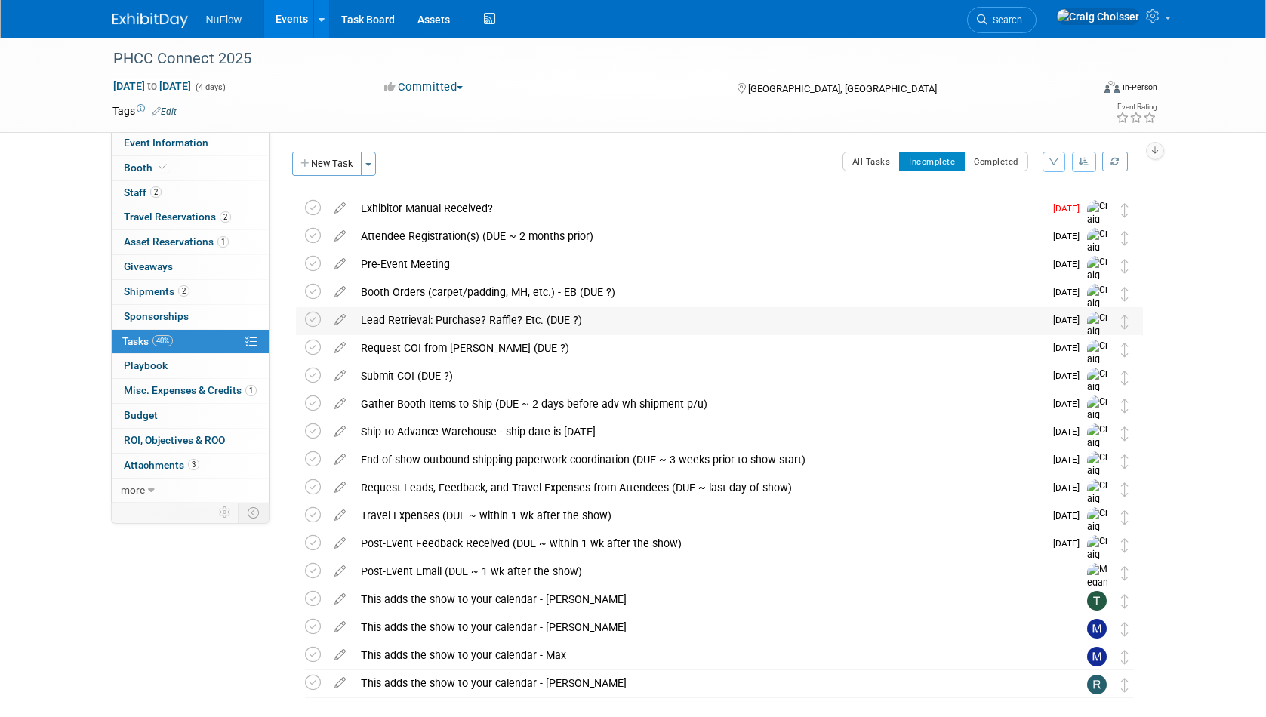
scroll to position [0, 0]
click at [316, 347] on icon at bounding box center [313, 348] width 16 height 16
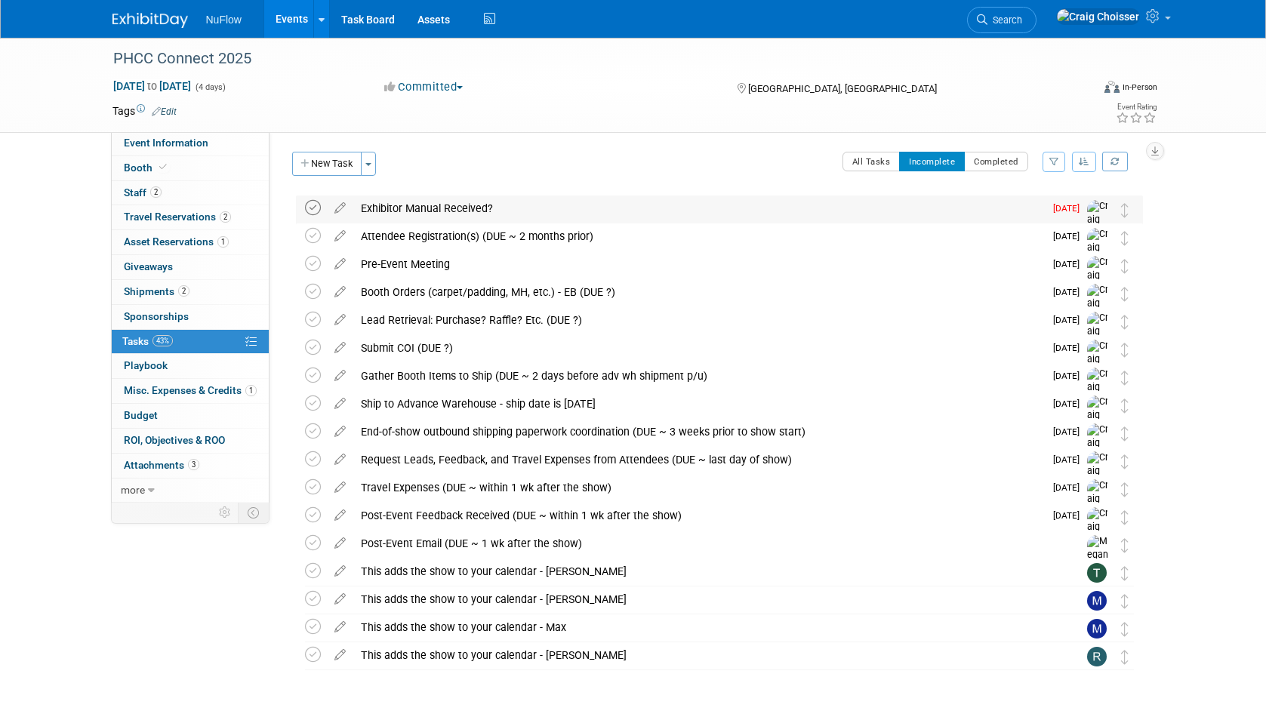
click at [318, 209] on icon at bounding box center [313, 208] width 16 height 16
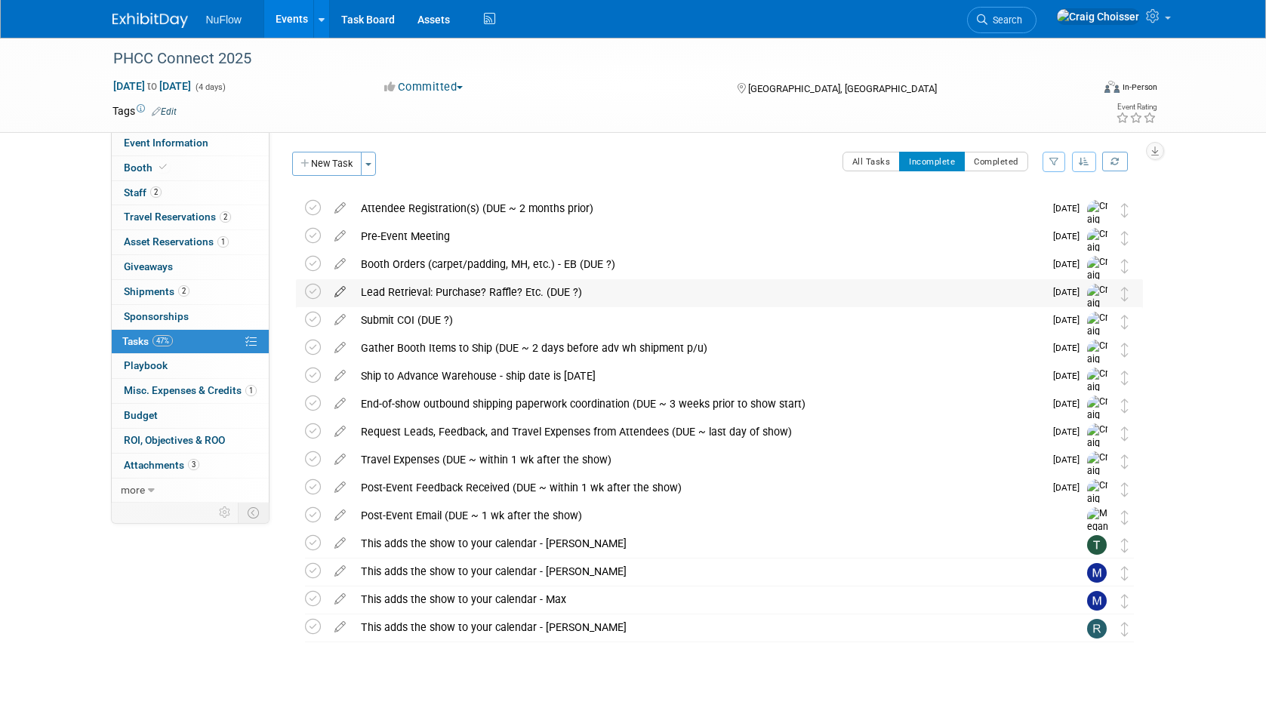
click at [341, 290] on icon at bounding box center [340, 288] width 26 height 19
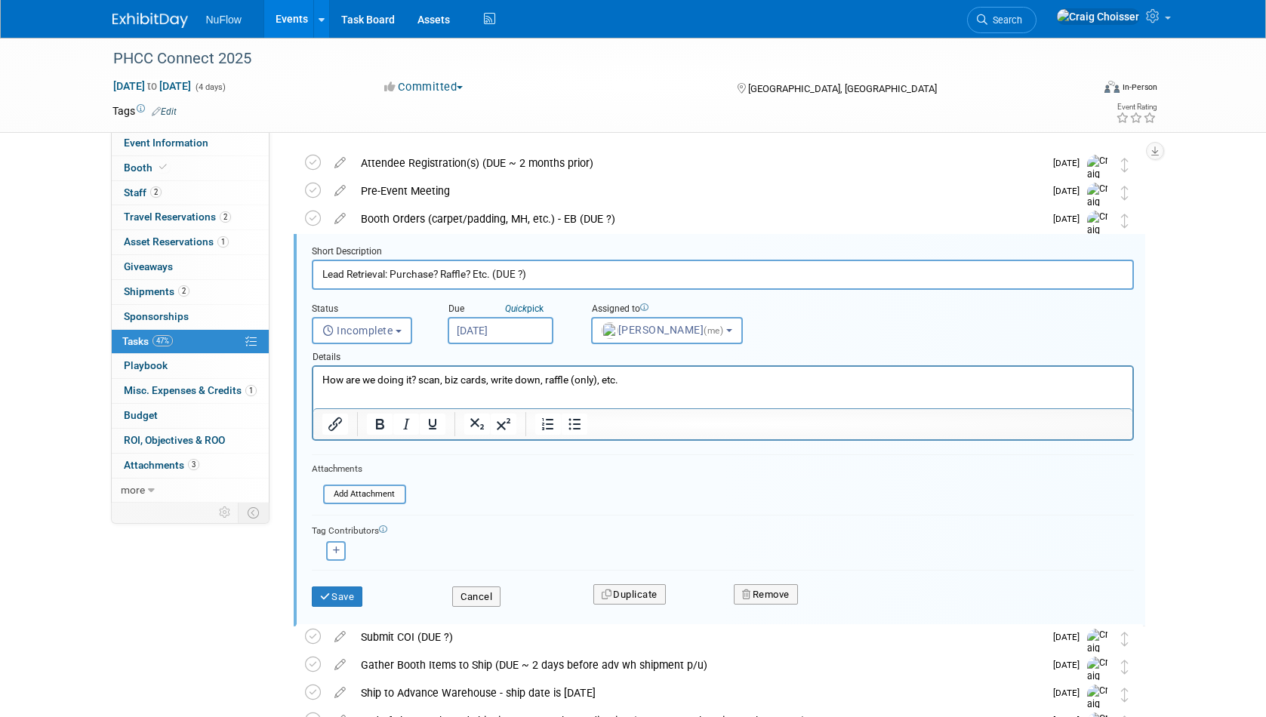
scroll to position [58, 0]
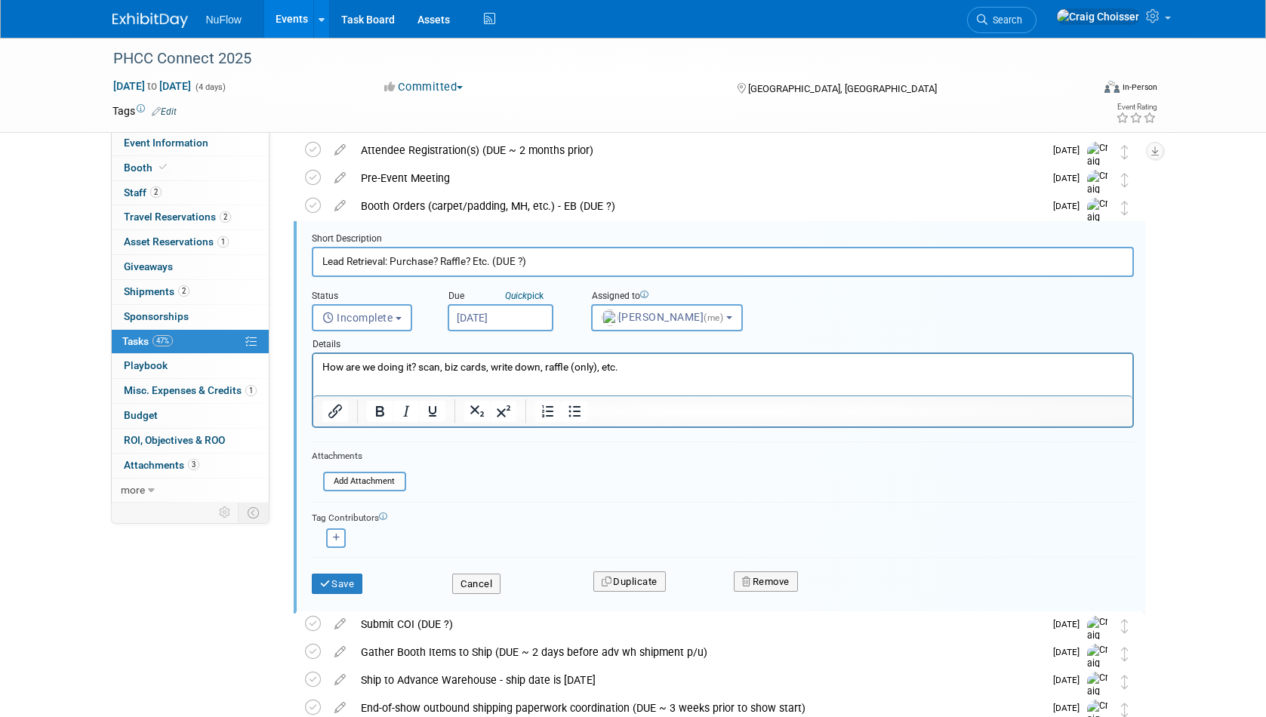
drag, startPoint x: 490, startPoint y: 261, endPoint x: 398, endPoint y: 261, distance: 92.1
click at [398, 261] on input "Lead Retrieval: Purchase? Raffle? Etc. (DUE ?)" at bounding box center [723, 261] width 822 height 29
type input "Lead Retrieval"
click at [348, 581] on button "Save" at bounding box center [337, 584] width 51 height 21
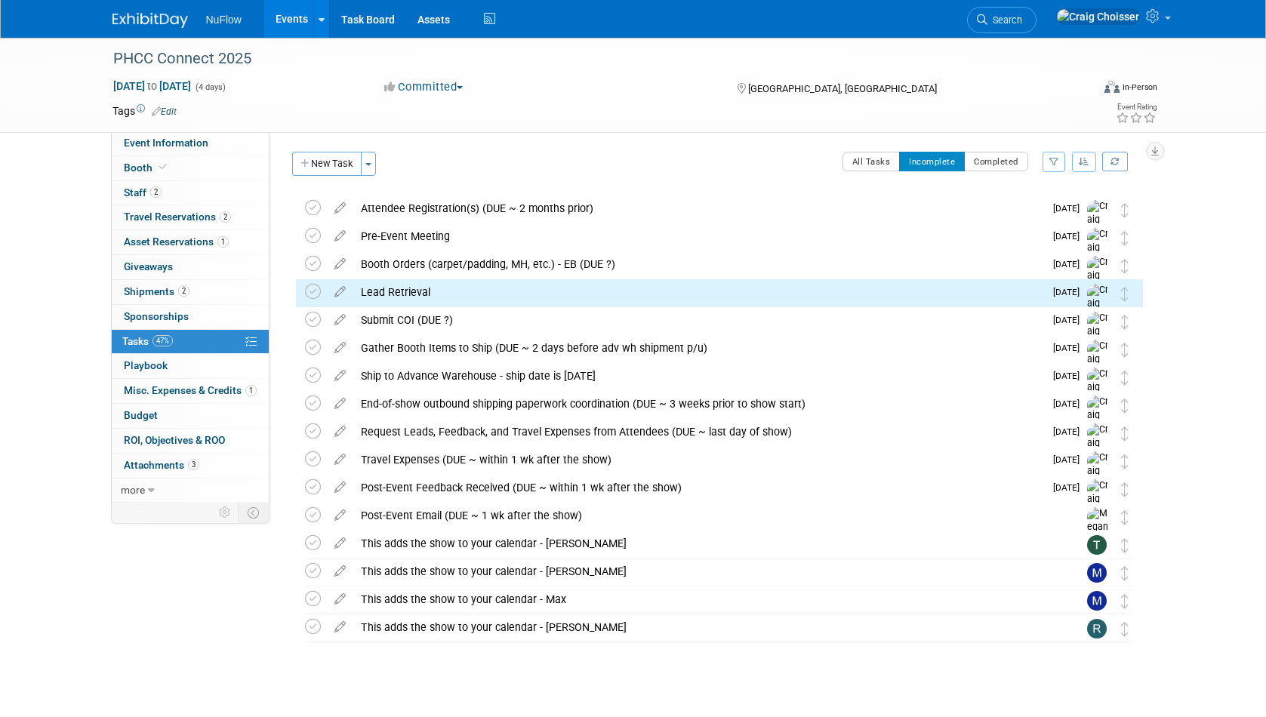
scroll to position [0, 0]
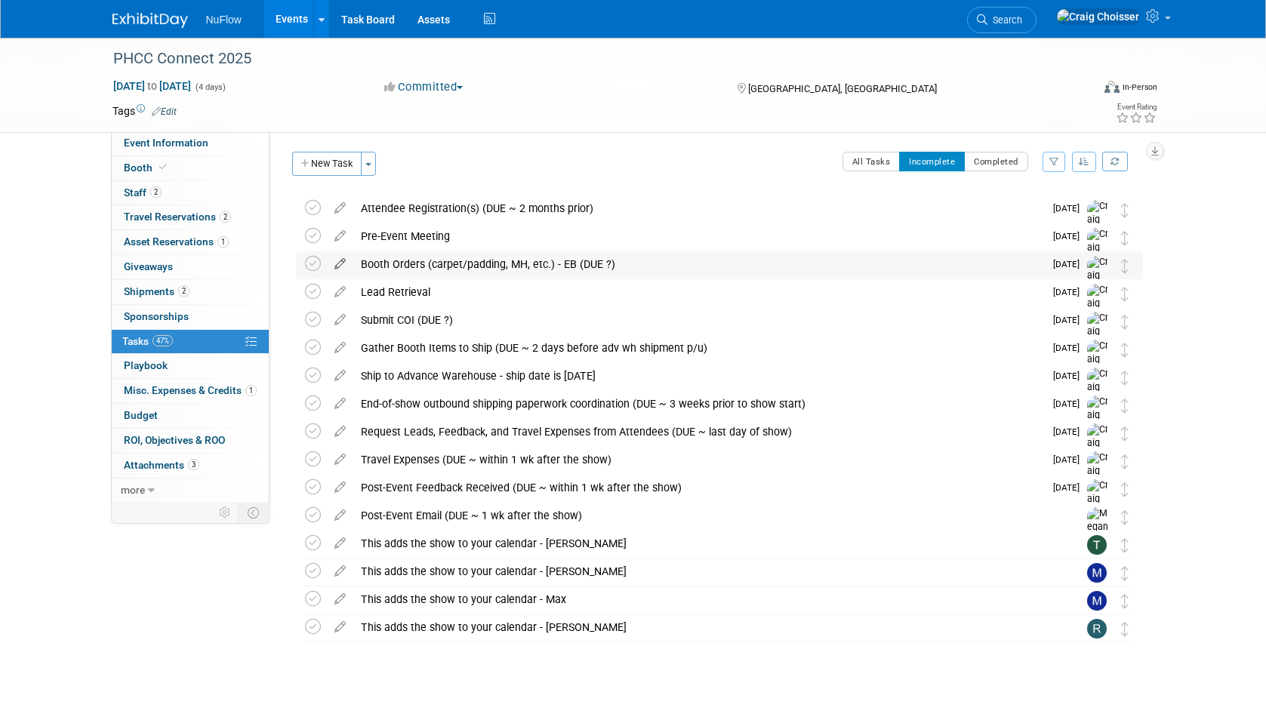
click at [340, 264] on icon at bounding box center [340, 260] width 26 height 19
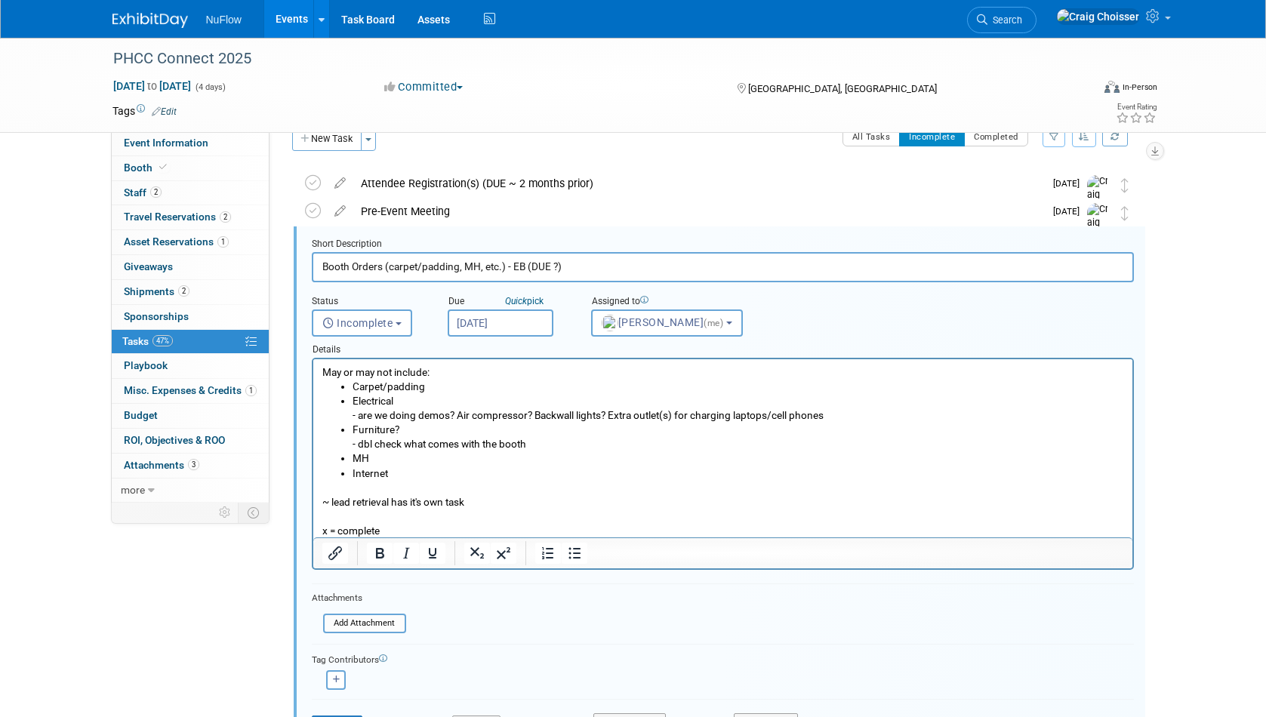
scroll to position [30, 0]
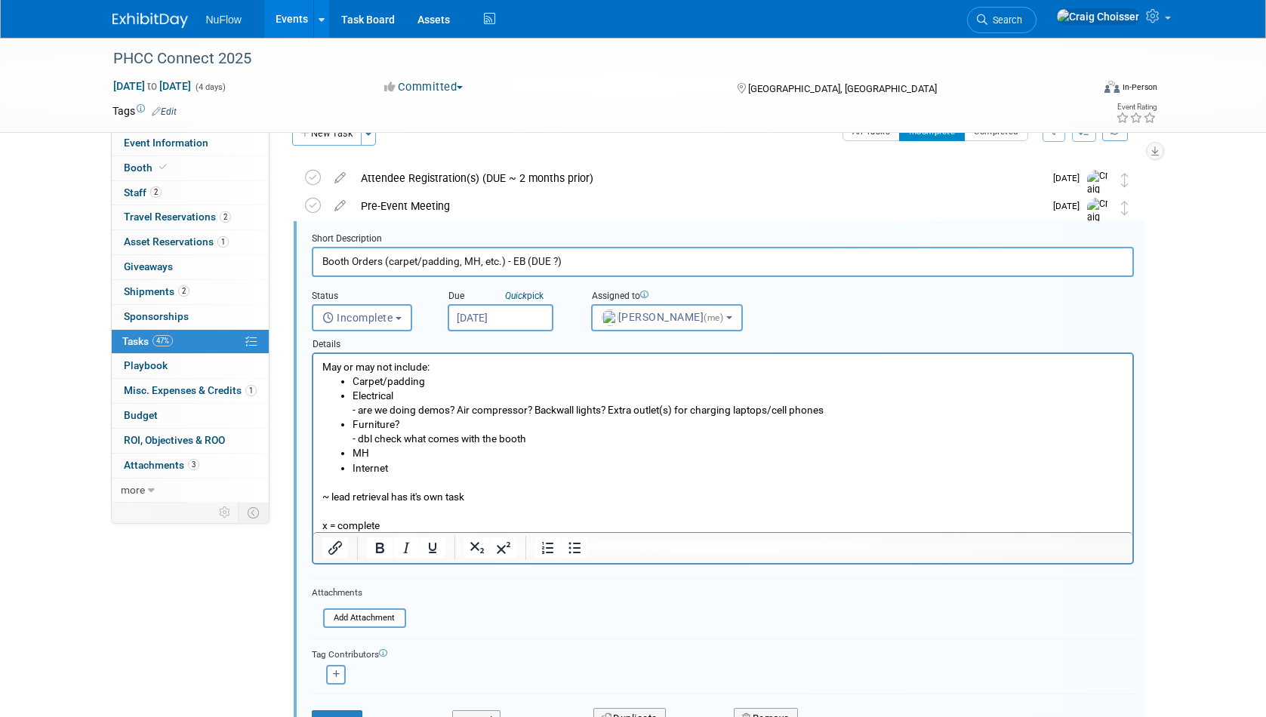
click at [464, 259] on input "Booth Orders (carpet/padding, MH, etc.) - EB (DUE ?)" at bounding box center [723, 261] width 822 height 29
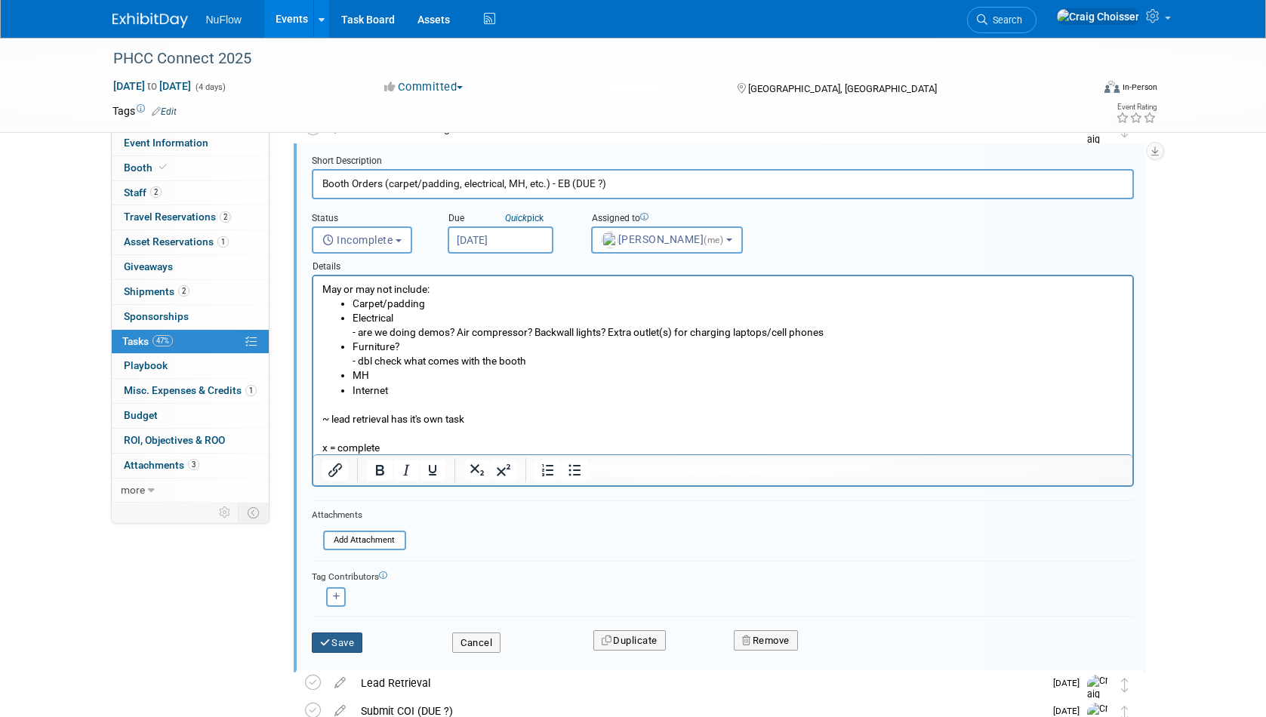
scroll to position [116, 0]
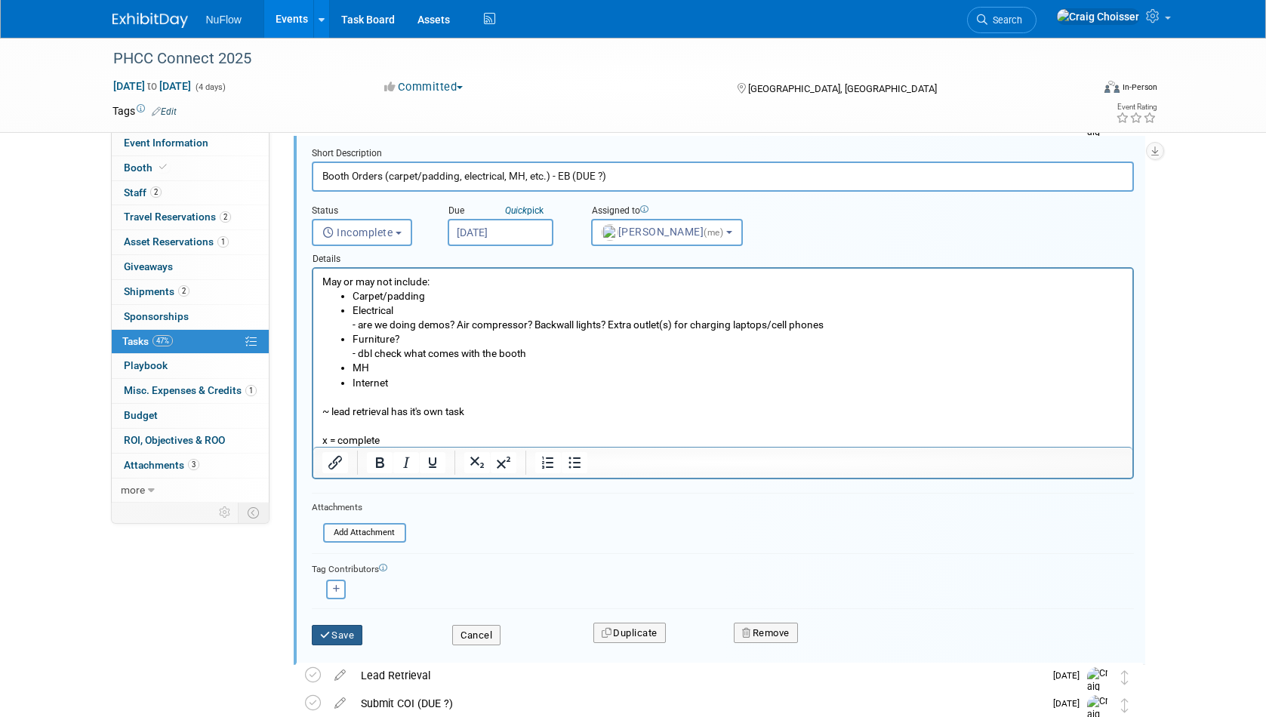
type input "Booth Orders (carpet/padding, electrical, MH, etc.) - EB (DUE ?)"
click at [346, 634] on button "Save" at bounding box center [337, 635] width 51 height 21
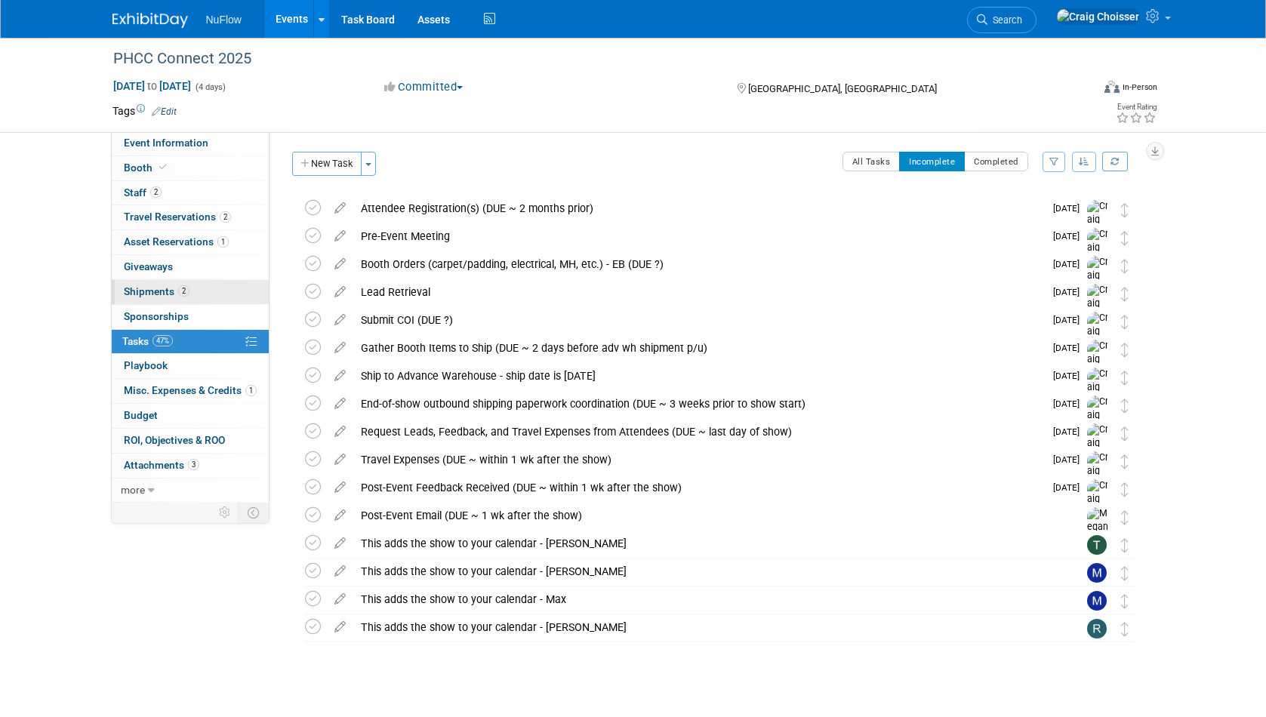
scroll to position [0, 0]
click at [142, 169] on span "Booth" at bounding box center [147, 168] width 46 height 12
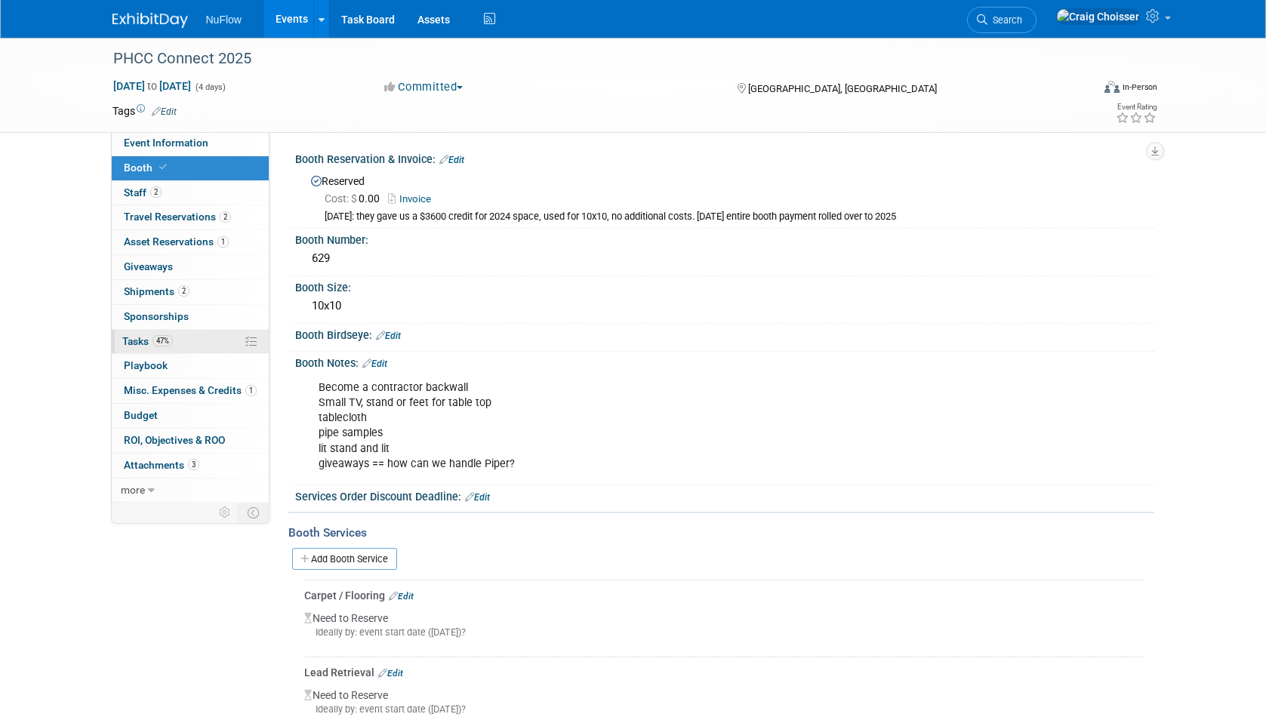
click at [131, 342] on link "47% Tasks 47%" at bounding box center [190, 342] width 157 height 24
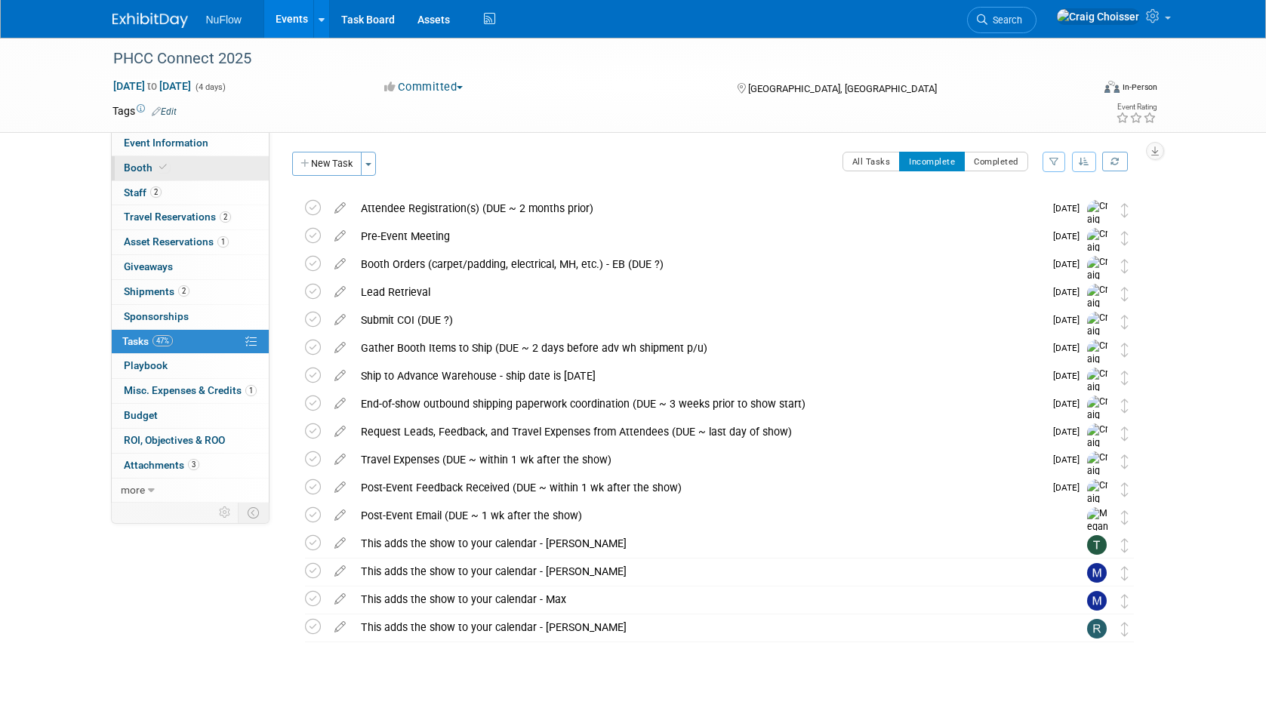
click at [146, 166] on span "Booth" at bounding box center [147, 168] width 46 height 12
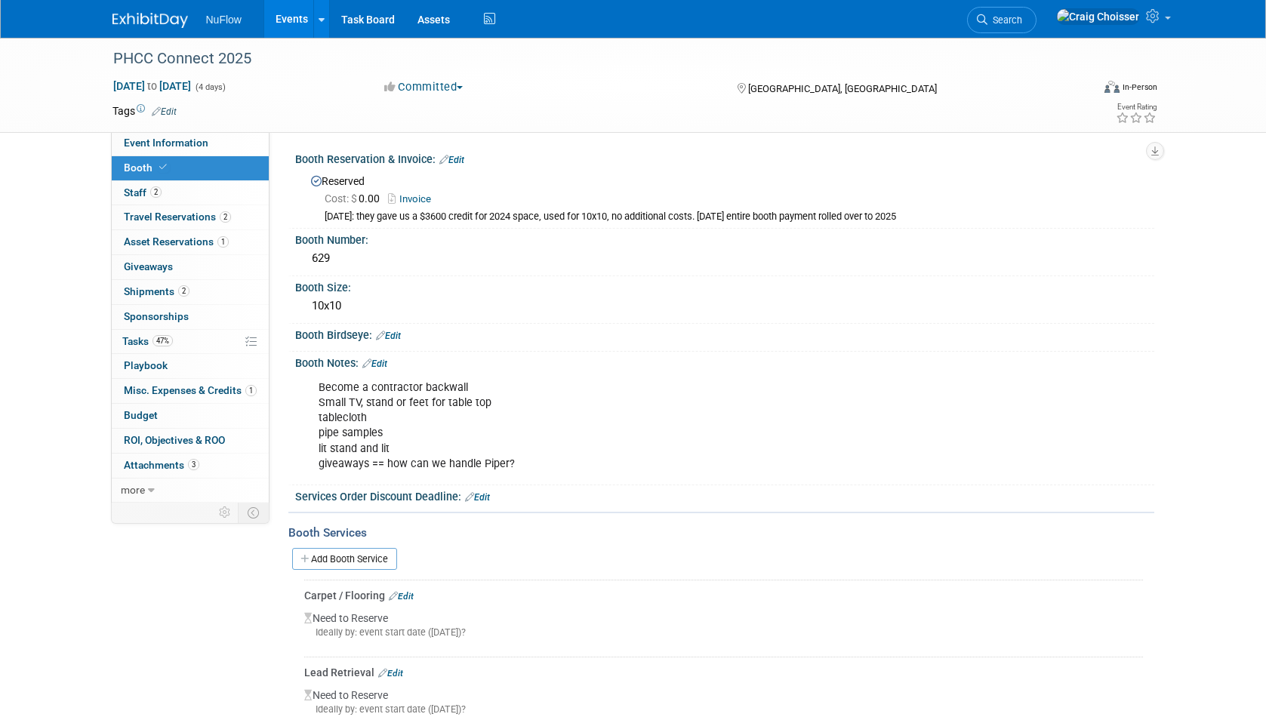
click at [387, 361] on link "Edit" at bounding box center [374, 364] width 25 height 11
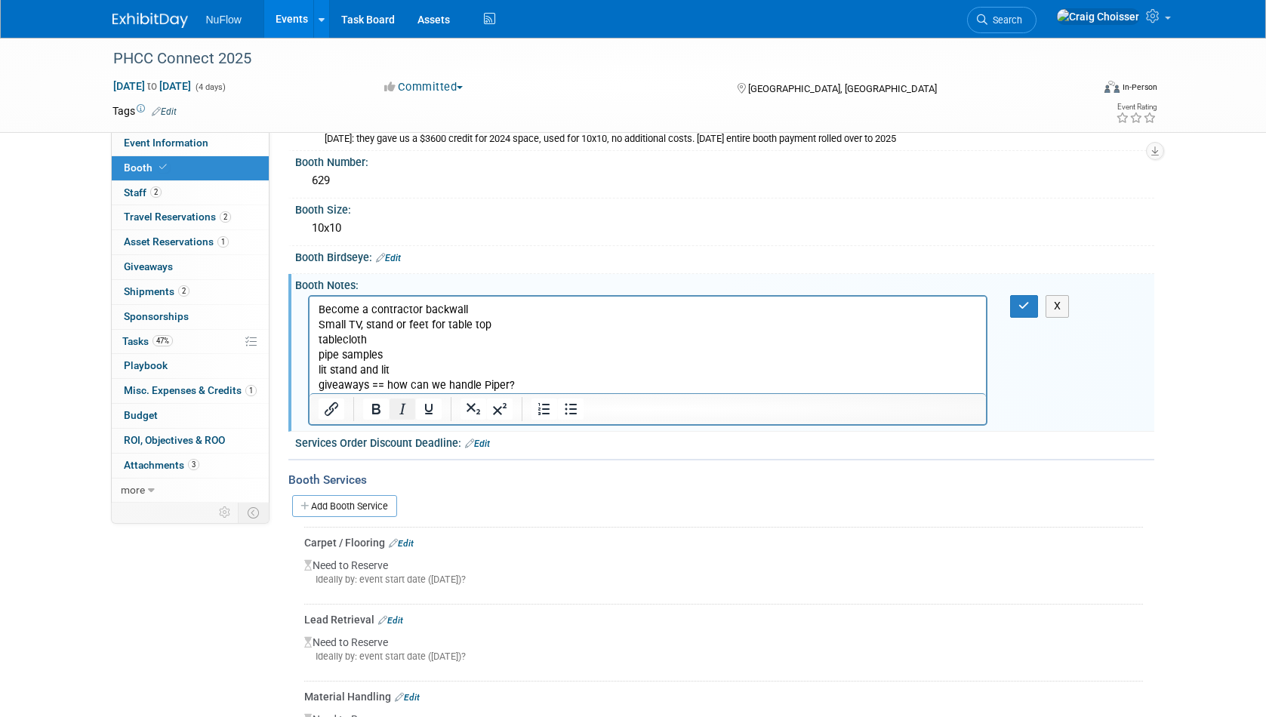
scroll to position [86, 0]
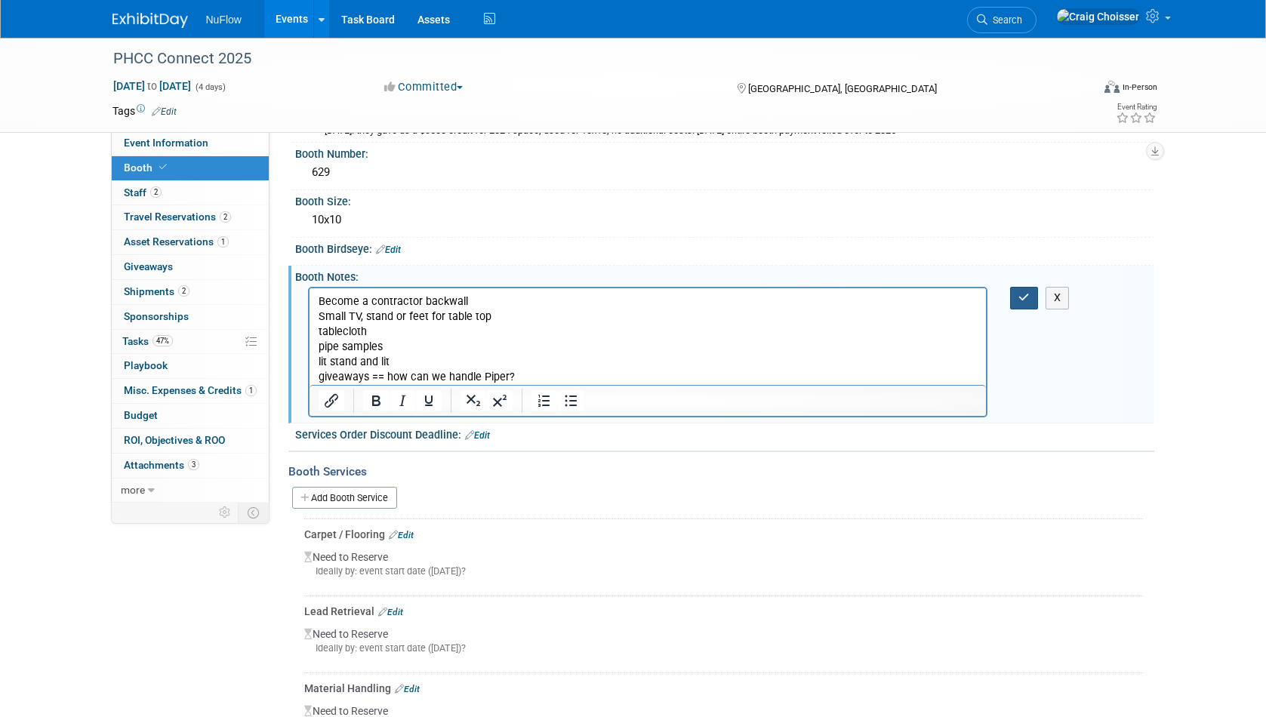
click at [1021, 298] on icon "button" at bounding box center [1024, 297] width 11 height 11
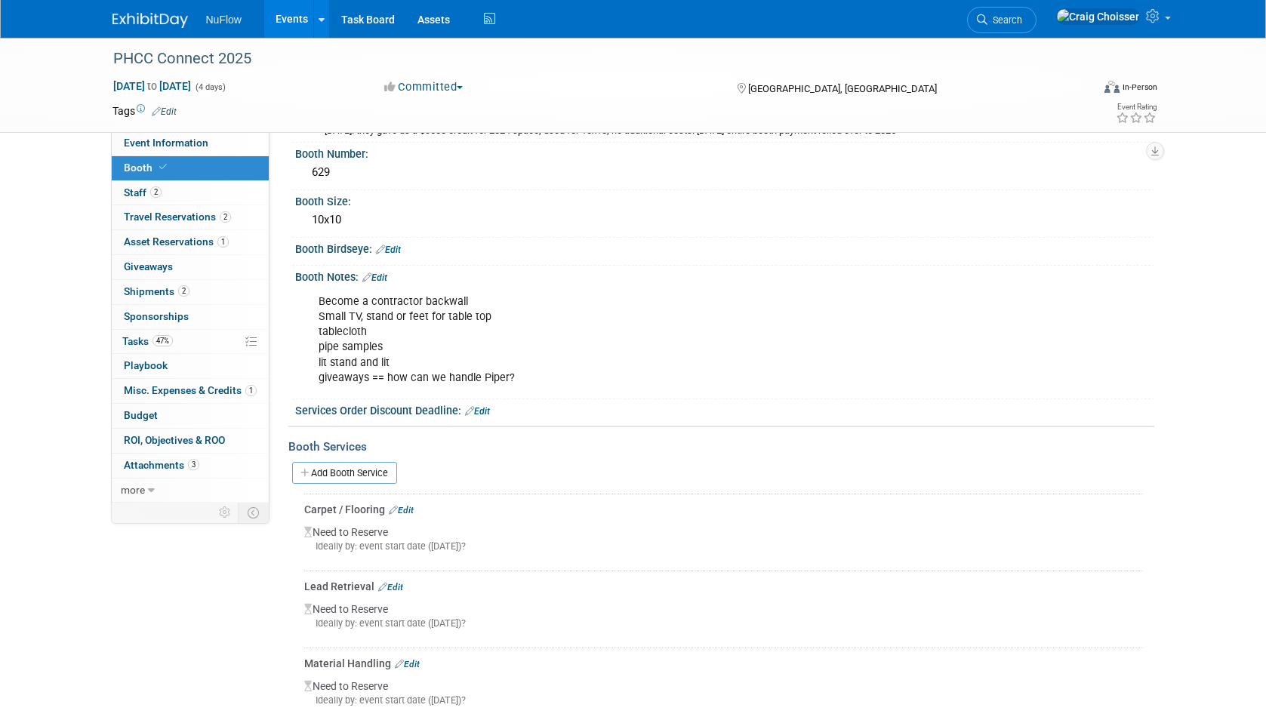
click at [384, 276] on link "Edit" at bounding box center [374, 278] width 25 height 11
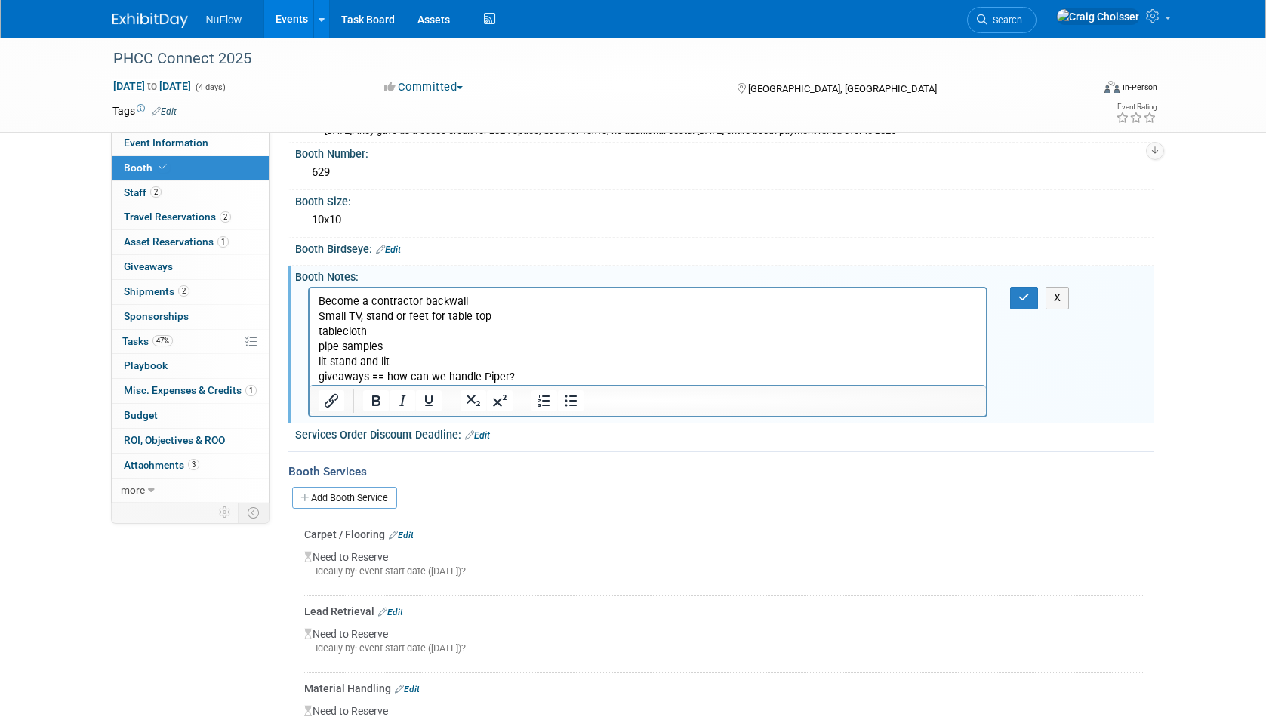
scroll to position [0, 0]
click at [487, 306] on p "Become a contractor backwall Small TV, stand or feet for table top tablecloth p…" at bounding box center [648, 339] width 660 height 91
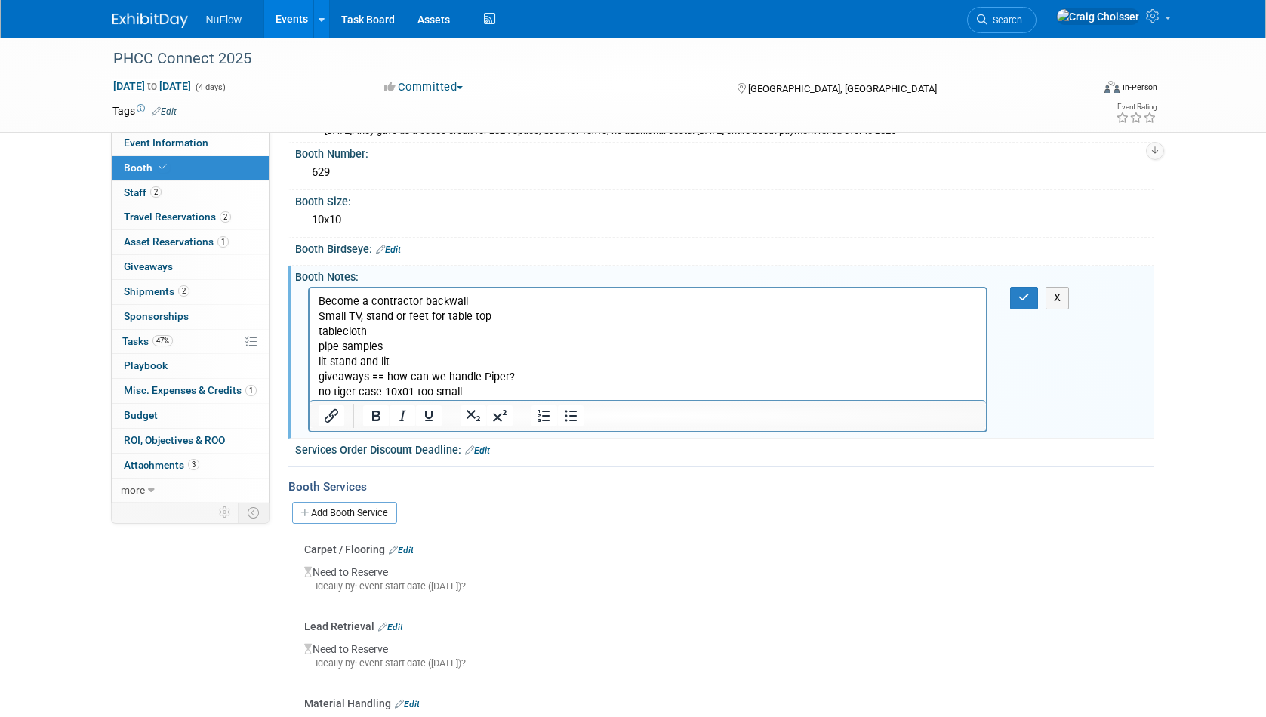
click at [508, 297] on p "Become a contractor backwall" at bounding box center [648, 301] width 660 height 15
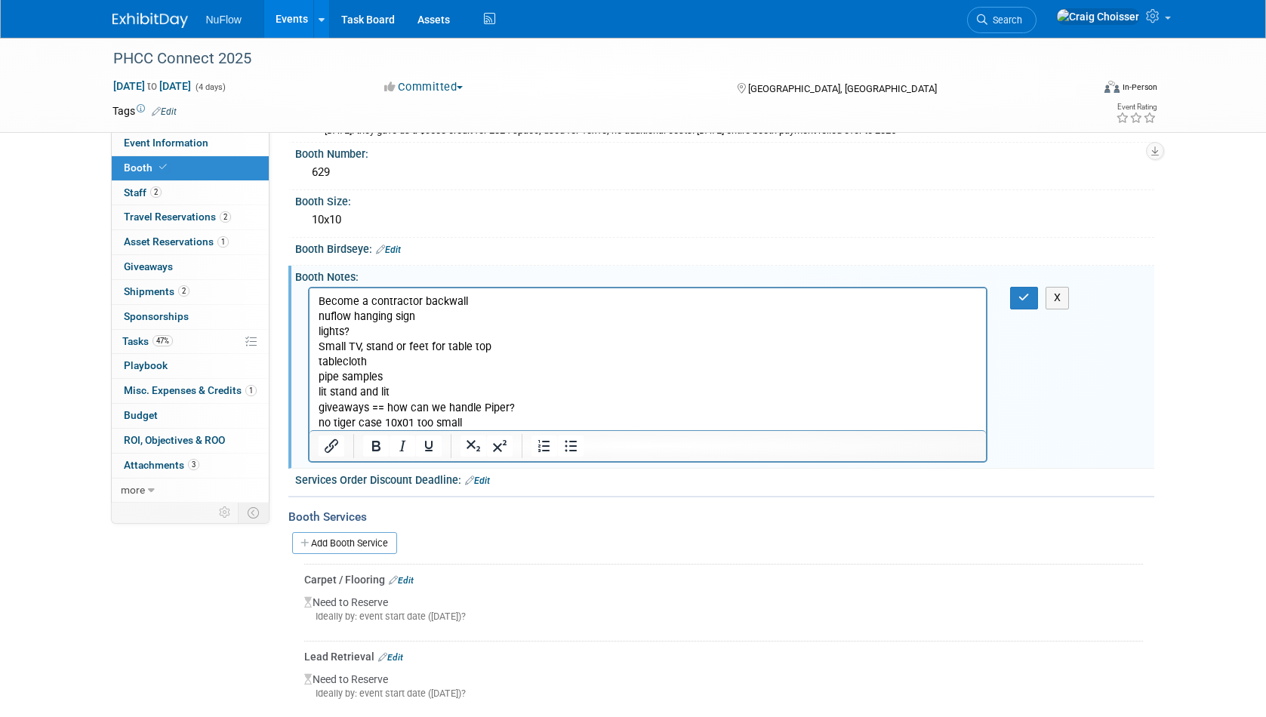
click at [467, 320] on p "nuflow hanging sign" at bounding box center [648, 317] width 660 height 15
click at [504, 351] on p "Small TV, stand or feet for table top tablecloth pipe samples lit stand and lit…" at bounding box center [648, 378] width 660 height 76
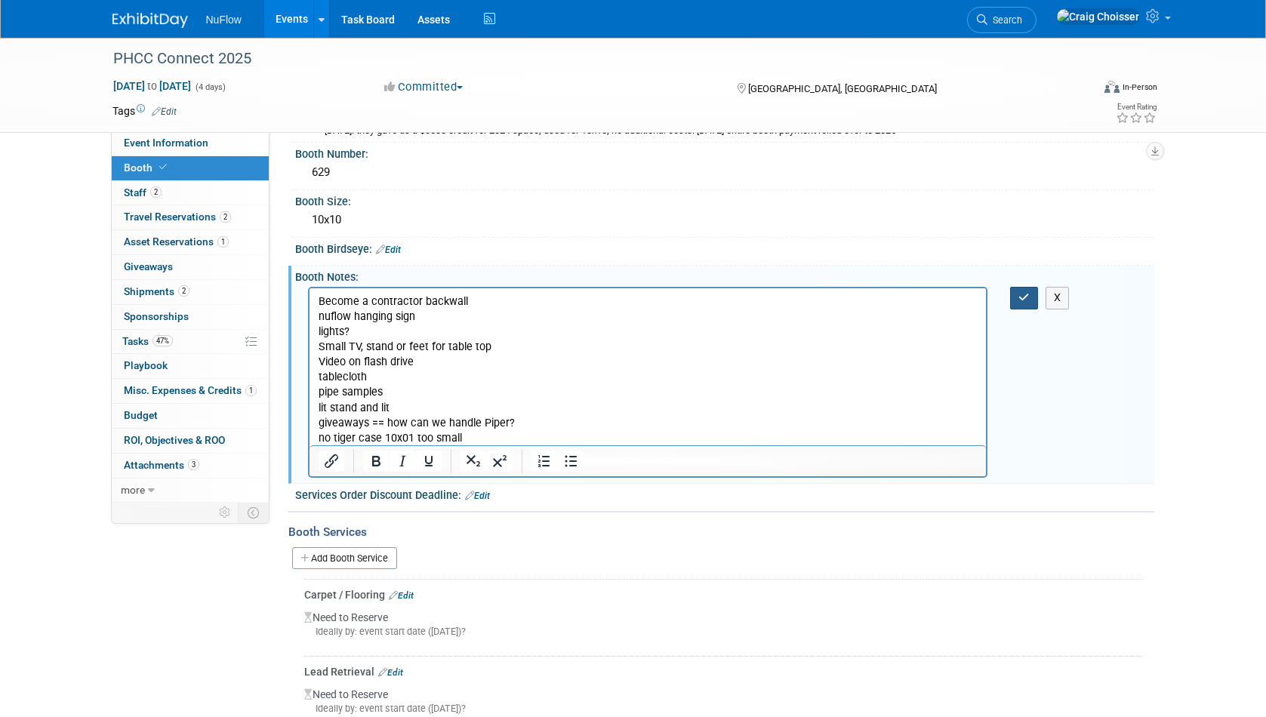
click at [1024, 298] on icon "button" at bounding box center [1024, 297] width 11 height 11
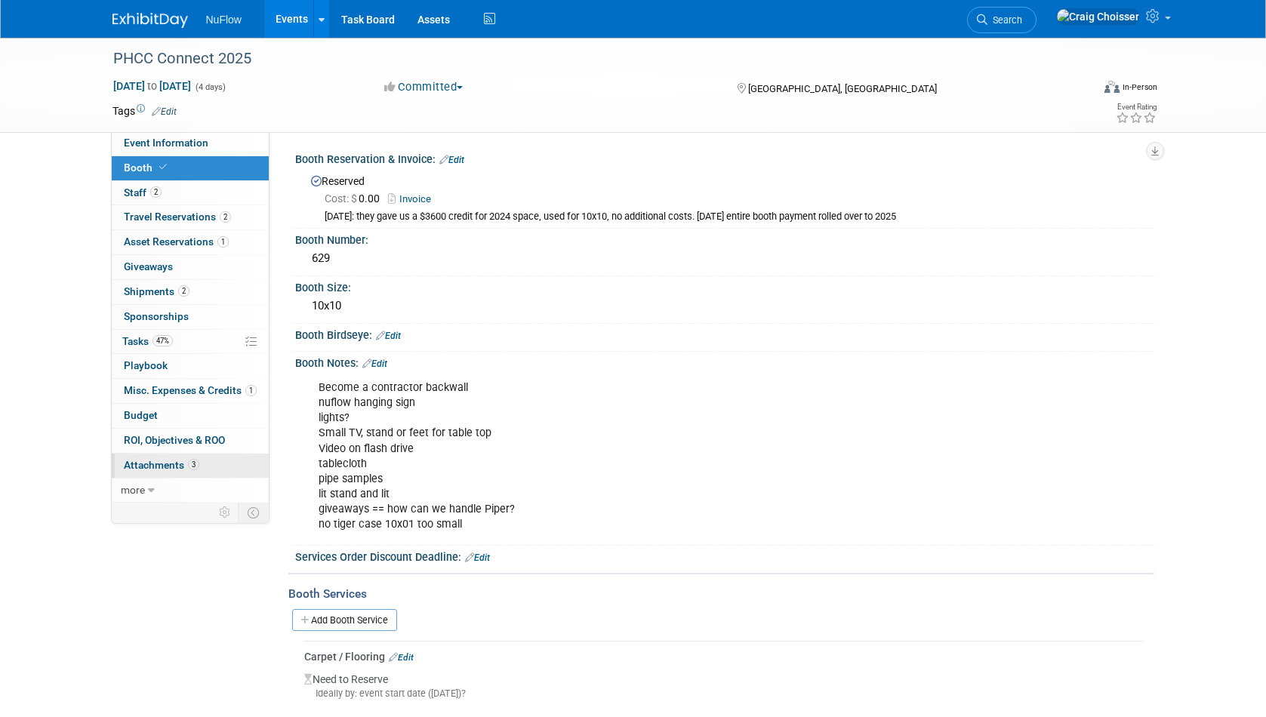
click at [169, 459] on span "Attachments 3" at bounding box center [162, 465] width 76 height 12
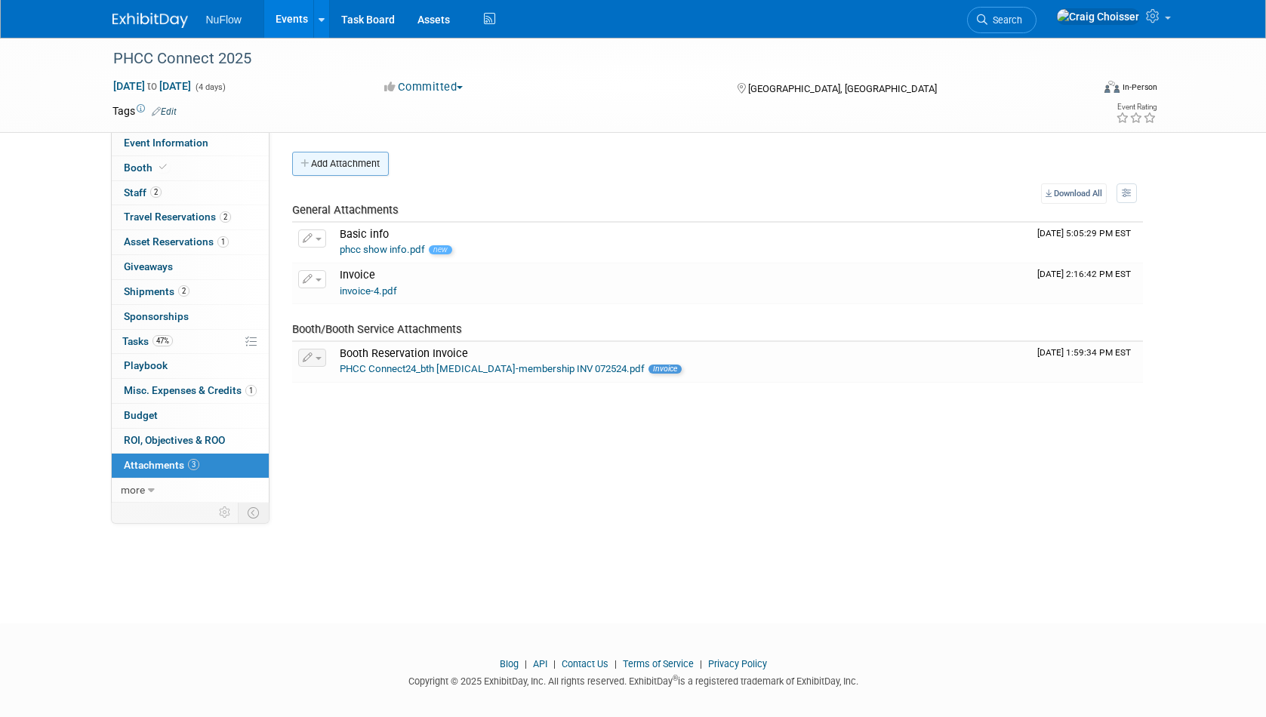
click at [344, 164] on button "Add Attachment" at bounding box center [340, 164] width 97 height 24
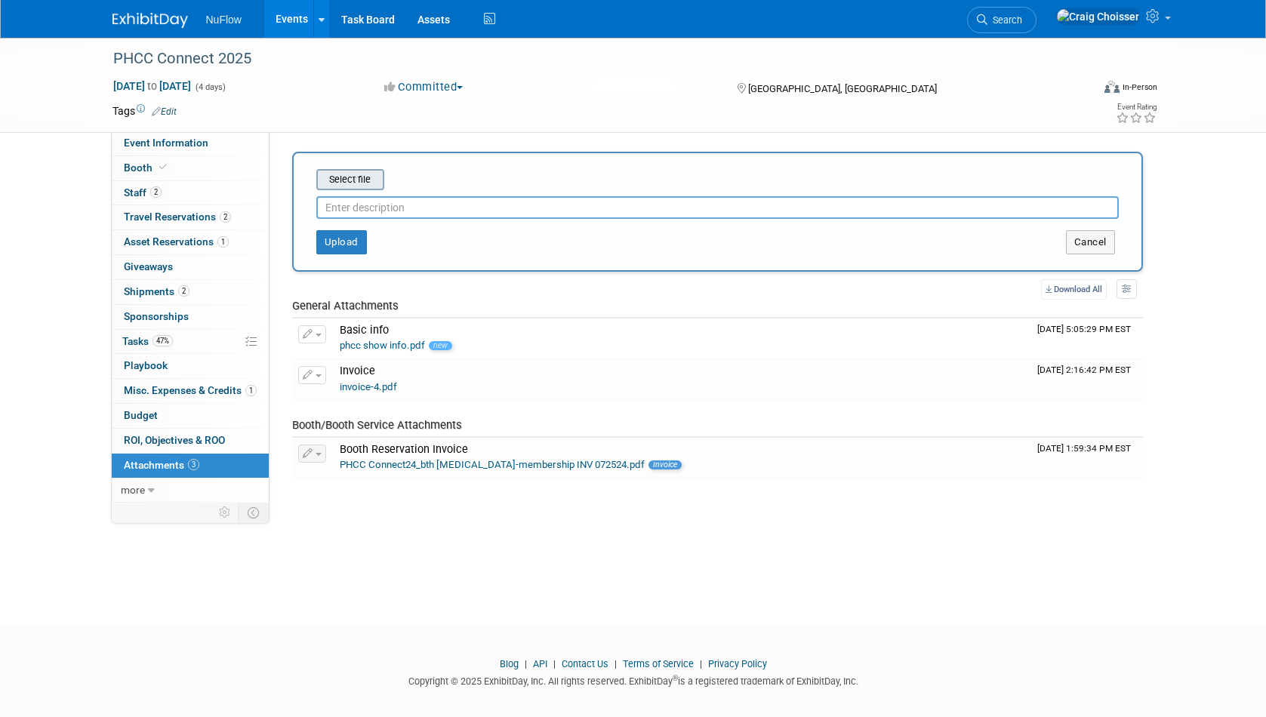
click at [357, 183] on input "file" at bounding box center [293, 180] width 180 height 18
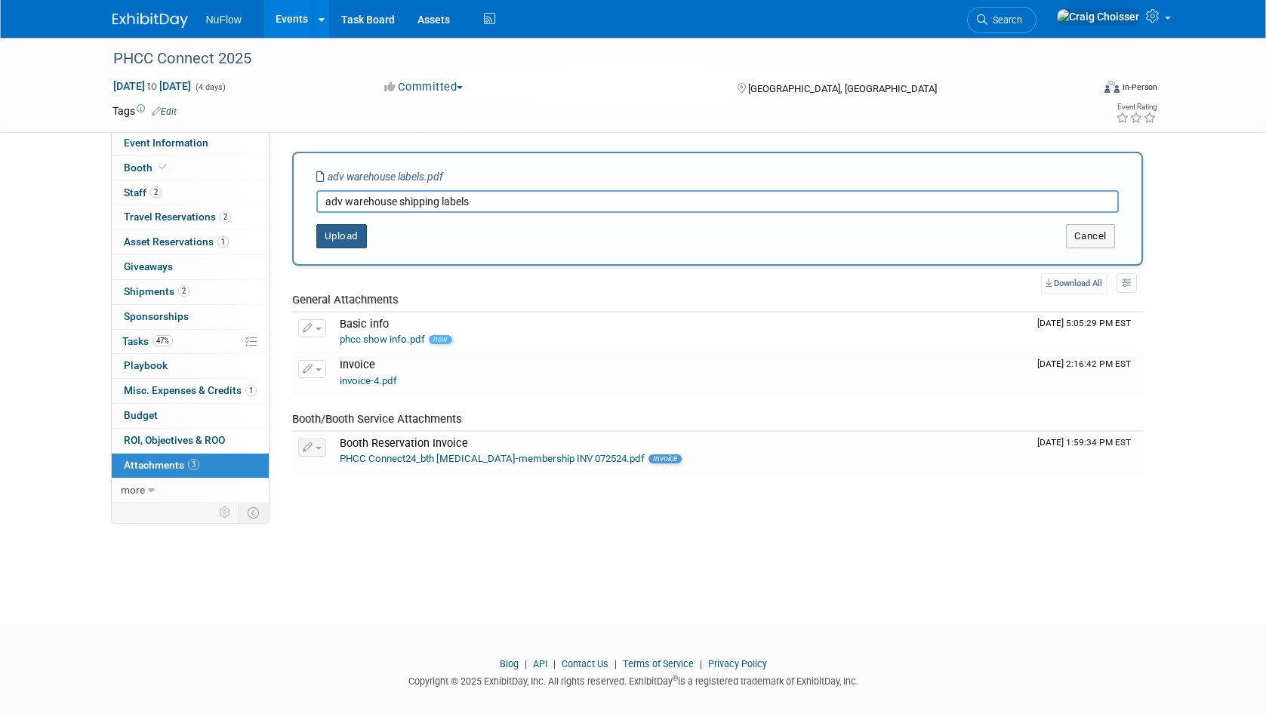
type input "adv warehouse shipping labels"
click at [350, 238] on button "Upload" at bounding box center [341, 236] width 51 height 24
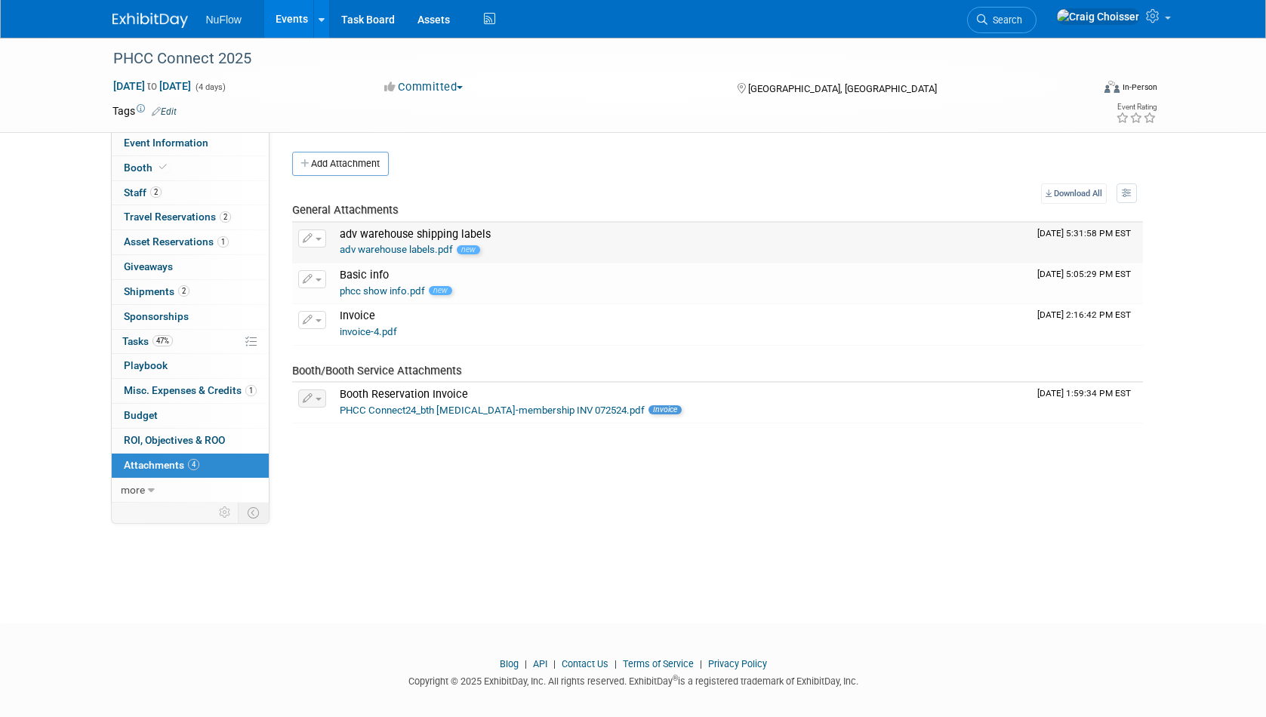
click at [411, 249] on link "adv warehouse labels.pdf" at bounding box center [396, 249] width 113 height 11
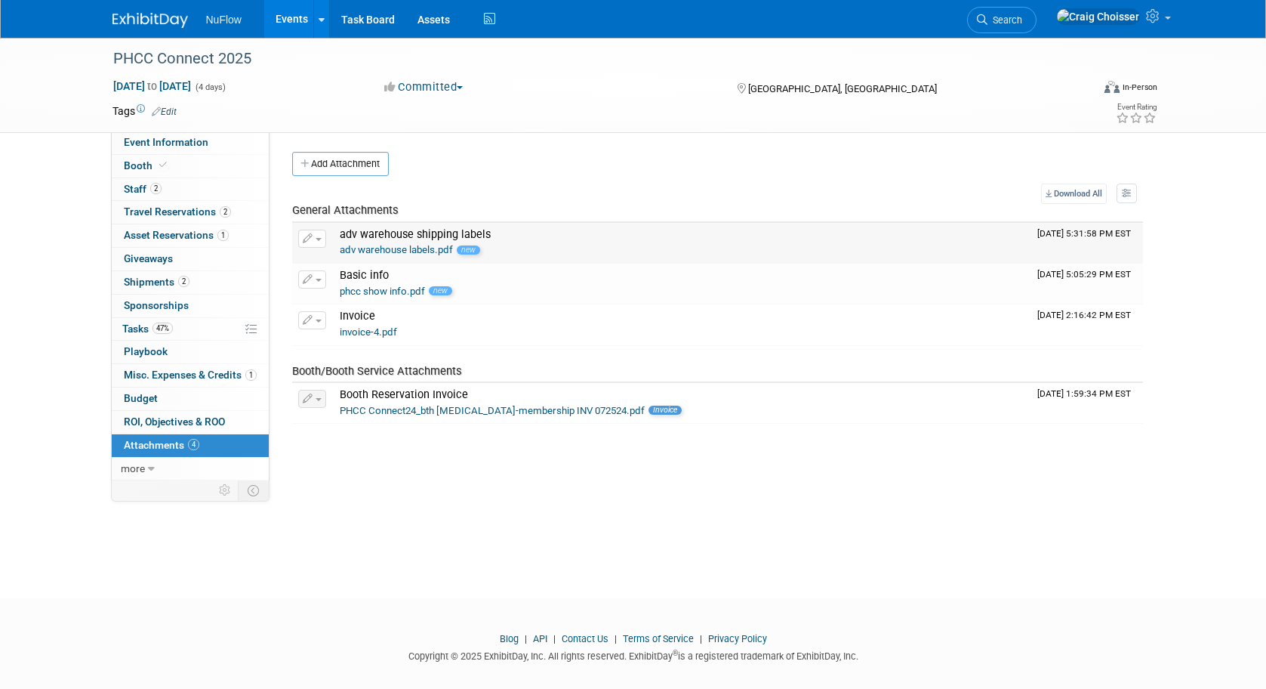
click at [316, 235] on button "button" at bounding box center [312, 239] width 28 height 18
click at [330, 282] on link "Change Description" at bounding box center [365, 283] width 133 height 21
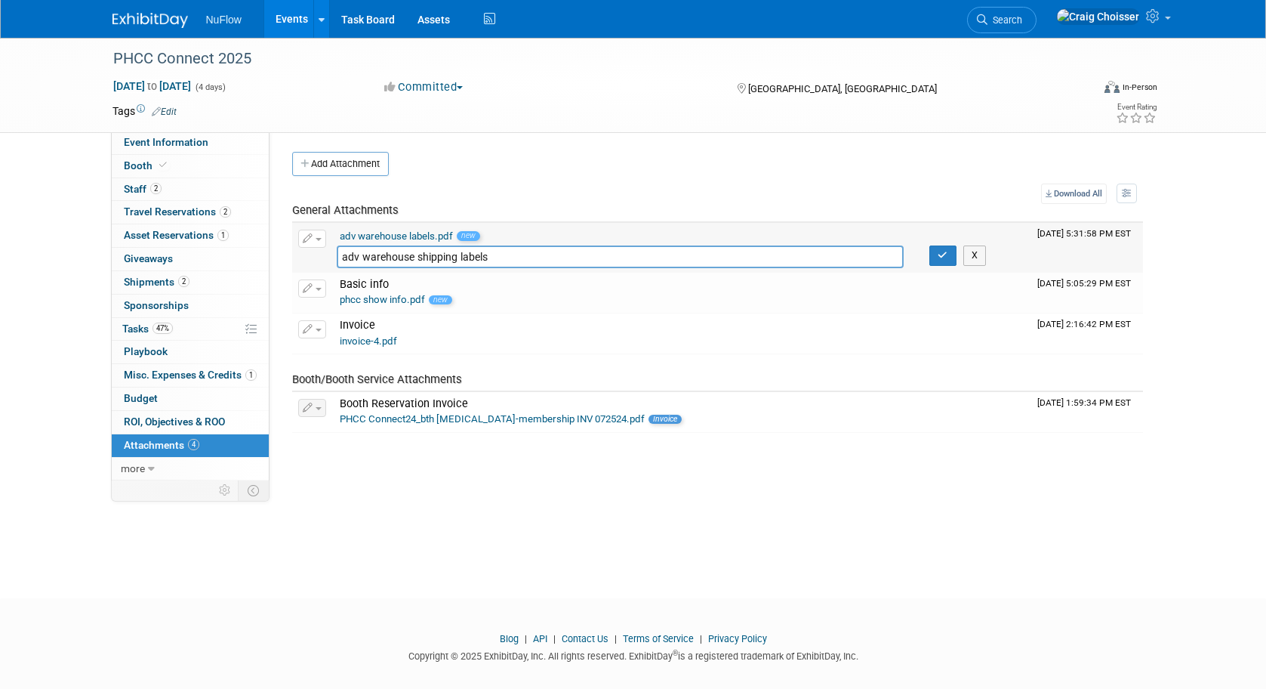
click at [406, 235] on link "adv warehouse labels.pdf" at bounding box center [396, 235] width 113 height 11
click at [311, 234] on icon "button" at bounding box center [308, 239] width 11 height 10
click at [329, 279] on link "Change Description" at bounding box center [365, 283] width 133 height 21
click at [418, 257] on input "adv warehouse shipping labels" at bounding box center [621, 256] width 568 height 23
type input "adv warehouse and show shipping labels"
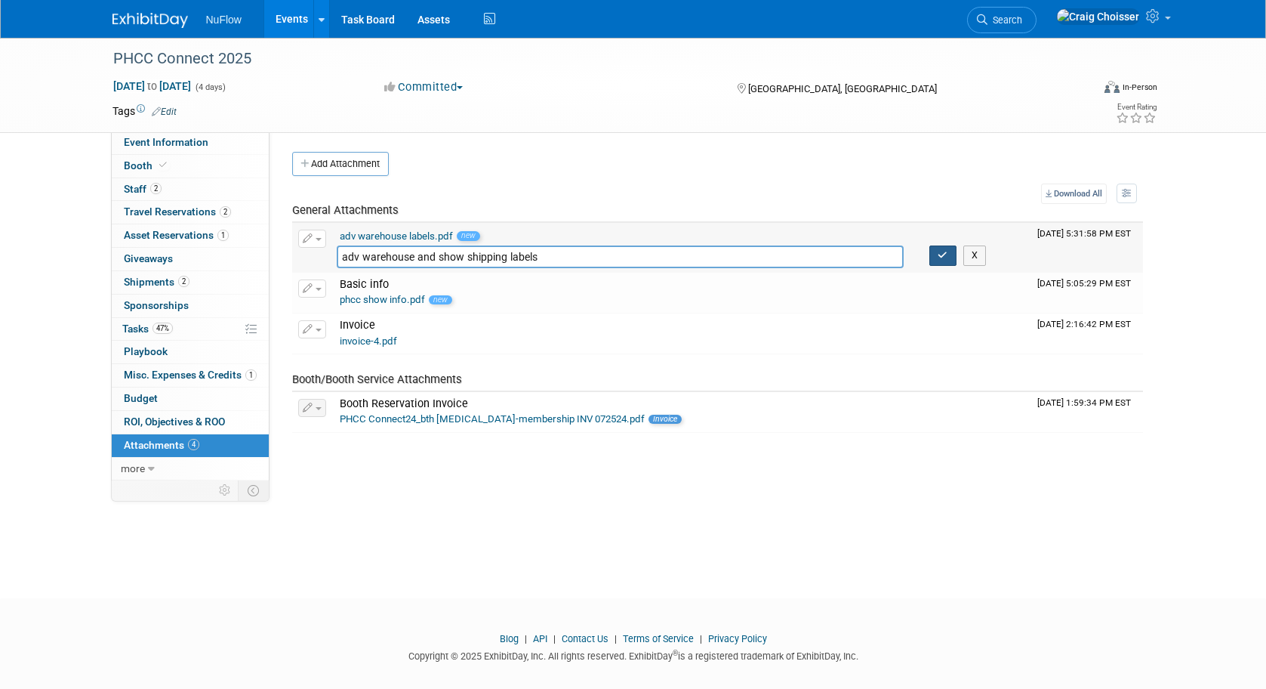
click at [938, 254] on icon "button" at bounding box center [943, 256] width 11 height 10
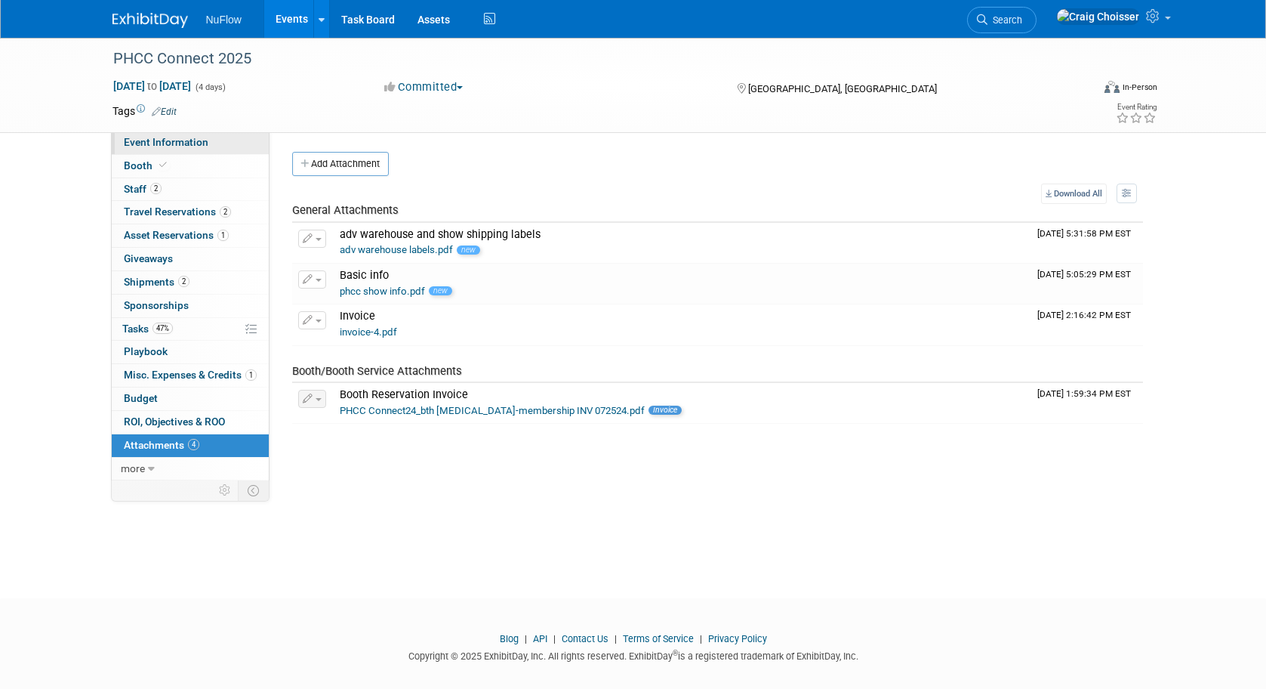
click at [174, 146] on span "Event Information" at bounding box center [166, 142] width 85 height 12
select select "Exhibitor (only)"
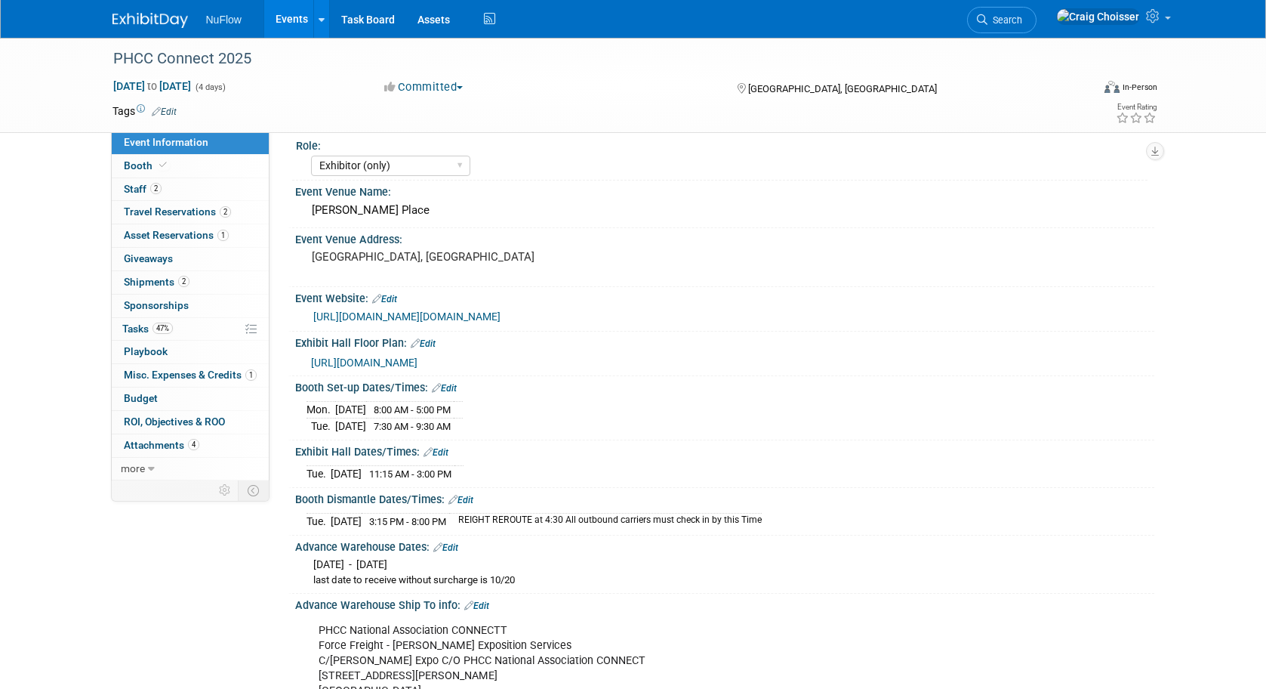
scroll to position [23, 0]
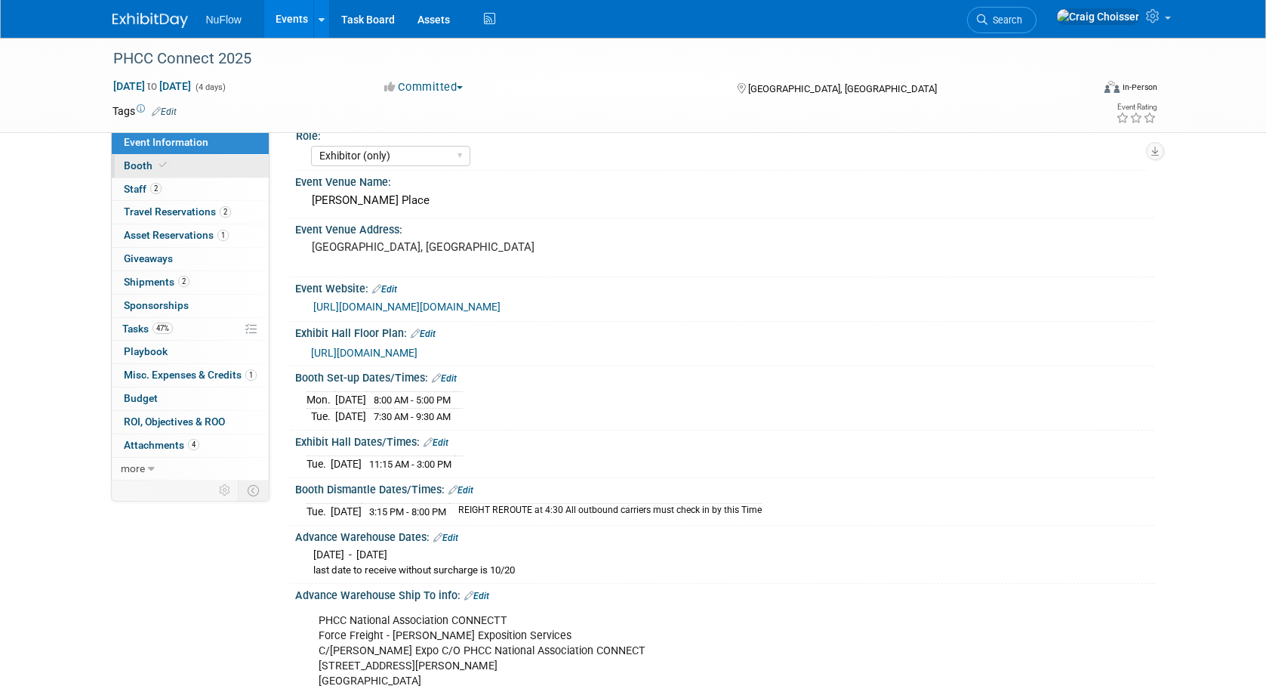
click at [134, 168] on span "Booth" at bounding box center [147, 165] width 46 height 12
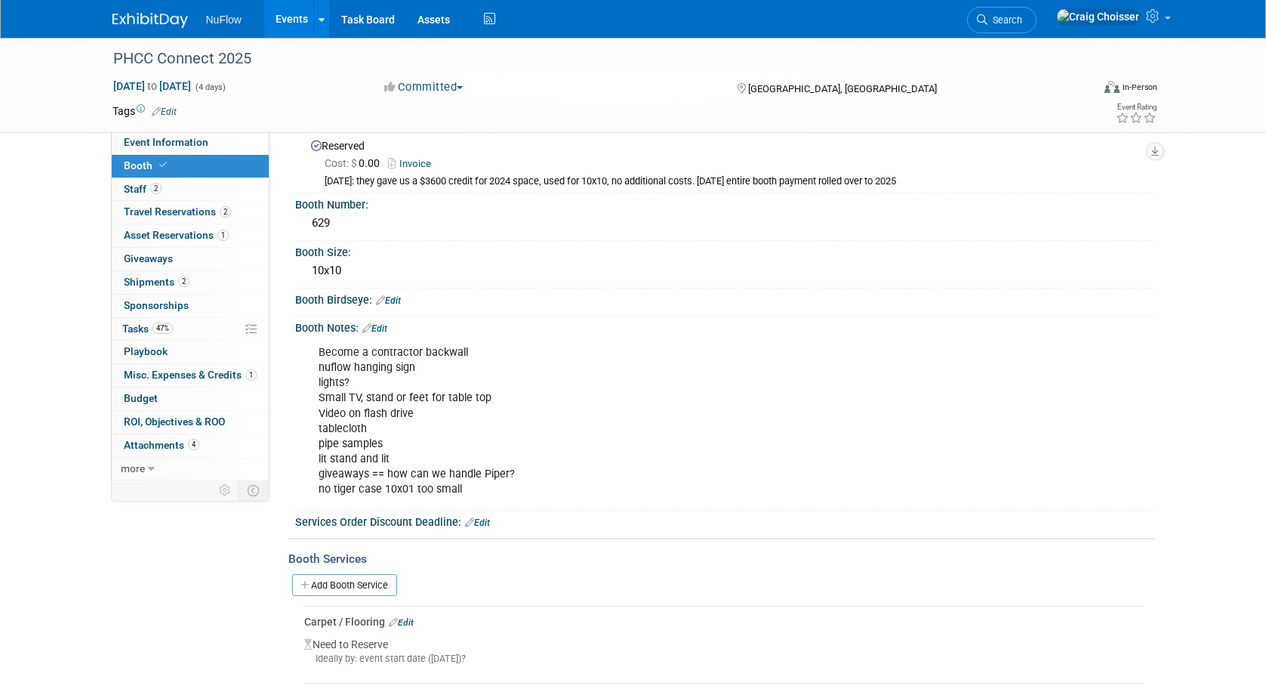
scroll to position [35, 0]
click at [138, 325] on span "Tasks 47%" at bounding box center [147, 328] width 51 height 12
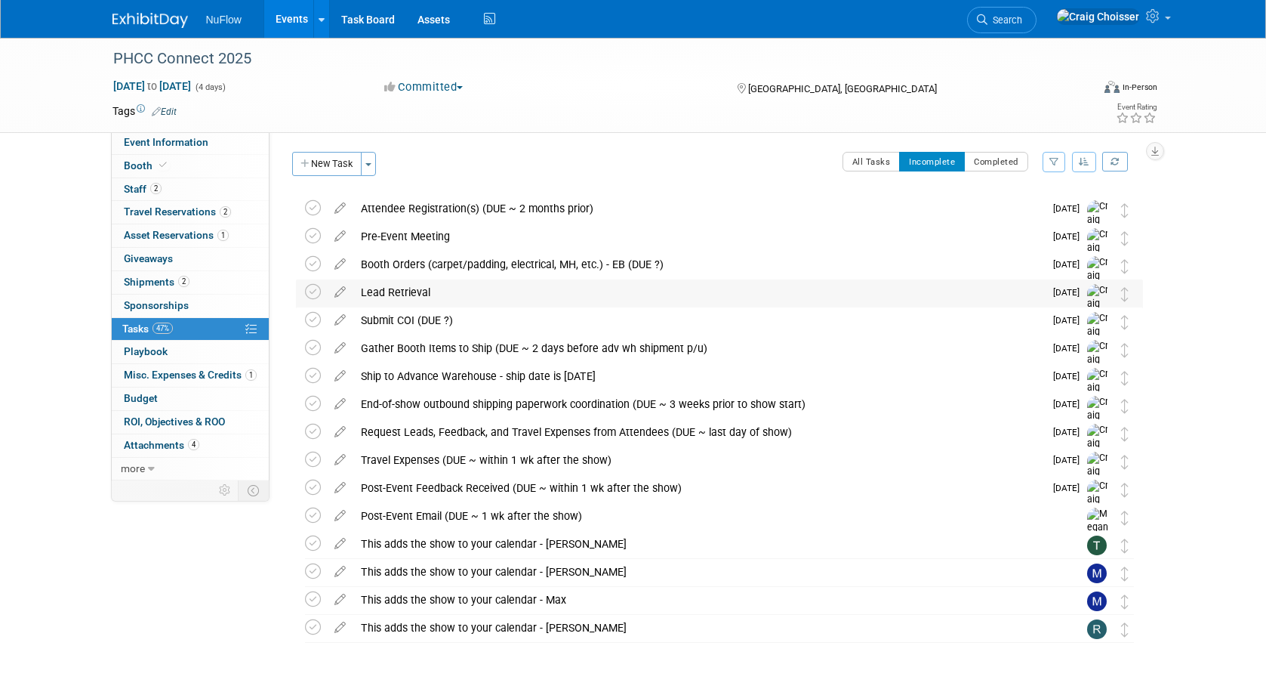
scroll to position [0, 0]
click at [341, 405] on icon at bounding box center [340, 400] width 26 height 19
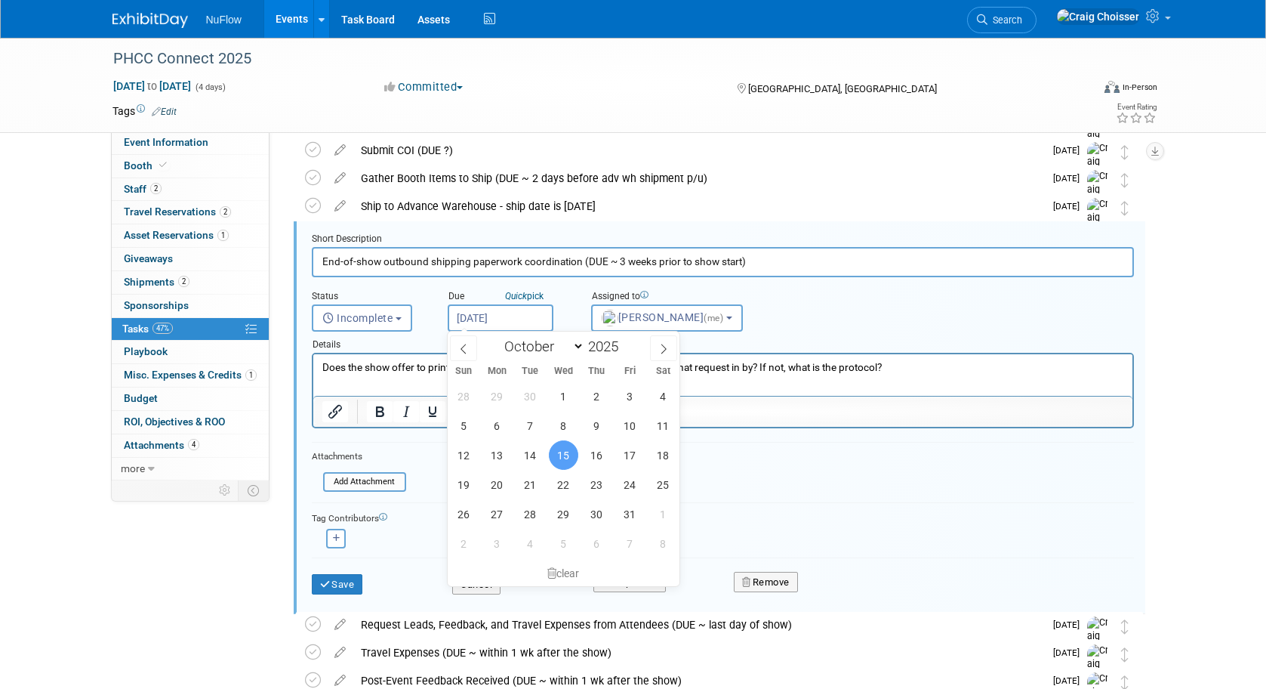
click at [508, 320] on input "Oct 15, 2025" at bounding box center [501, 317] width 106 height 27
click at [505, 449] on span "13" at bounding box center [497, 454] width 29 height 29
type input "Oct 13, 2025"
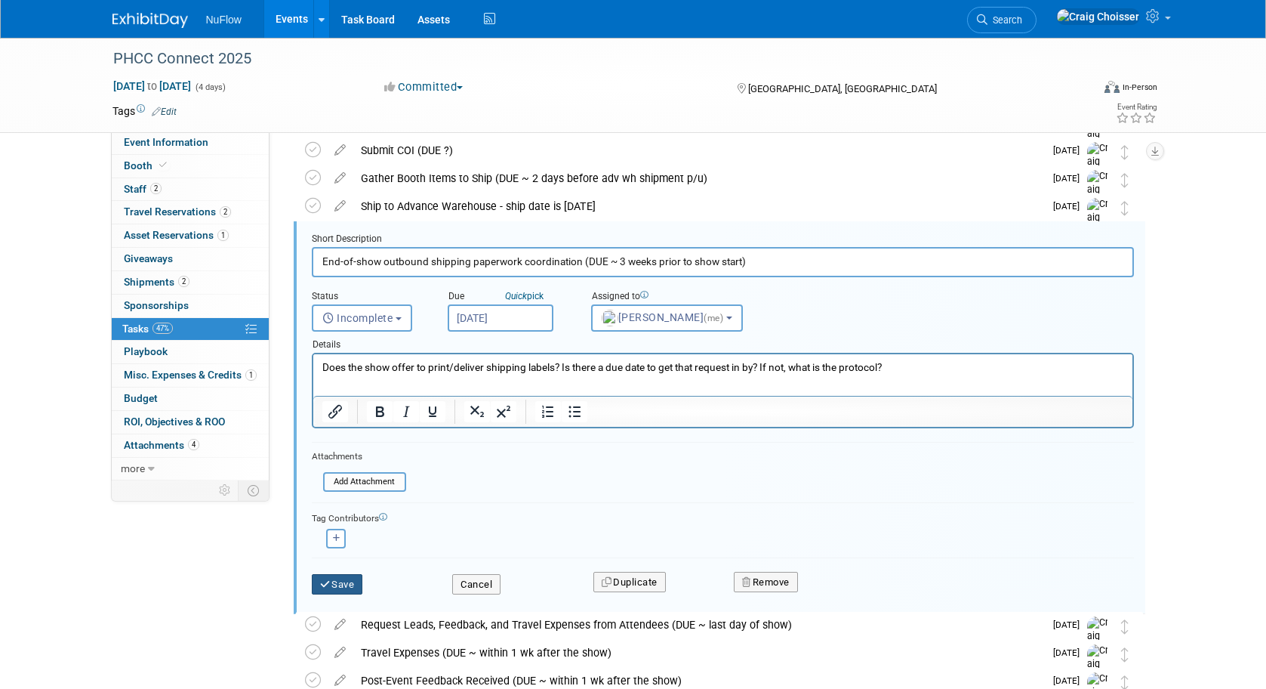
click at [352, 580] on button "Save" at bounding box center [337, 584] width 51 height 21
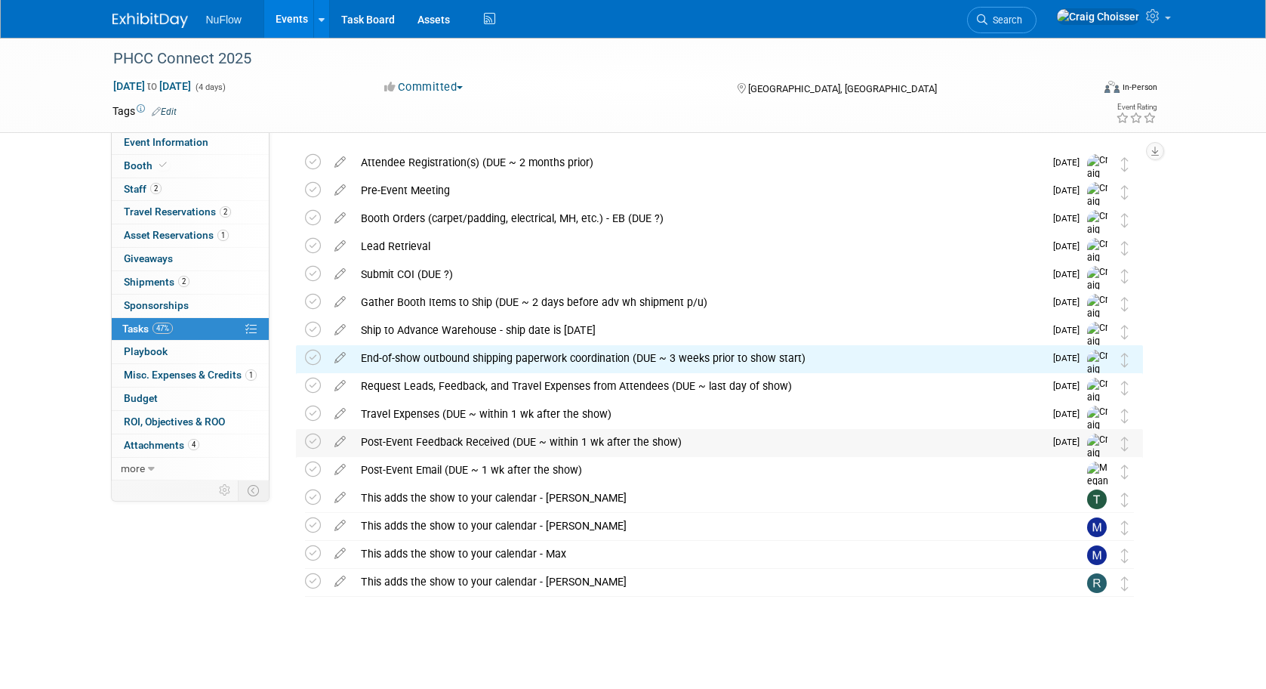
scroll to position [45, 0]
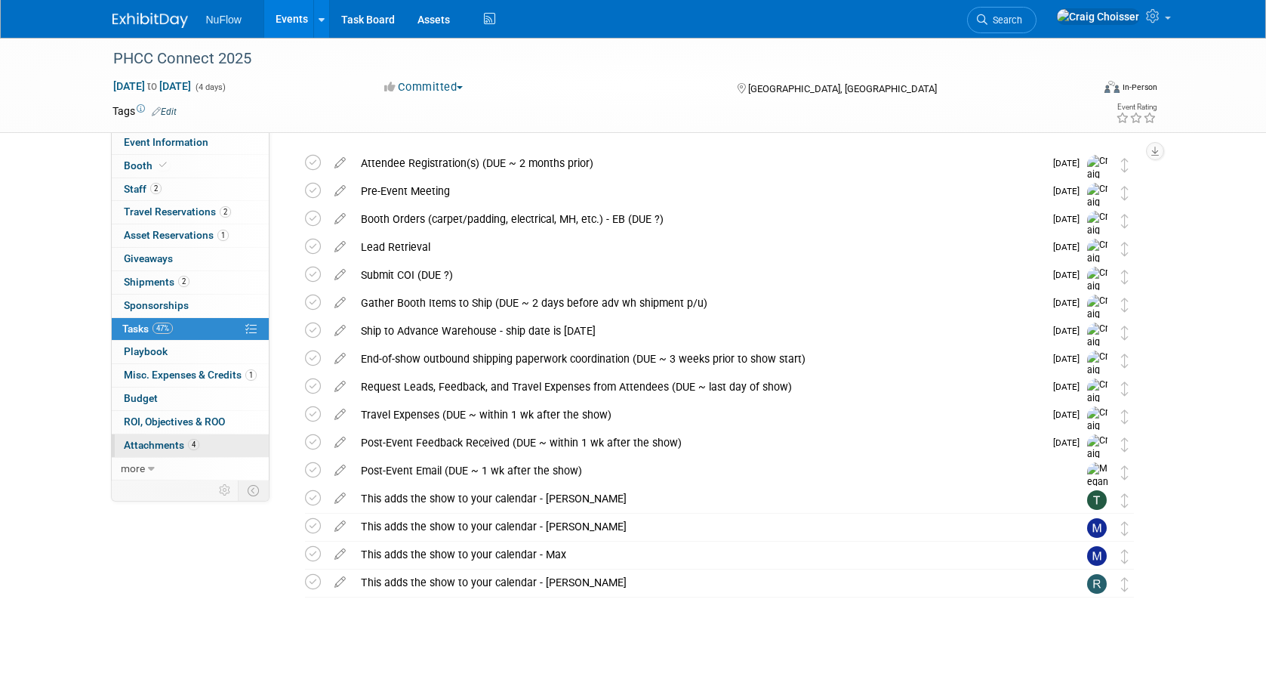
click at [164, 439] on span "Attachments 4" at bounding box center [162, 445] width 76 height 12
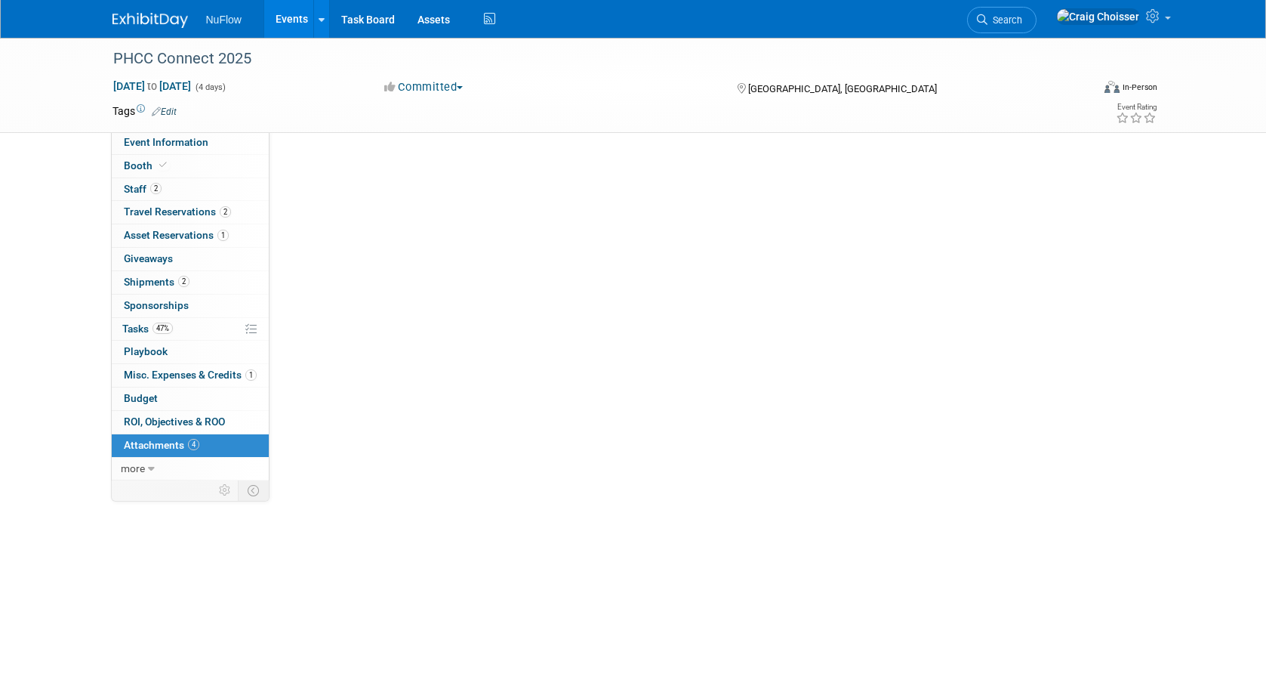
scroll to position [0, 0]
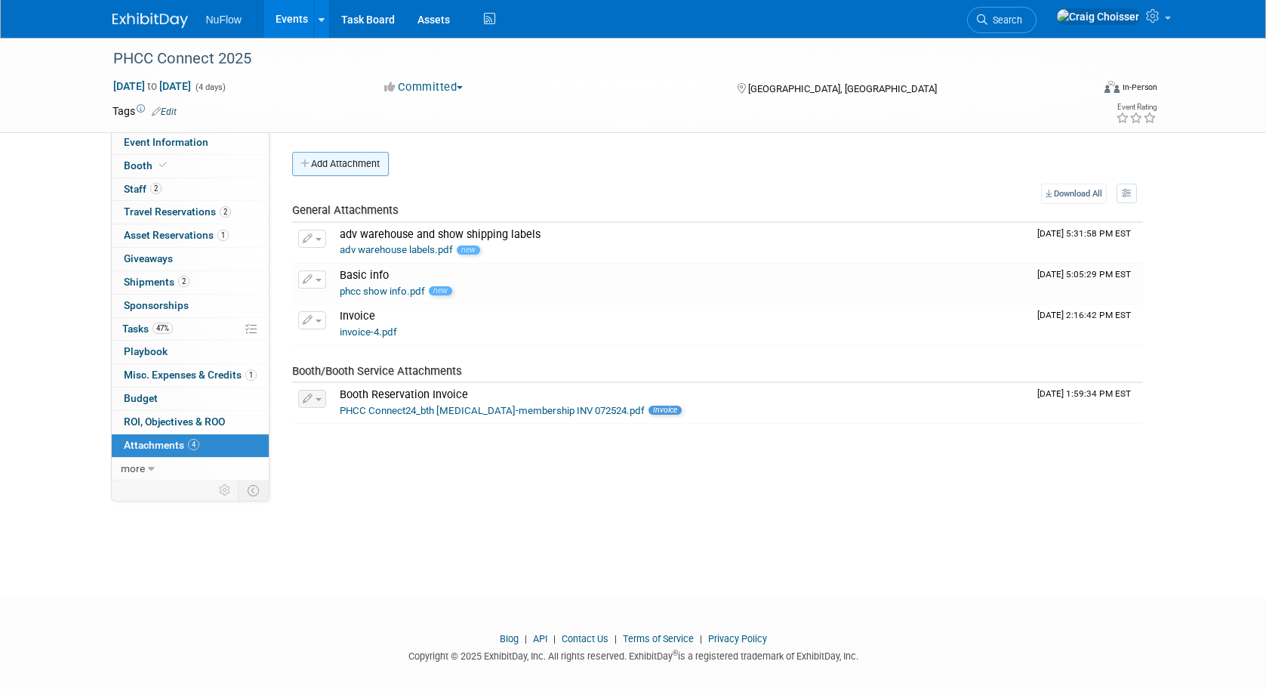
click at [366, 164] on button "Add Attachment" at bounding box center [340, 164] width 97 height 24
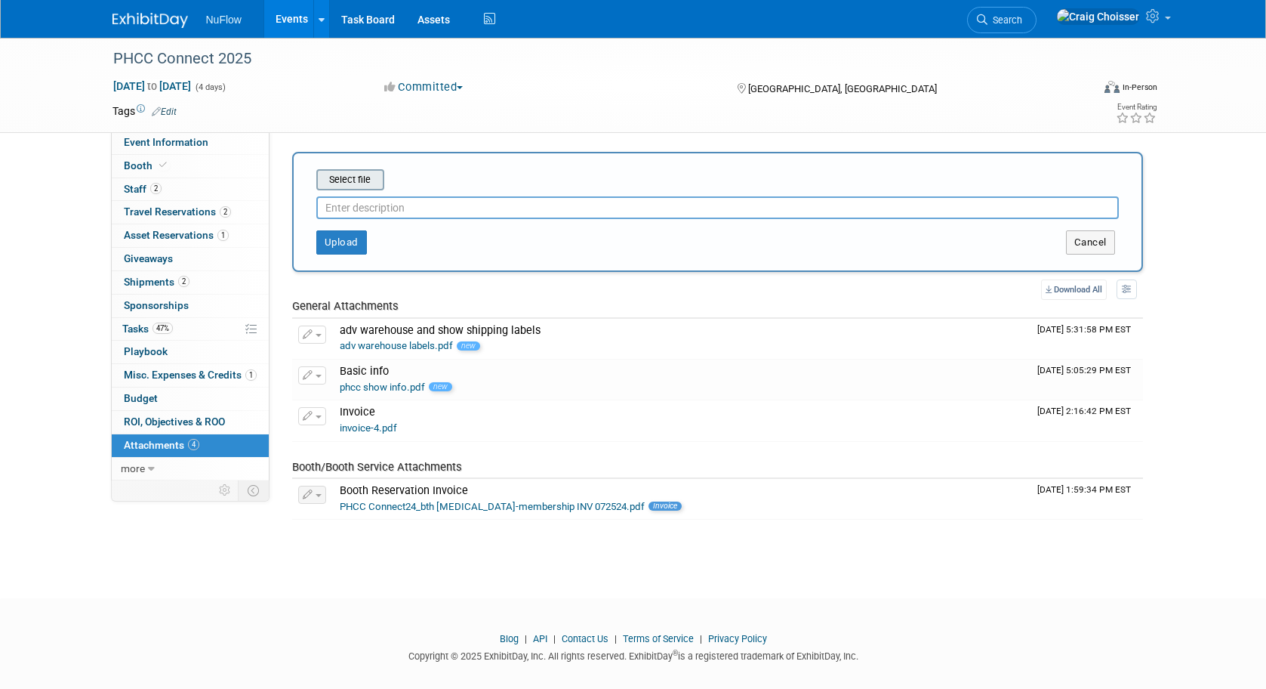
click at [357, 182] on input "file" at bounding box center [293, 180] width 180 height 18
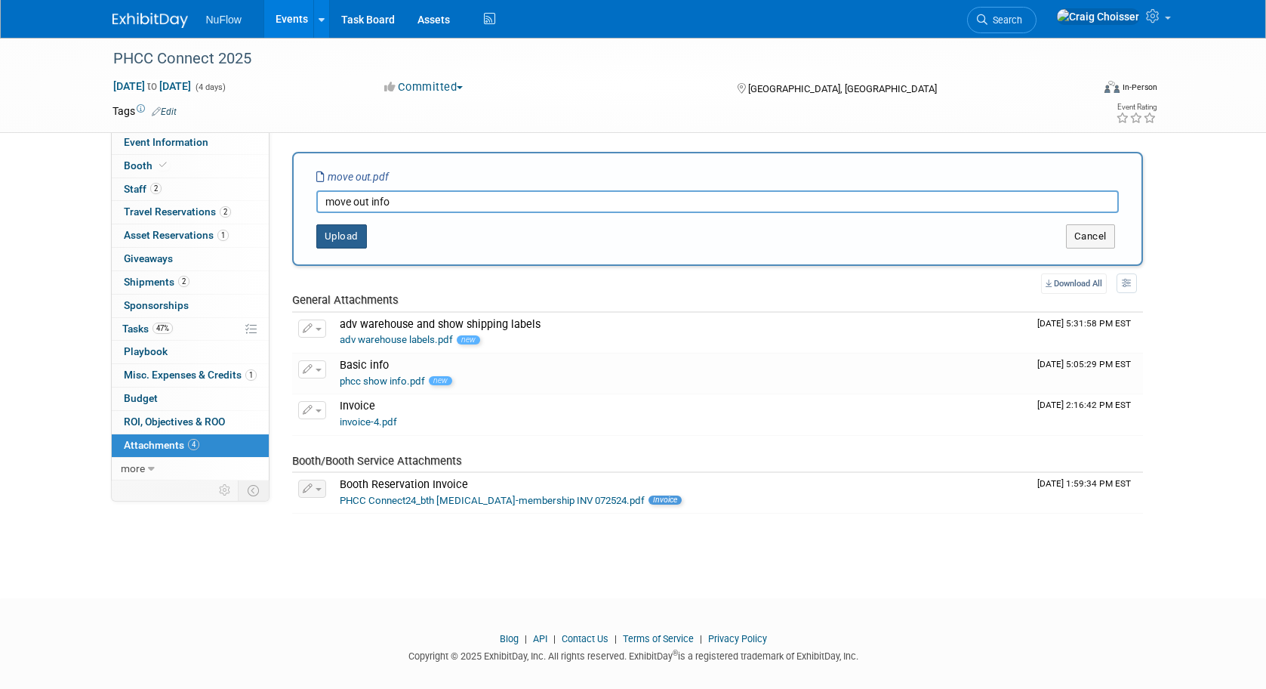
type input "move out info"
click at [338, 242] on button "Upload" at bounding box center [341, 236] width 51 height 24
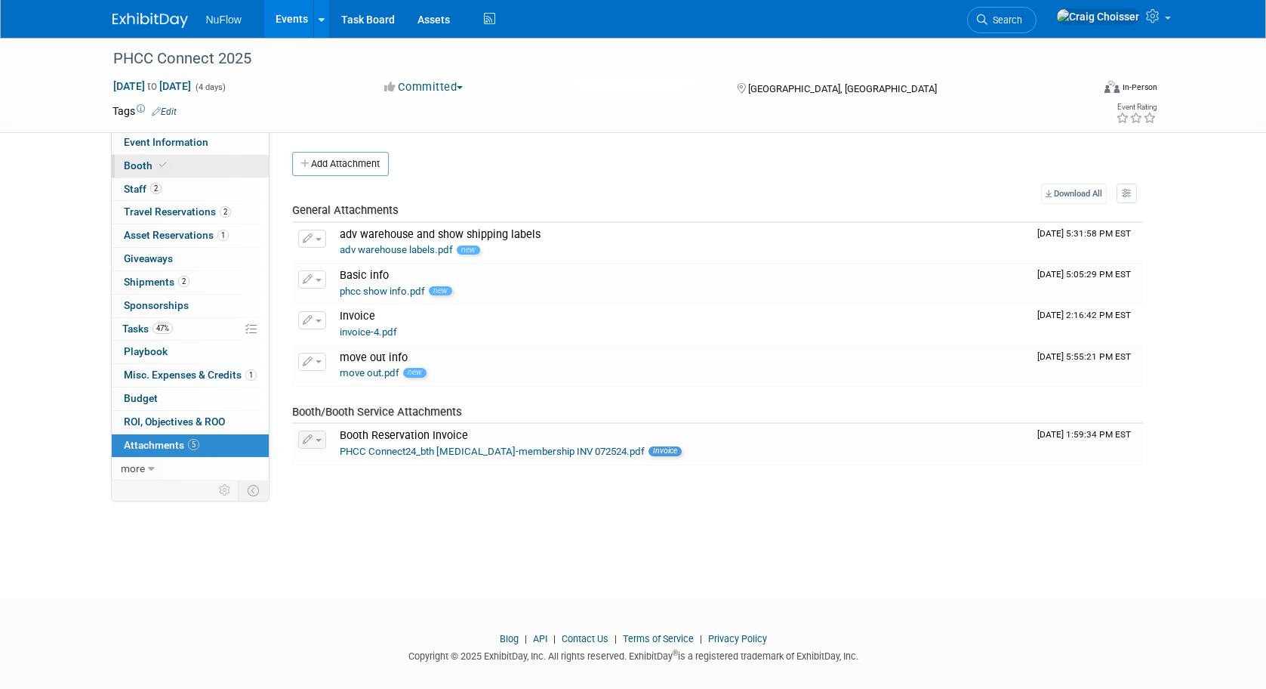
click at [140, 168] on span "Booth" at bounding box center [147, 165] width 46 height 12
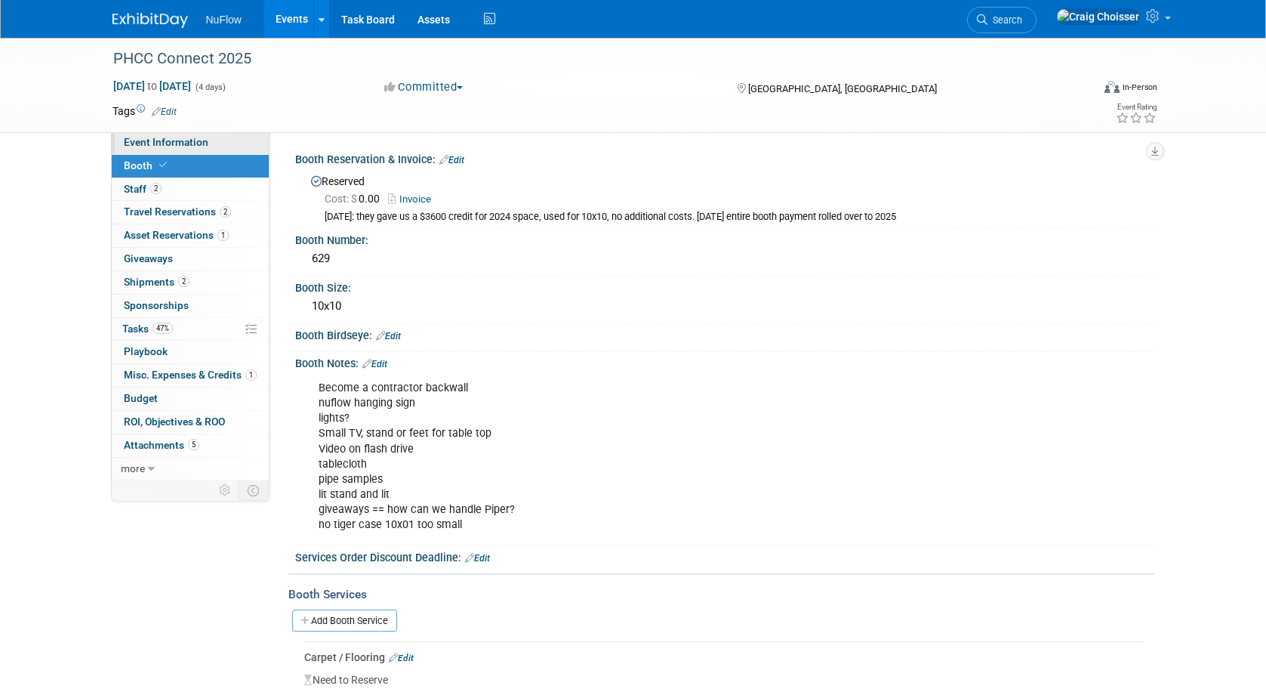
click at [140, 137] on span "Event Information" at bounding box center [166, 142] width 85 height 12
select select "Exhibitor (only)"
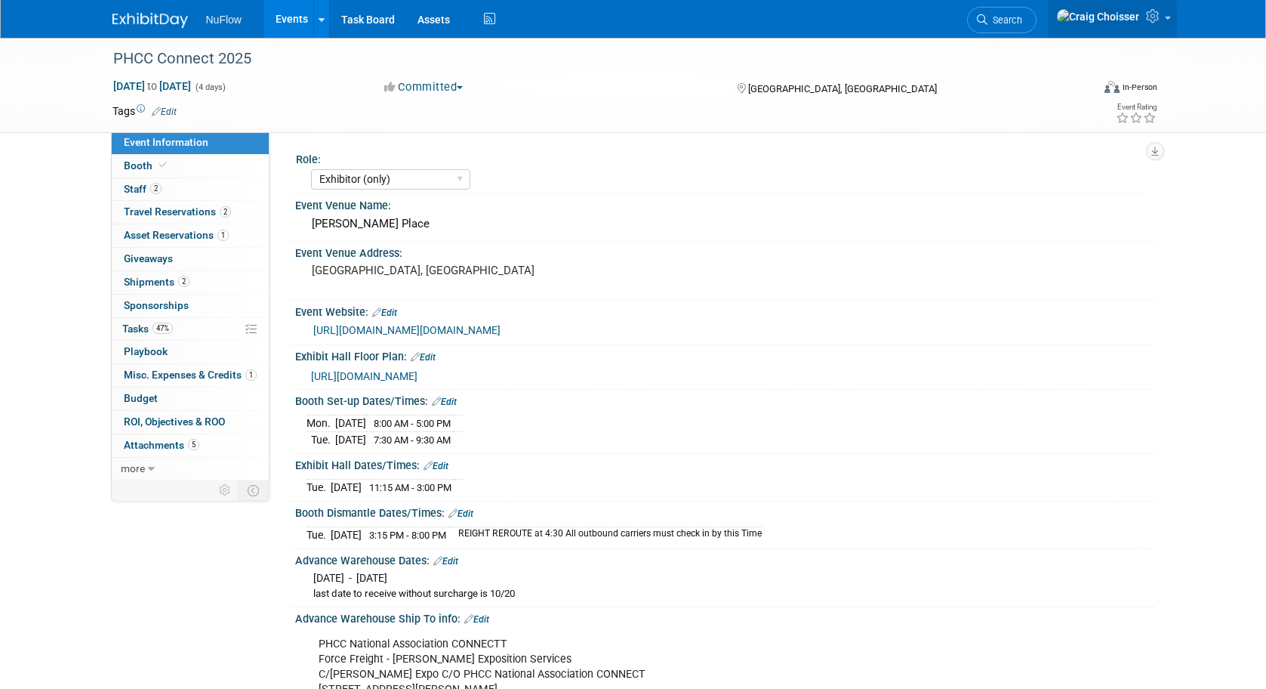
click at [1159, 20] on icon at bounding box center [1154, 16] width 17 height 14
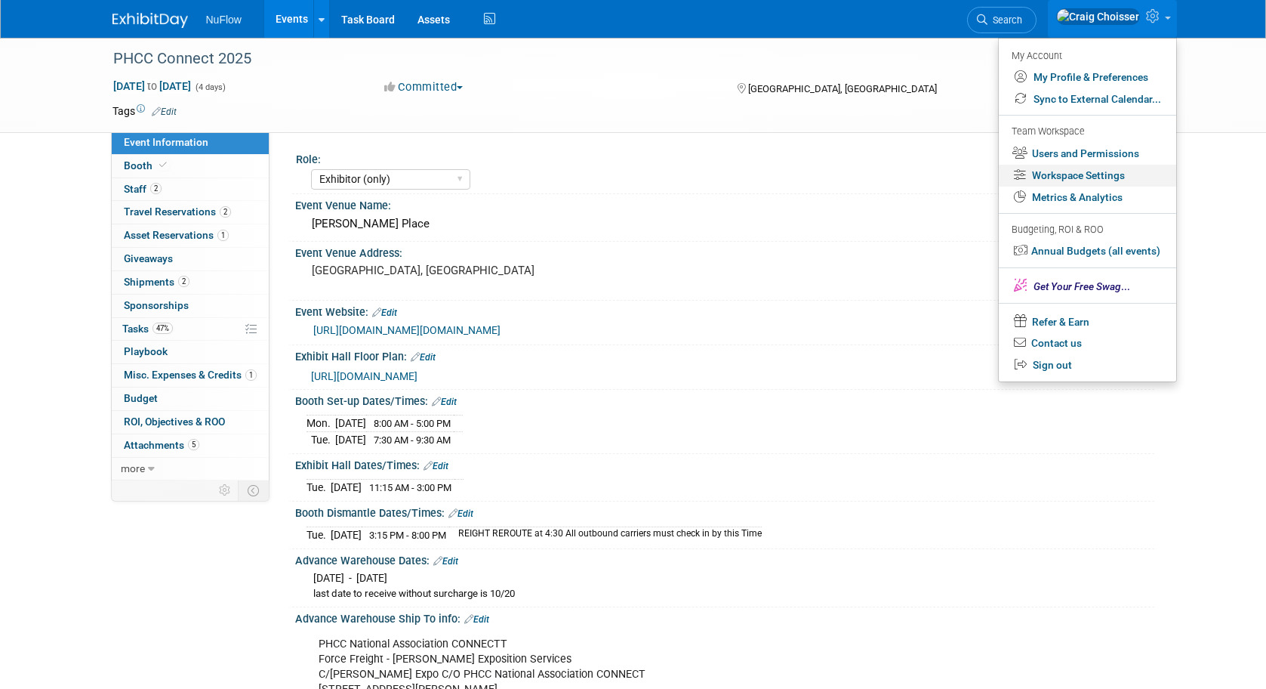
click at [1073, 171] on link "Workspace Settings" at bounding box center [1087, 176] width 177 height 22
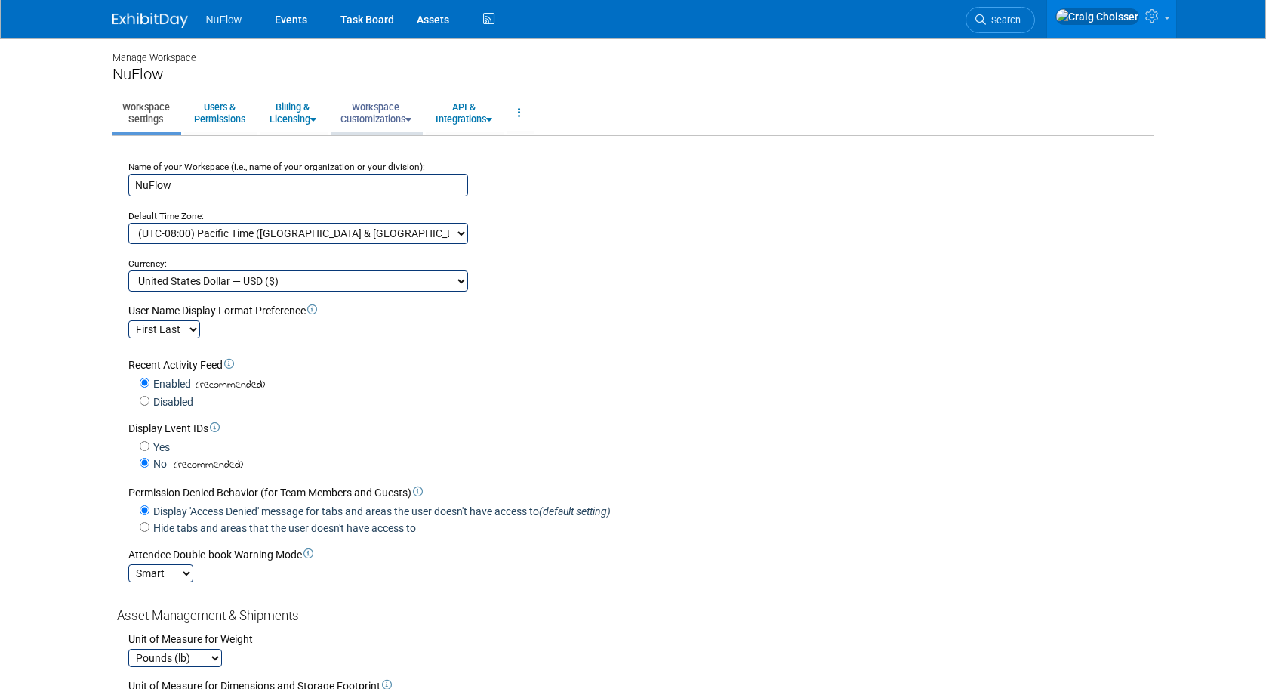
click at [390, 112] on link "Workspace Customizations" at bounding box center [376, 112] width 91 height 37
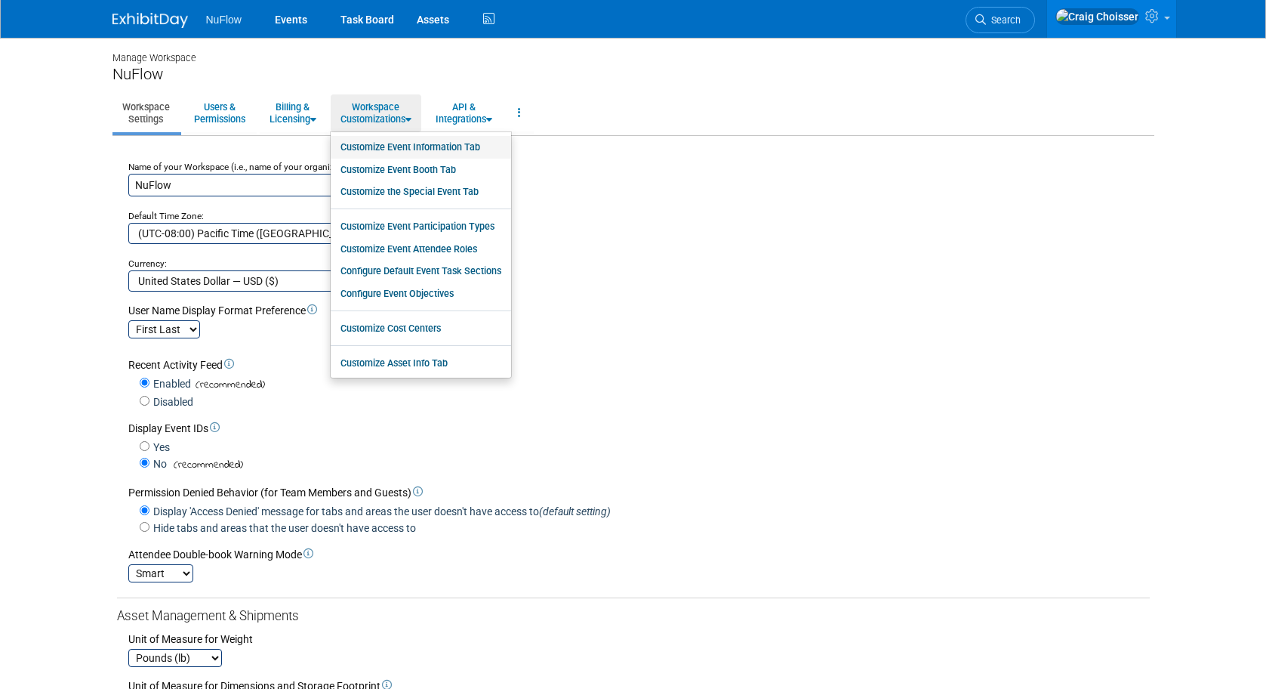
click at [394, 148] on link "Customize Event Information Tab" at bounding box center [421, 147] width 180 height 23
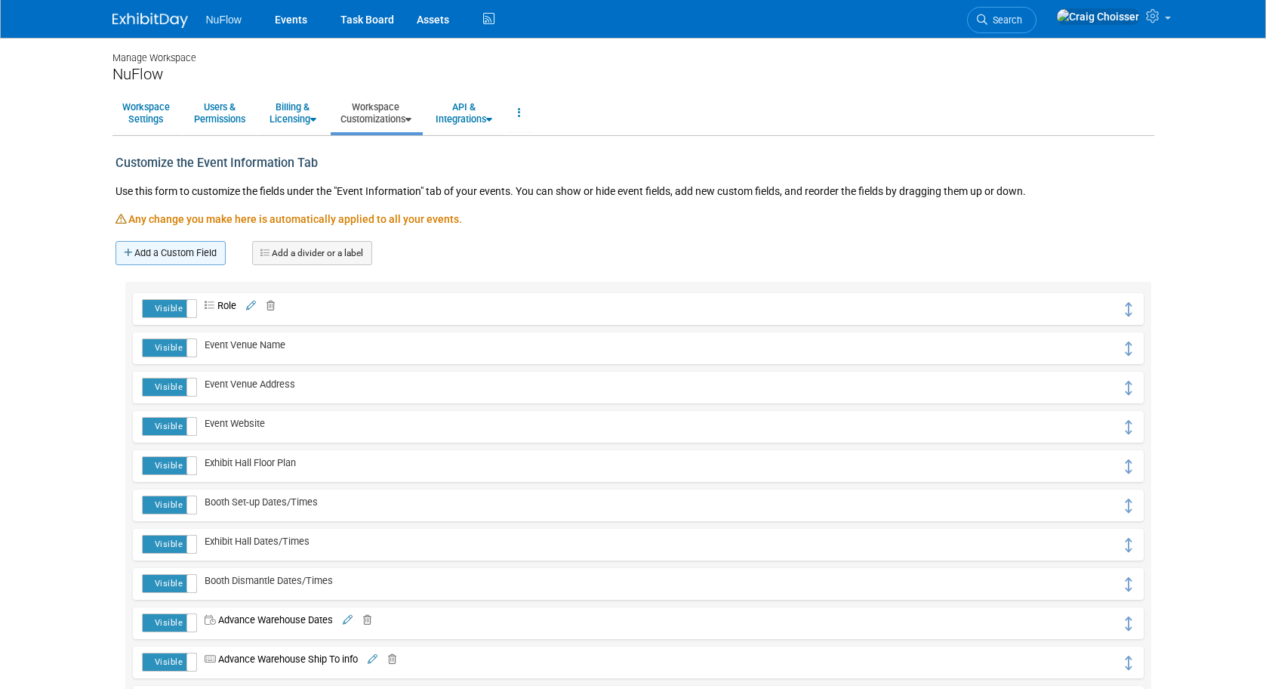
click at [198, 251] on link "Add a Custom Field" at bounding box center [171, 253] width 110 height 24
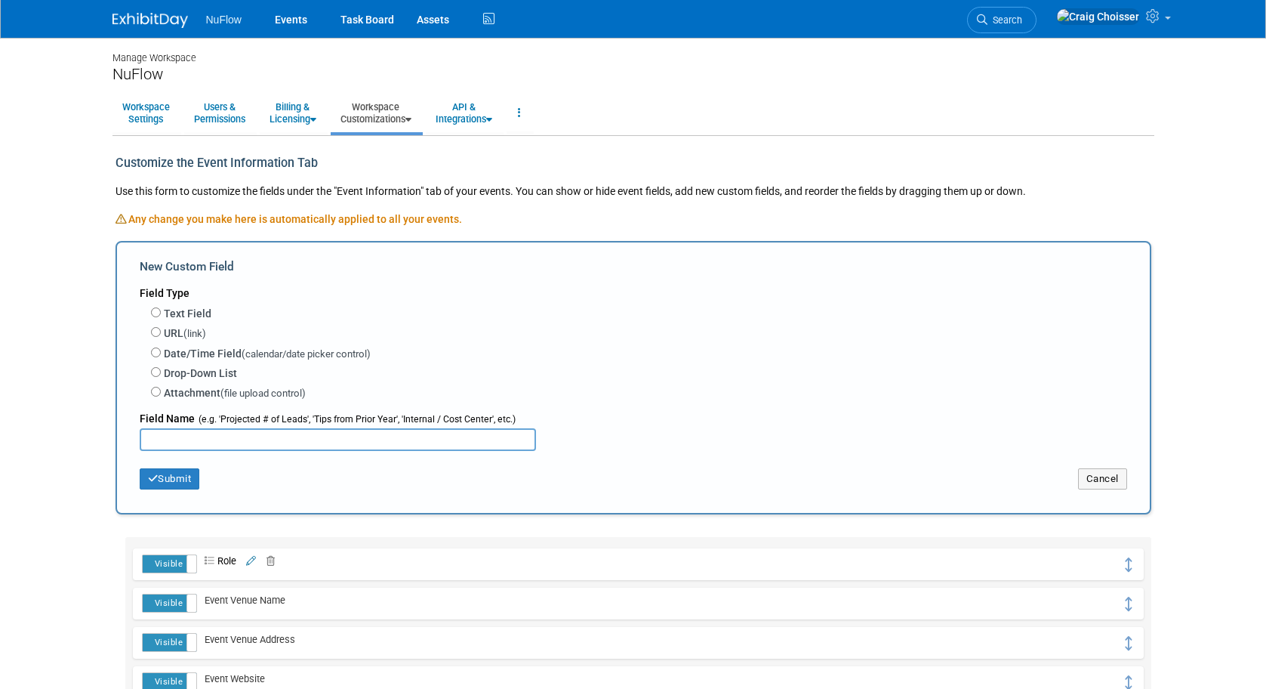
click at [156, 310] on input "Text Field" at bounding box center [156, 312] width 10 height 10
radio input "true"
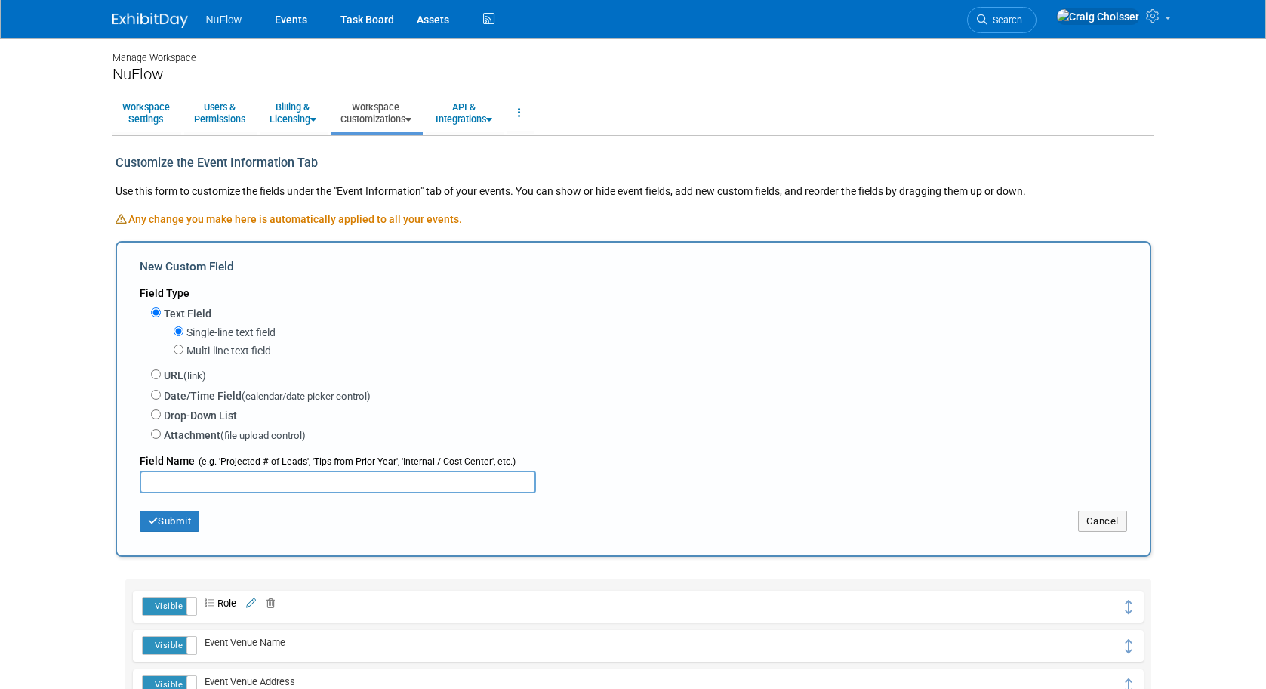
click at [181, 344] on input "Multi-line text field" at bounding box center [179, 349] width 10 height 10
radio input "true"
click at [199, 470] on input "text" at bounding box center [338, 481] width 396 height 23
type input "Move Out Notes"
click at [190, 510] on button "Submit" at bounding box center [170, 520] width 60 height 21
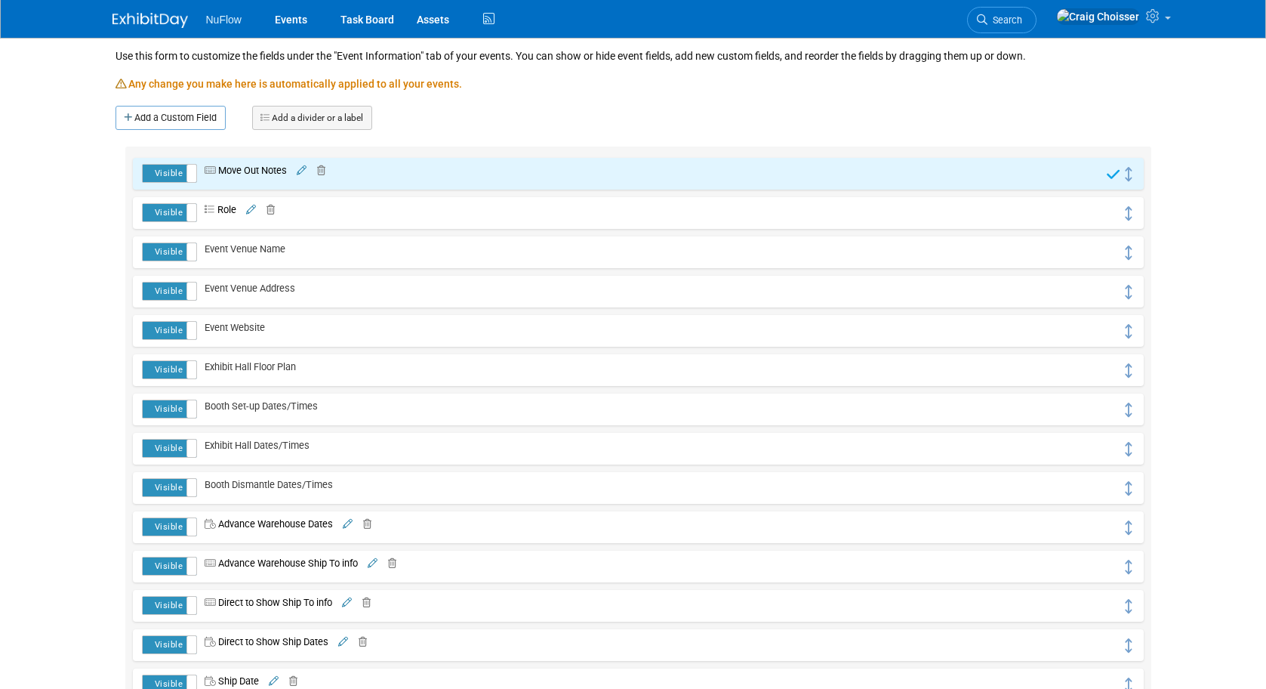
scroll to position [157, 0]
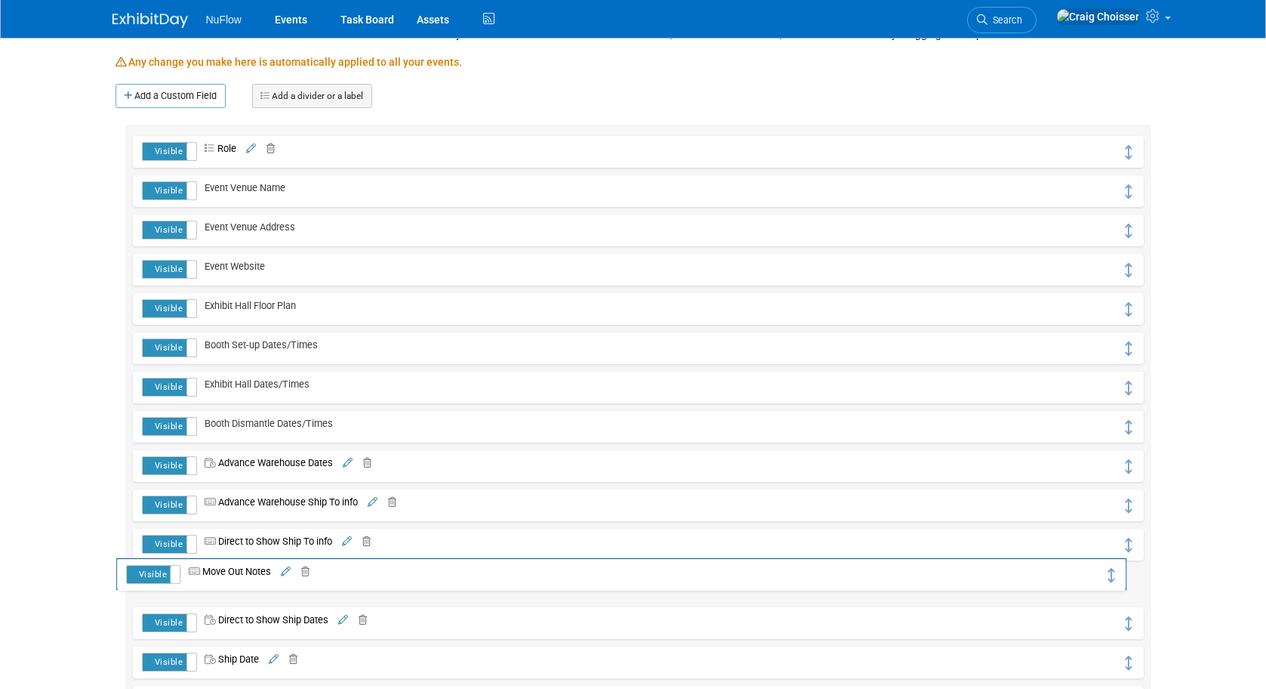
drag, startPoint x: 1127, startPoint y: 149, endPoint x: 1118, endPoint y: 584, distance: 435.1
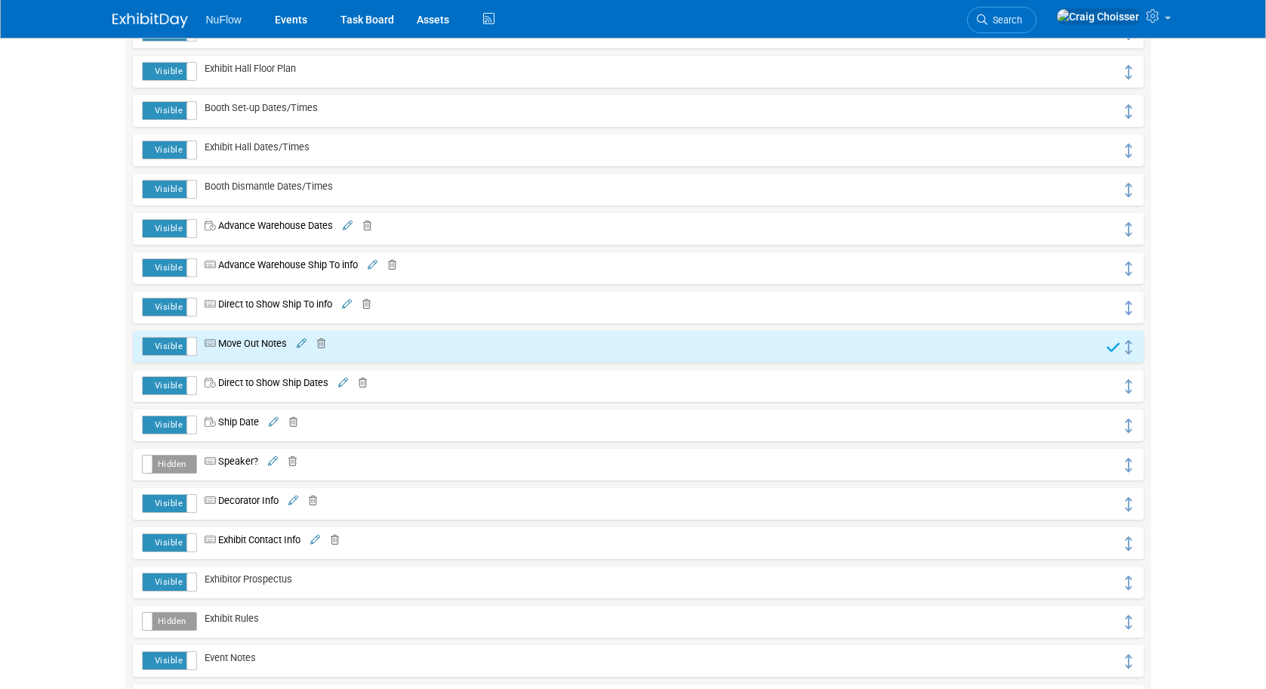
scroll to position [398, 0]
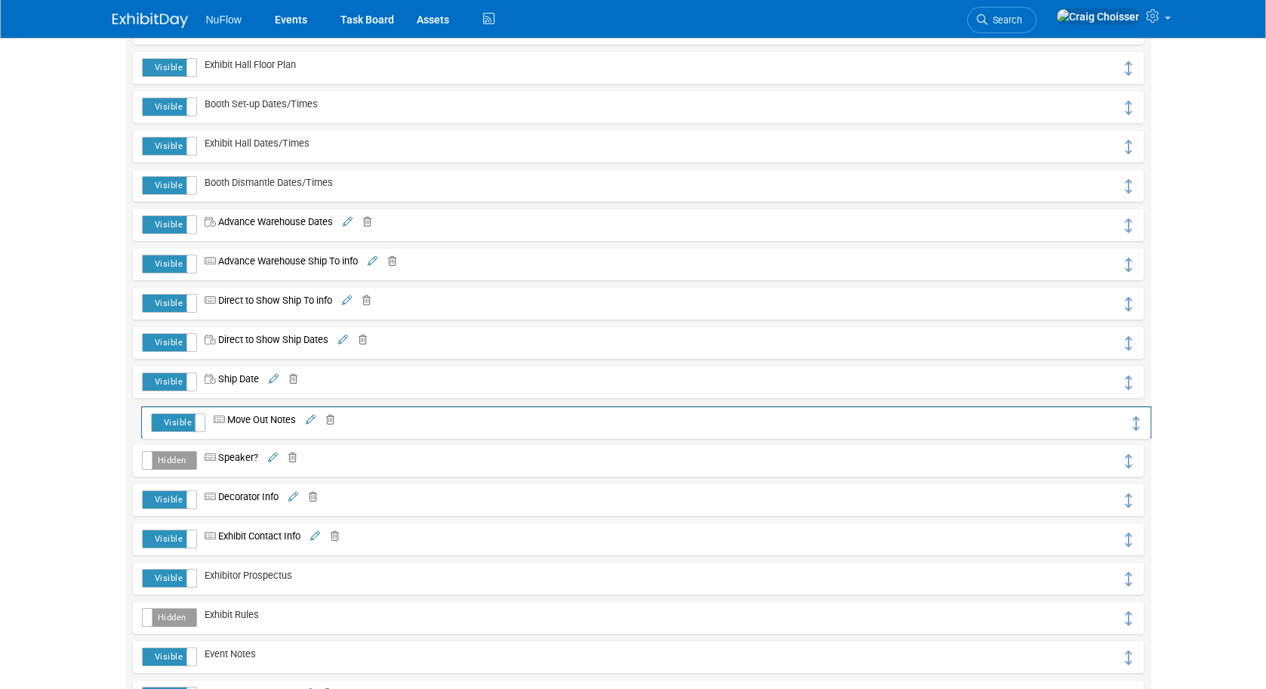
drag, startPoint x: 1127, startPoint y: 338, endPoint x: 1135, endPoint y: 421, distance: 83.5
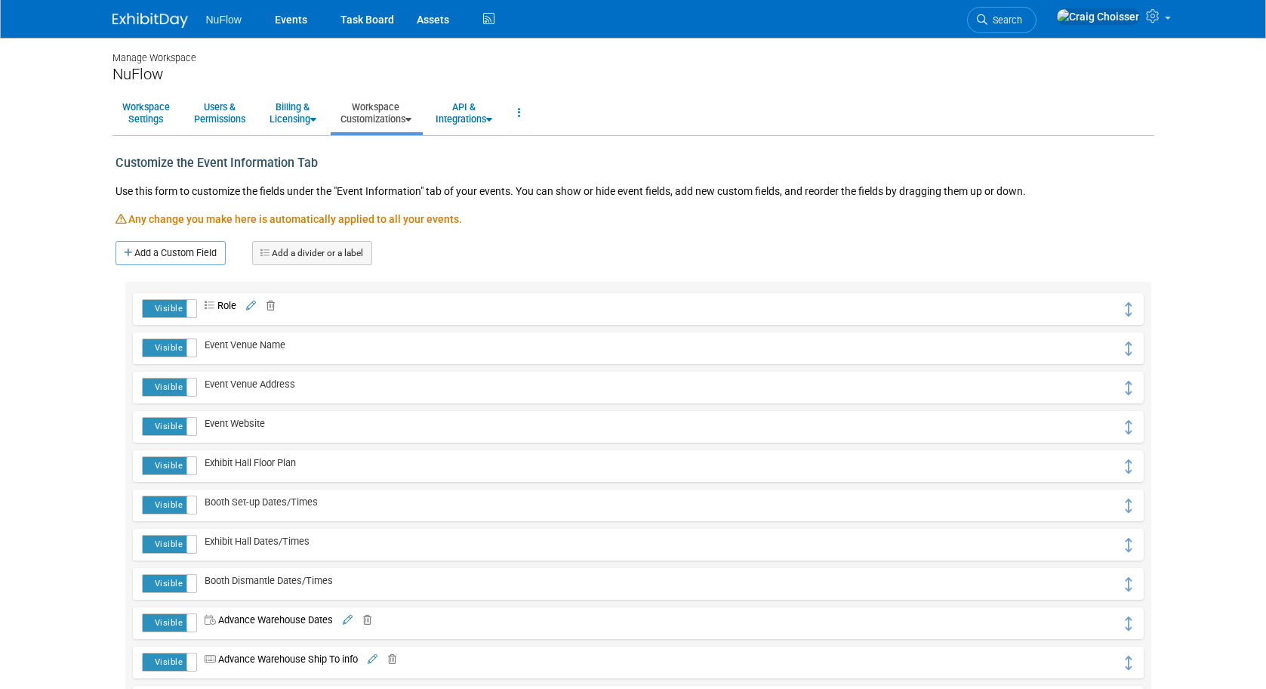
scroll to position [0, 0]
click at [288, 19] on link "Events" at bounding box center [291, 19] width 55 height 38
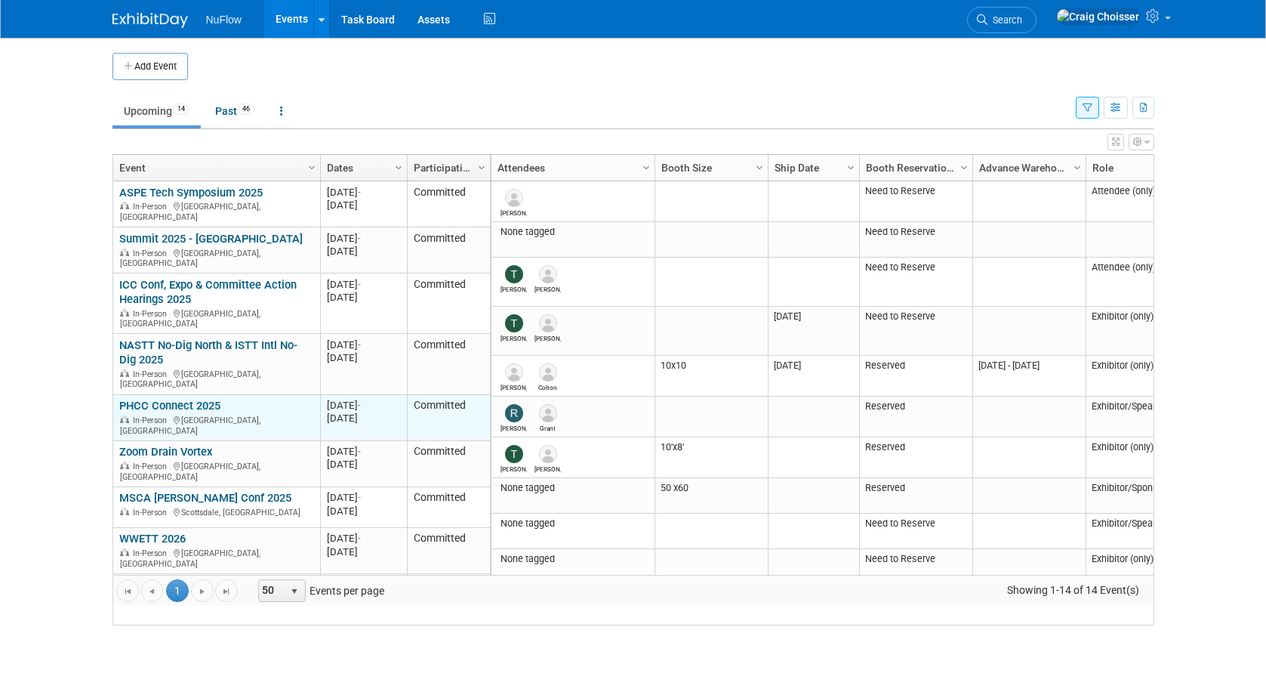
click at [152, 399] on link "PHCC Connect 2025" at bounding box center [169, 406] width 101 height 14
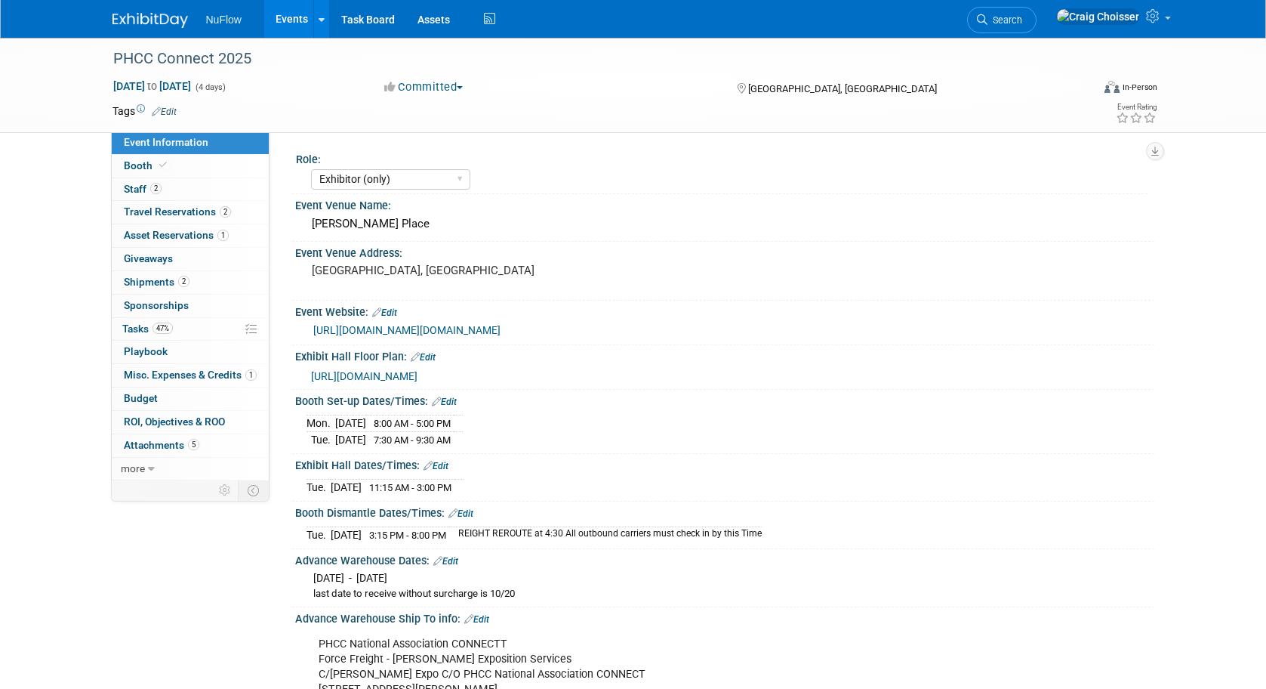
select select "Exhibitor (only)"
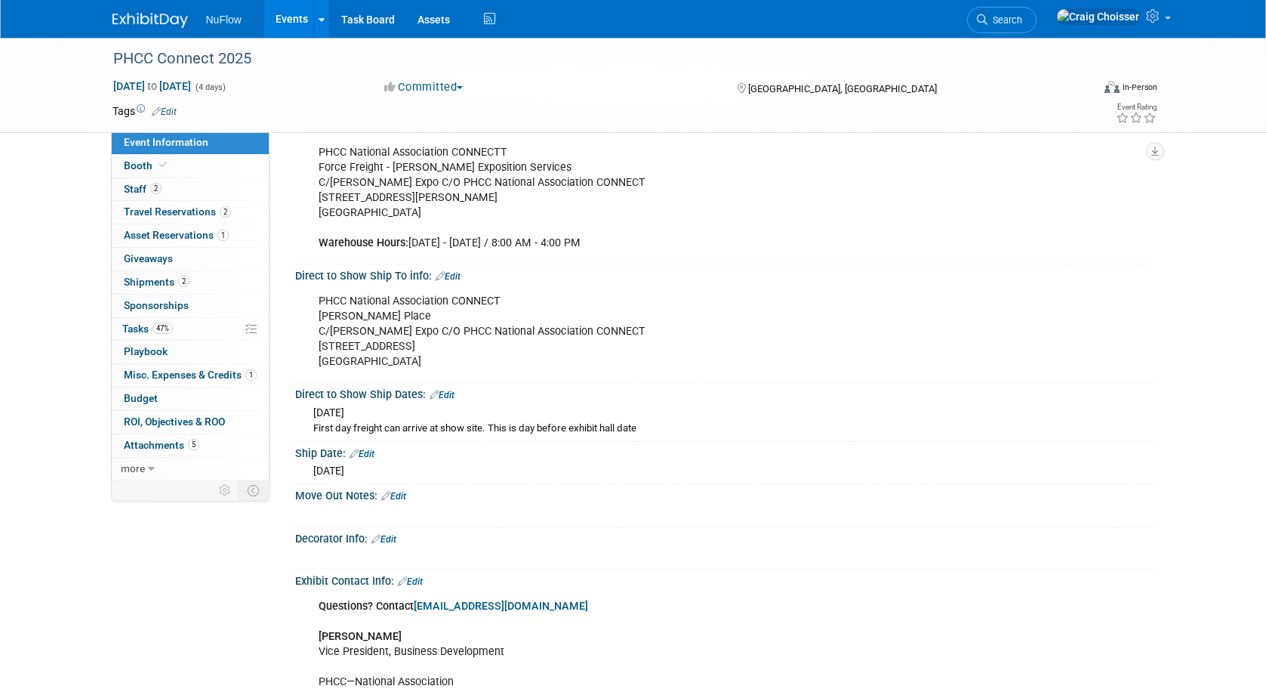
scroll to position [563, 0]
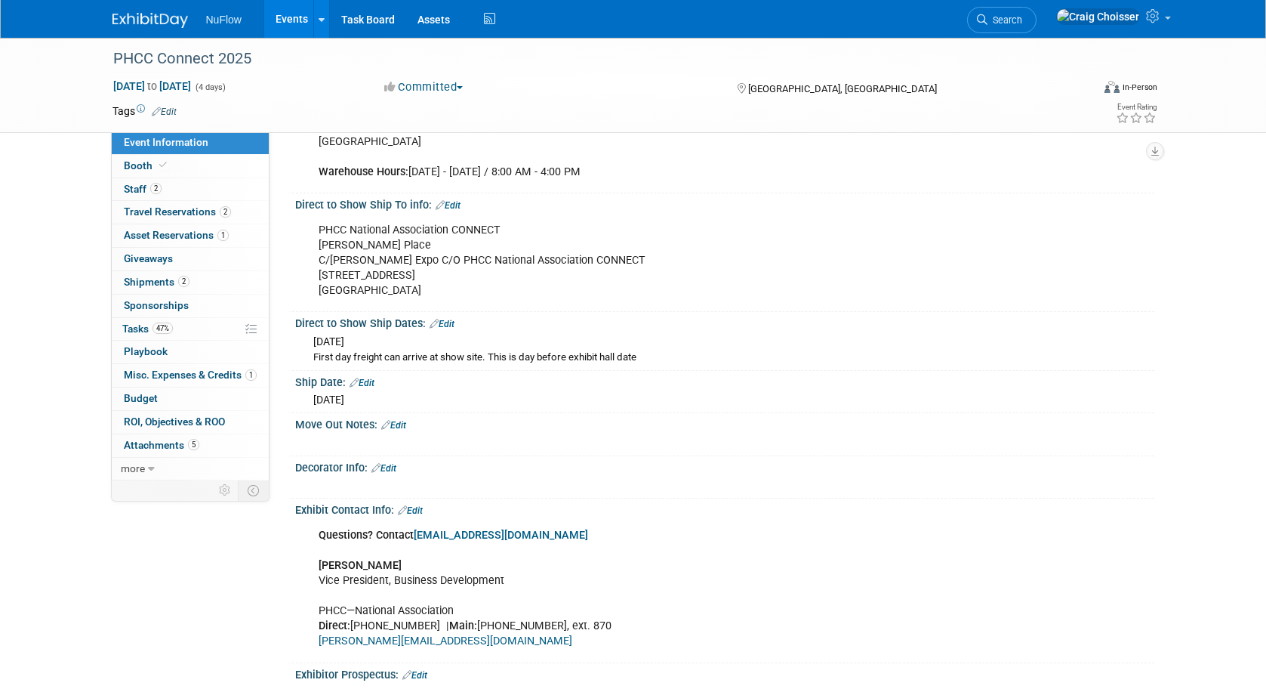
click at [402, 420] on link "Edit" at bounding box center [393, 425] width 25 height 11
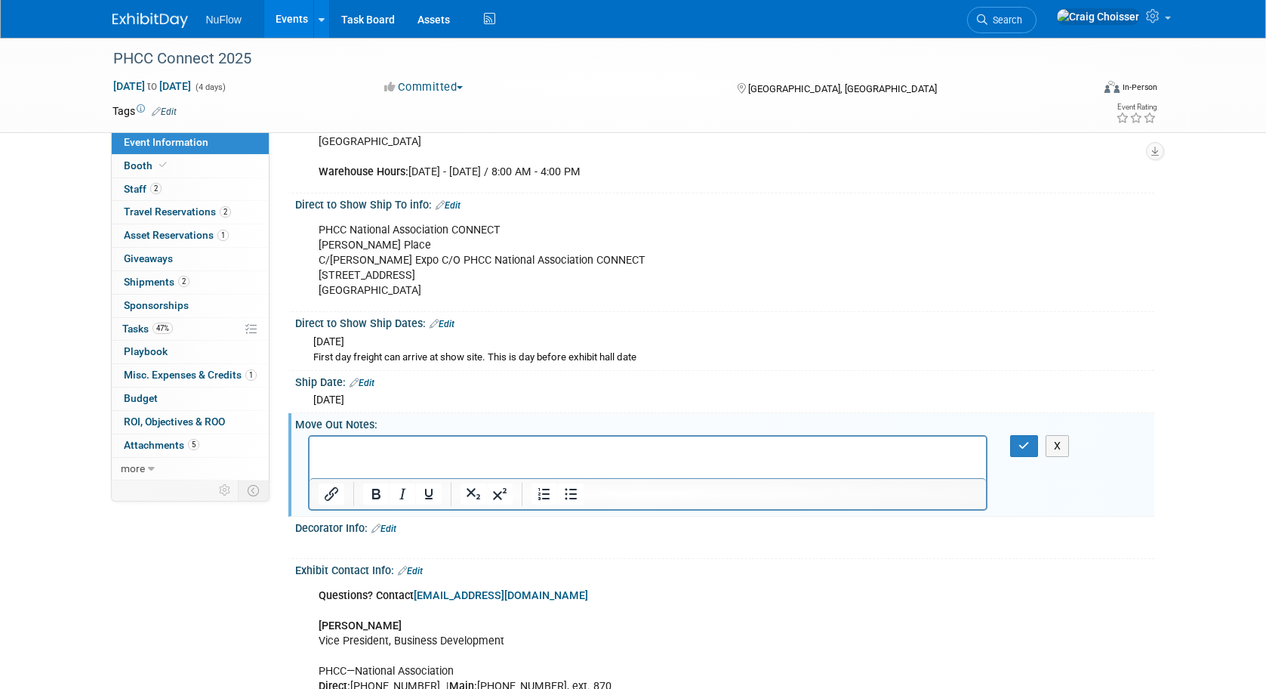
scroll to position [0, 0]
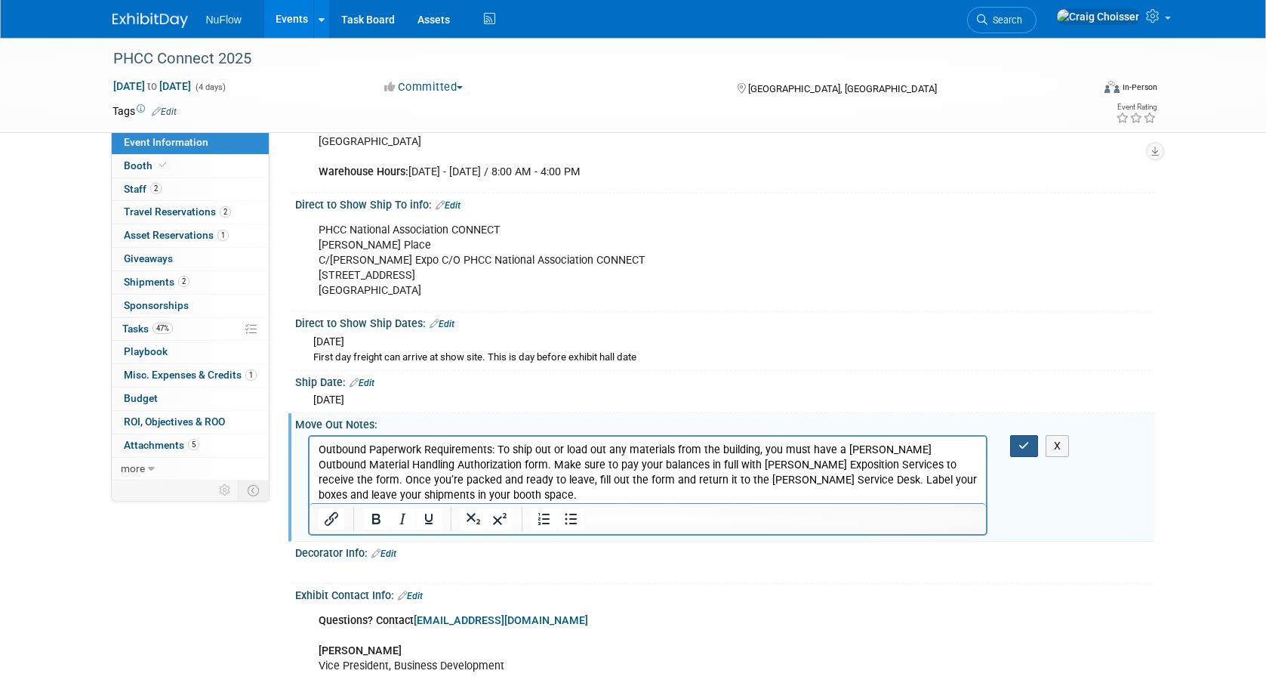
click at [1020, 440] on icon "button" at bounding box center [1024, 445] width 11 height 11
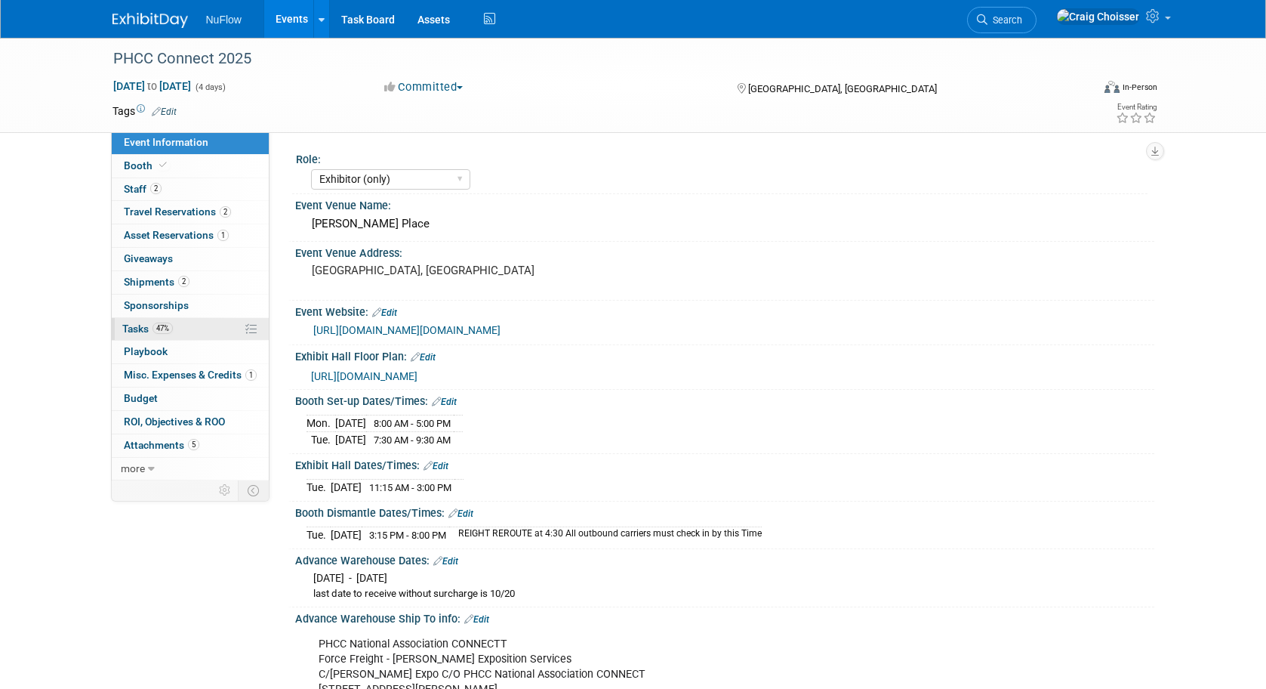
click at [138, 325] on span "Tasks 47%" at bounding box center [147, 328] width 51 height 12
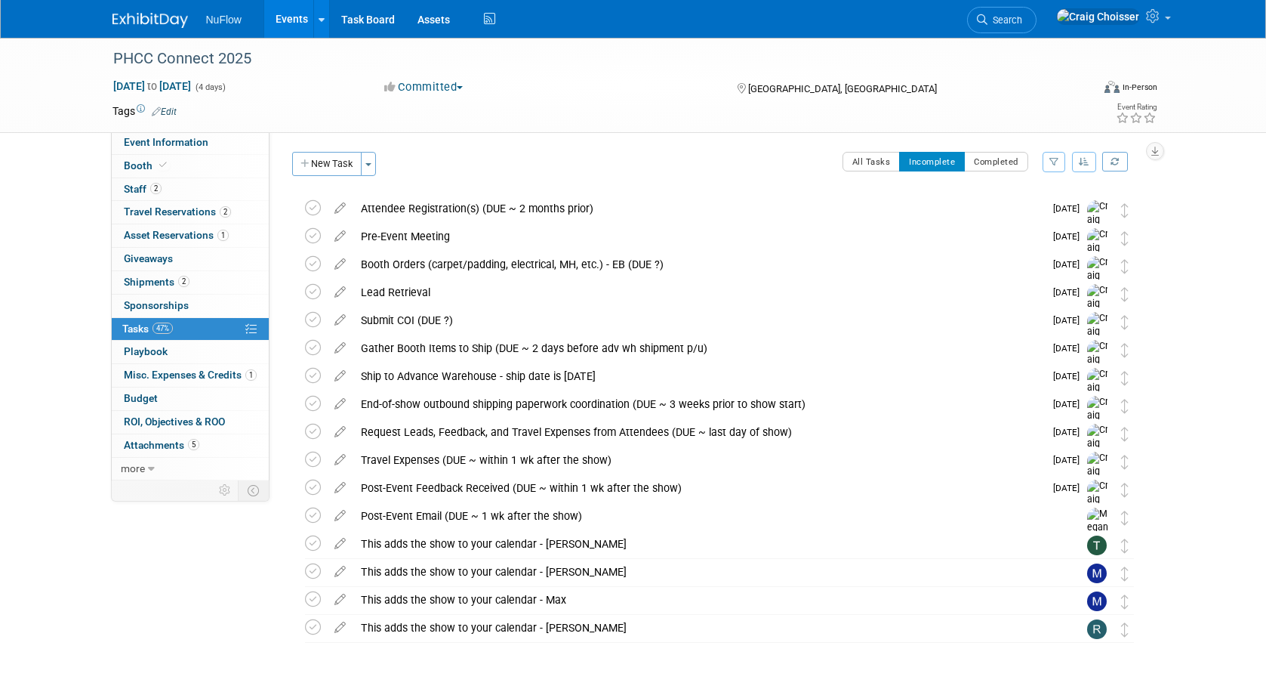
click at [286, 24] on link "Events" at bounding box center [291, 19] width 55 height 38
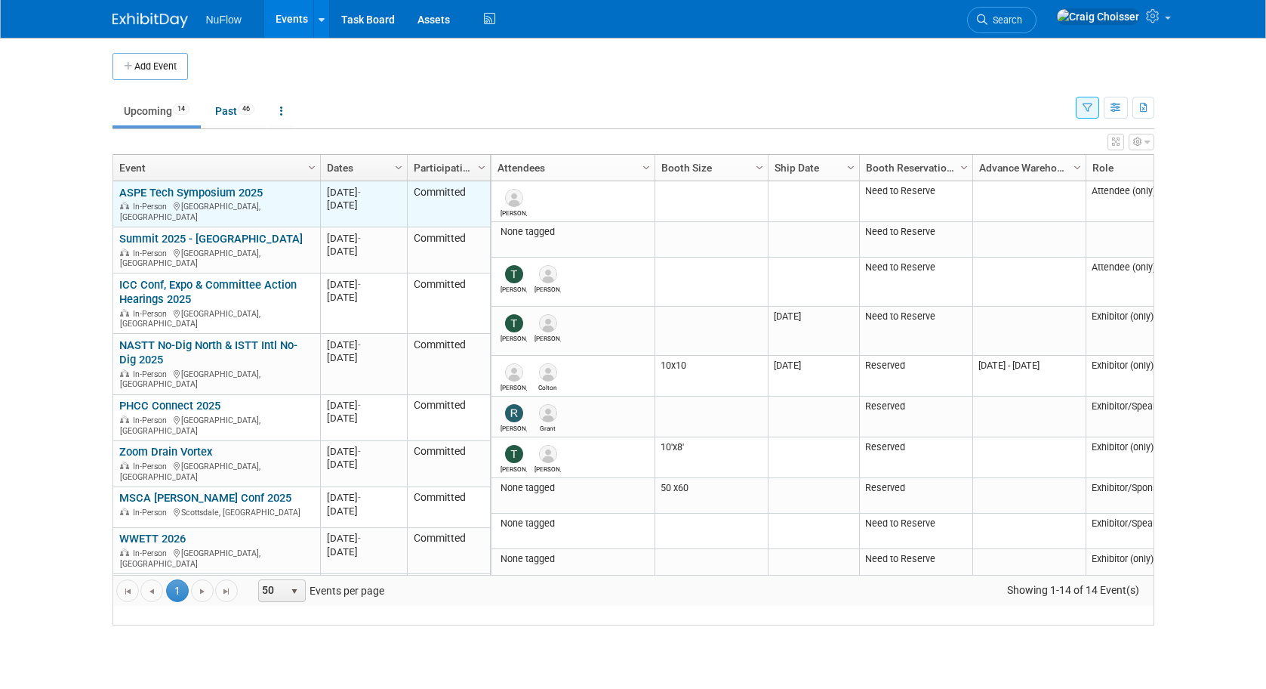
click at [250, 199] on link "ASPE Tech Symposium 2025" at bounding box center [190, 193] width 143 height 14
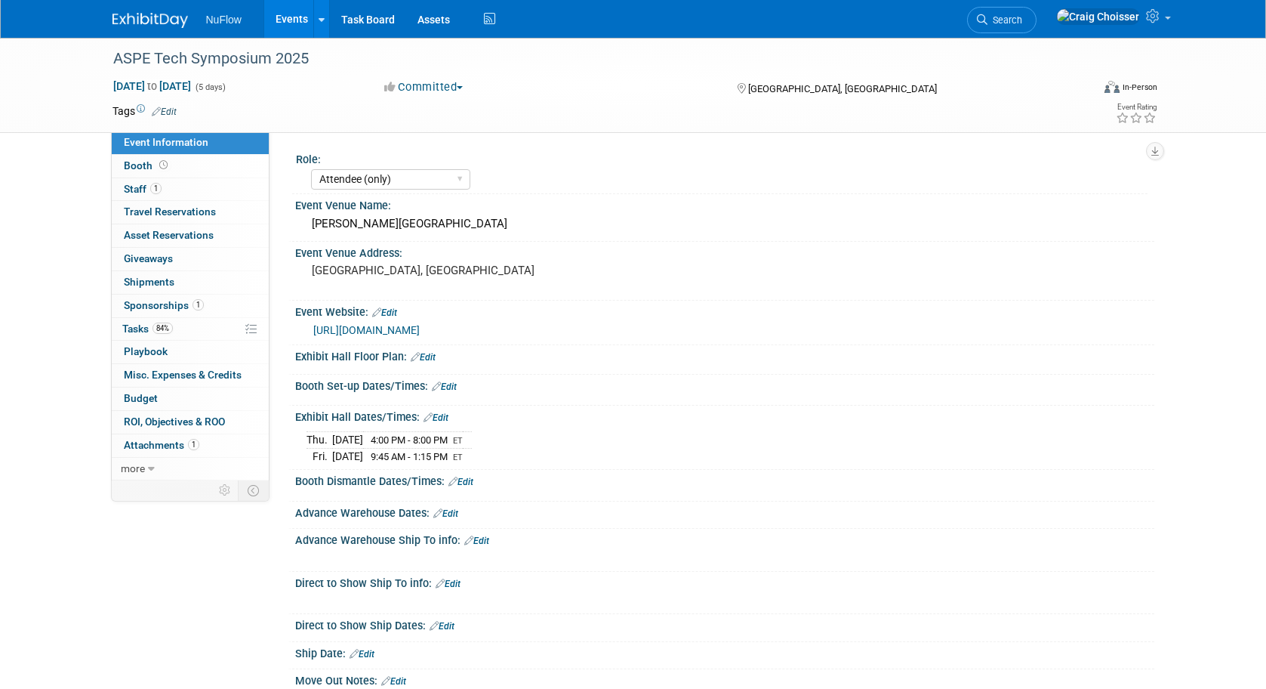
select select "Attendee (only)"
click at [286, 24] on link "Events" at bounding box center [291, 19] width 55 height 38
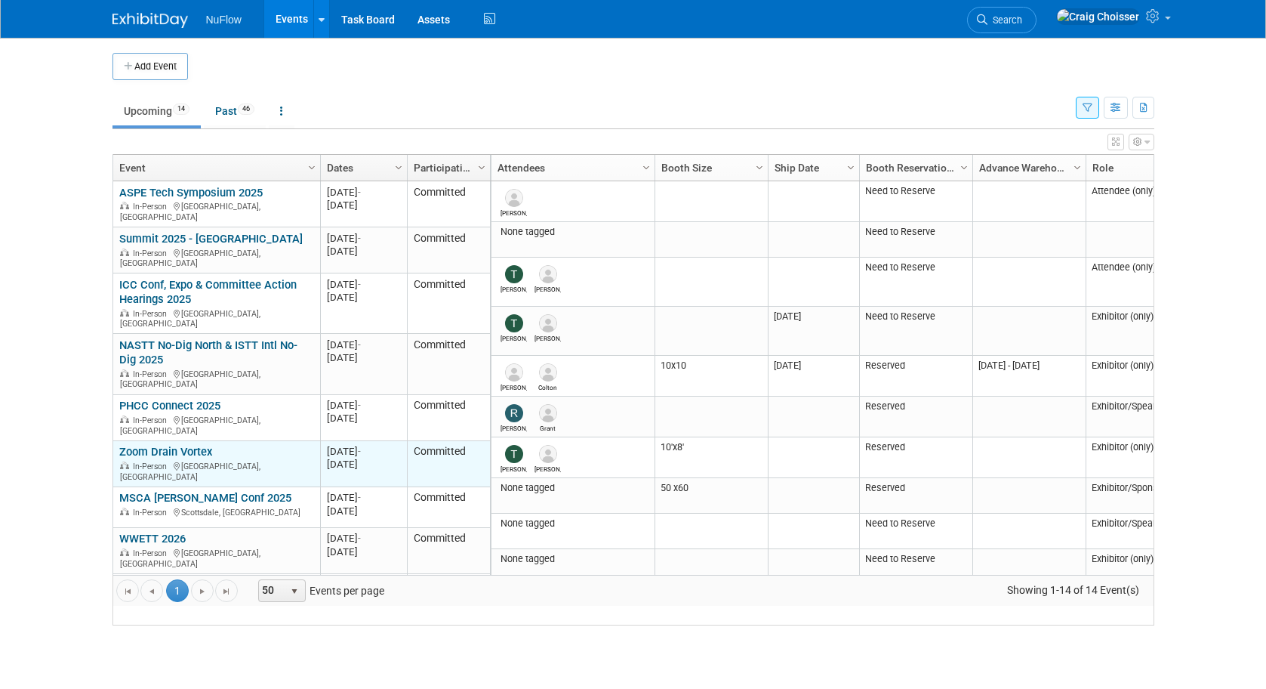
click at [168, 445] on link "Zoom Drain Vortex" at bounding box center [165, 452] width 93 height 14
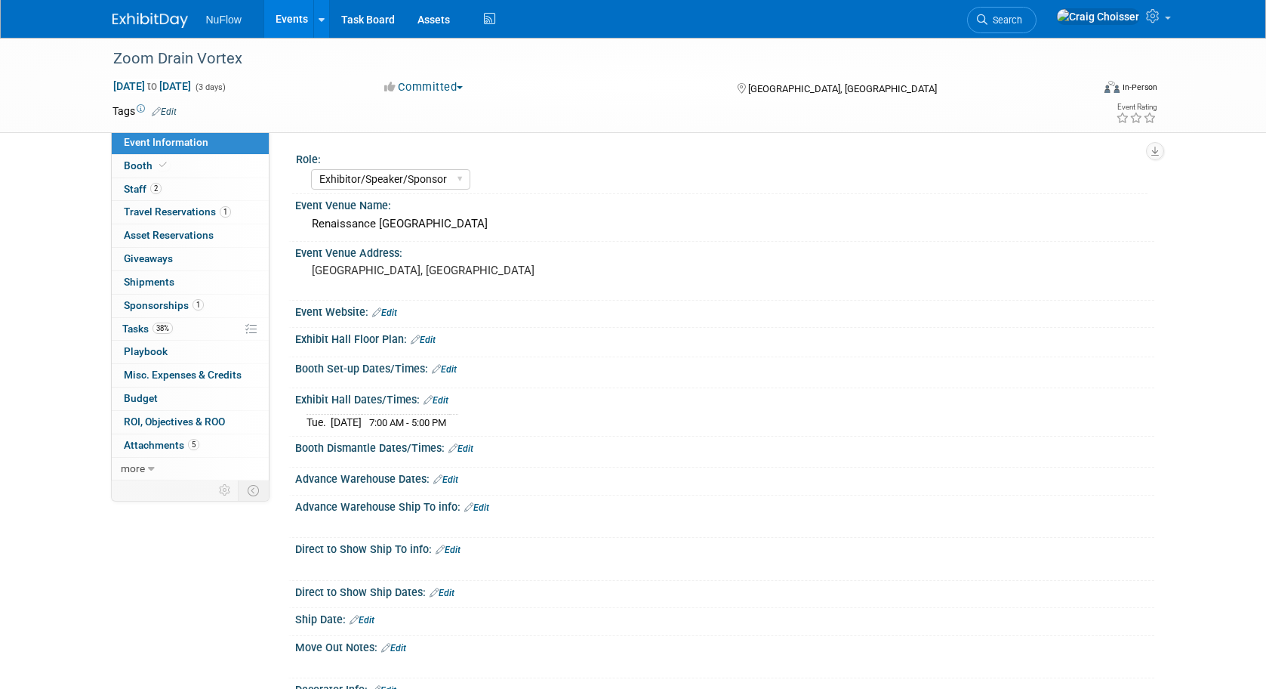
select select "Exhibitor/Speaker/Sponsor"
click at [134, 162] on span "Booth" at bounding box center [147, 165] width 46 height 12
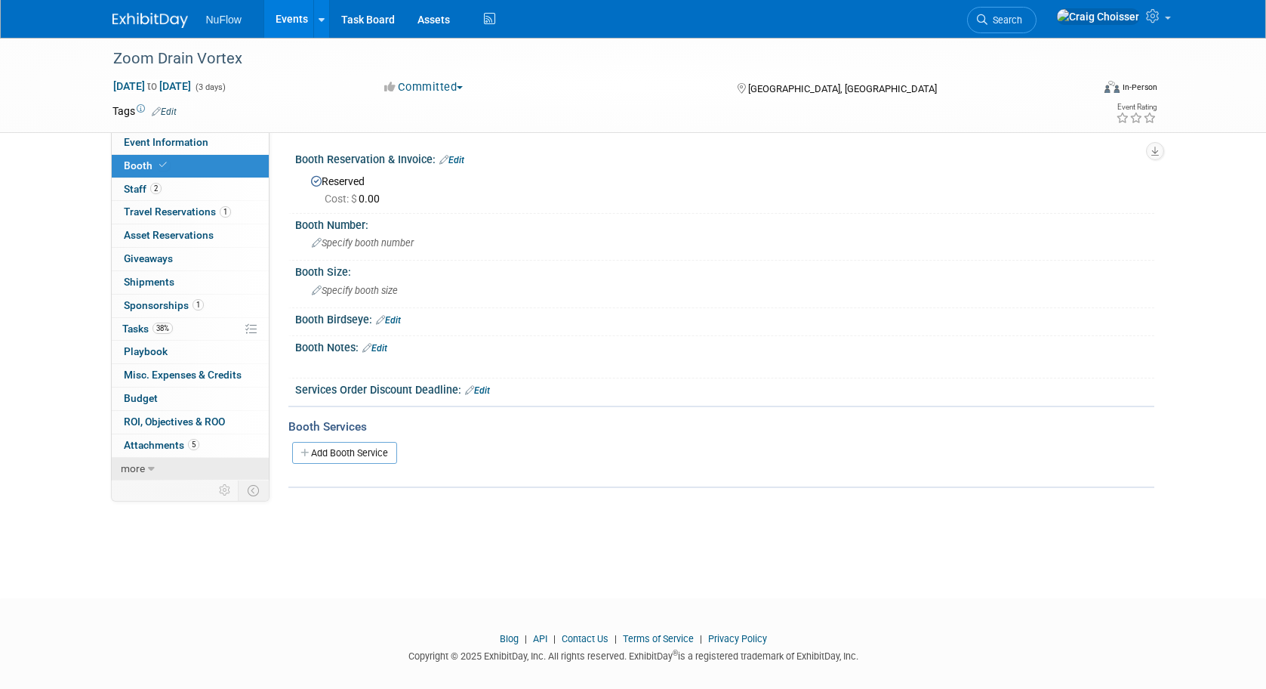
click at [135, 469] on link "more" at bounding box center [190, 469] width 157 height 23
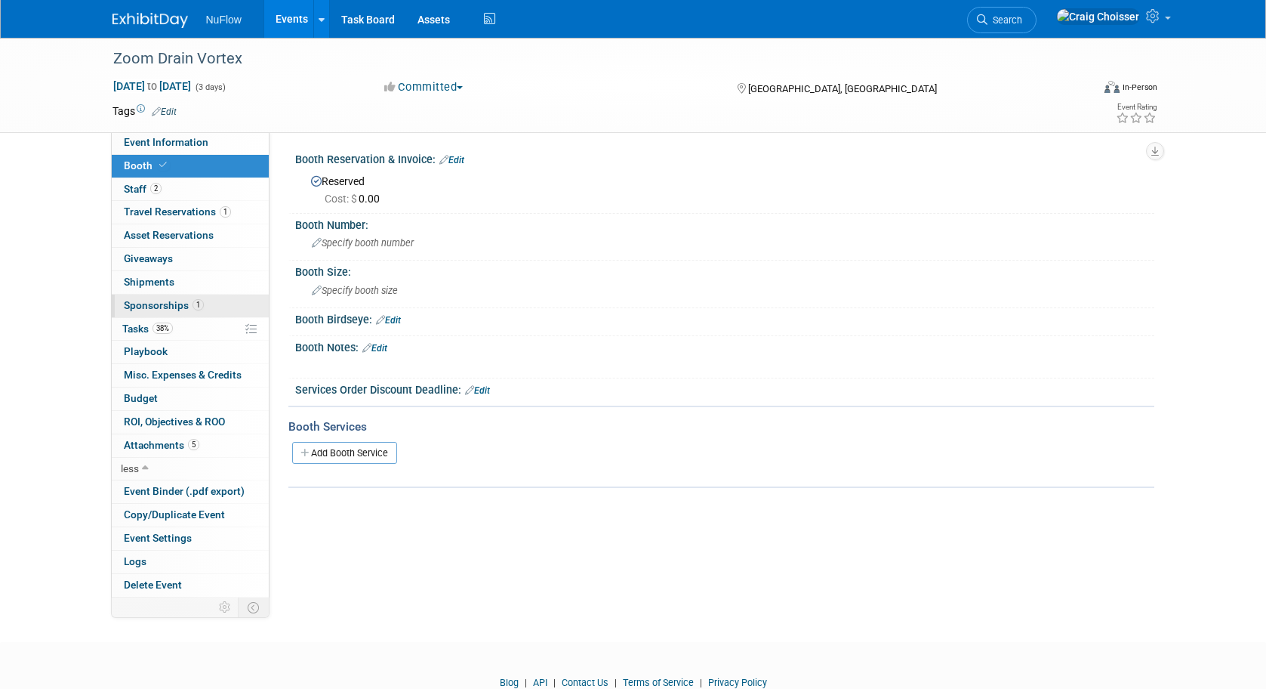
click at [149, 299] on span "Sponsorships 1" at bounding box center [164, 305] width 80 height 12
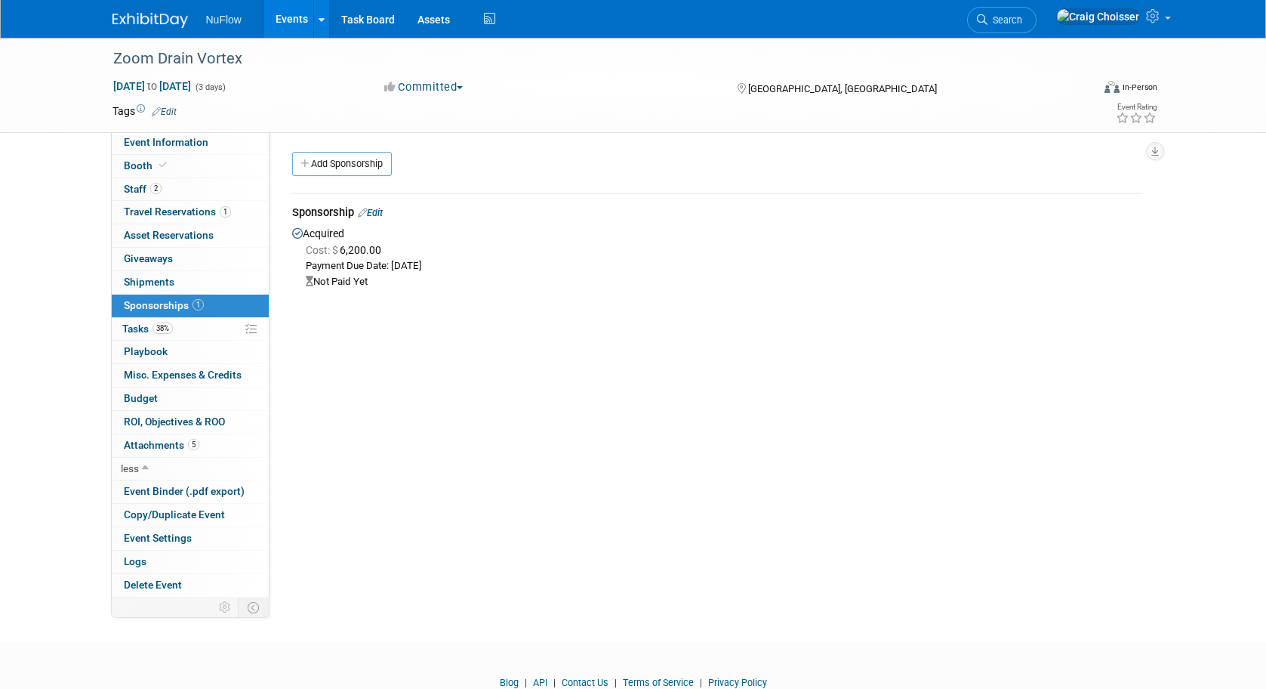
click at [378, 211] on link "Edit" at bounding box center [370, 212] width 25 height 11
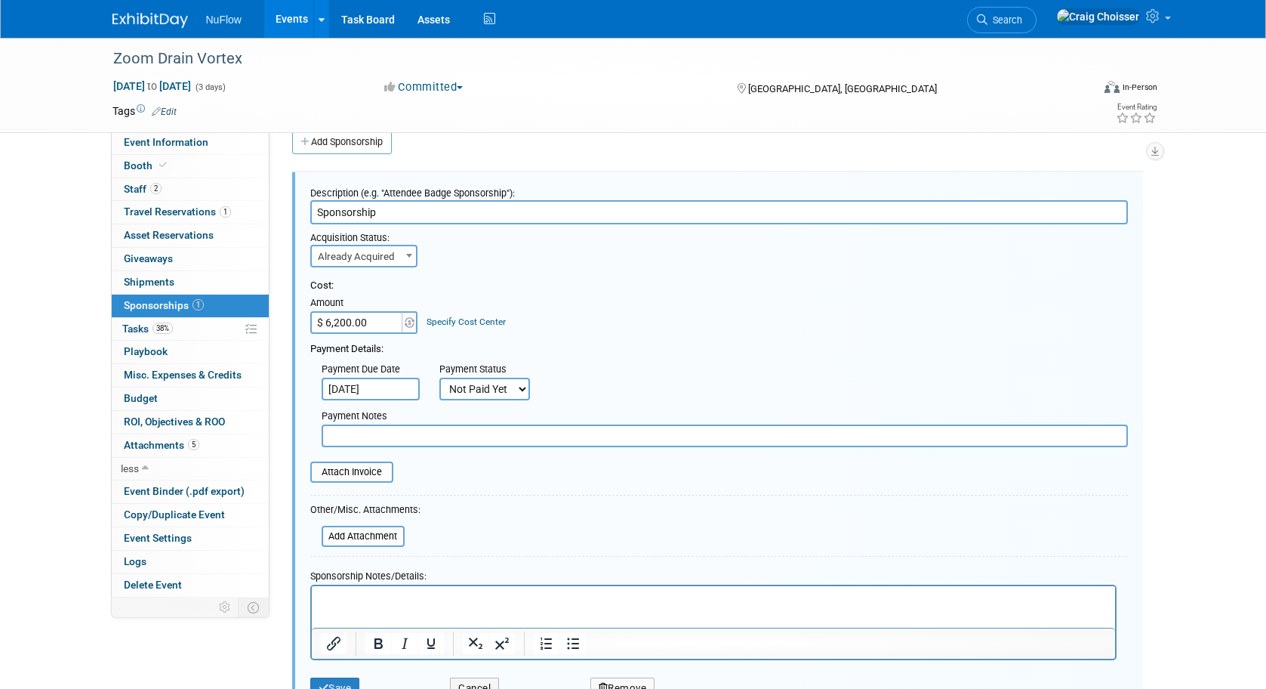
select select "1"
click at [385, 463] on input "file" at bounding box center [302, 472] width 180 height 18
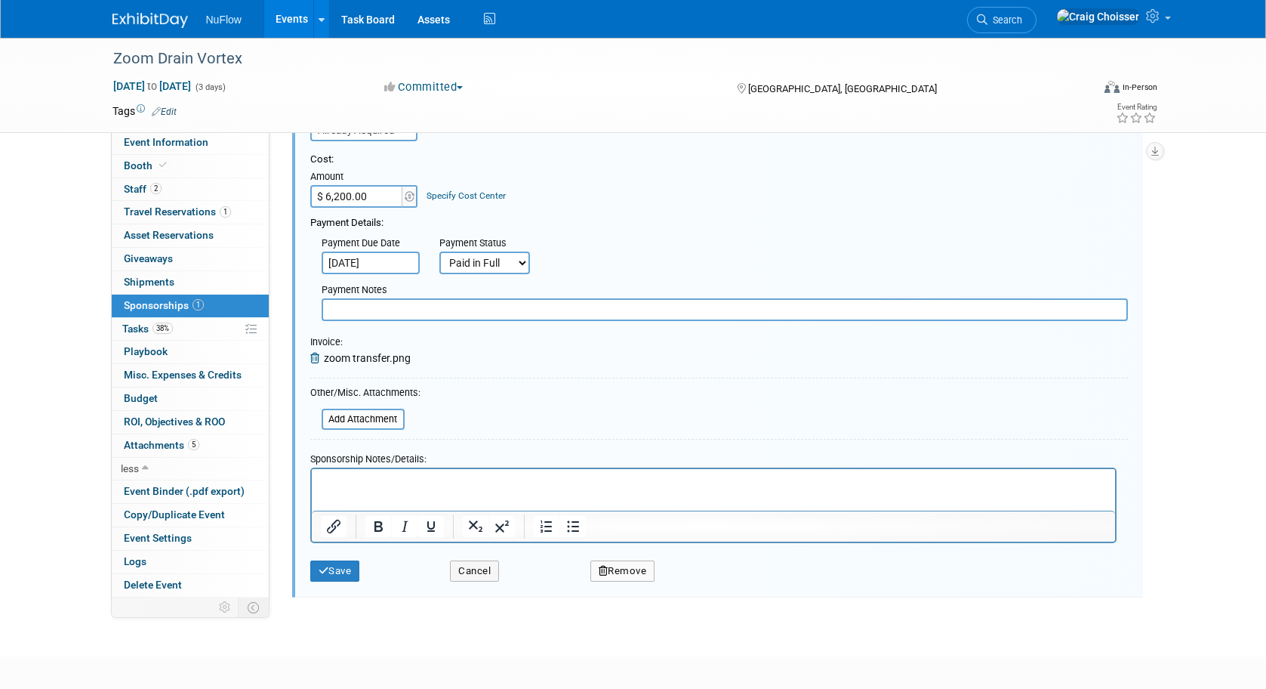
scroll to position [155, 0]
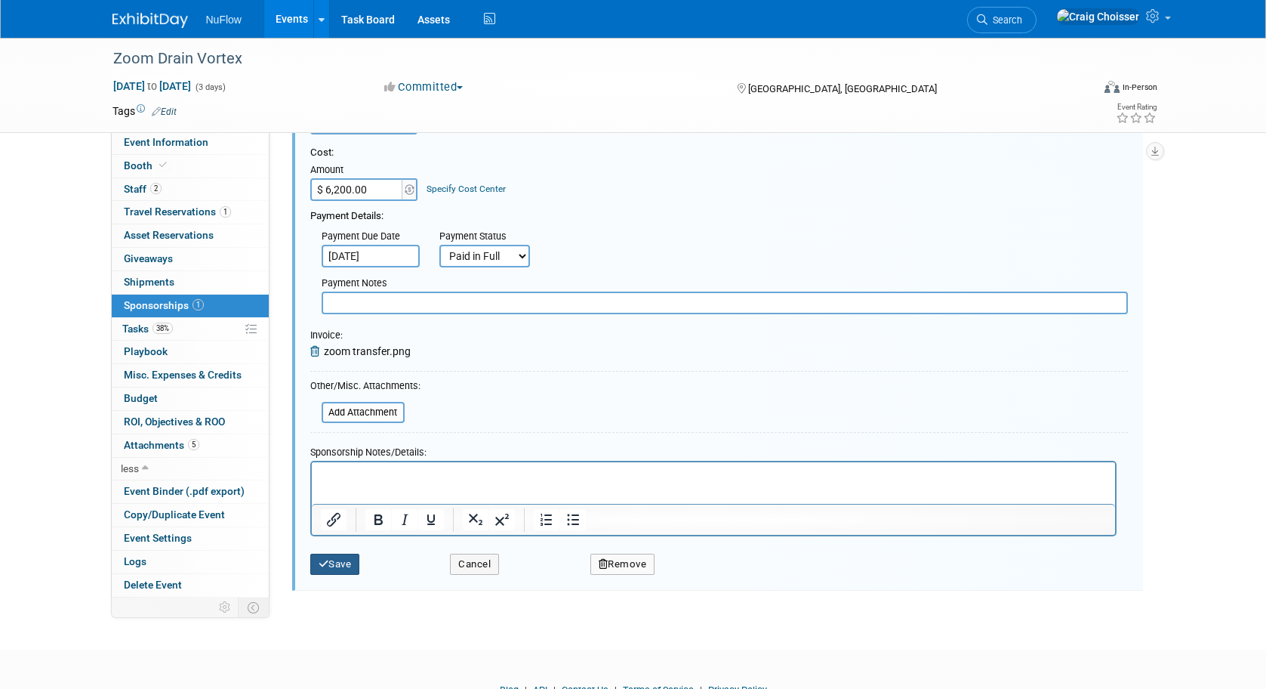
click at [334, 555] on button "Save" at bounding box center [335, 564] width 50 height 21
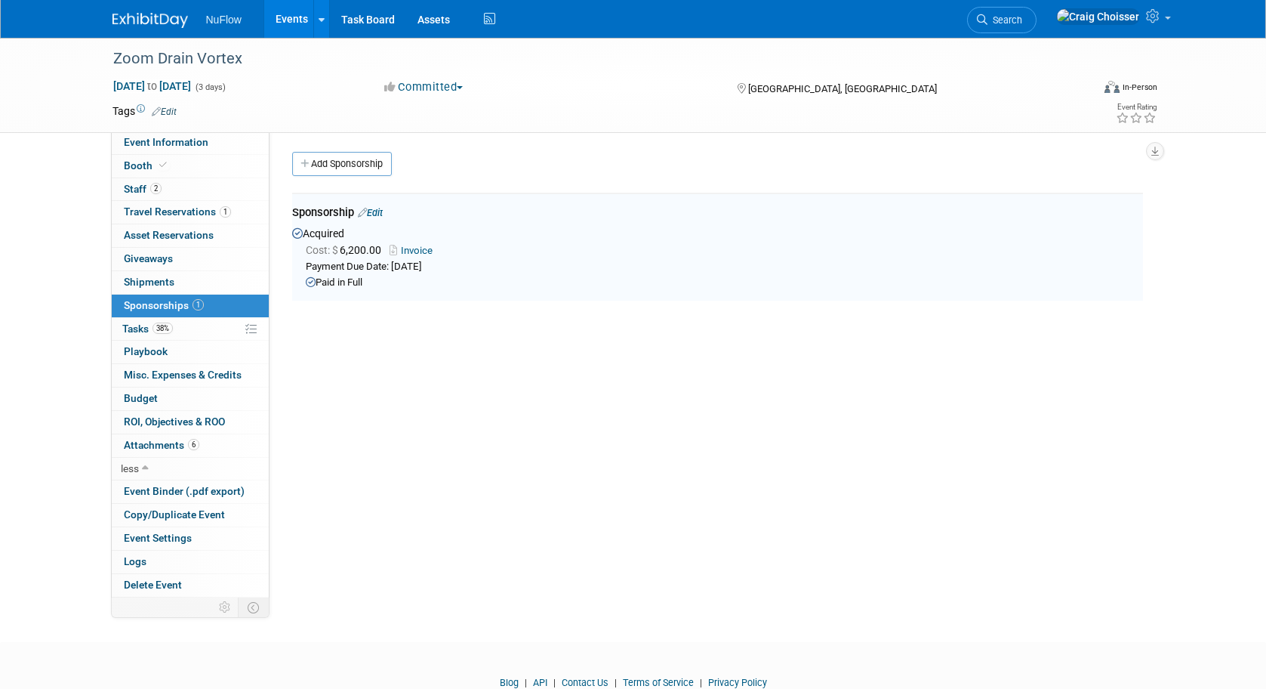
scroll to position [0, 0]
click at [147, 175] on link "Booth" at bounding box center [190, 166] width 157 height 23
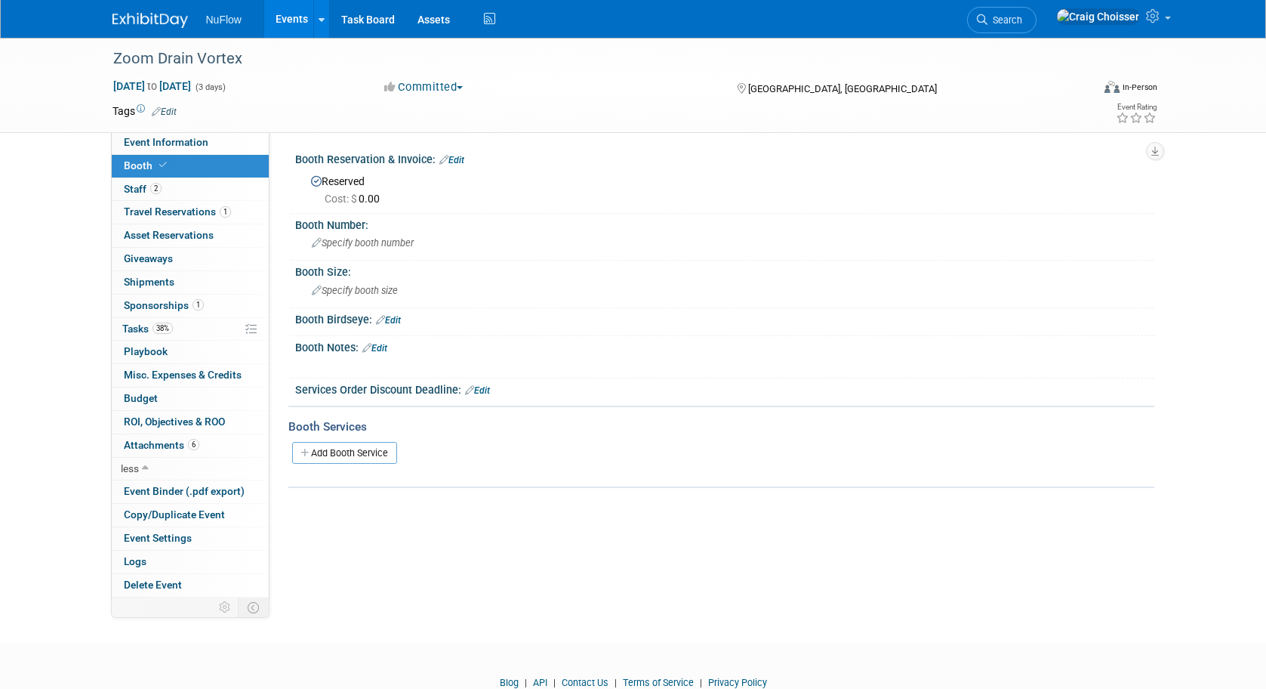
click at [457, 159] on link "Edit" at bounding box center [451, 160] width 25 height 11
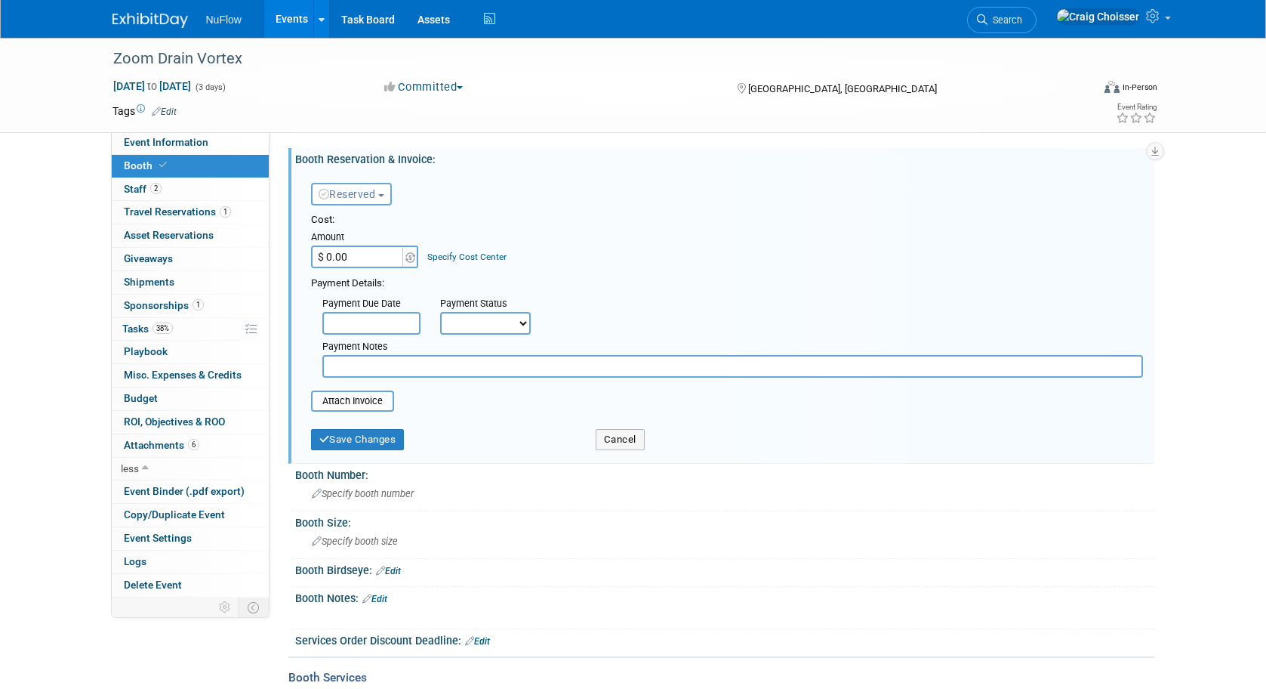
click at [381, 356] on input "text" at bounding box center [732, 366] width 821 height 23
type input "Tabletop, with sponsorship"
click at [371, 439] on button "Save Changes" at bounding box center [358, 439] width 94 height 21
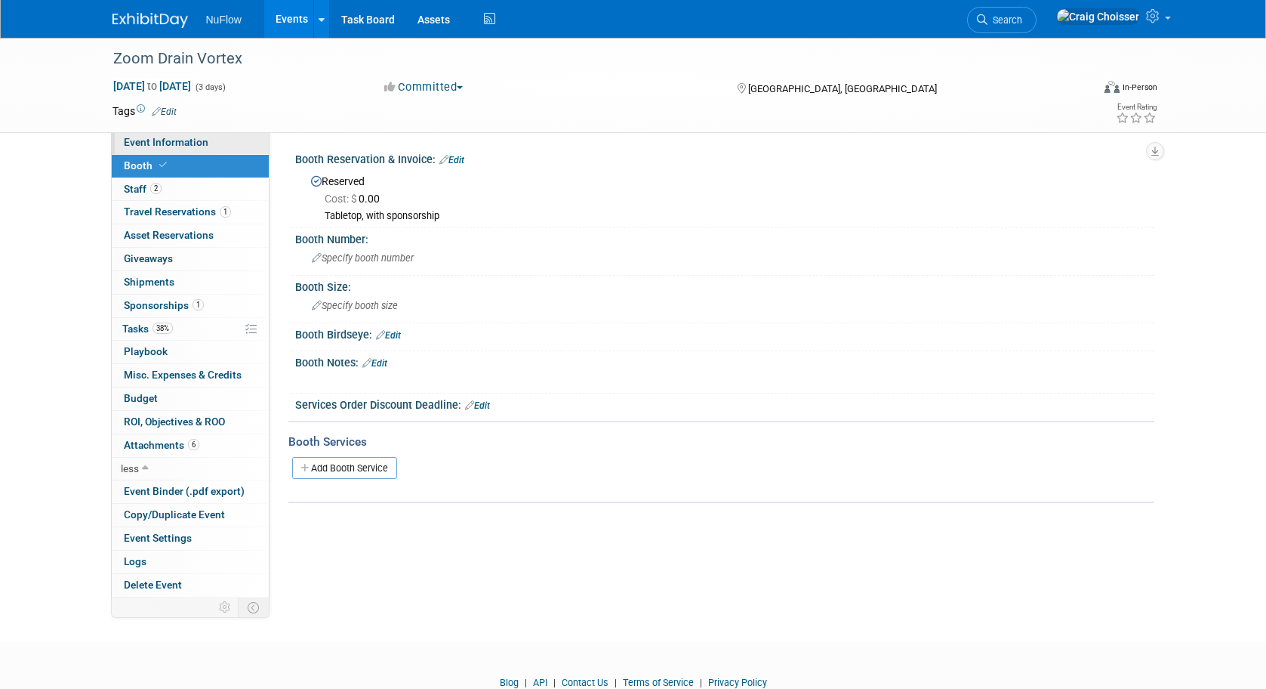
click at [175, 146] on span "Event Information" at bounding box center [166, 142] width 85 height 12
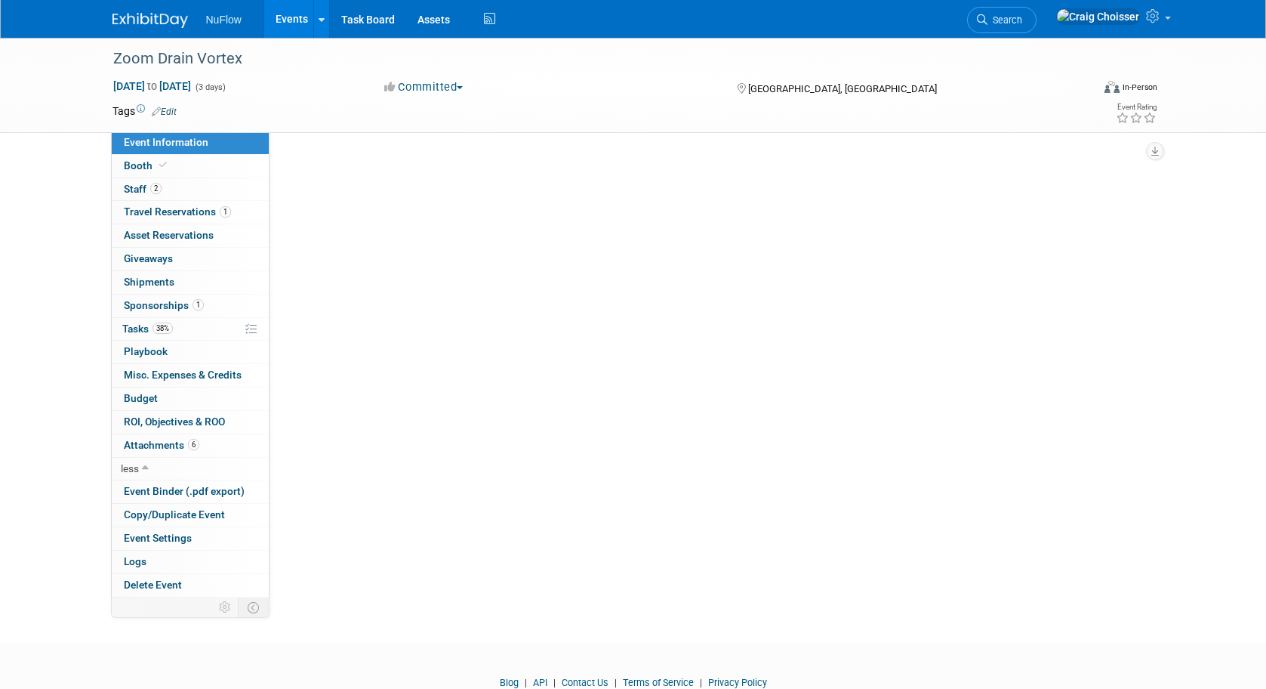
select select "Exhibitor/Speaker/Sponsor"
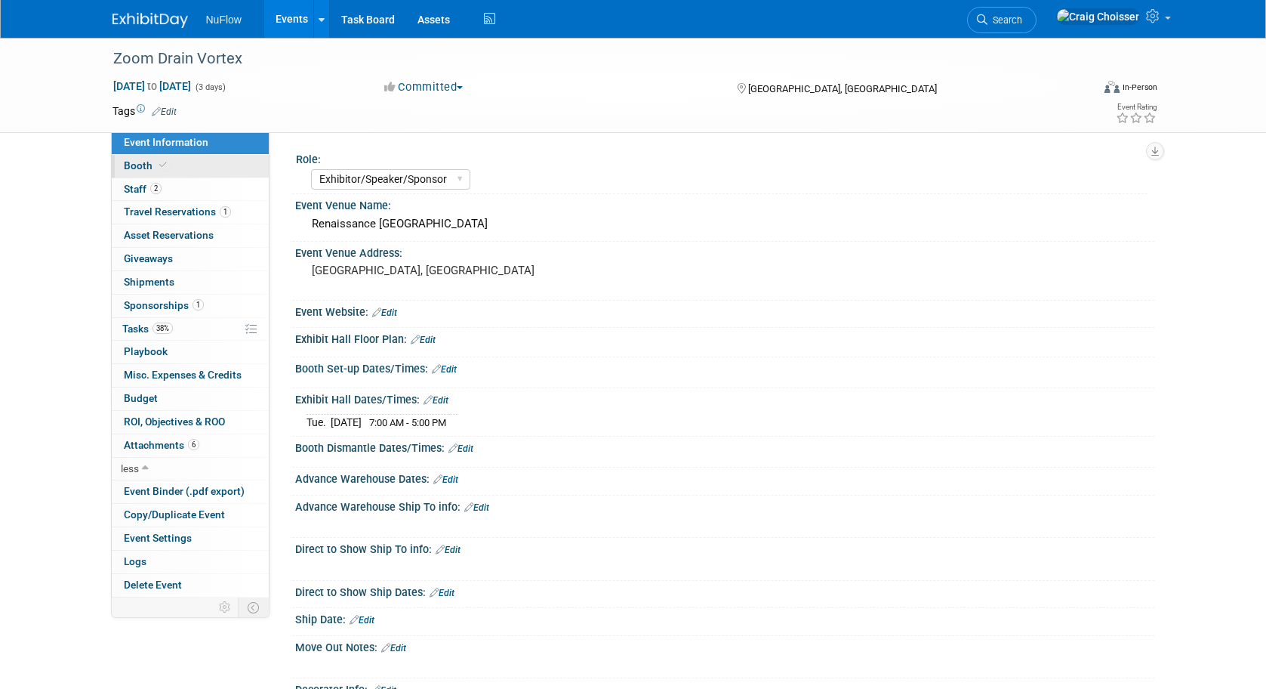
click at [144, 165] on span "Booth" at bounding box center [147, 165] width 46 height 12
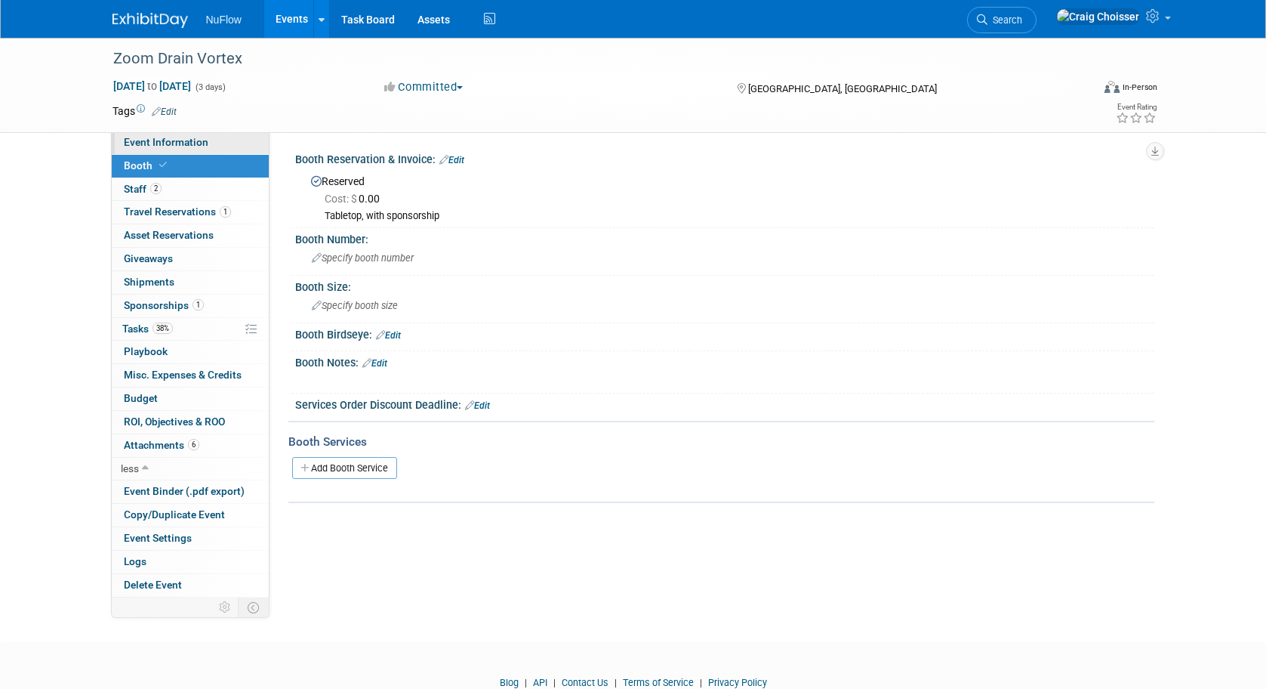
click at [195, 136] on span "Event Information" at bounding box center [166, 142] width 85 height 12
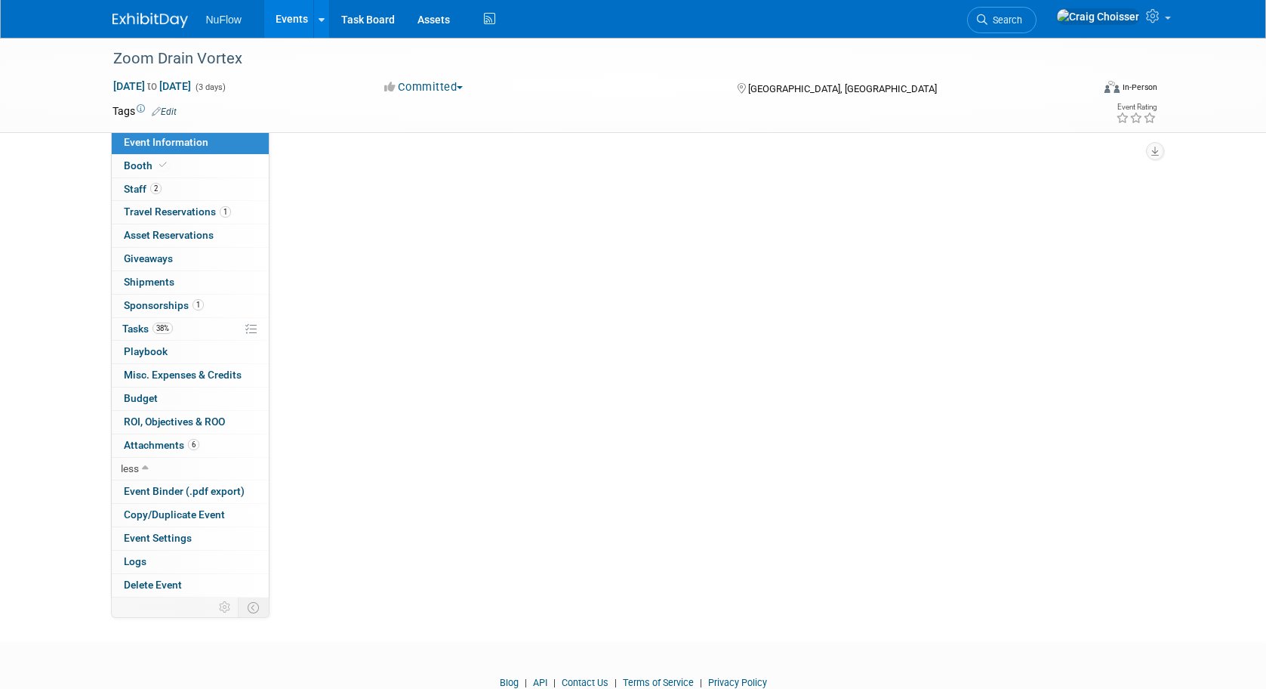
select select "Exhibitor/Speaker/Sponsor"
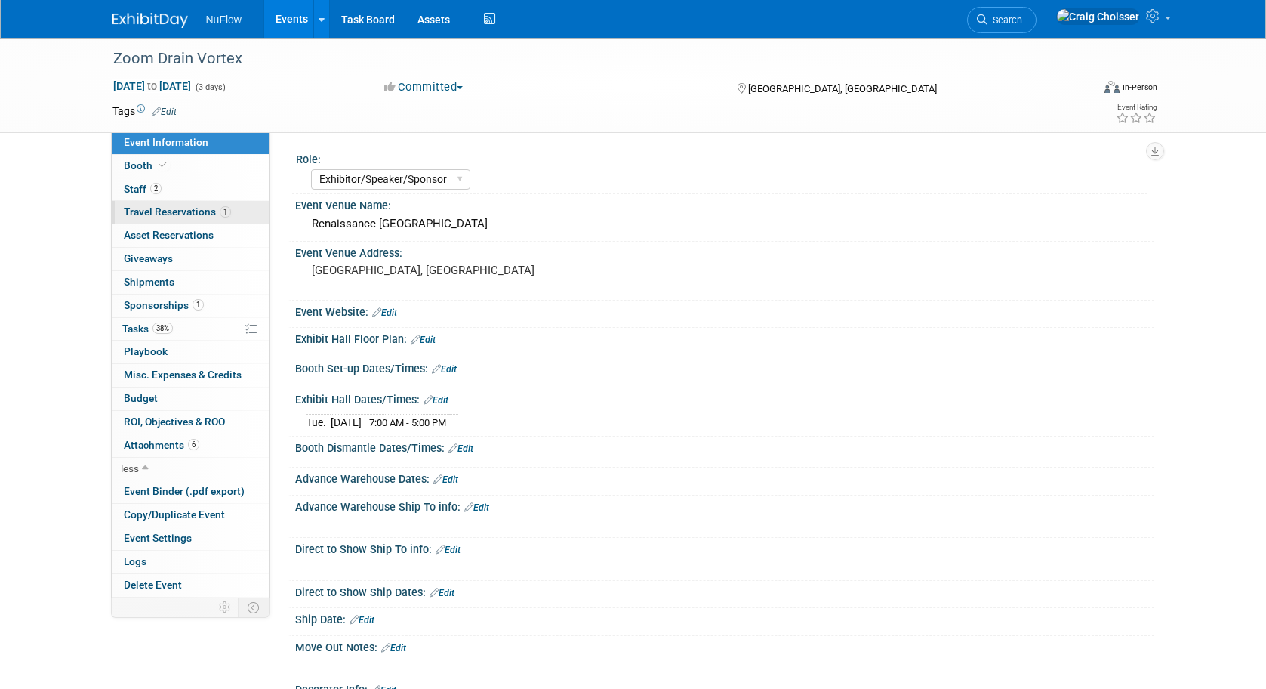
click at [164, 214] on span "Travel Reservations 1" at bounding box center [177, 211] width 107 height 12
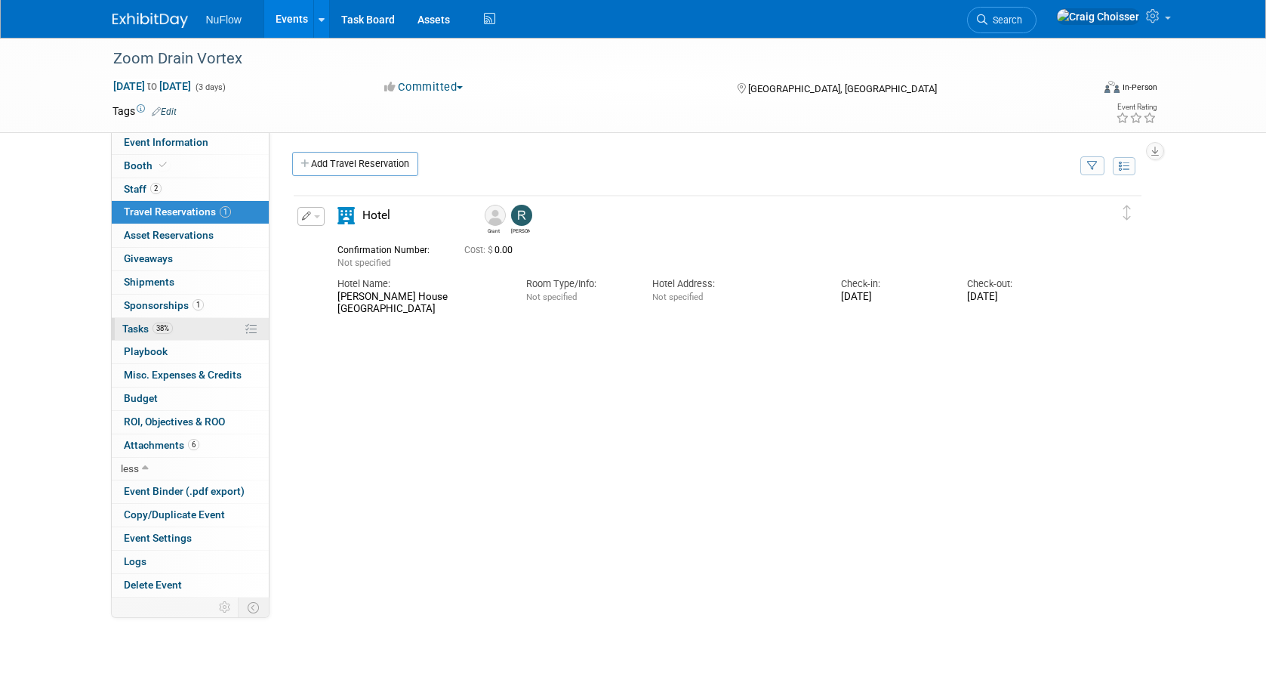
click at [137, 329] on link "38% Tasks 38%" at bounding box center [190, 329] width 157 height 23
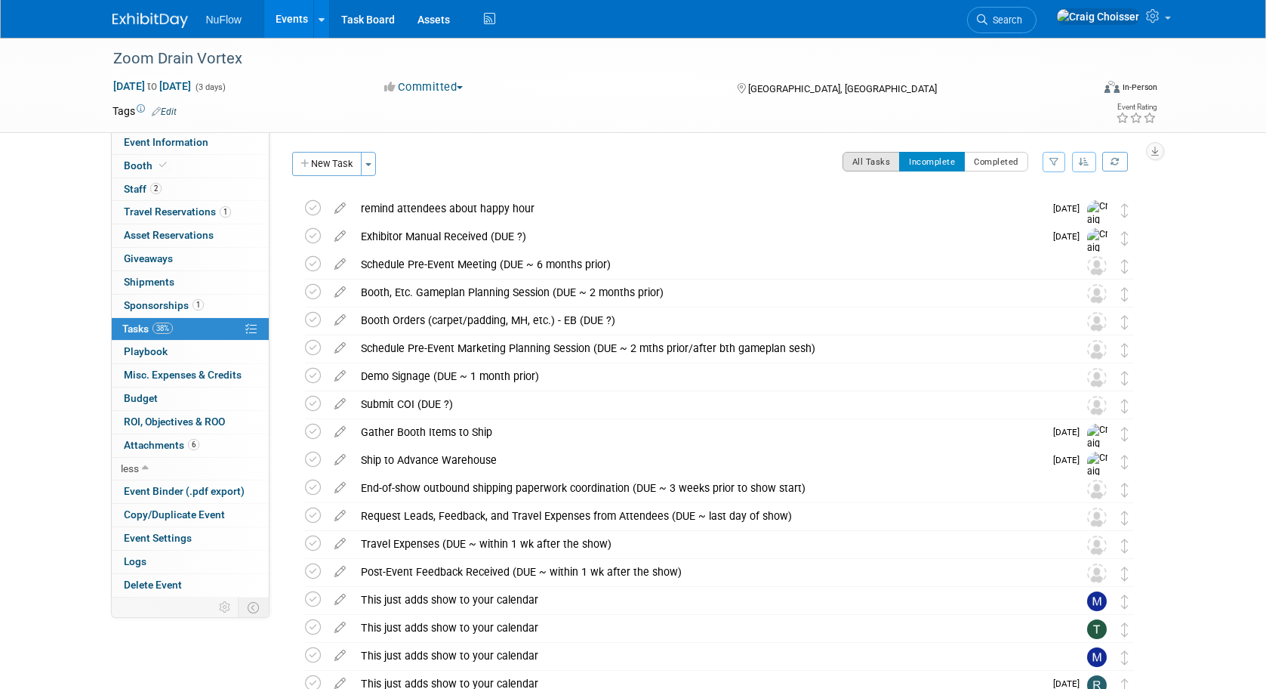
click at [874, 163] on button "All Tasks" at bounding box center [872, 162] width 58 height 20
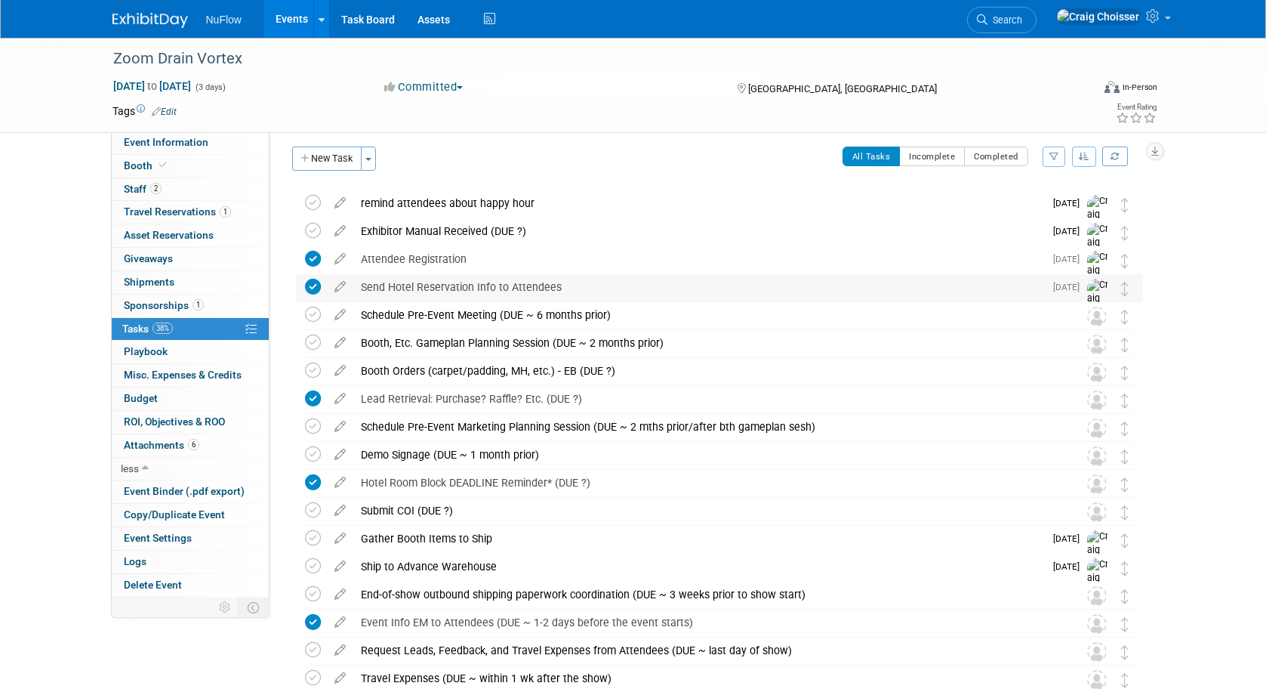
scroll to position [6, 0]
click at [294, 24] on link "Events" at bounding box center [291, 19] width 55 height 38
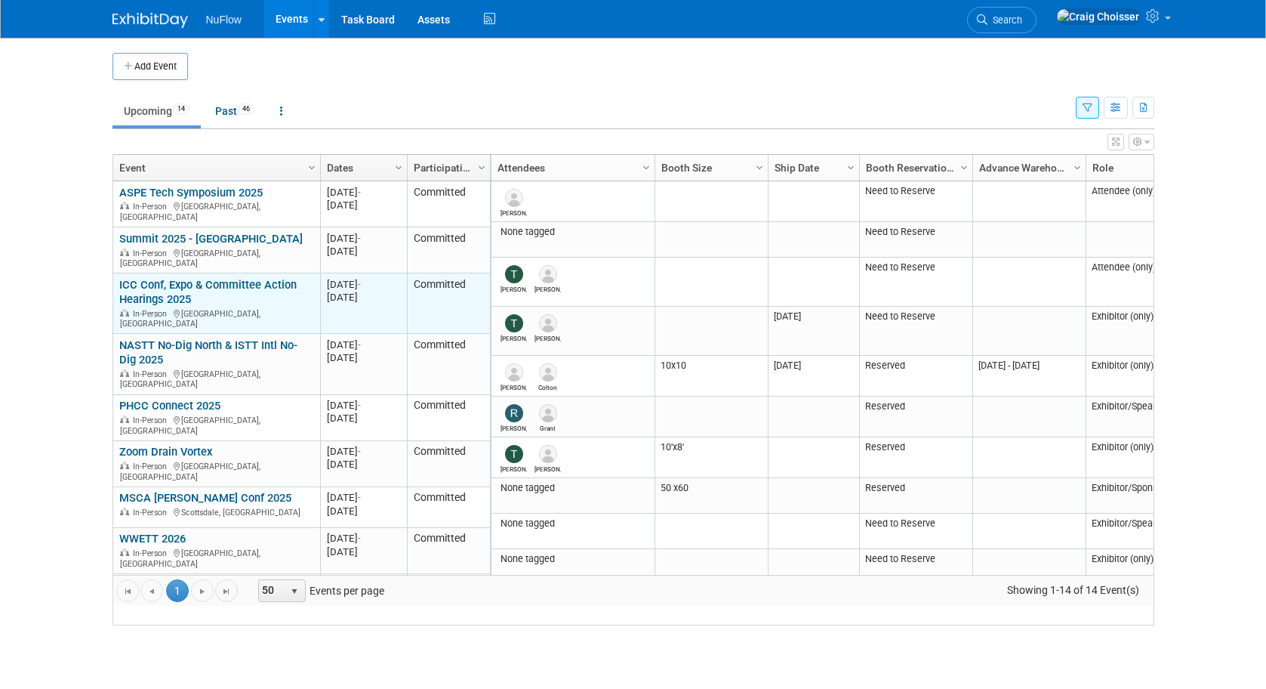
click at [273, 290] on link "ICC Conf, Expo & Committee Action Hearings 2025" at bounding box center [207, 292] width 177 height 28
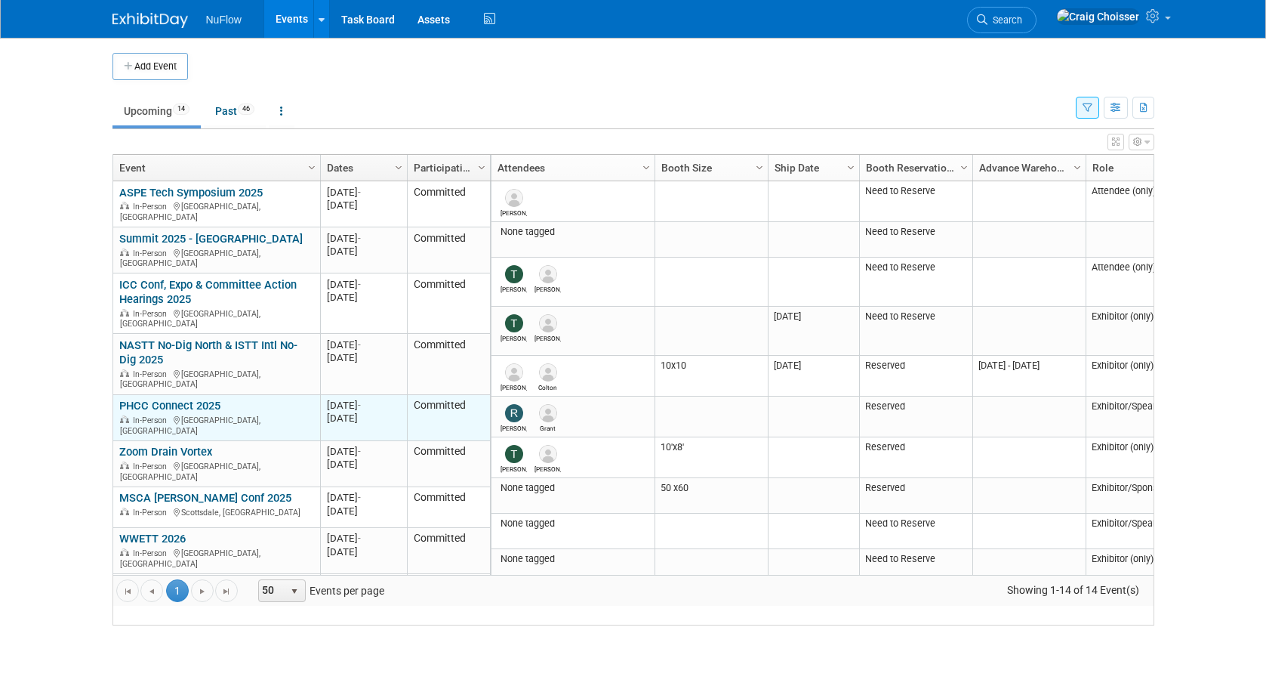
click at [201, 399] on link "PHCC Connect 2025" at bounding box center [169, 406] width 101 height 14
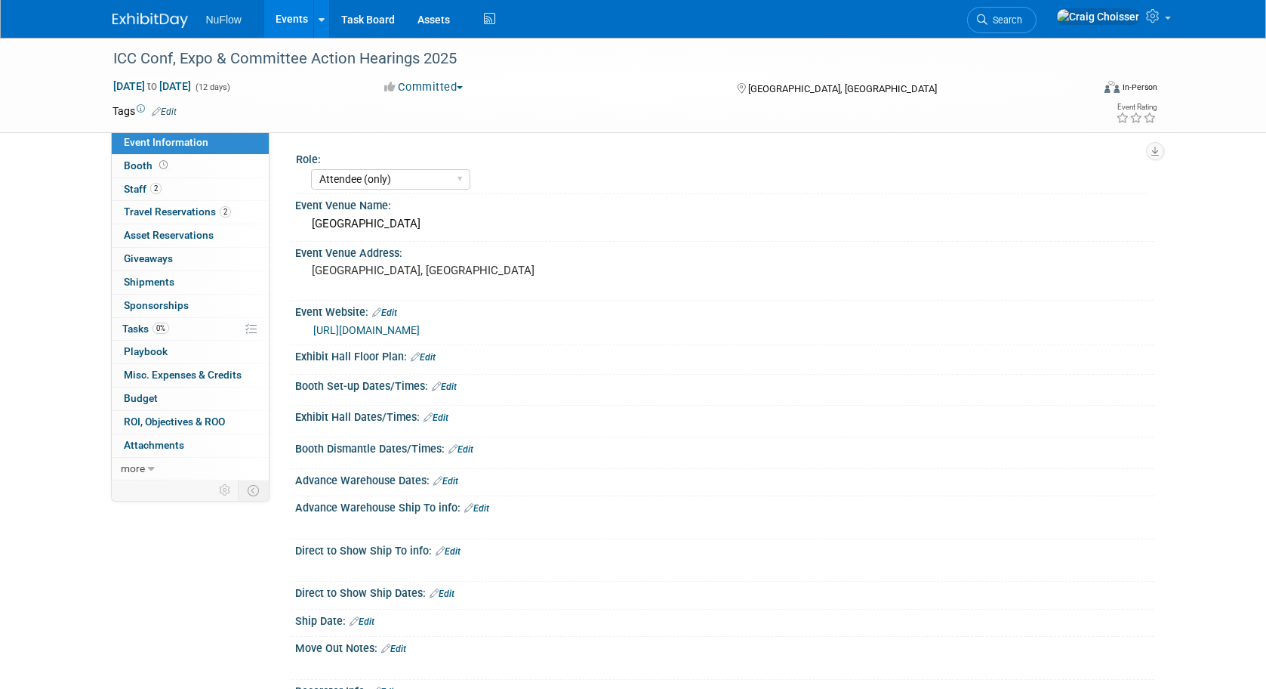
select select "Attendee (only)"
click at [143, 322] on span "Tasks 0%" at bounding box center [145, 328] width 47 height 12
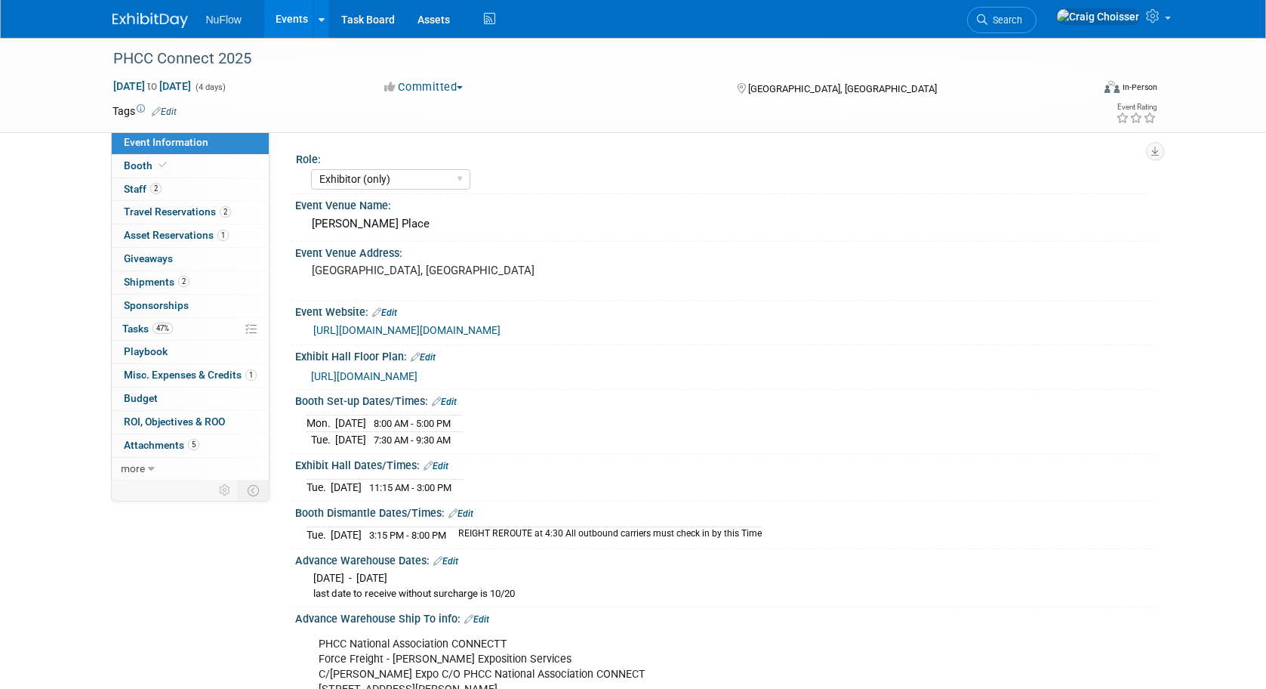
select select "Exhibitor (only)"
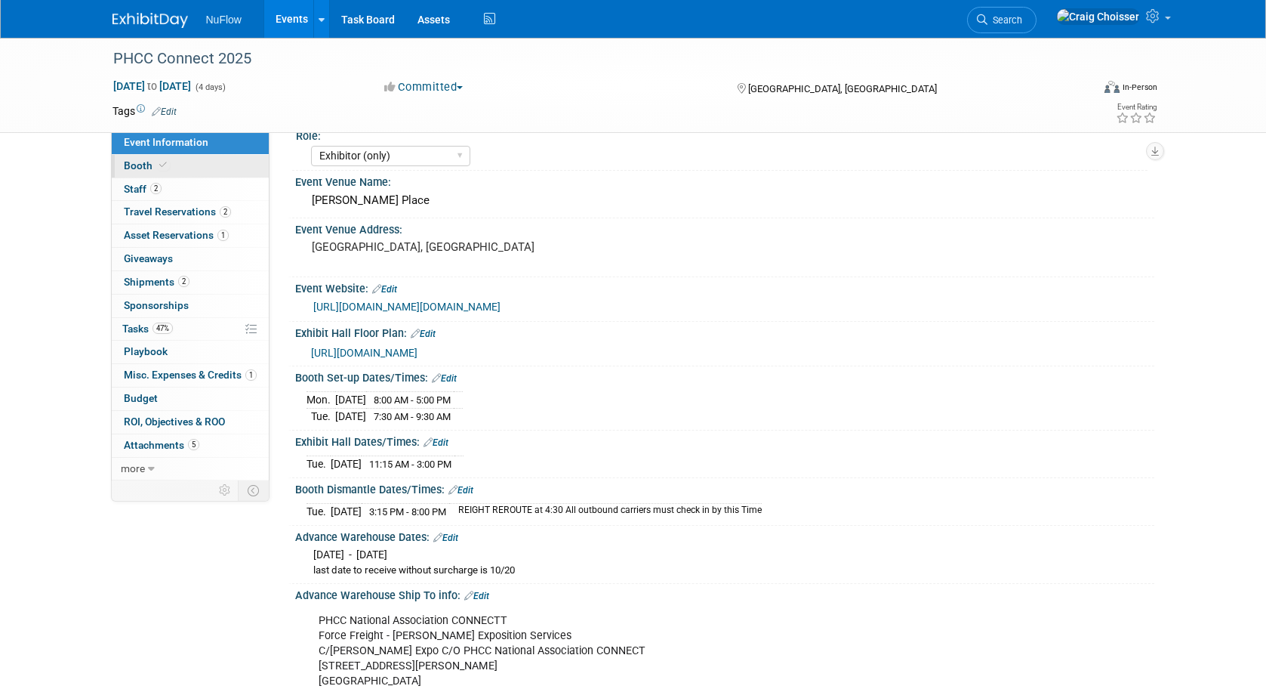
click at [136, 168] on span "Booth" at bounding box center [147, 165] width 46 height 12
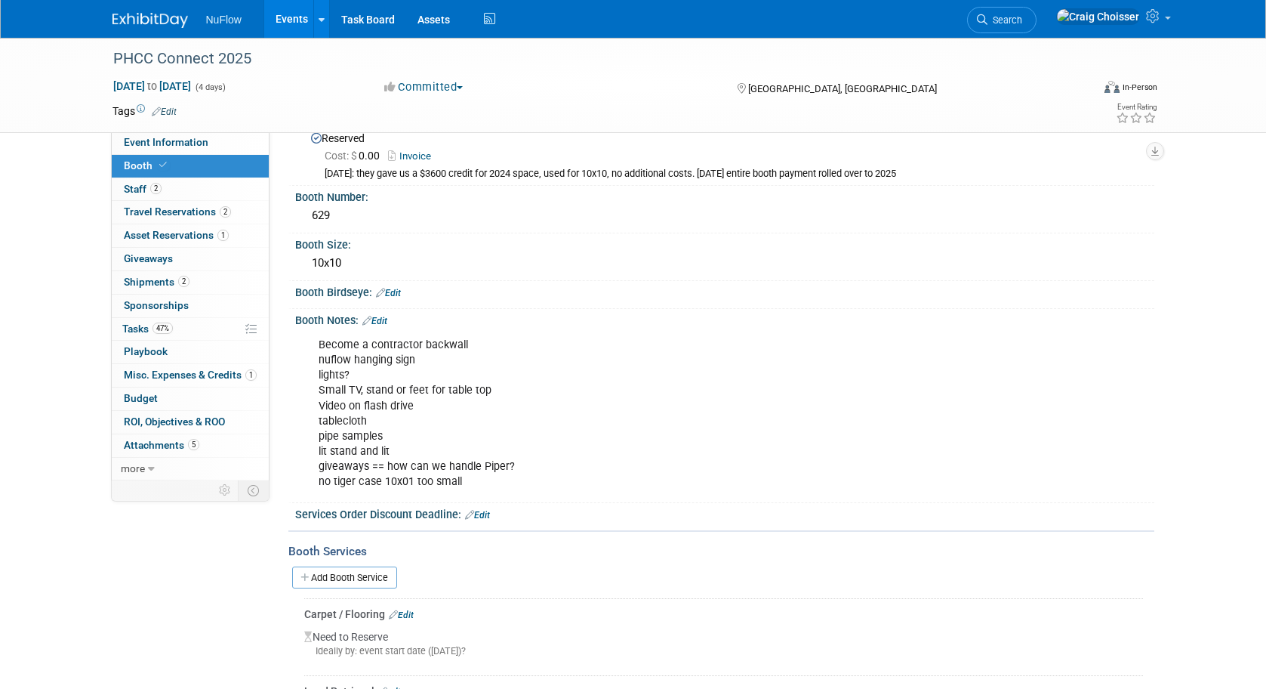
scroll to position [42, 0]
click at [397, 461] on div "Become a contractor backwall nuflow hanging sign lights? Small TV, stand or fee…" at bounding box center [648, 414] width 680 height 167
drag, startPoint x: 385, startPoint y: 463, endPoint x: 479, endPoint y: 461, distance: 93.6
click at [479, 461] on div "Become a contractor backwall nuflow hanging sign lights? Small TV, stand or fee…" at bounding box center [648, 414] width 680 height 167
click at [386, 319] on link "Edit" at bounding box center [374, 322] width 25 height 11
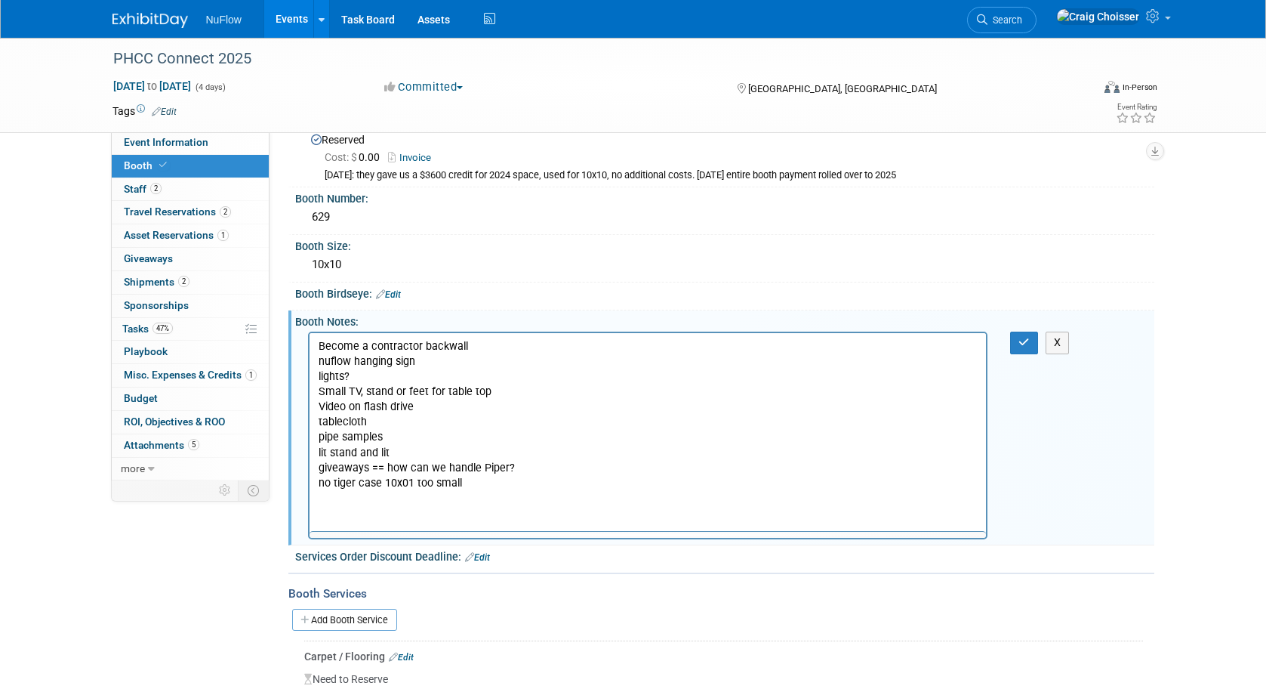
scroll to position [0, 0]
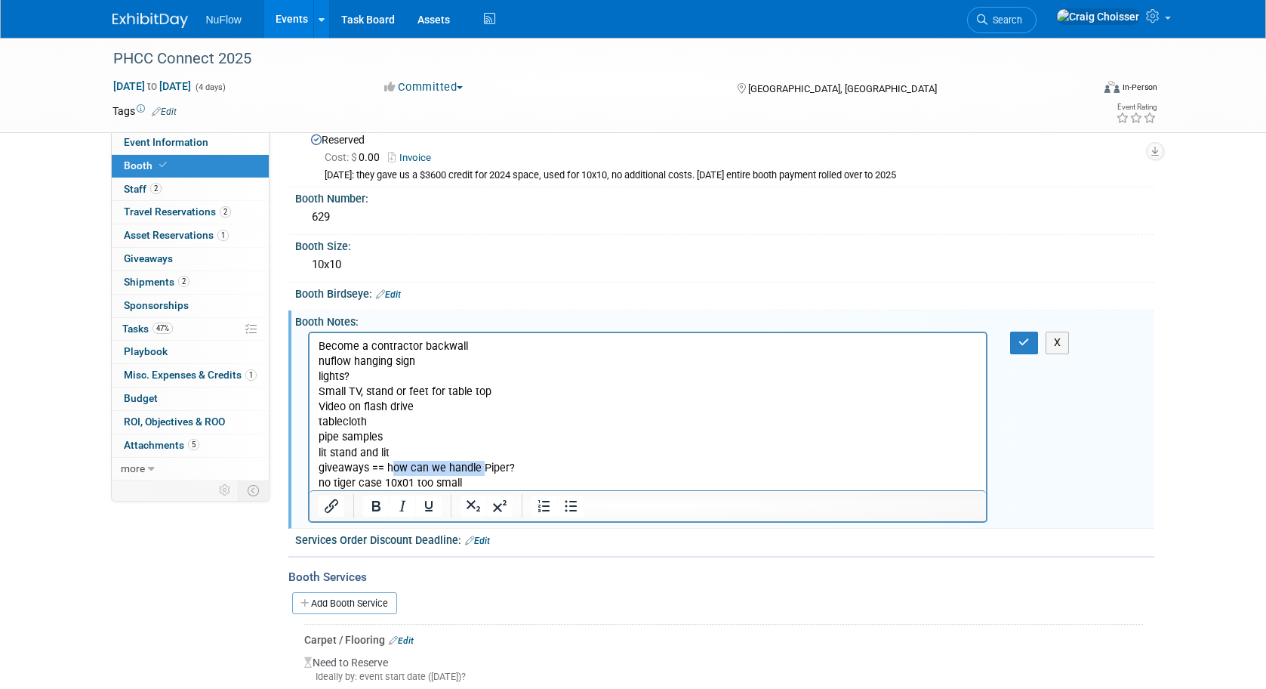
drag, startPoint x: 480, startPoint y: 466, endPoint x: 393, endPoint y: 464, distance: 86.1
click at [393, 464] on p "Become a contractor backwall nuflow hanging sign lights? Small TV, stand or fee…" at bounding box center [648, 415] width 660 height 152
click at [1022, 346] on button "button" at bounding box center [1024, 342] width 28 height 22
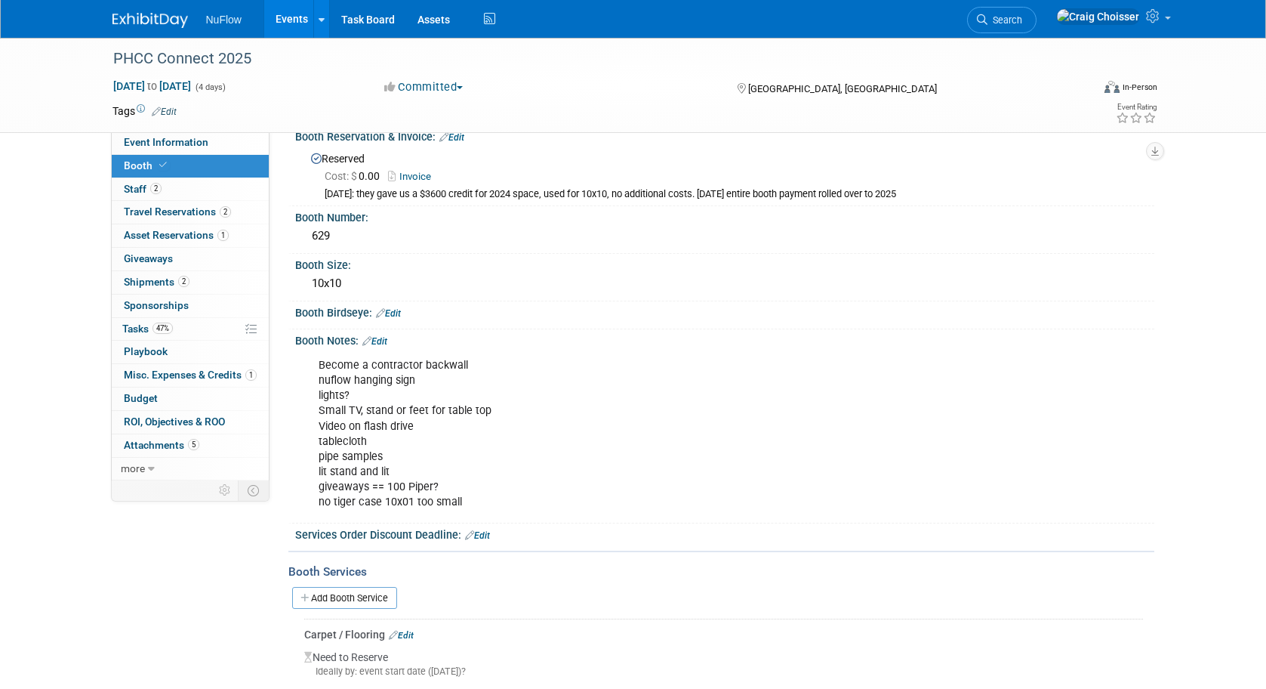
scroll to position [23, 0]
click at [459, 421] on div "Become a contractor backwall nuflow hanging sign lights? Small TV, stand or fee…" at bounding box center [648, 433] width 680 height 167
click at [399, 424] on div "Become a contractor backwall nuflow hanging sign lights? Small TV, stand or fee…" at bounding box center [648, 433] width 680 height 167
click at [382, 335] on link "Edit" at bounding box center [374, 340] width 25 height 11
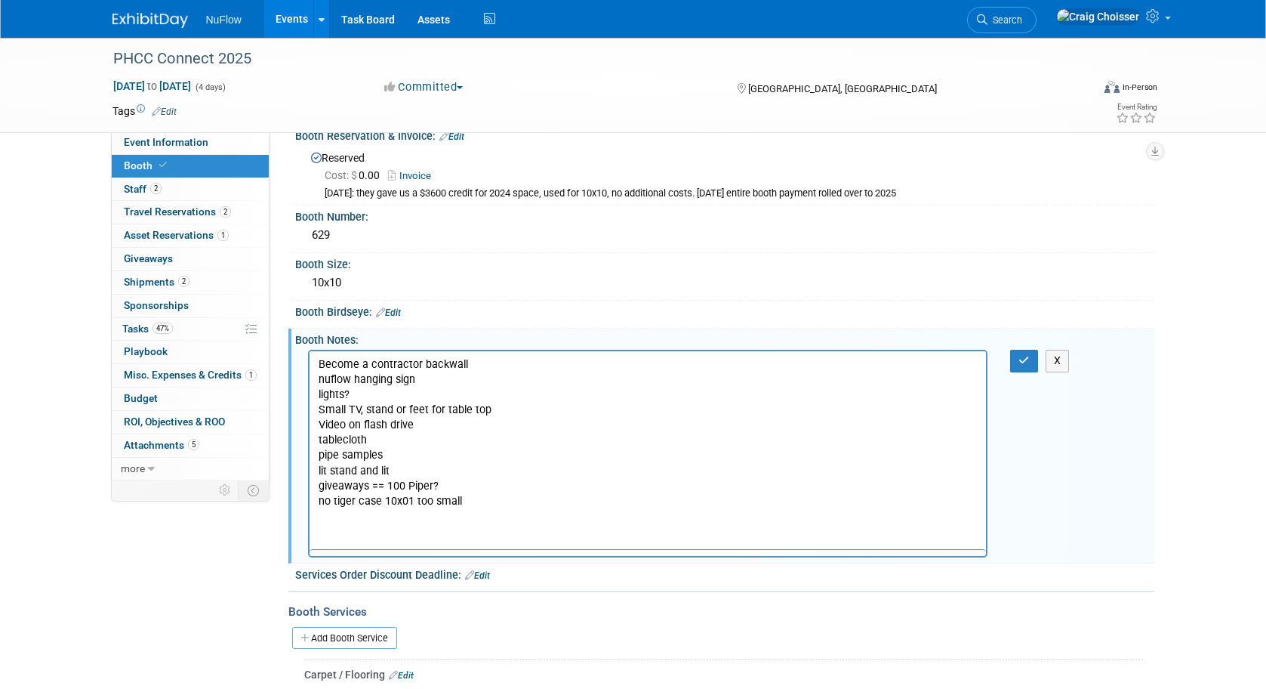
scroll to position [0, 0]
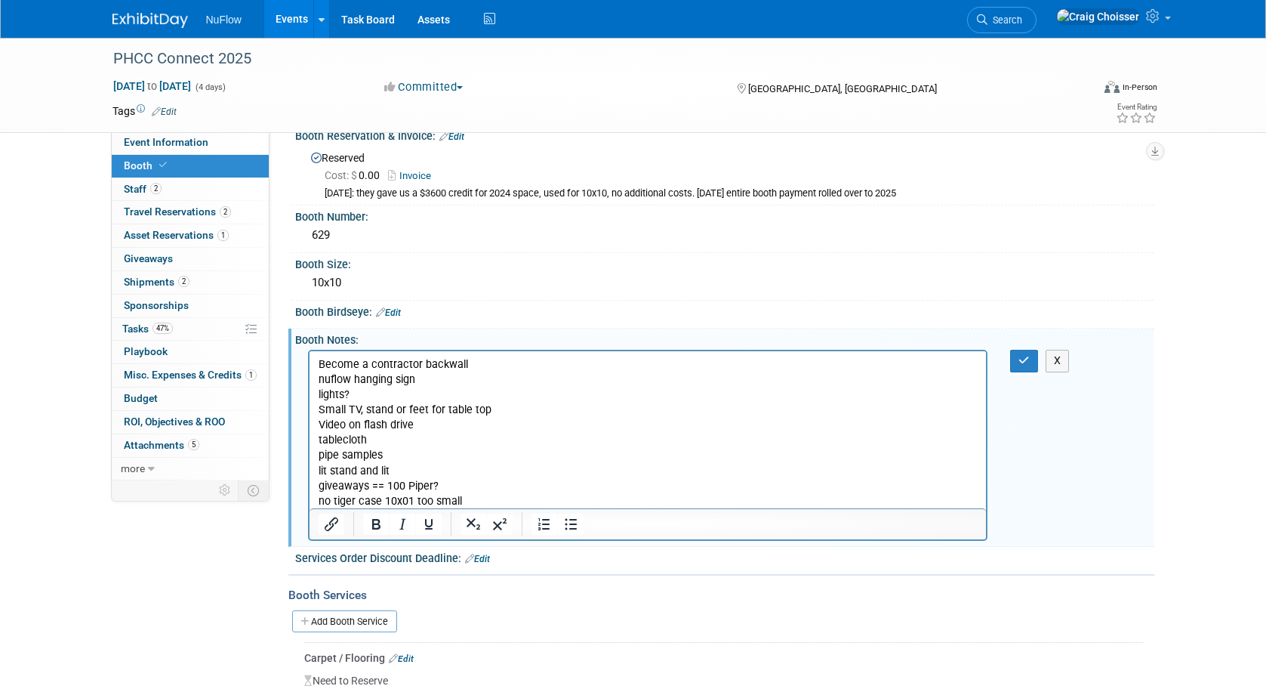
click at [428, 425] on p "Become a contractor backwall nuflow hanging sign lights? Small TV, stand or fee…" at bounding box center [648, 433] width 660 height 152
click at [1025, 357] on icon "button" at bounding box center [1024, 360] width 11 height 11
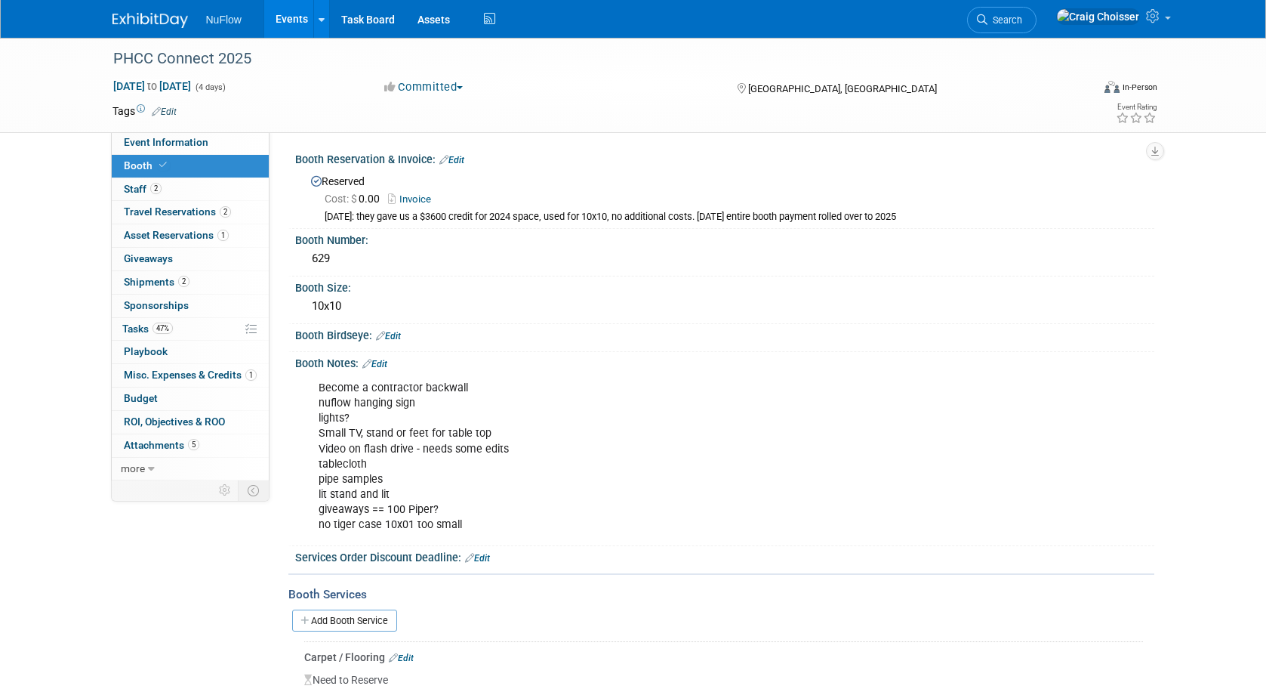
click at [383, 359] on link "Edit" at bounding box center [374, 364] width 25 height 11
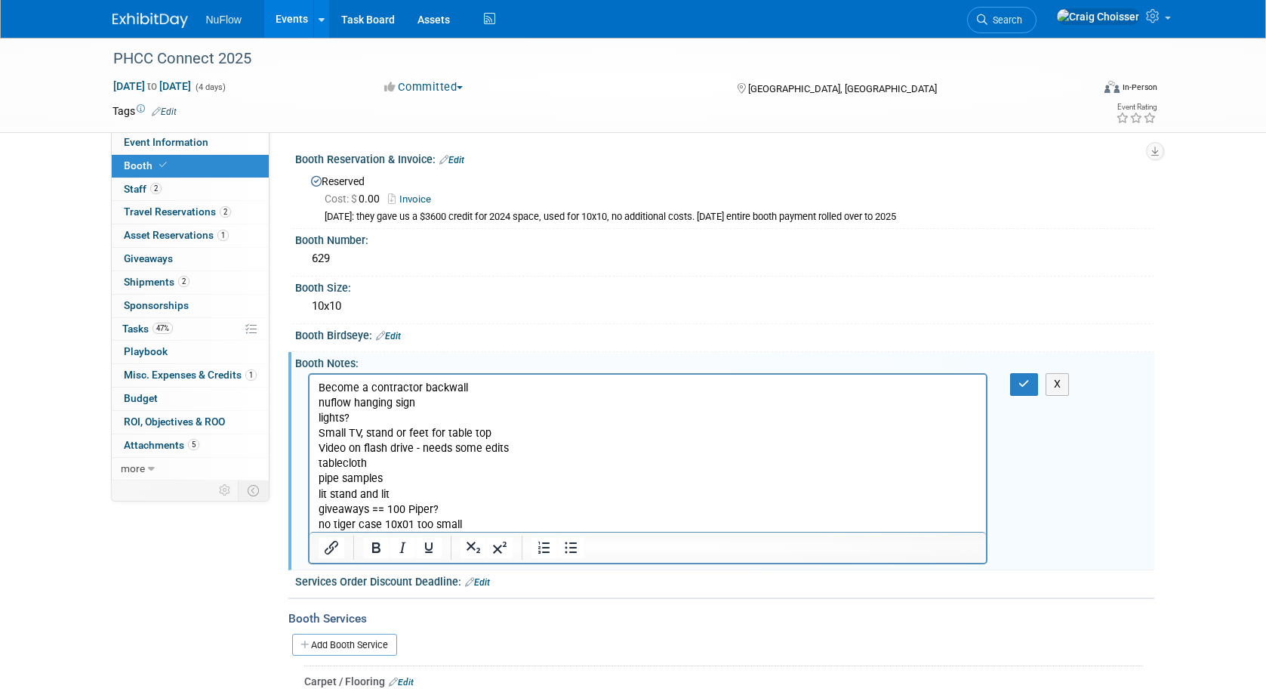
click at [523, 449] on p "Become a contractor backwall nuflow hanging sign lights? Small TV, stand or fee…" at bounding box center [648, 457] width 660 height 152
drag, startPoint x: 423, startPoint y: 449, endPoint x: 505, endPoint y: 449, distance: 82.3
click at [505, 449] on p "Become a contractor backwall nuflow hanging sign lights? Small TV, stand or fee…" at bounding box center [648, 457] width 660 height 152
click at [560, 446] on p "Become a contractor backwall nuflow hanging sign lights? Small TV, stand or fee…" at bounding box center [648, 457] width 660 height 152
click at [1020, 380] on icon "button" at bounding box center [1024, 383] width 11 height 11
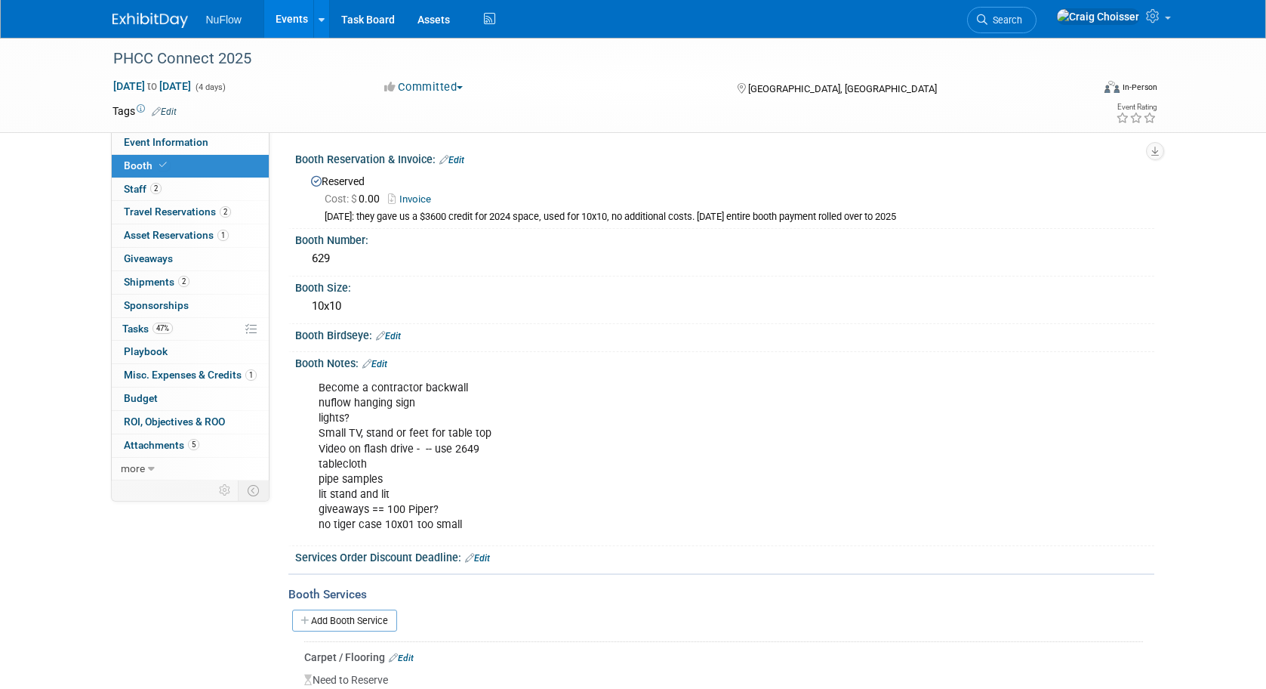
click at [476, 437] on div "Become a contractor backwall nuflow hanging sign lights? Small TV, stand or fee…" at bounding box center [648, 456] width 680 height 167
click at [385, 359] on link "Edit" at bounding box center [374, 364] width 25 height 11
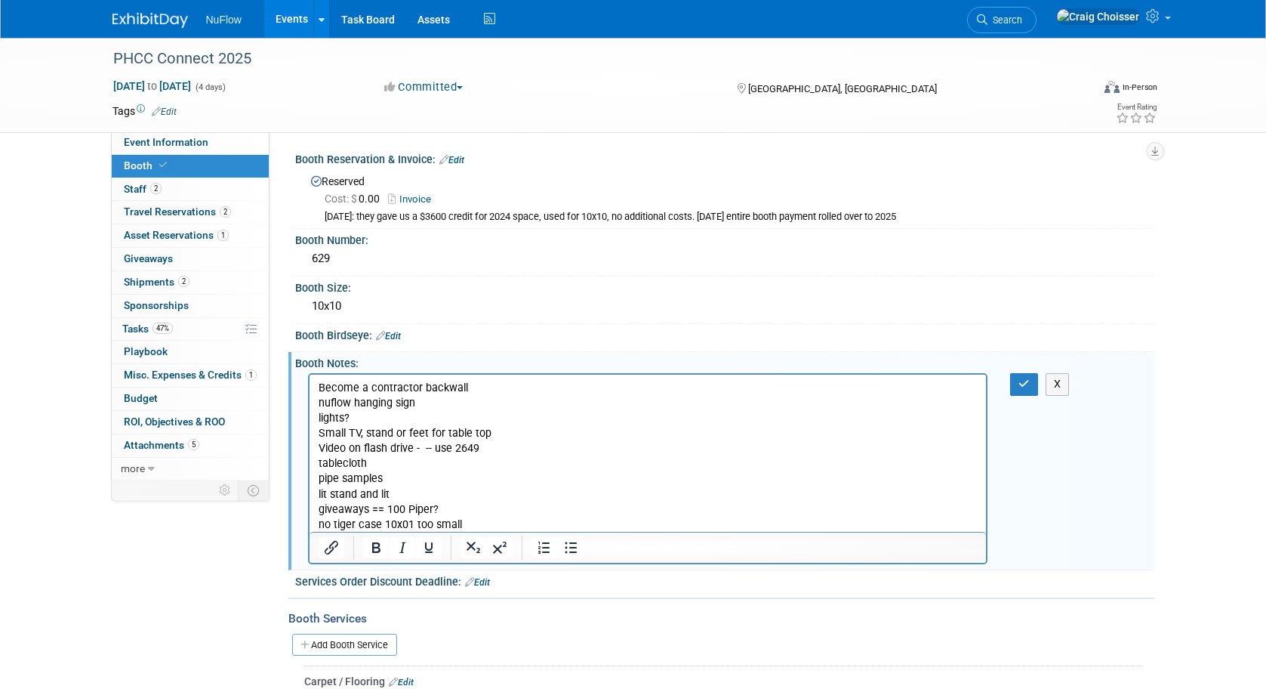
click at [485, 448] on p "Become a contractor backwall nuflow hanging sign lights? Small TV, stand or fee…" at bounding box center [648, 457] width 660 height 152
click at [1025, 384] on icon "button" at bounding box center [1024, 383] width 11 height 11
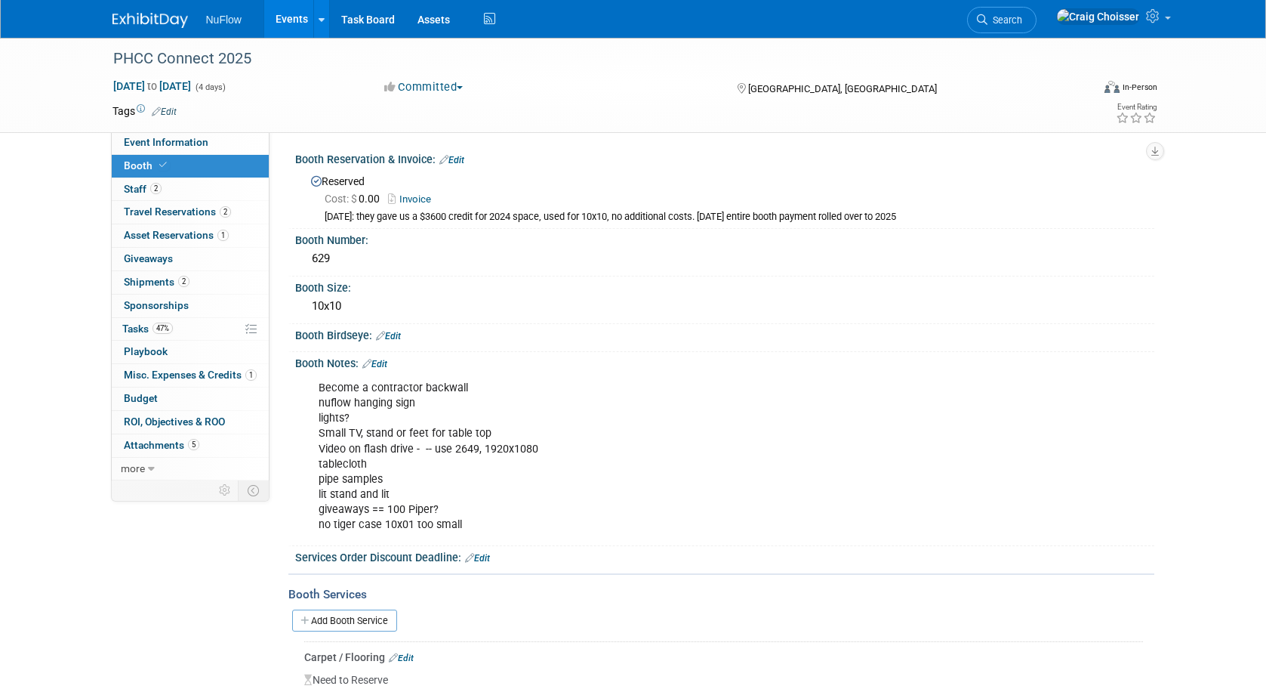
click at [295, 23] on link "Events" at bounding box center [291, 19] width 55 height 38
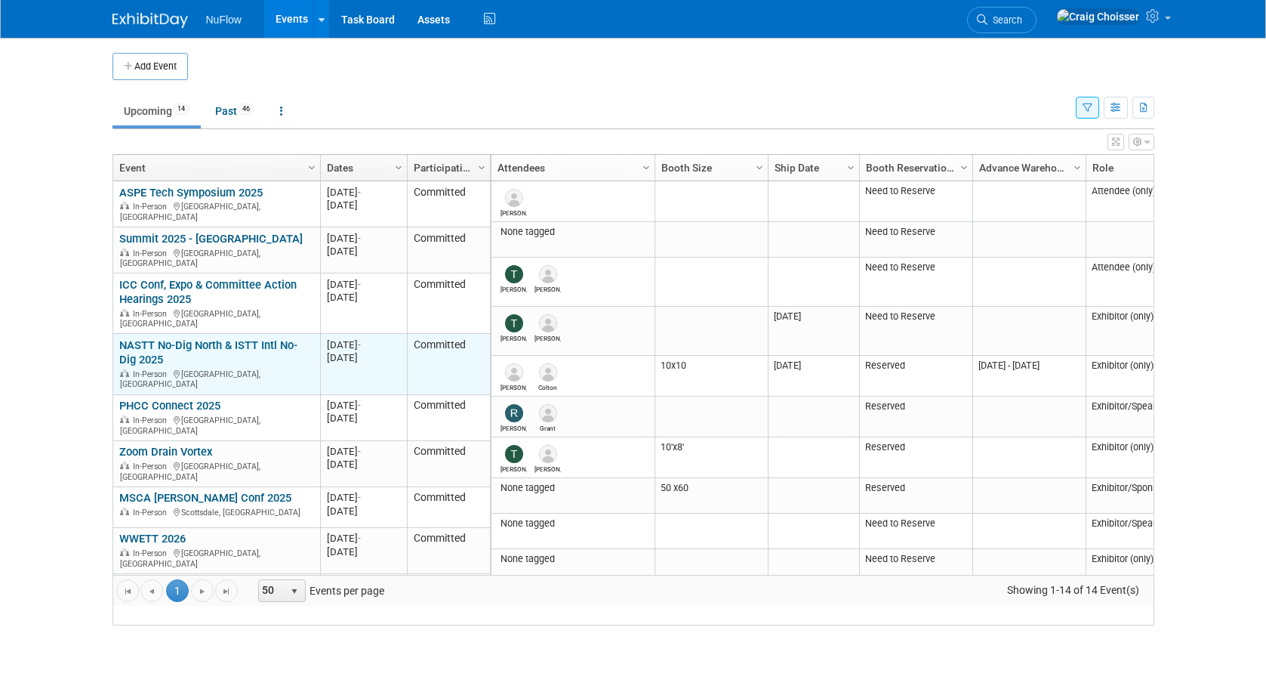
click at [204, 338] on link "NASTT No-Dig North & ISTT Intl No-Dig 2025" at bounding box center [208, 352] width 178 height 28
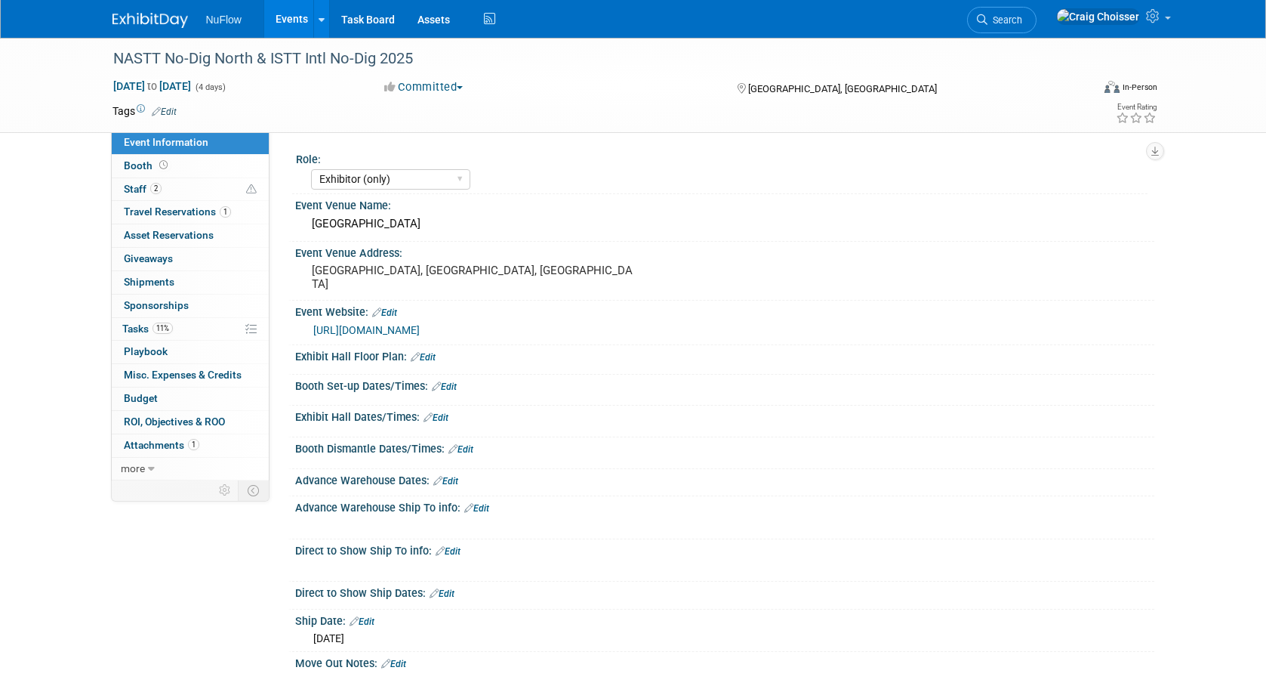
select select "Exhibitor (only)"
click at [162, 440] on span "Attachments 1" at bounding box center [162, 445] width 76 height 12
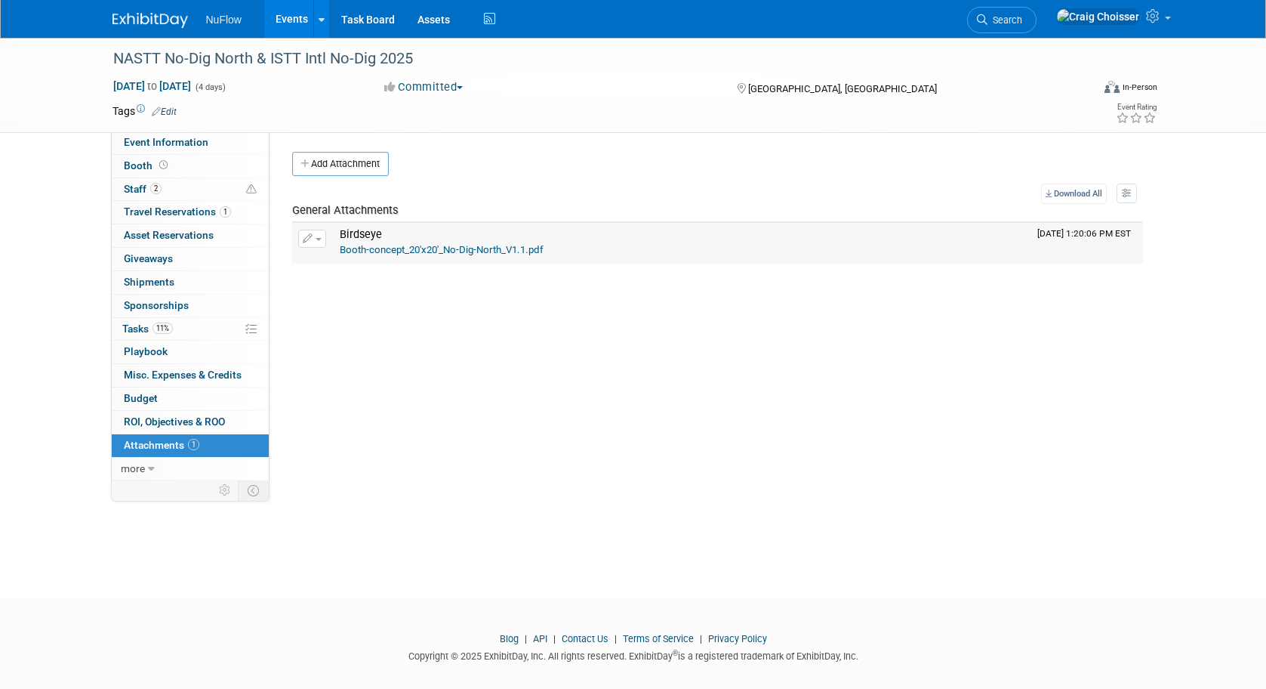
click at [464, 247] on link "Booth-concept_20'x20'_No-Dig-North_V1.1.pdf" at bounding box center [442, 249] width 204 height 11
